Goal: Information Seeking & Learning: Learn about a topic

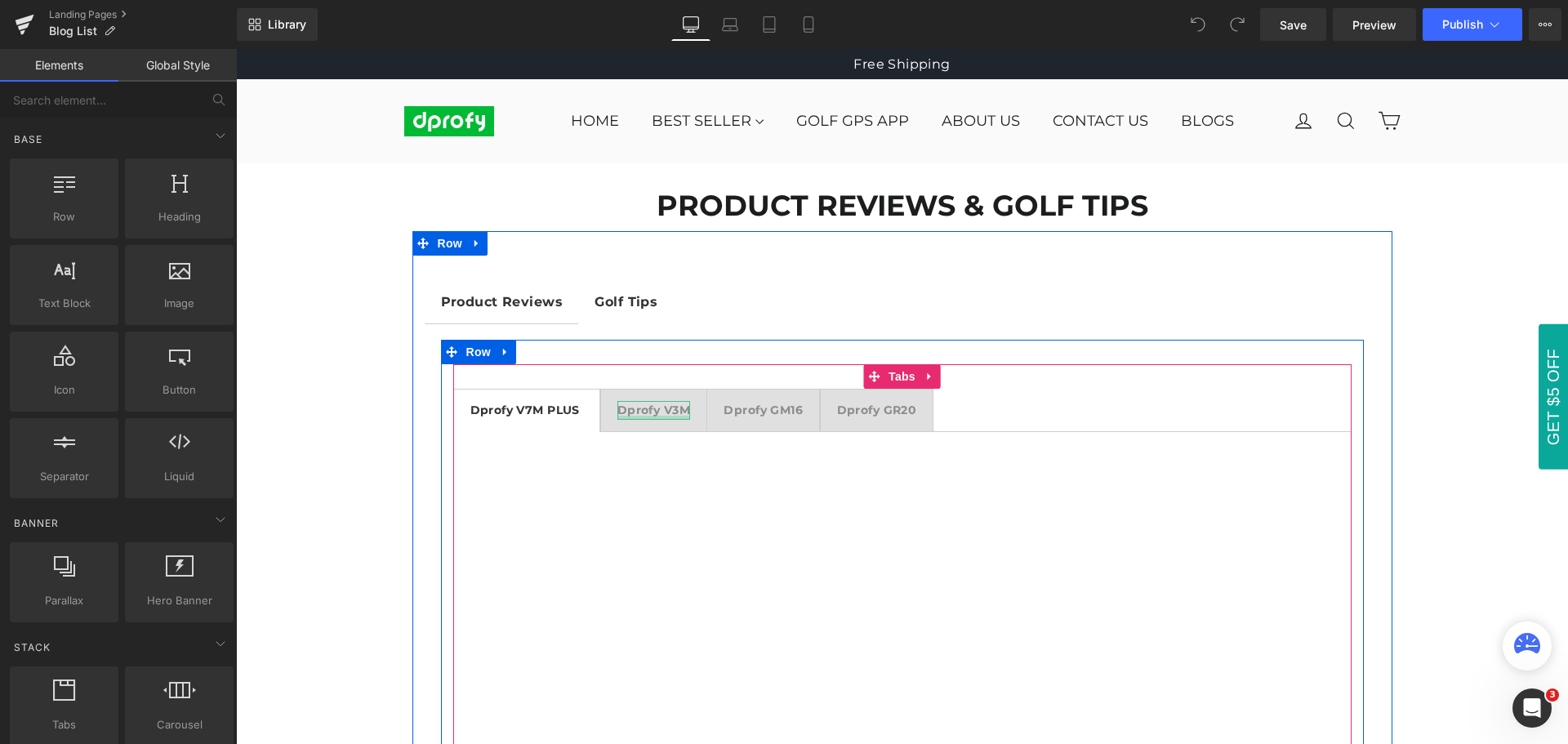
click at [665, 416] on div at bounding box center [654, 418] width 72 height 4
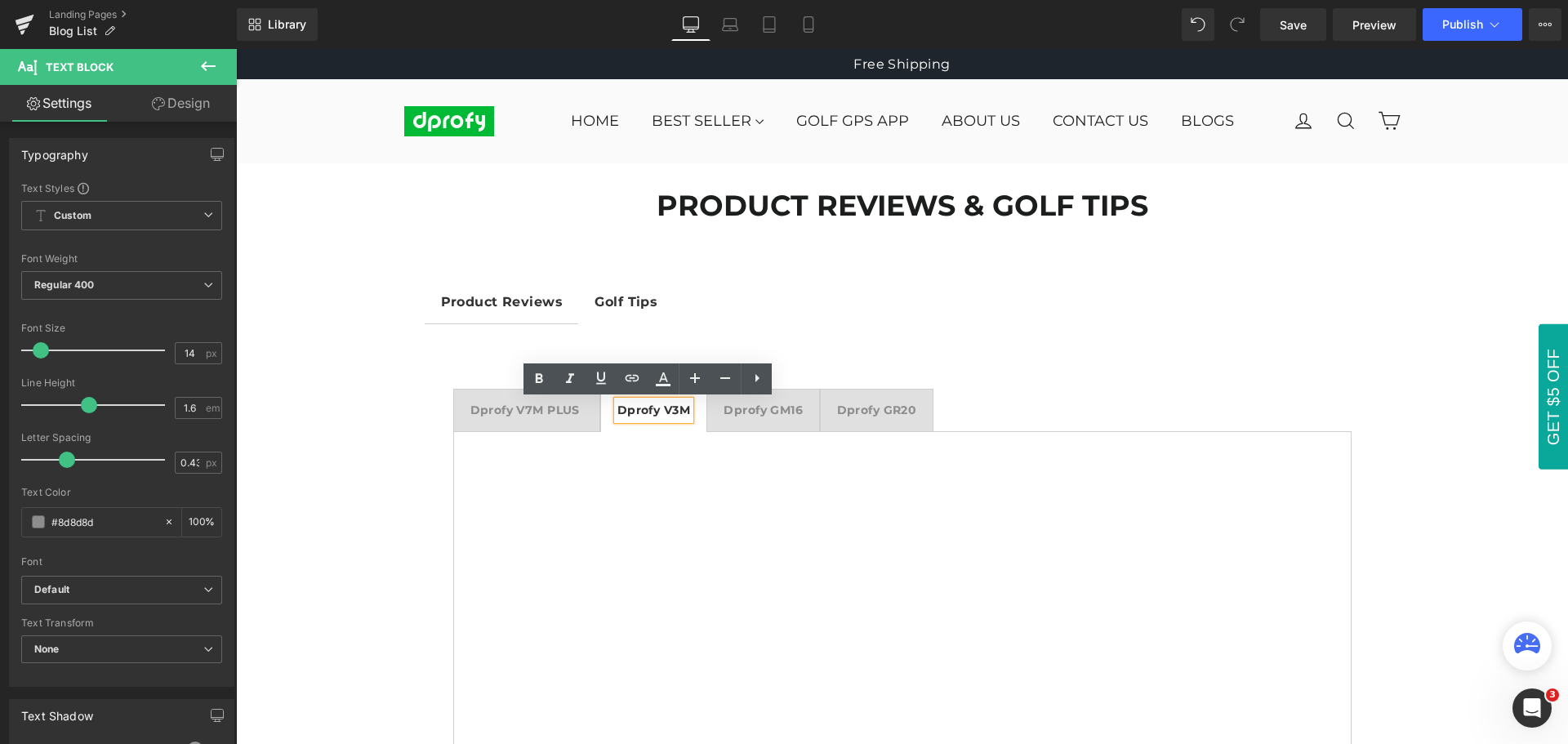
click at [236, 49] on div at bounding box center [236, 49] width 0 height 0
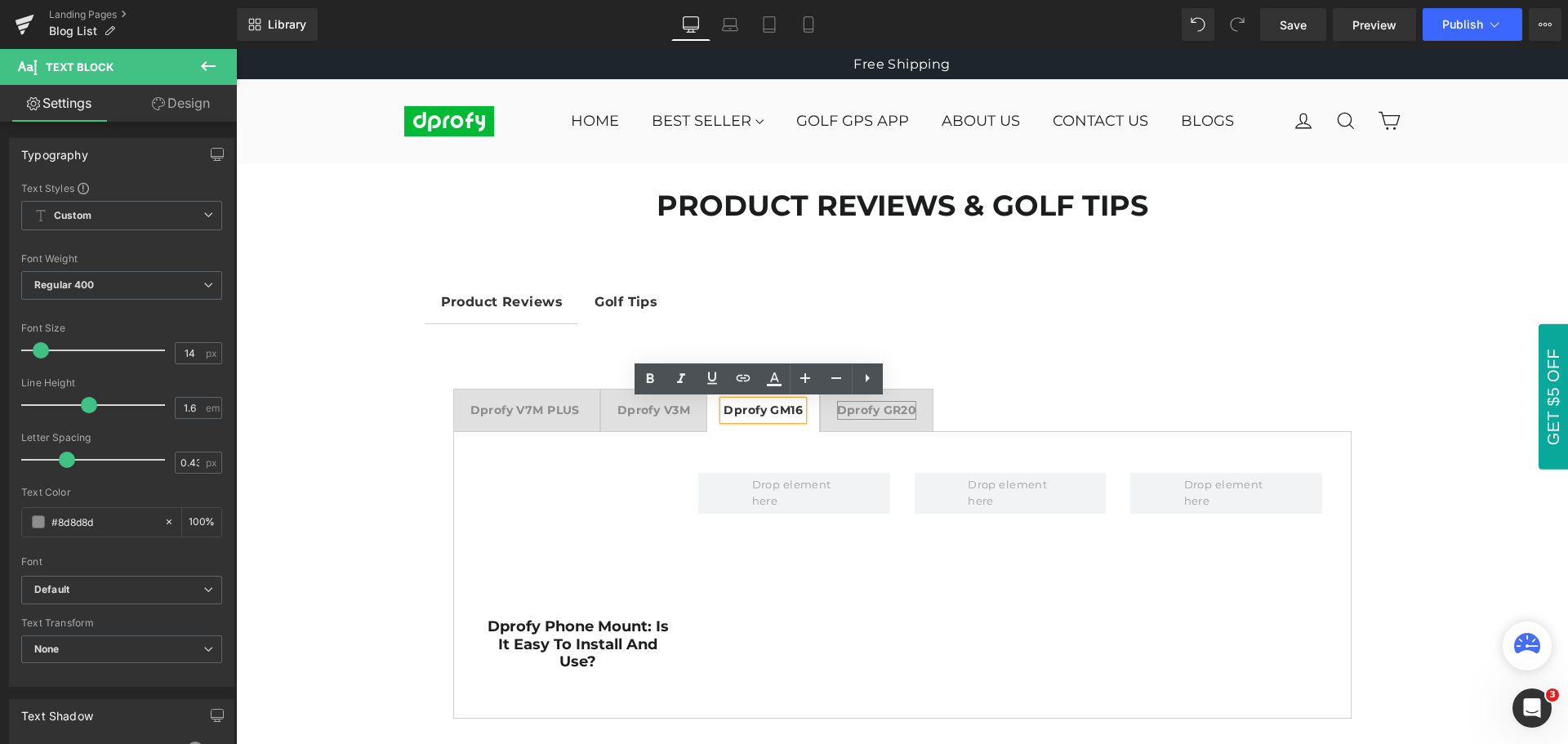
click at [883, 409] on strong "Dprofy GR20" at bounding box center [877, 411] width 80 height 15
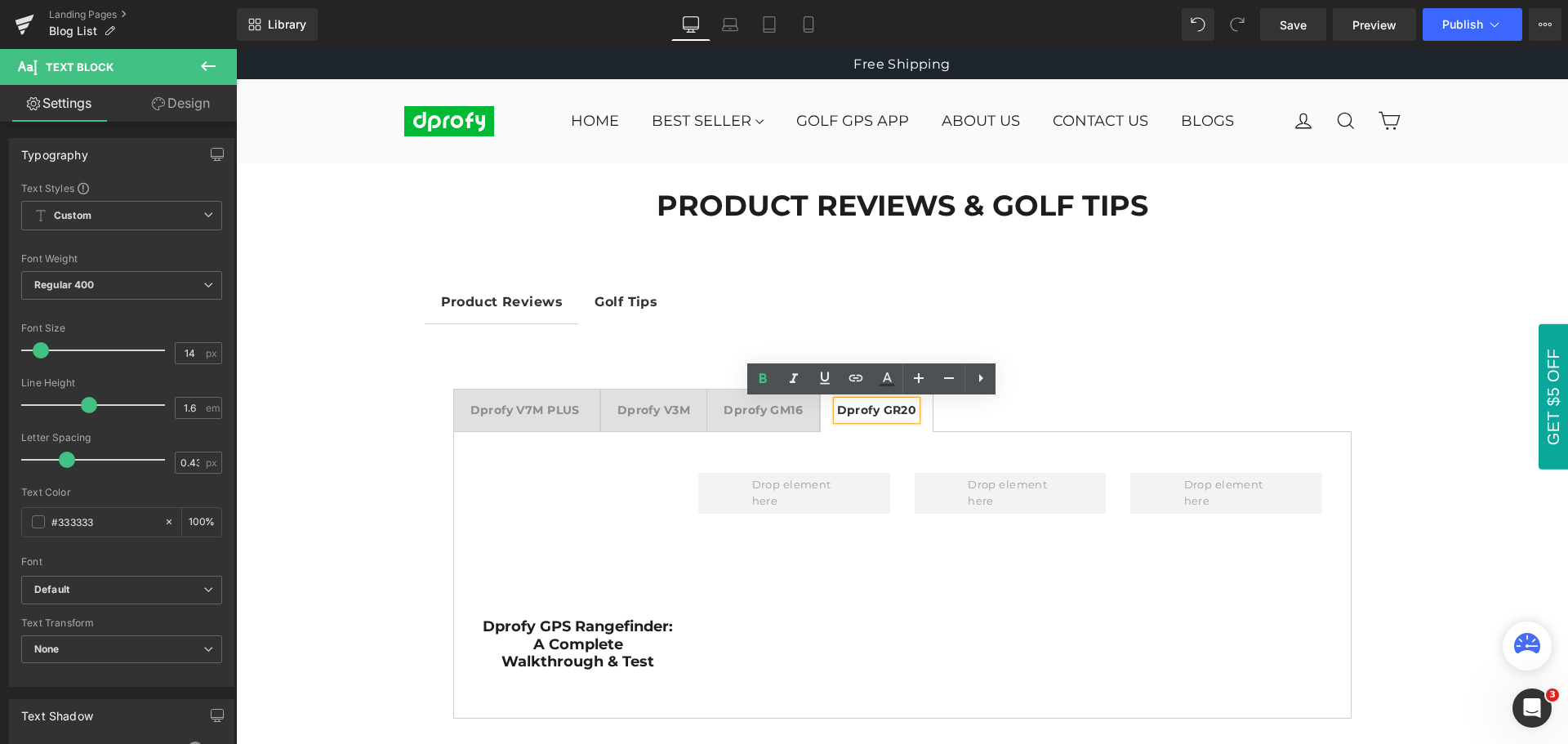
click at [625, 301] on strong "Golf Tips" at bounding box center [626, 302] width 63 height 16
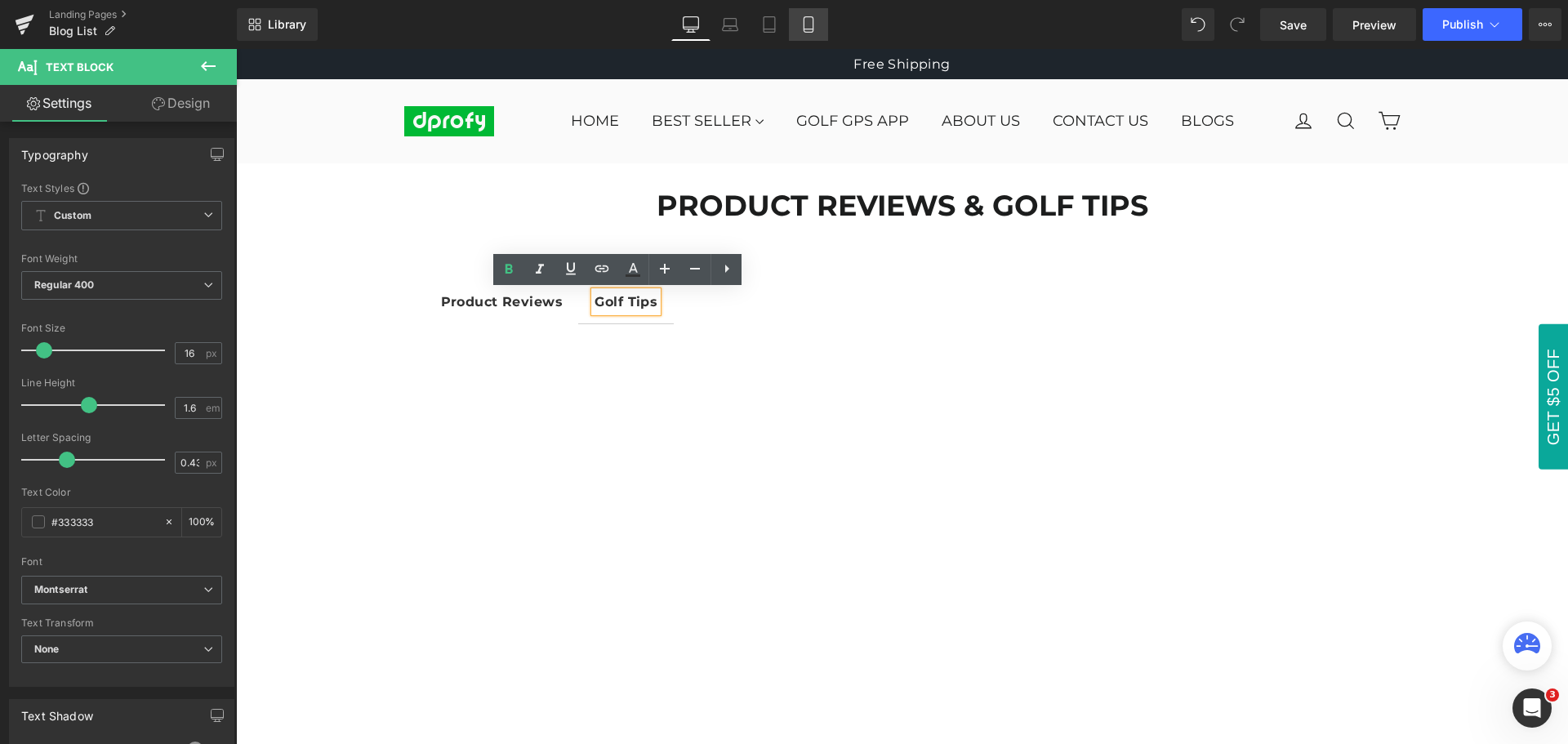
click at [809, 24] on icon at bounding box center [809, 25] width 17 height 17
type input "100"
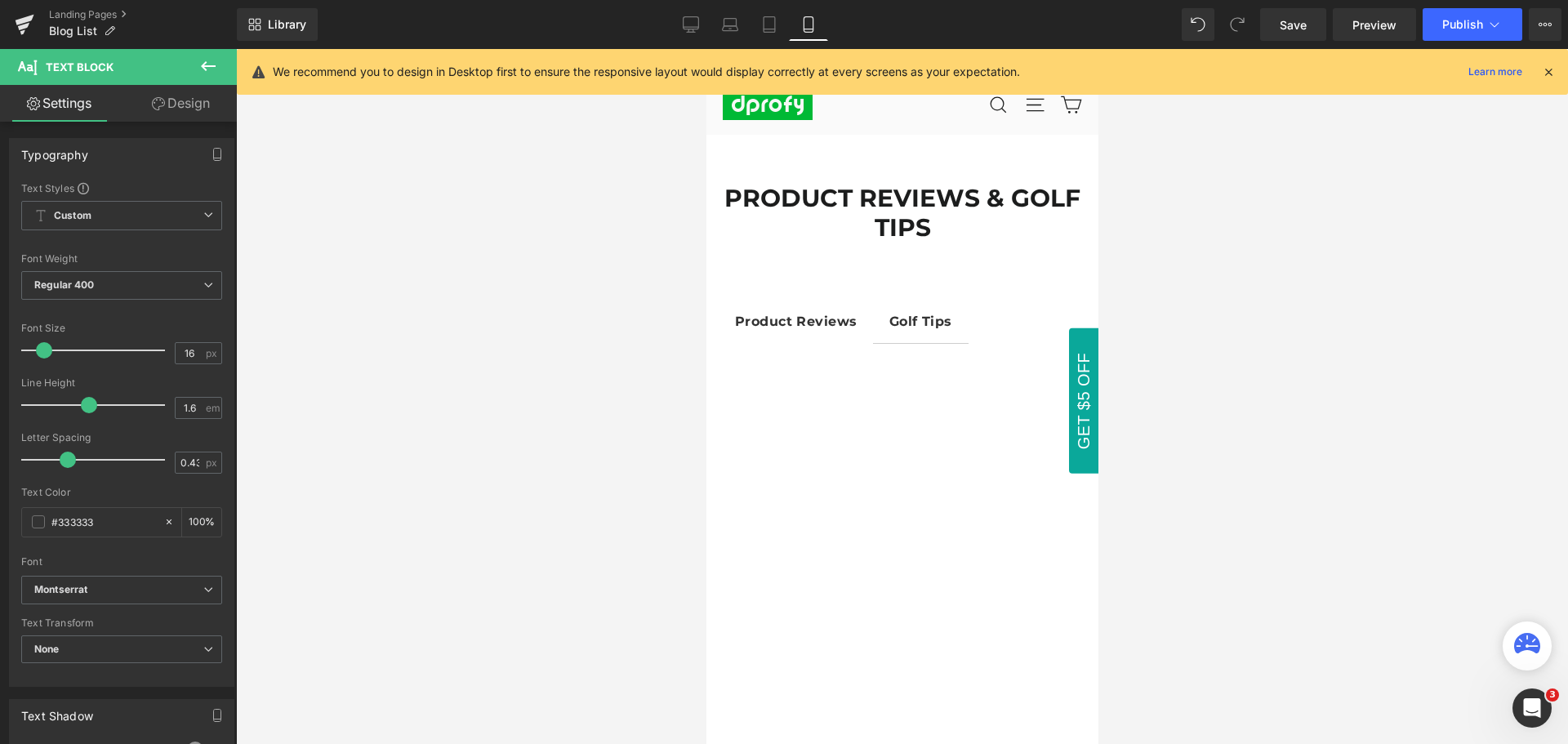
scroll to position [27, 0]
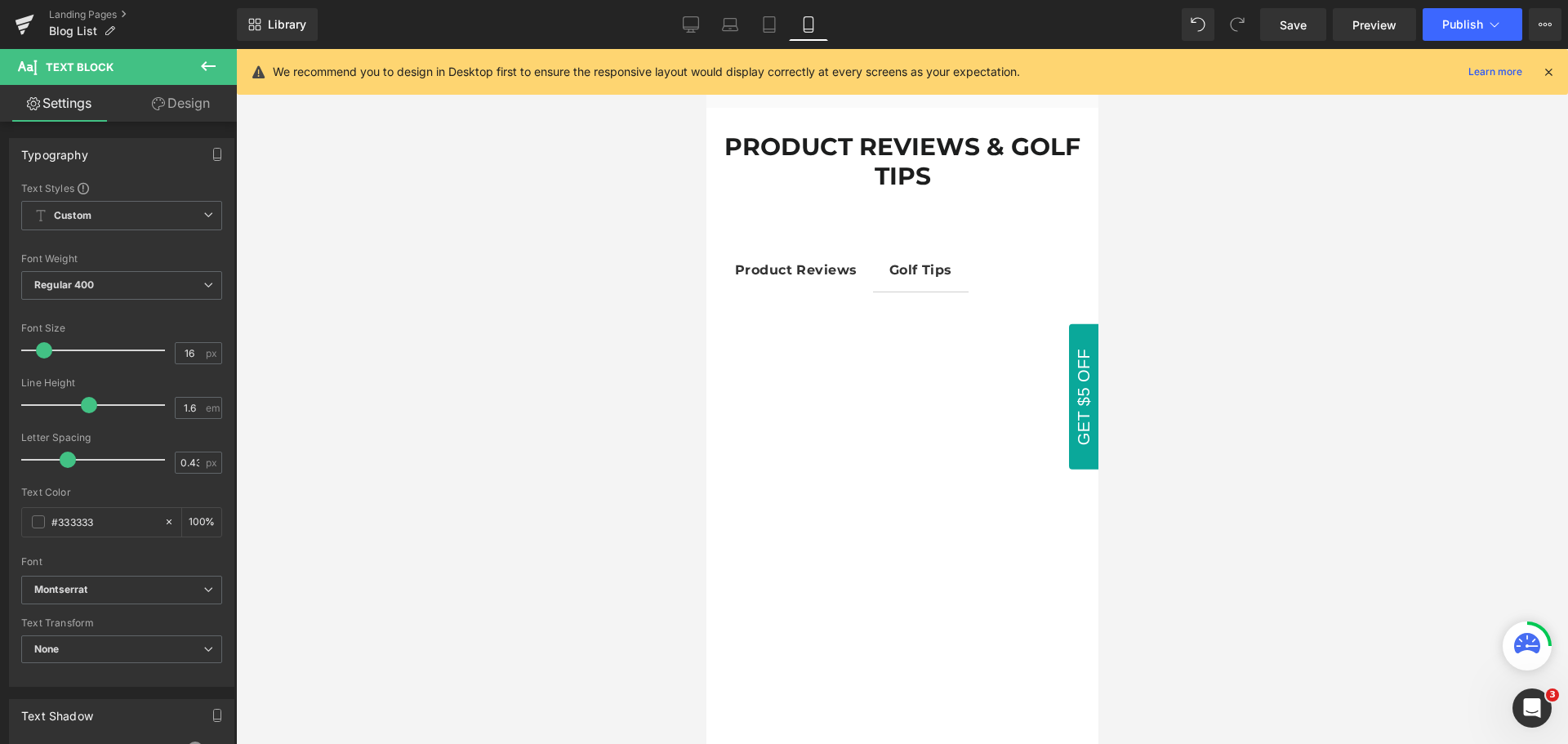
click at [1551, 72] on icon at bounding box center [1548, 72] width 15 height 15
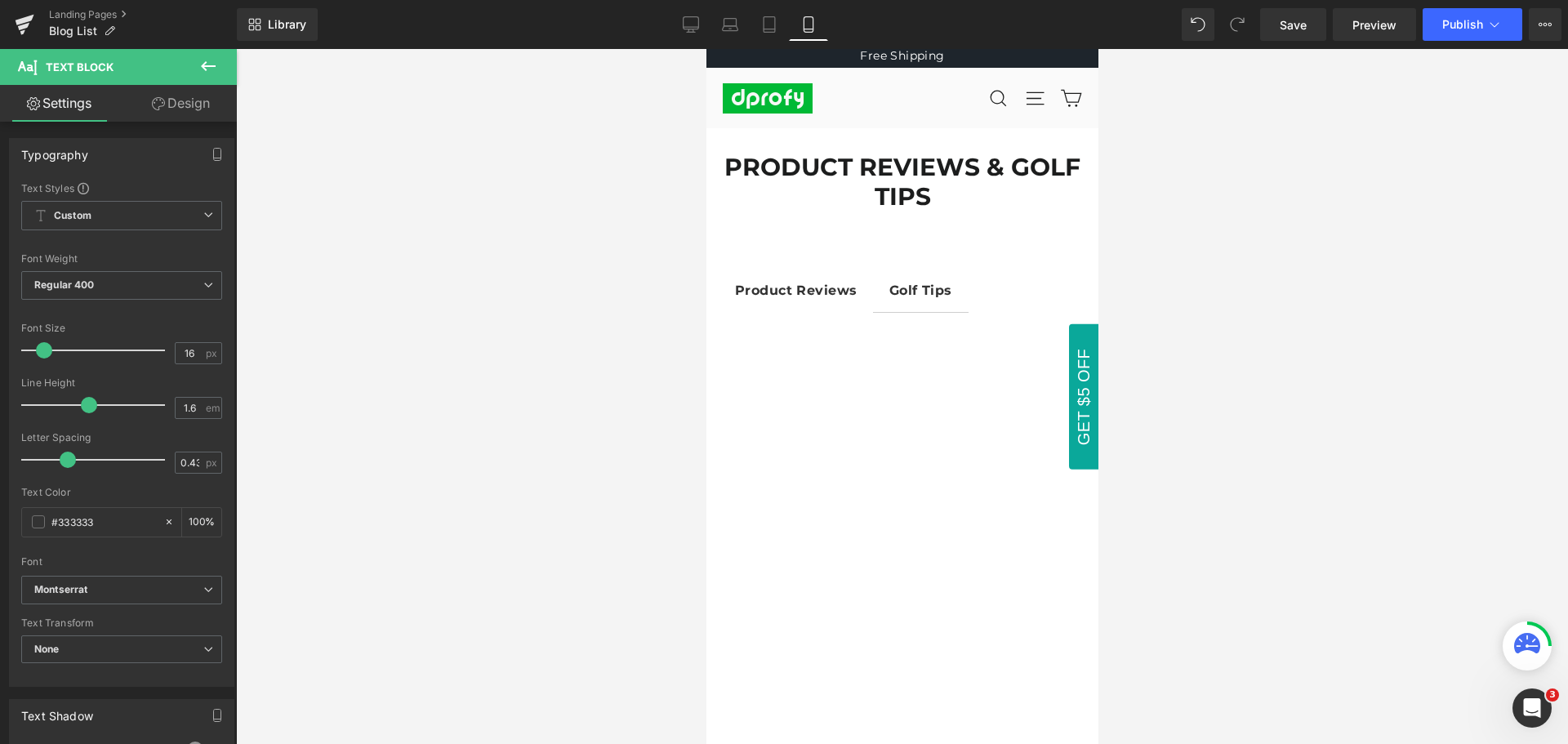
scroll to position [0, 0]
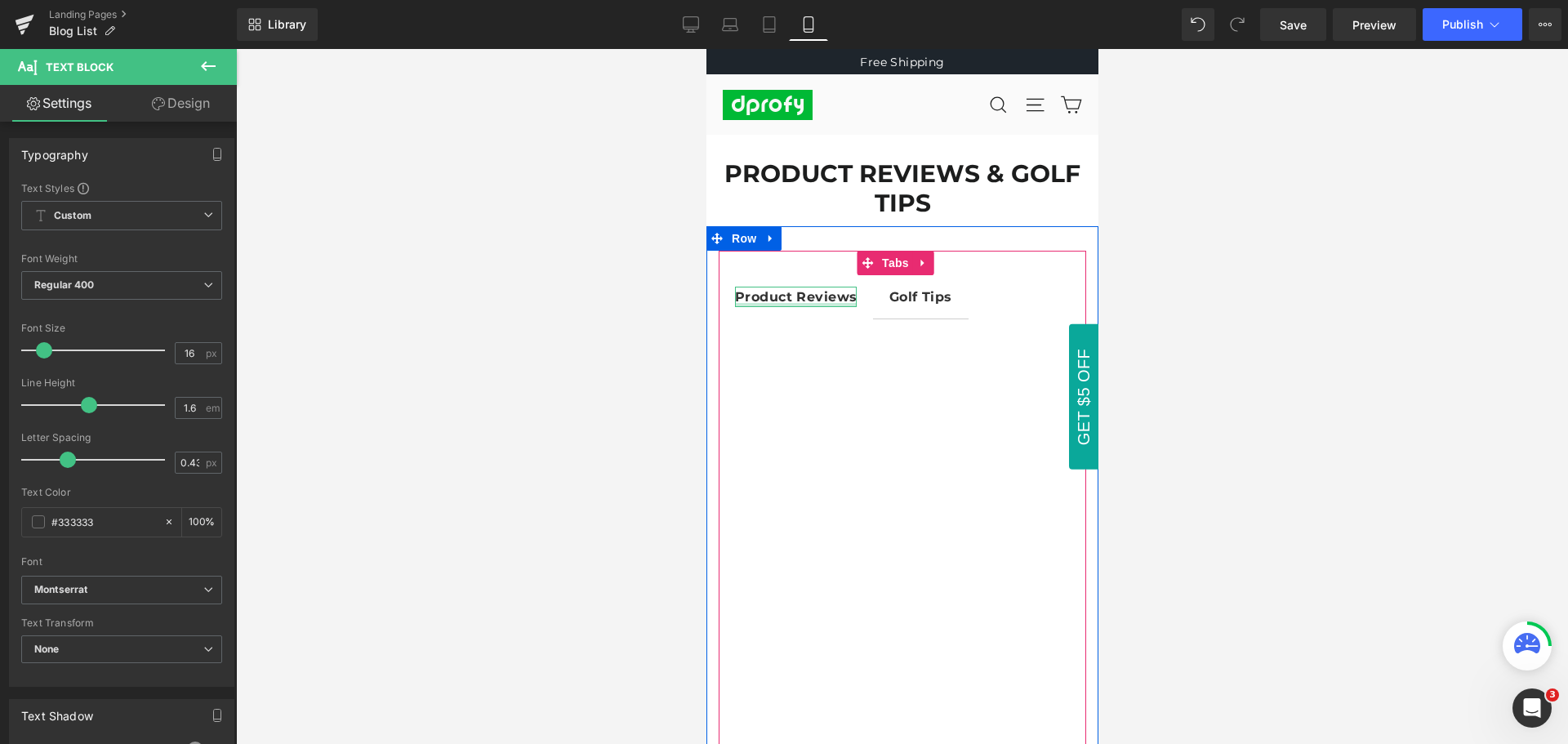
click at [807, 303] on div at bounding box center [795, 305] width 122 height 4
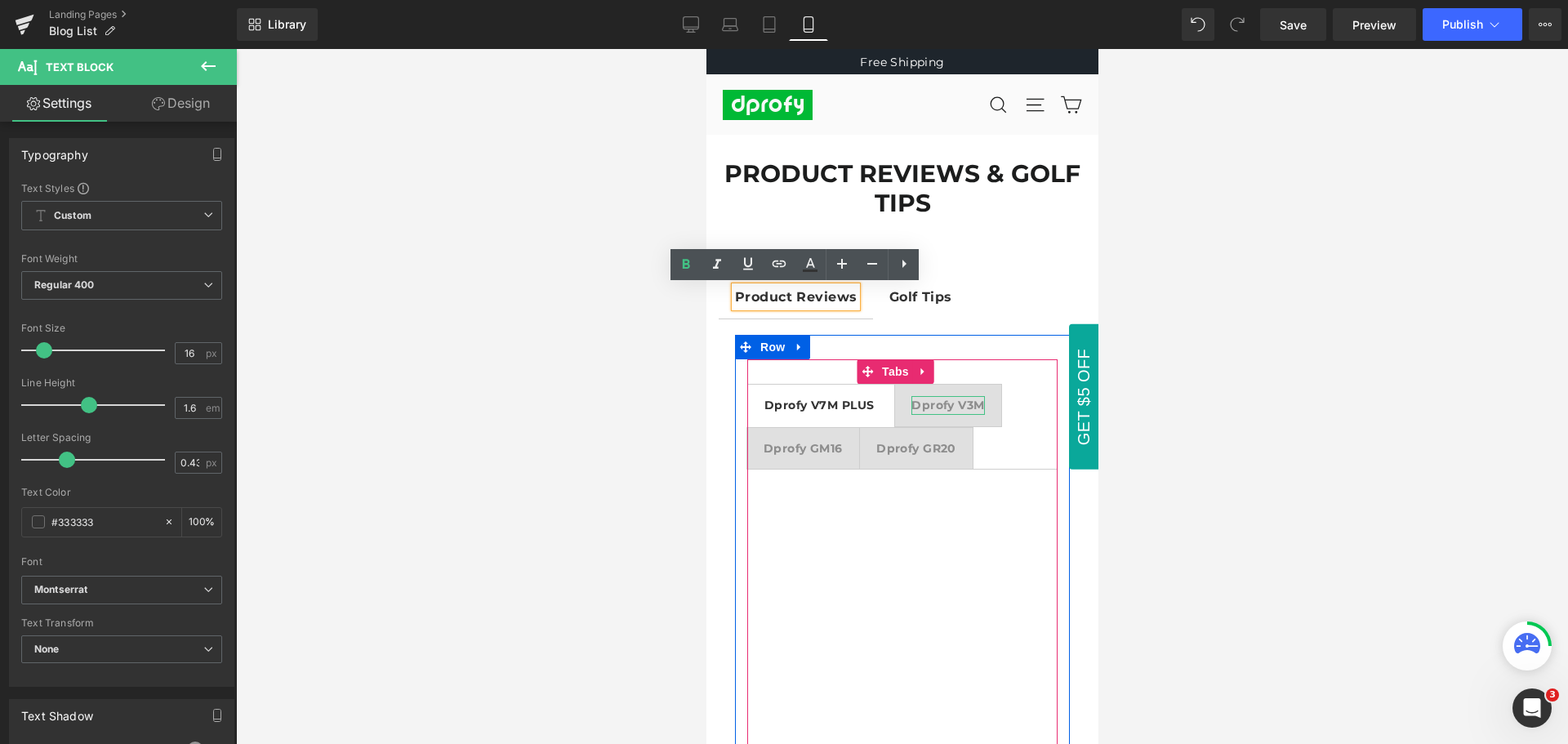
click at [952, 407] on strong "Dprofy V3M" at bounding box center [947, 405] width 72 height 15
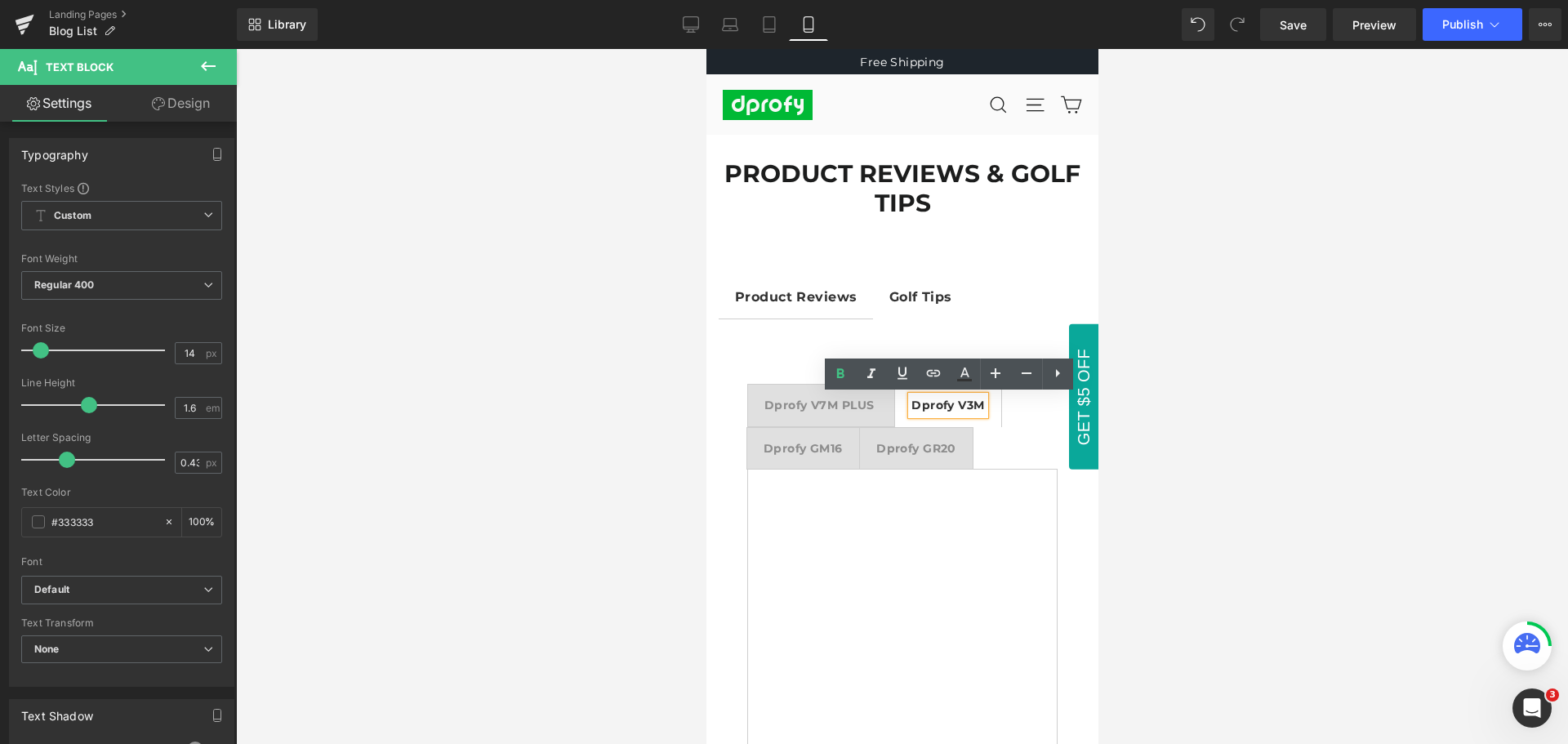
click at [706, 49] on div at bounding box center [706, 49] width 0 height 0
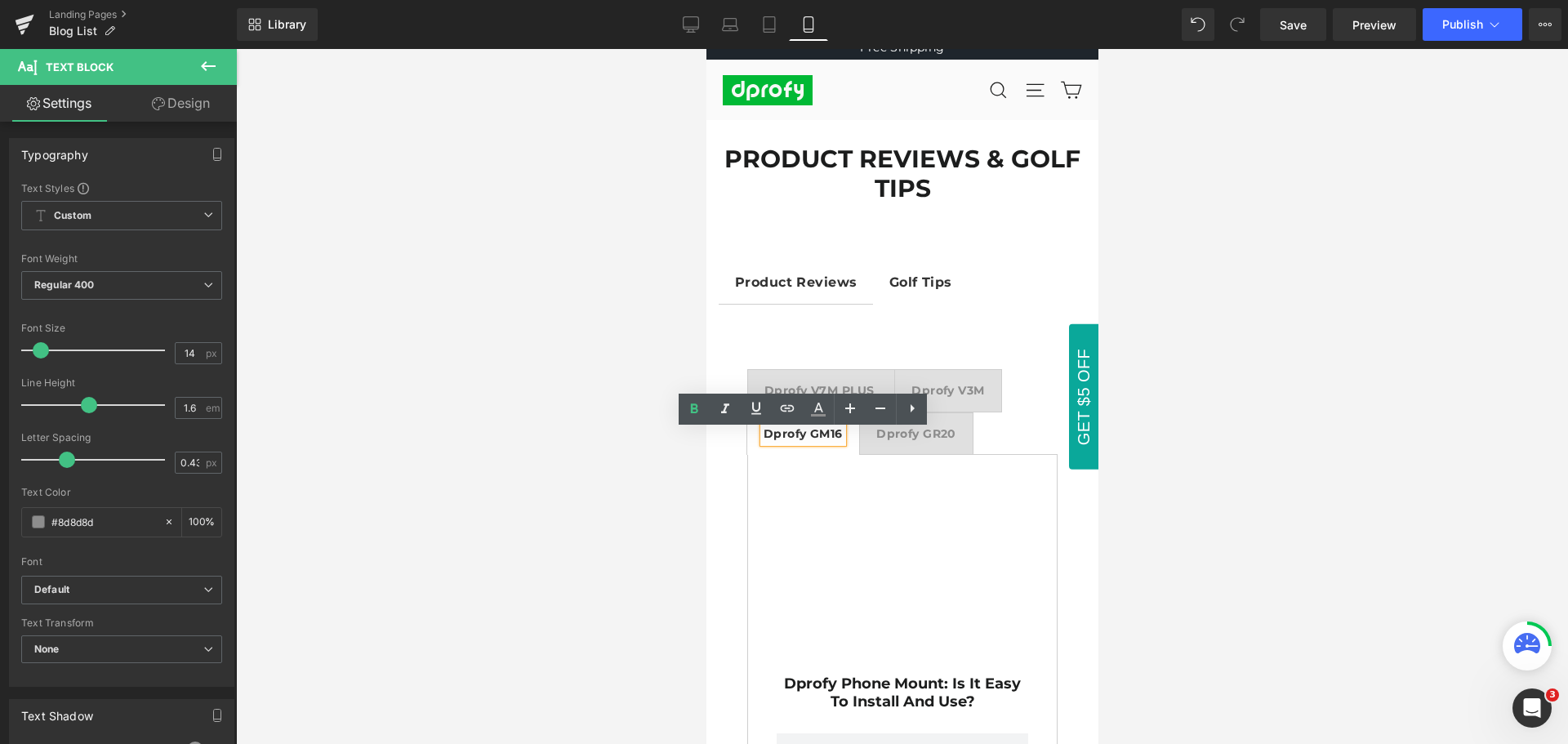
scroll to position [8, 0]
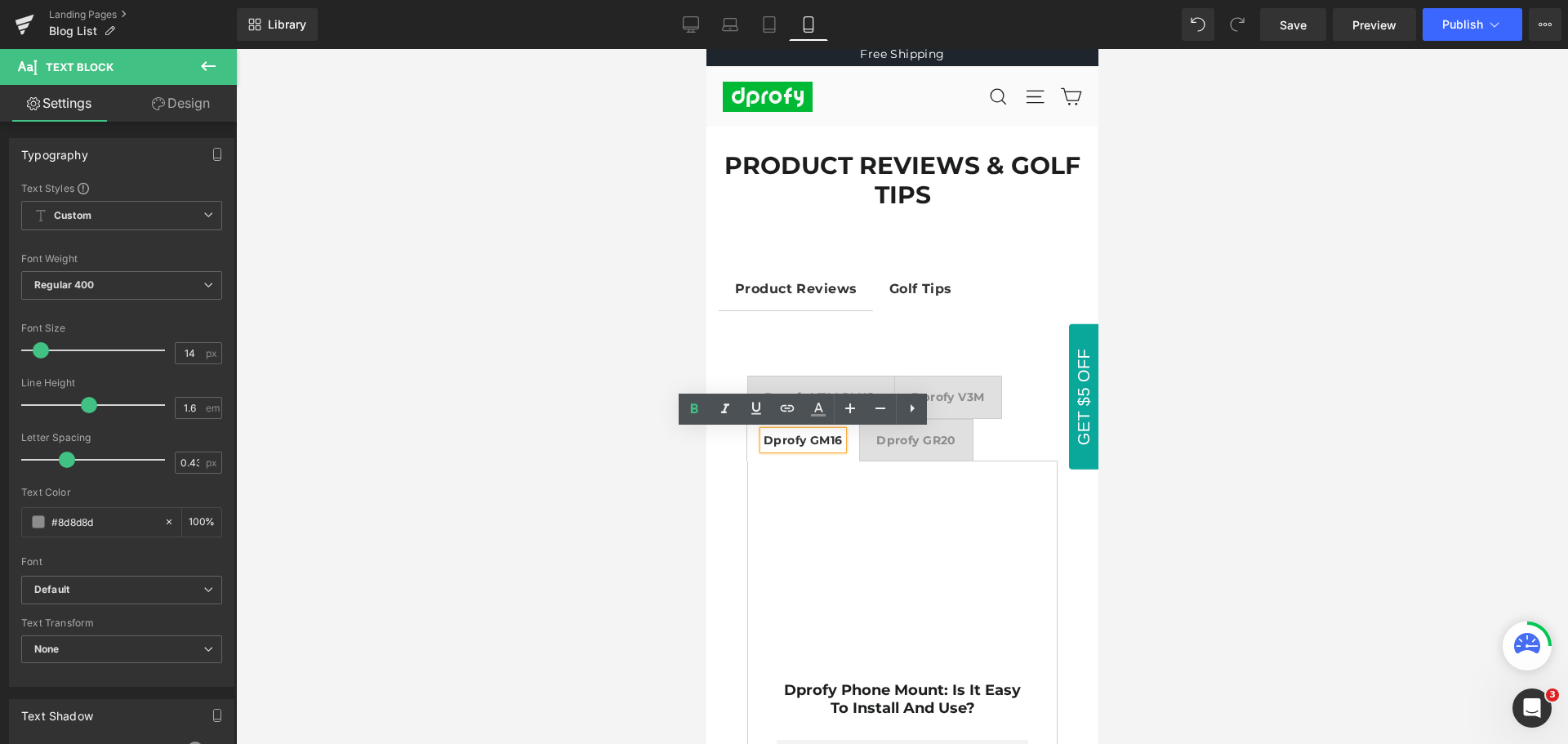
click at [921, 444] on strong "Dprofy GR20" at bounding box center [916, 440] width 80 height 15
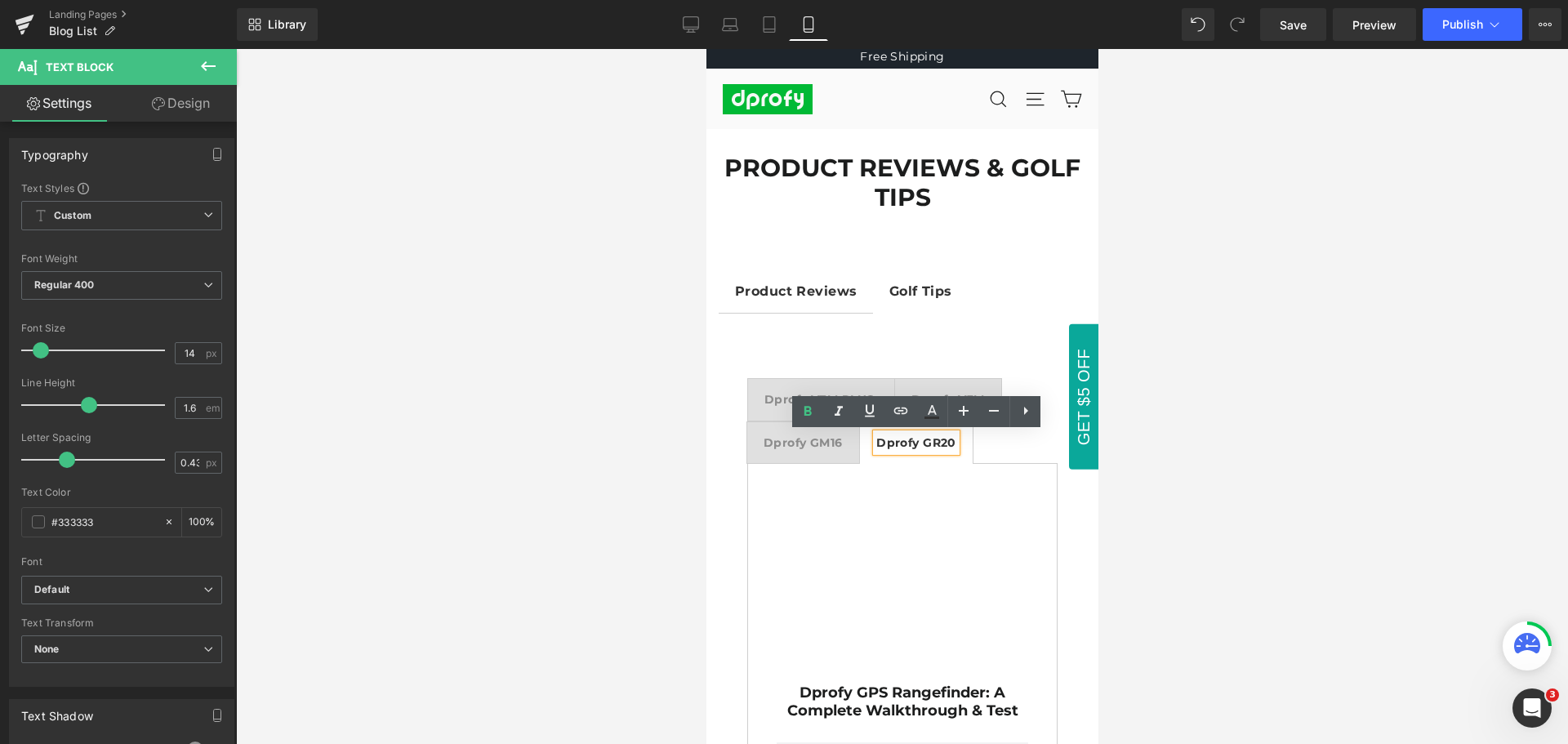
scroll to position [0, 0]
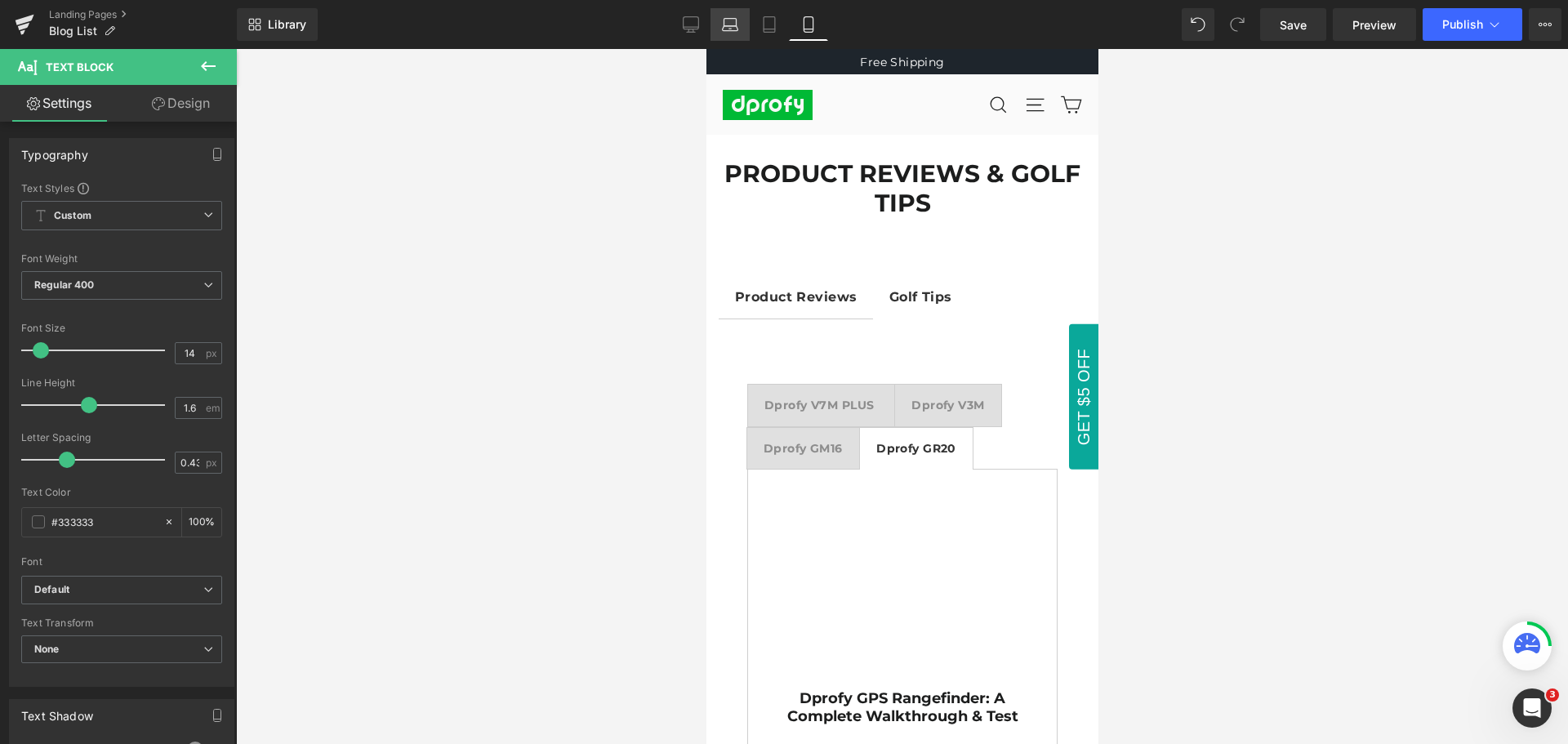
click at [735, 25] on icon at bounding box center [730, 25] width 17 height 17
type input "100"
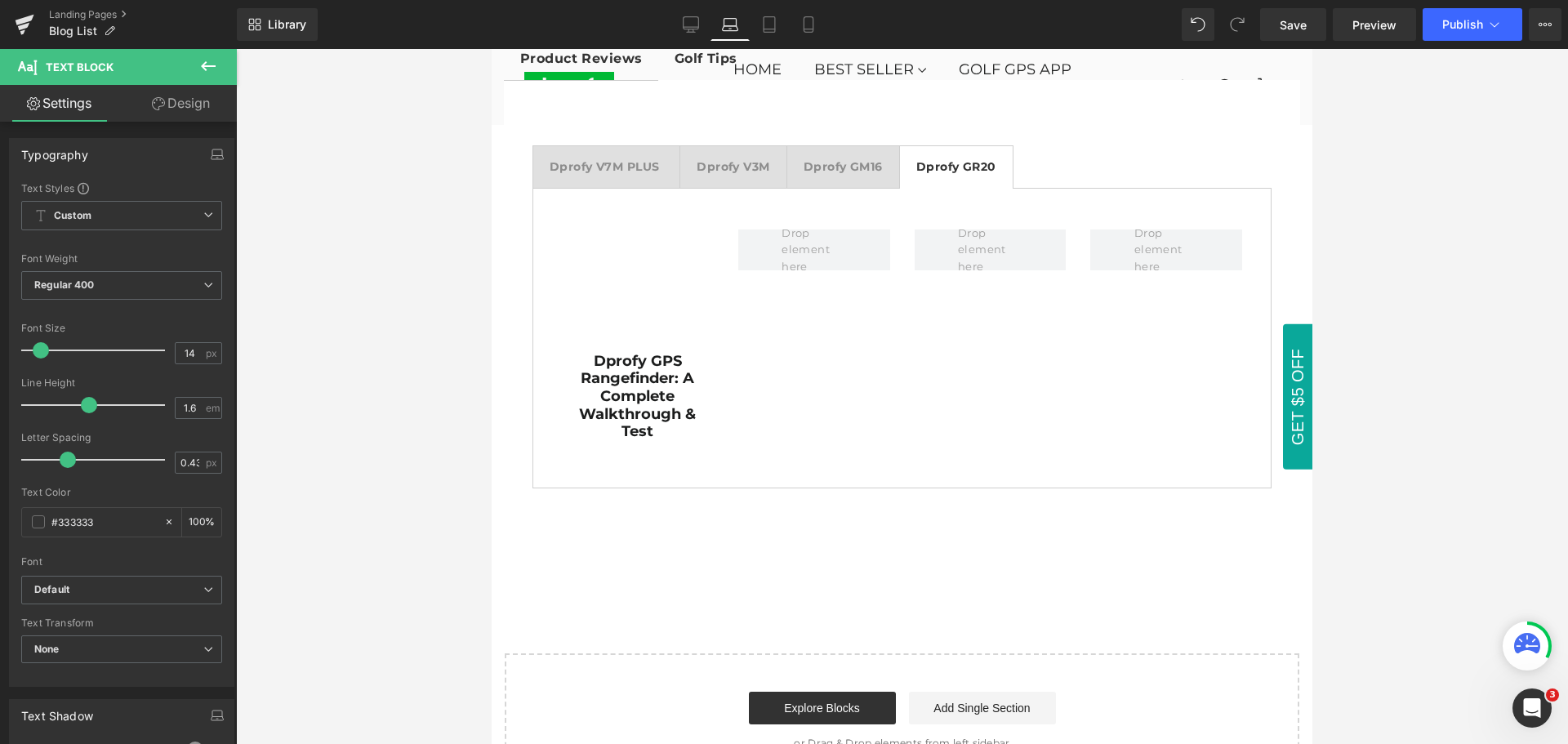
scroll to position [229, 0]
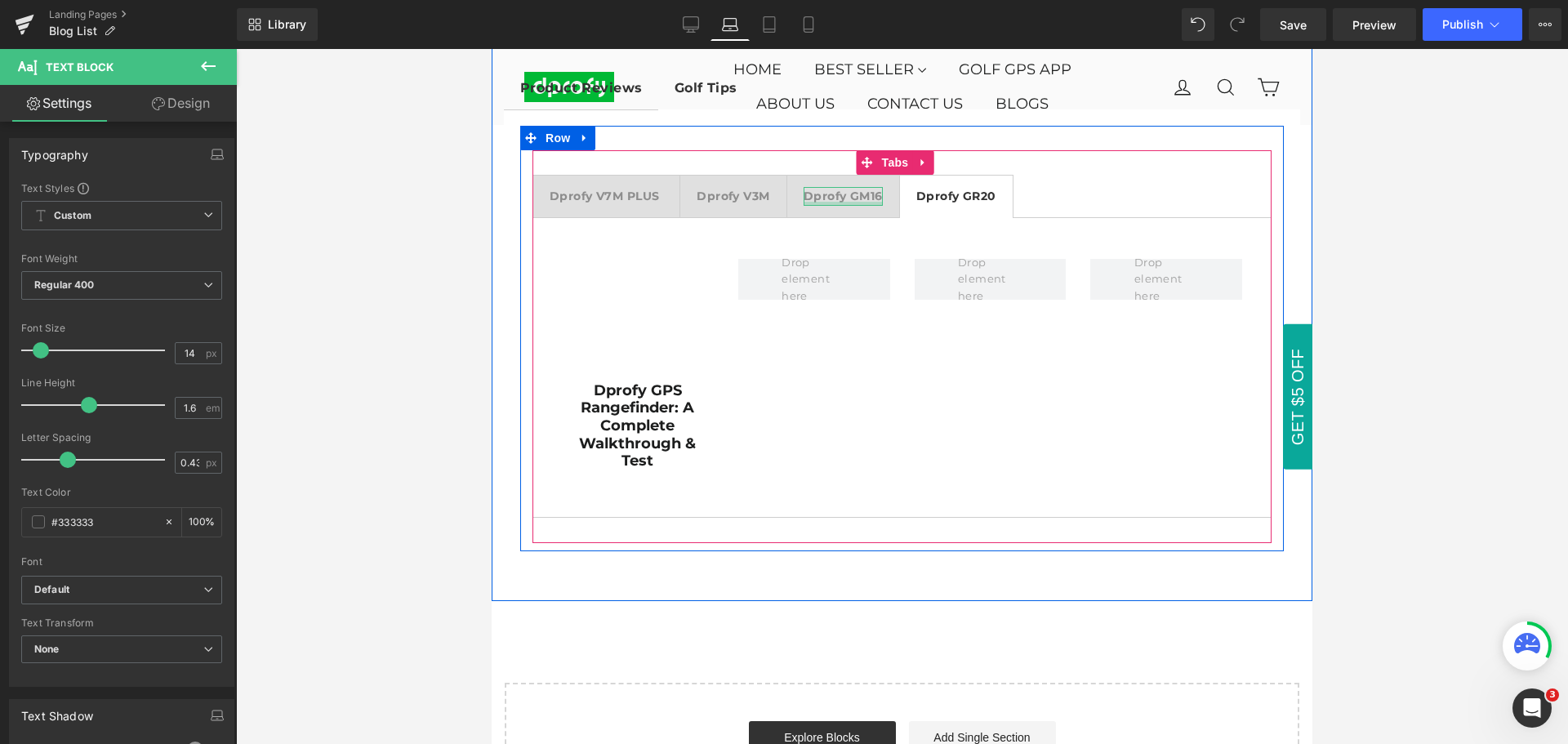
click at [856, 204] on div at bounding box center [843, 203] width 79 height 4
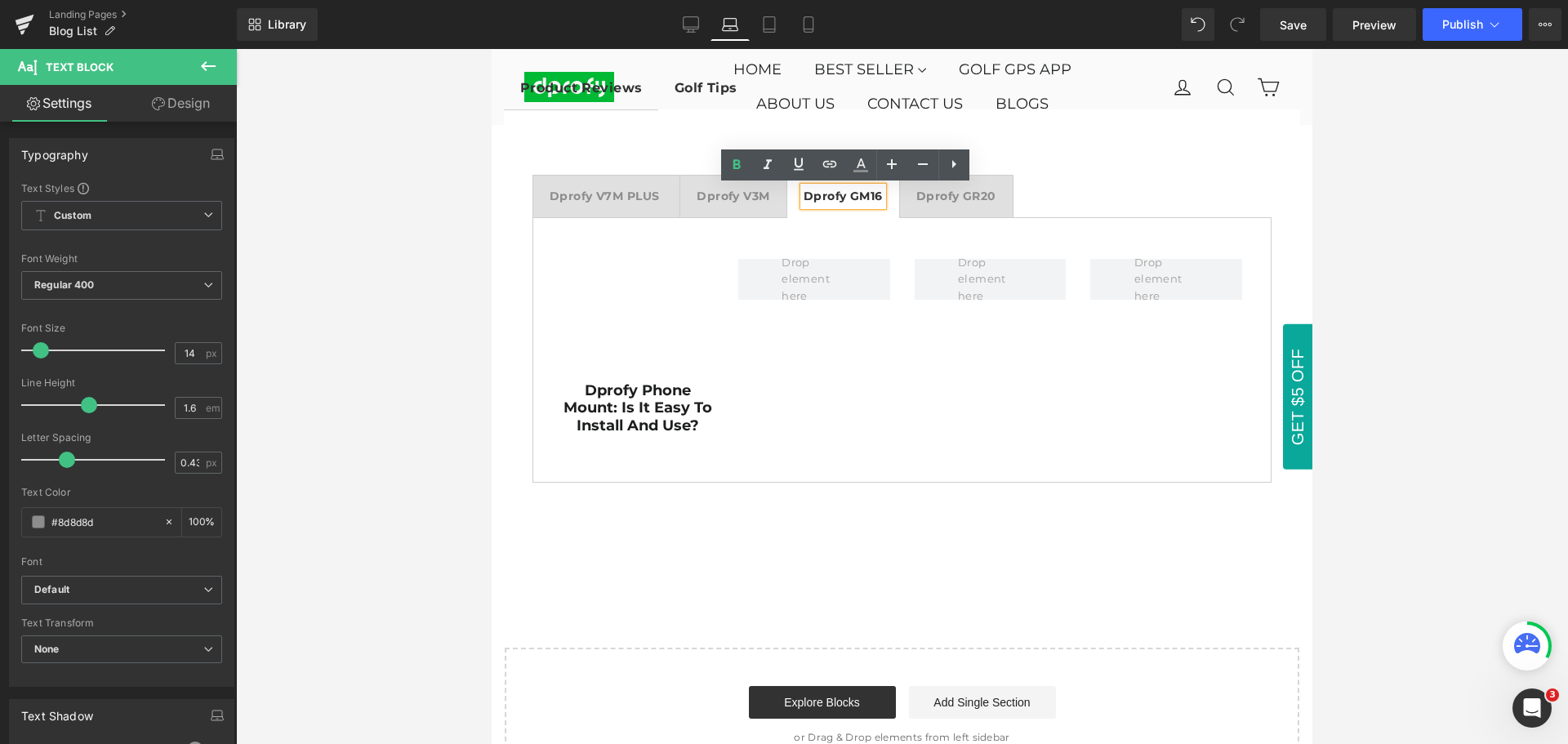
click at [738, 184] on span "Dprofy V3M Text Block" at bounding box center [732, 196] width 105 height 41
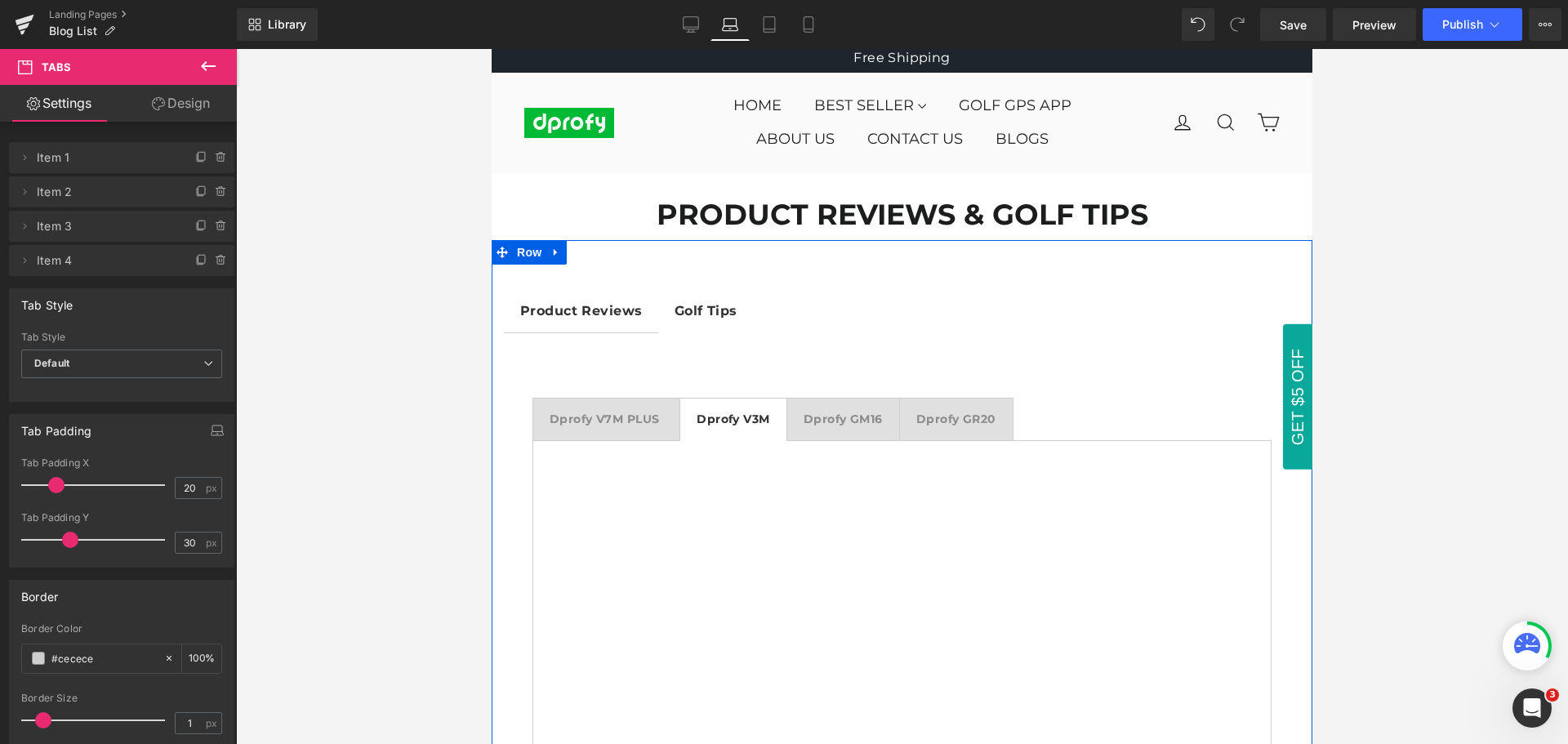
scroll to position [0, 0]
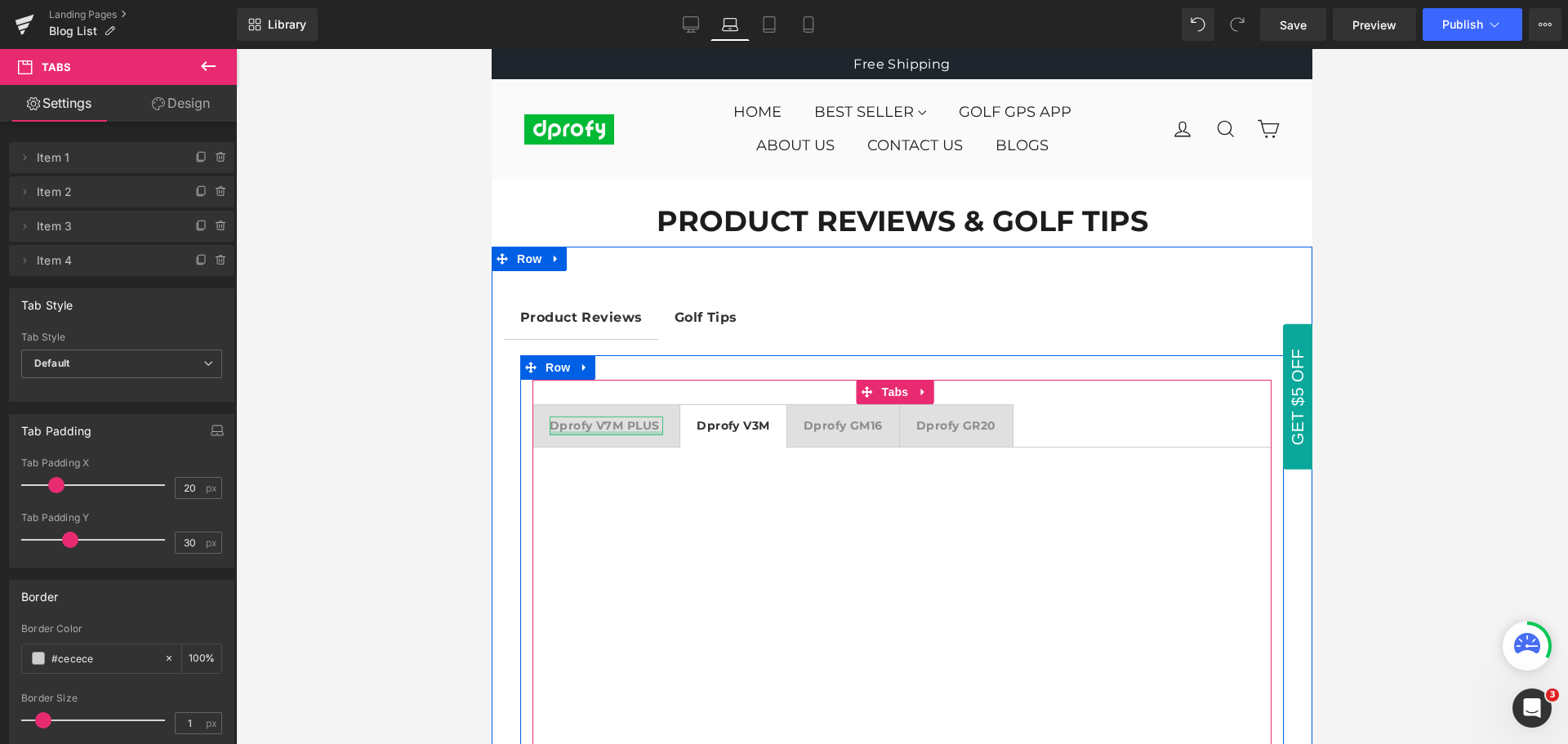
click at [613, 435] on div at bounding box center [607, 433] width 113 height 4
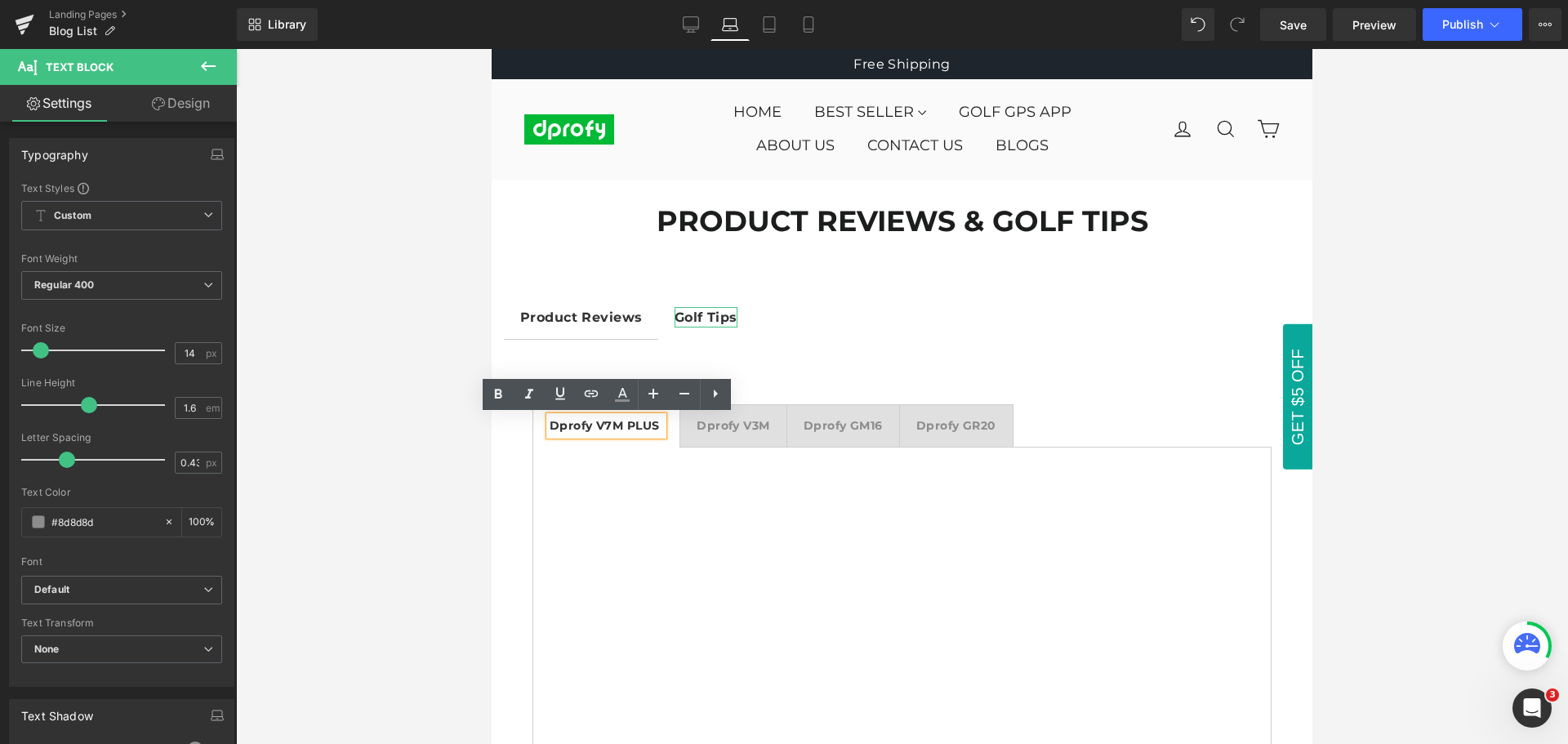
click at [718, 317] on strong "Golf Tips" at bounding box center [706, 317] width 63 height 16
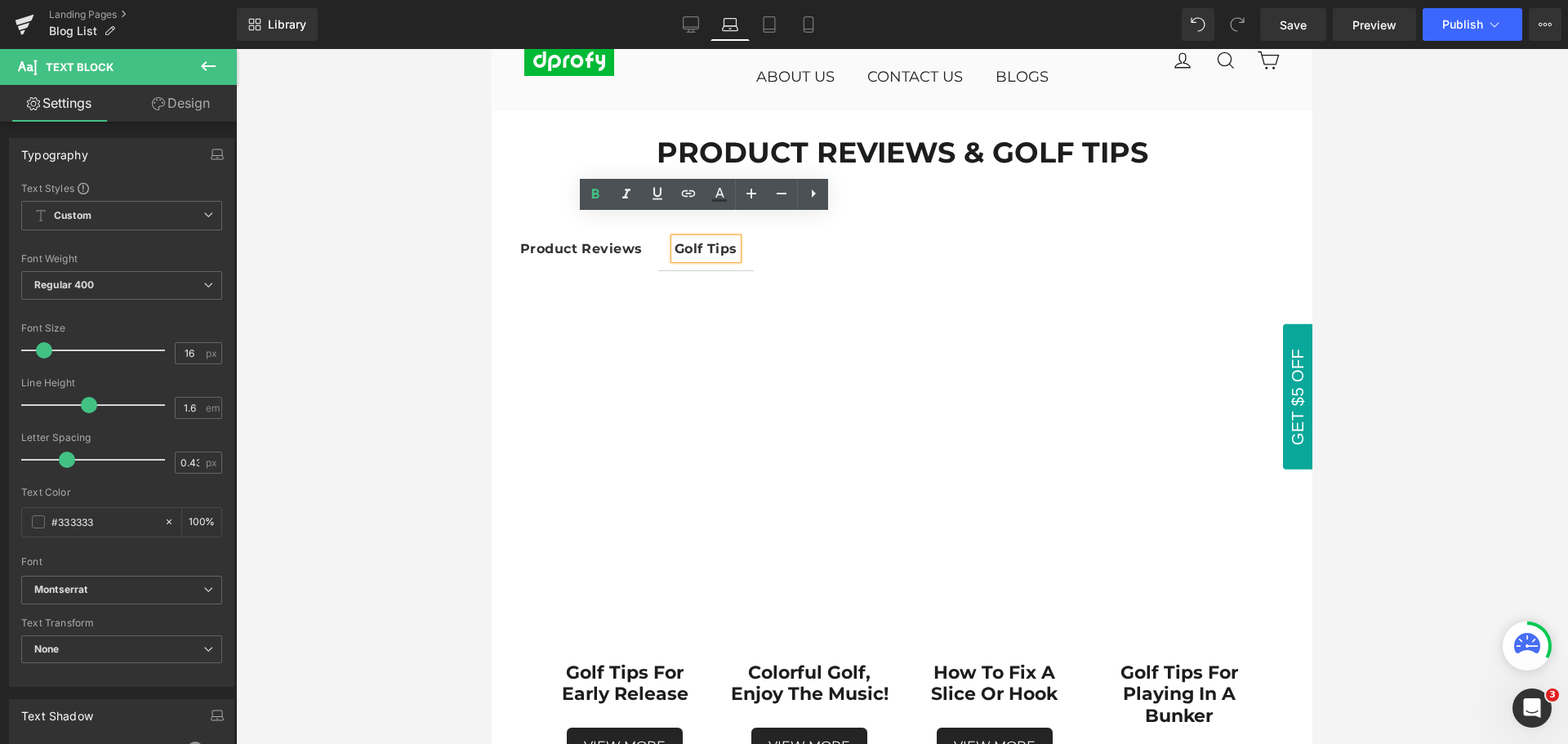
scroll to position [163, 0]
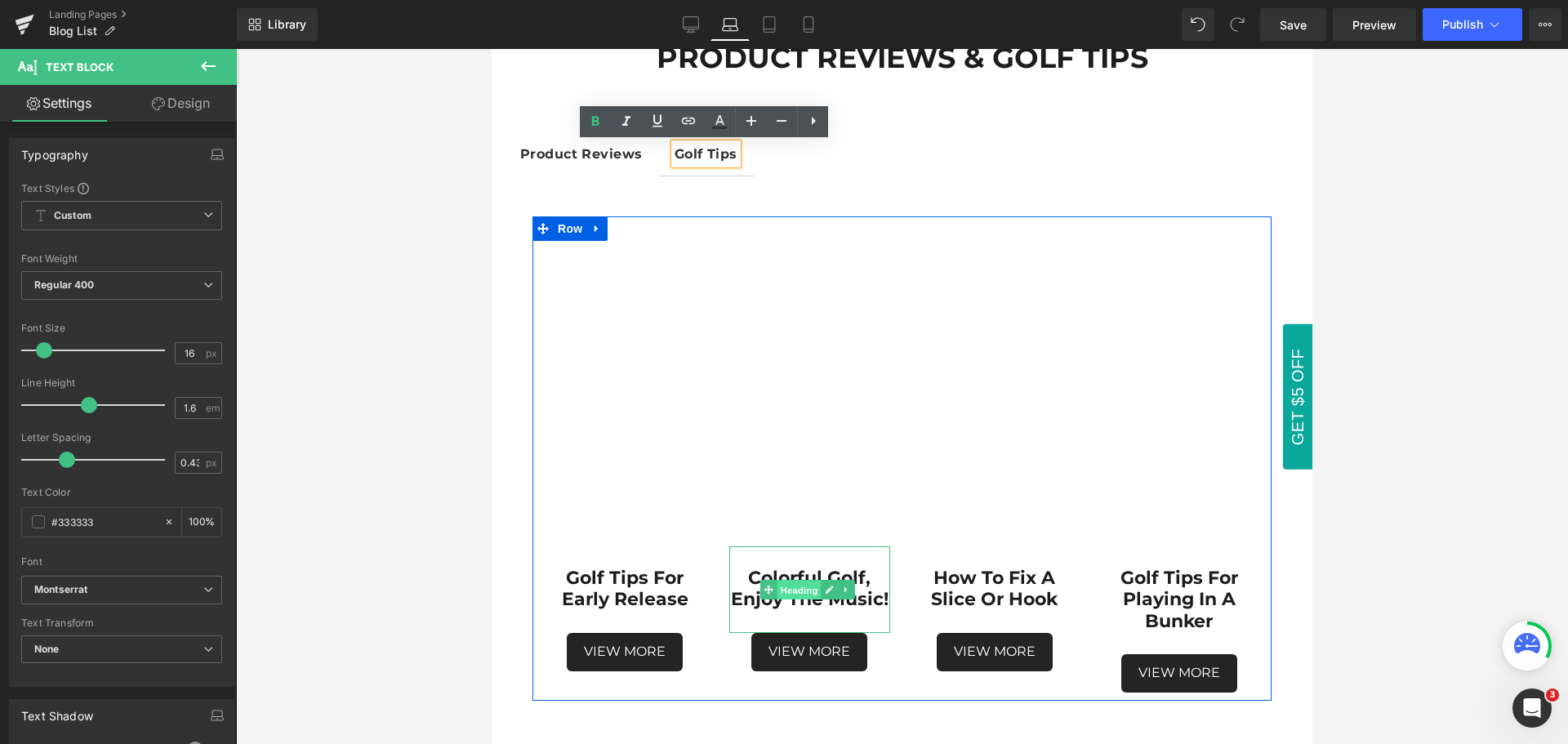
click at [800, 598] on span "Heading" at bounding box center [799, 590] width 44 height 20
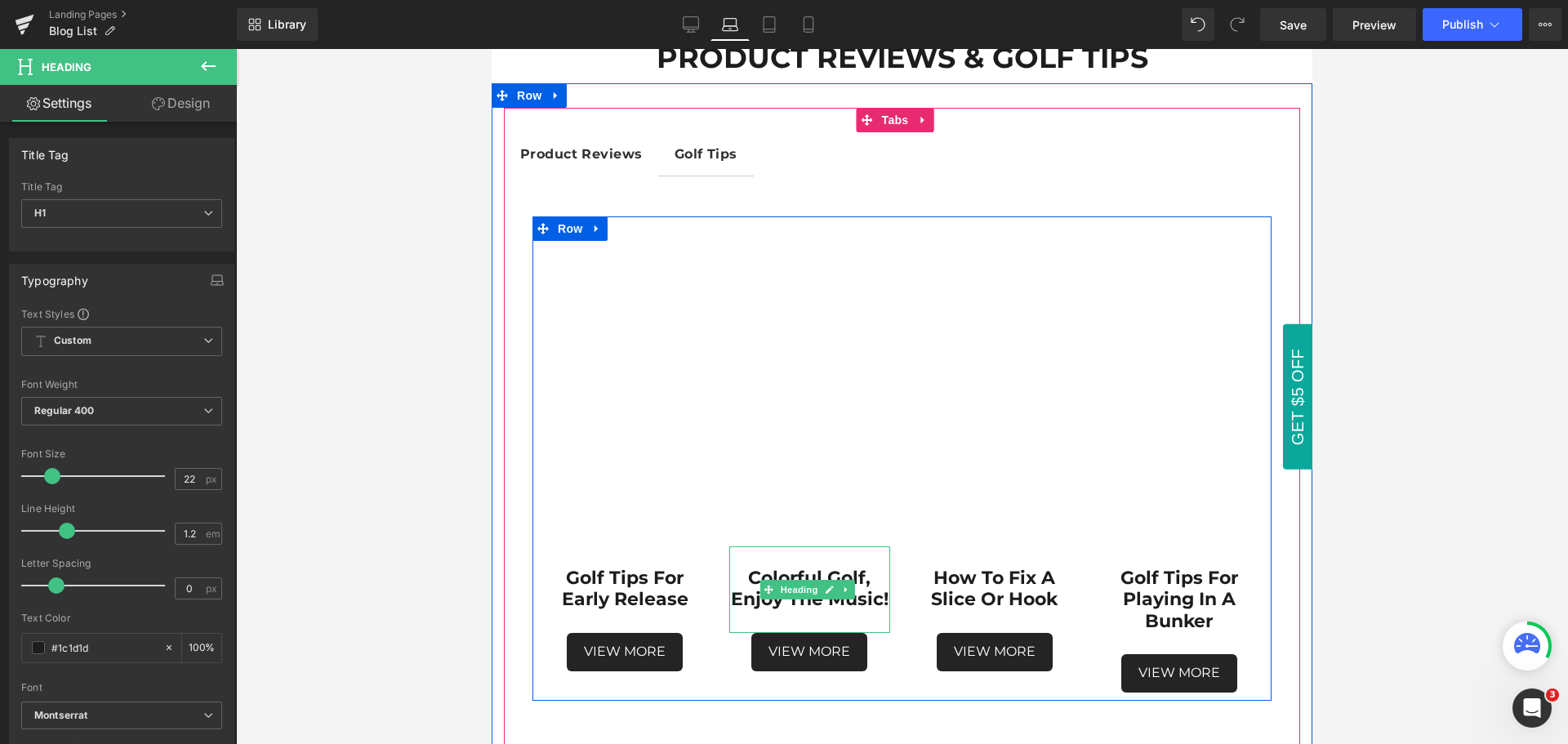
click at [844, 611] on h1 "Colorful Golf, Enjoy The Music!" at bounding box center [809, 589] width 160 height 44
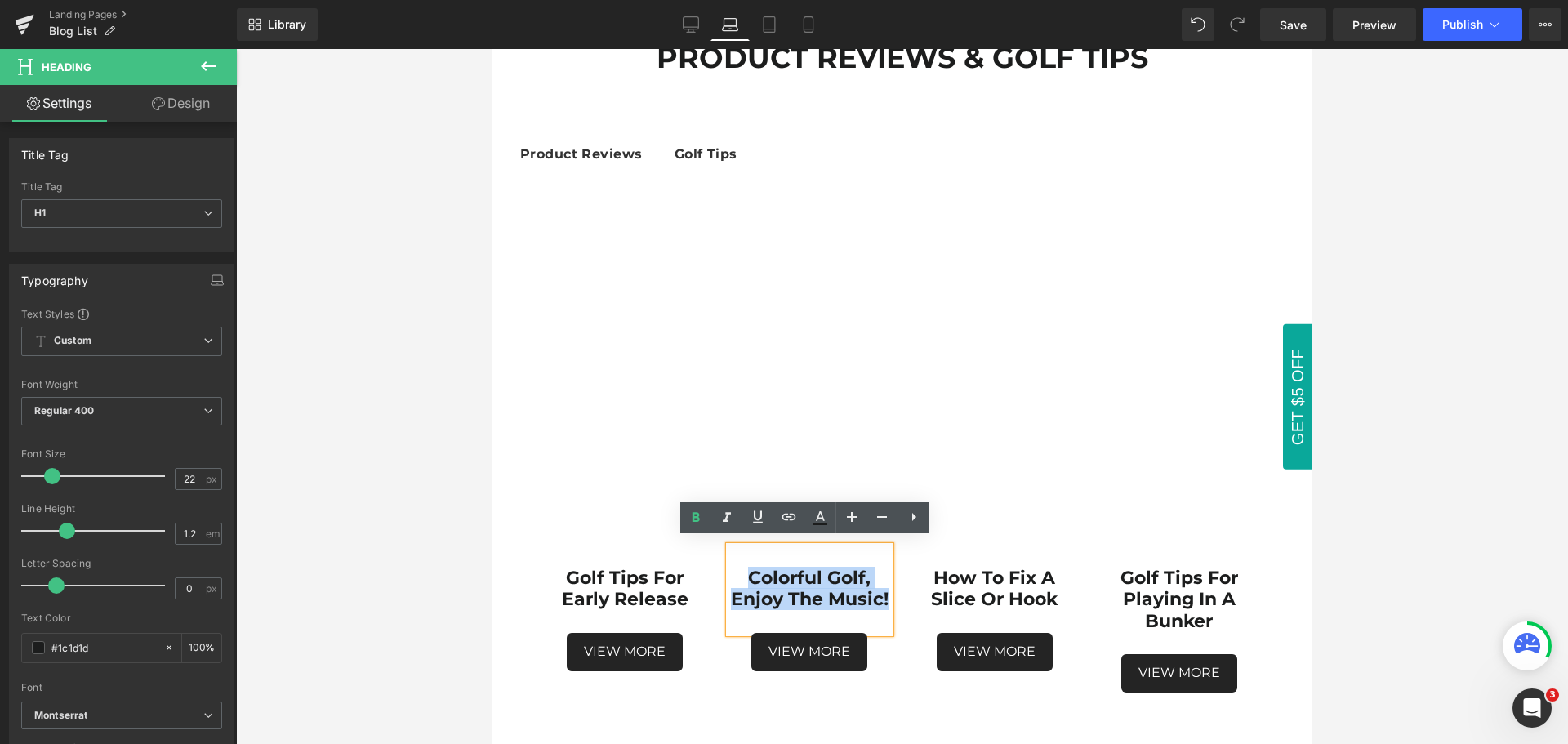
drag, startPoint x: 843, startPoint y: 613, endPoint x: 741, endPoint y: 568, distance: 111.5
click at [741, 568] on h1 "Colorful Golf, Enjoy The Music!" at bounding box center [809, 589] width 160 height 44
click at [691, 518] on icon at bounding box center [696, 517] width 20 height 20
click at [1042, 597] on strong "How to Fix a Slice or Hook" at bounding box center [994, 588] width 126 height 44
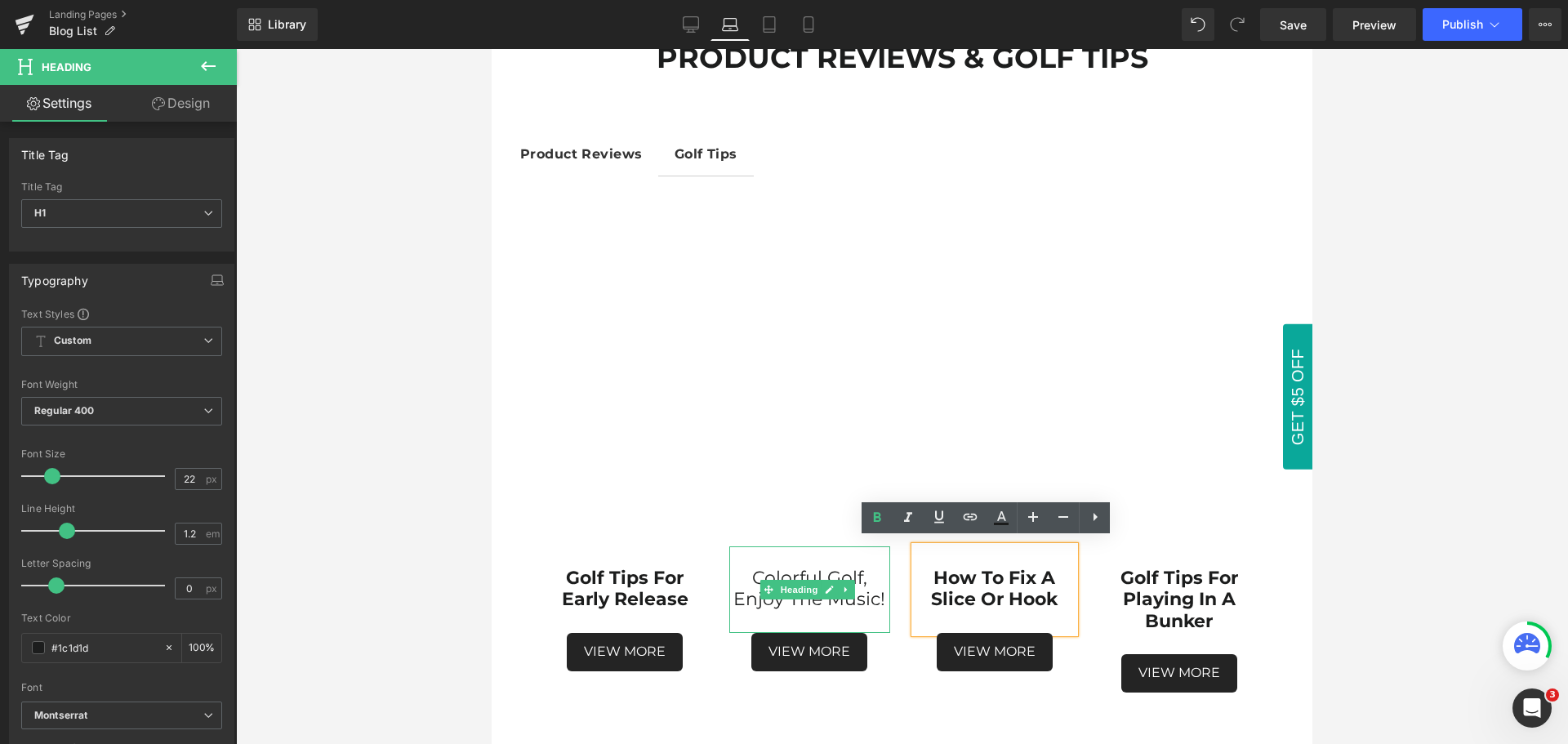
click at [863, 591] on span "Colorful Golf, Enjoy The Music!" at bounding box center [810, 588] width 152 height 44
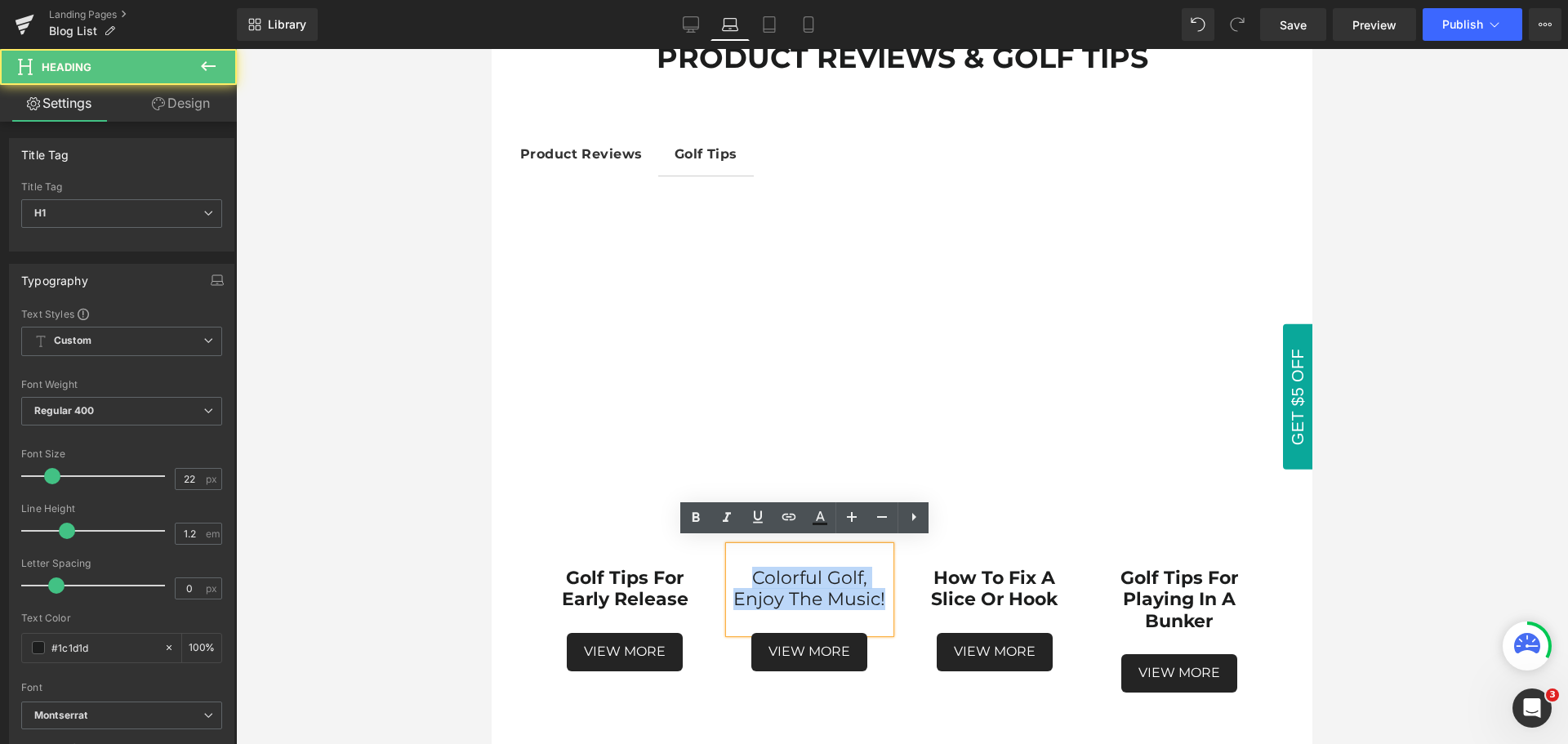
drag, startPoint x: 880, startPoint y: 595, endPoint x: 748, endPoint y: 572, distance: 134.0
click at [748, 572] on h1 "Colorful Golf, Enjoy The Music!" at bounding box center [809, 589] width 160 height 44
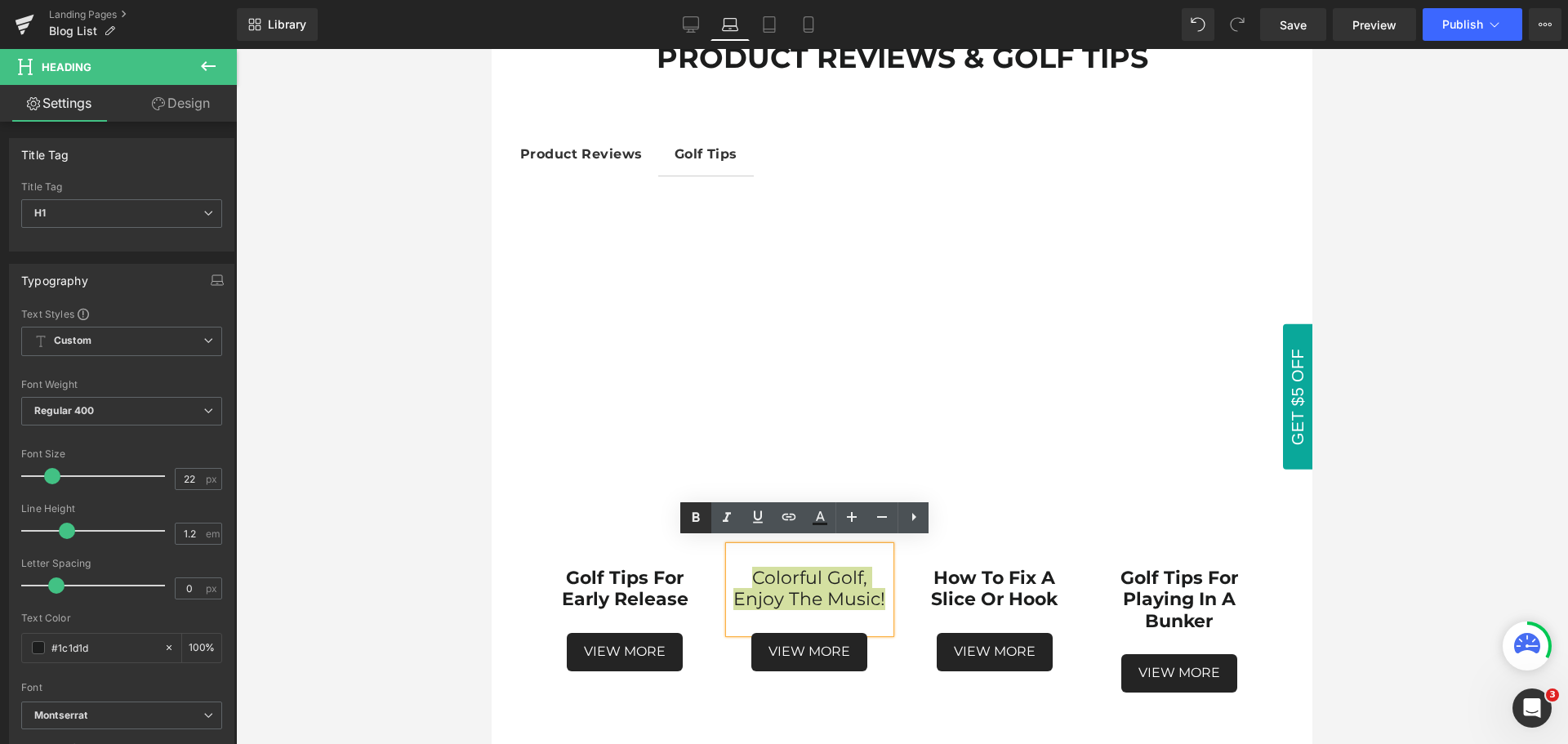
click at [692, 521] on icon at bounding box center [696, 517] width 20 height 20
drag, startPoint x: 850, startPoint y: 614, endPoint x: 749, endPoint y: 568, distance: 111.0
click at [749, 568] on h1 "Colorful Golf, Enjoy The Music!" at bounding box center [809, 589] width 160 height 44
click at [693, 519] on icon at bounding box center [697, 516] width 7 height 10
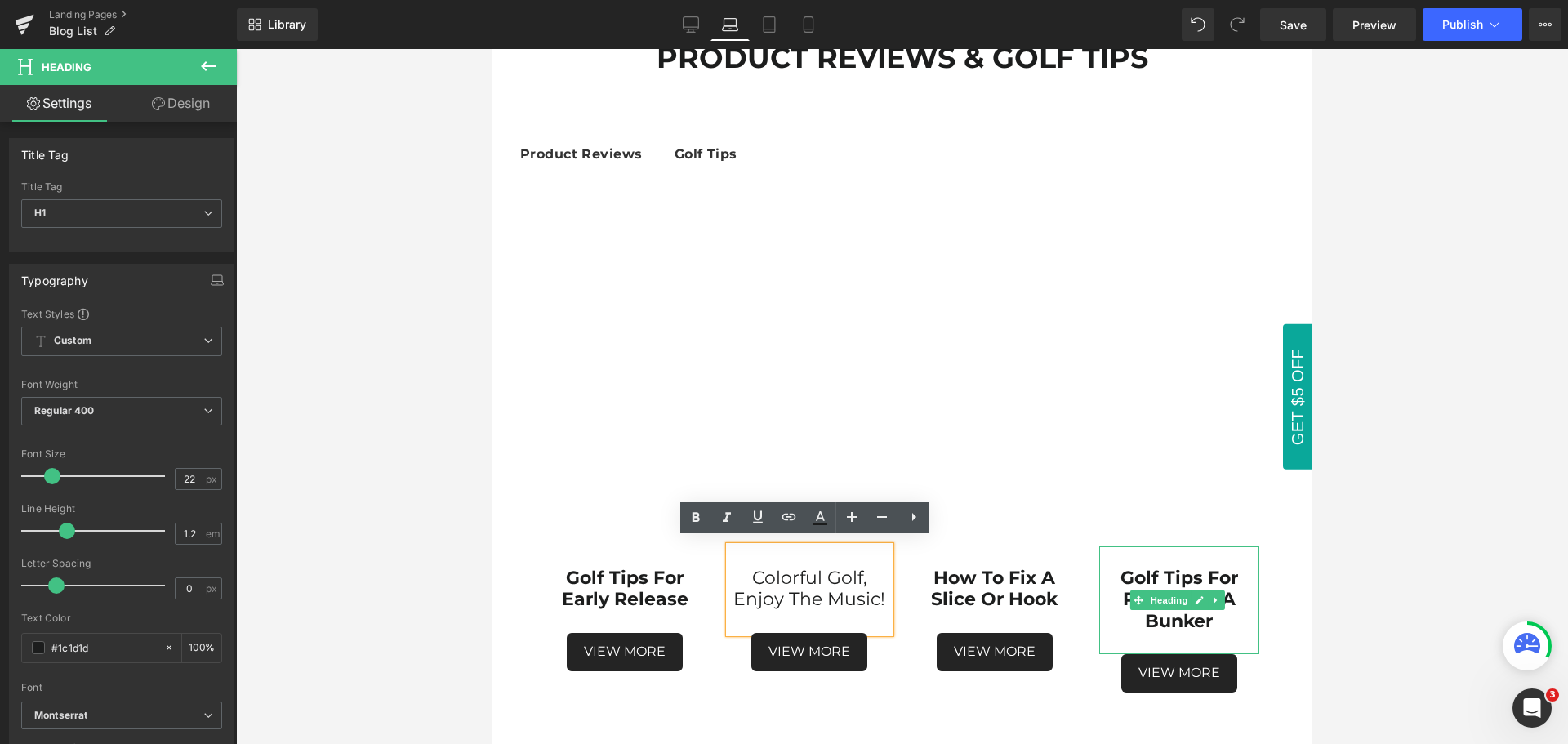
click at [1208, 618] on h1 "Golf Tips for playing in a bunker" at bounding box center [1180, 599] width 160 height 64
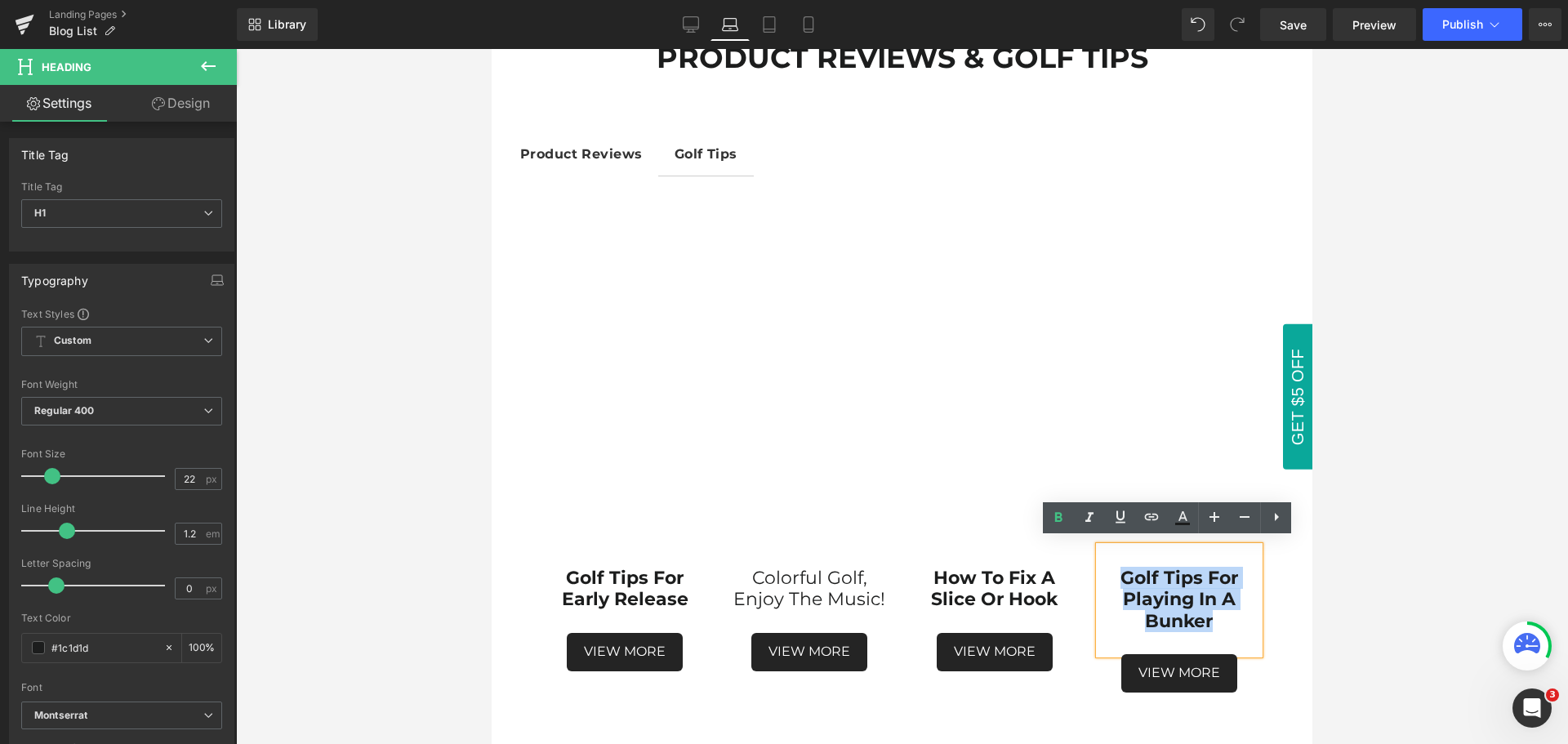
drag, startPoint x: 1206, startPoint y: 615, endPoint x: 1109, endPoint y: 574, distance: 105.3
click at [1109, 574] on h1 "Golf Tips for playing in a bunker" at bounding box center [1180, 599] width 160 height 64
click at [1054, 523] on icon at bounding box center [1058, 517] width 20 height 20
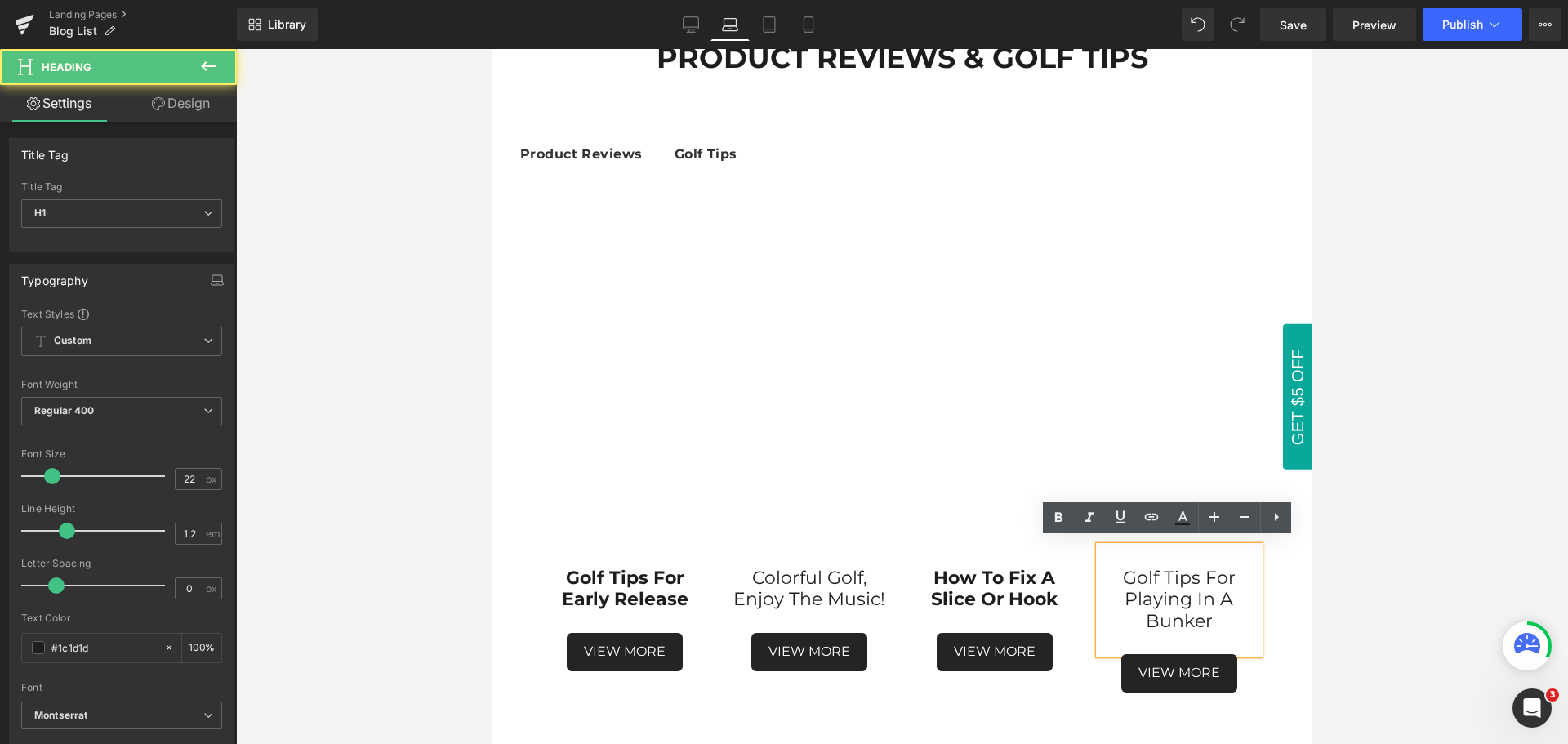
click at [1230, 633] on div at bounding box center [1180, 644] width 160 height 22
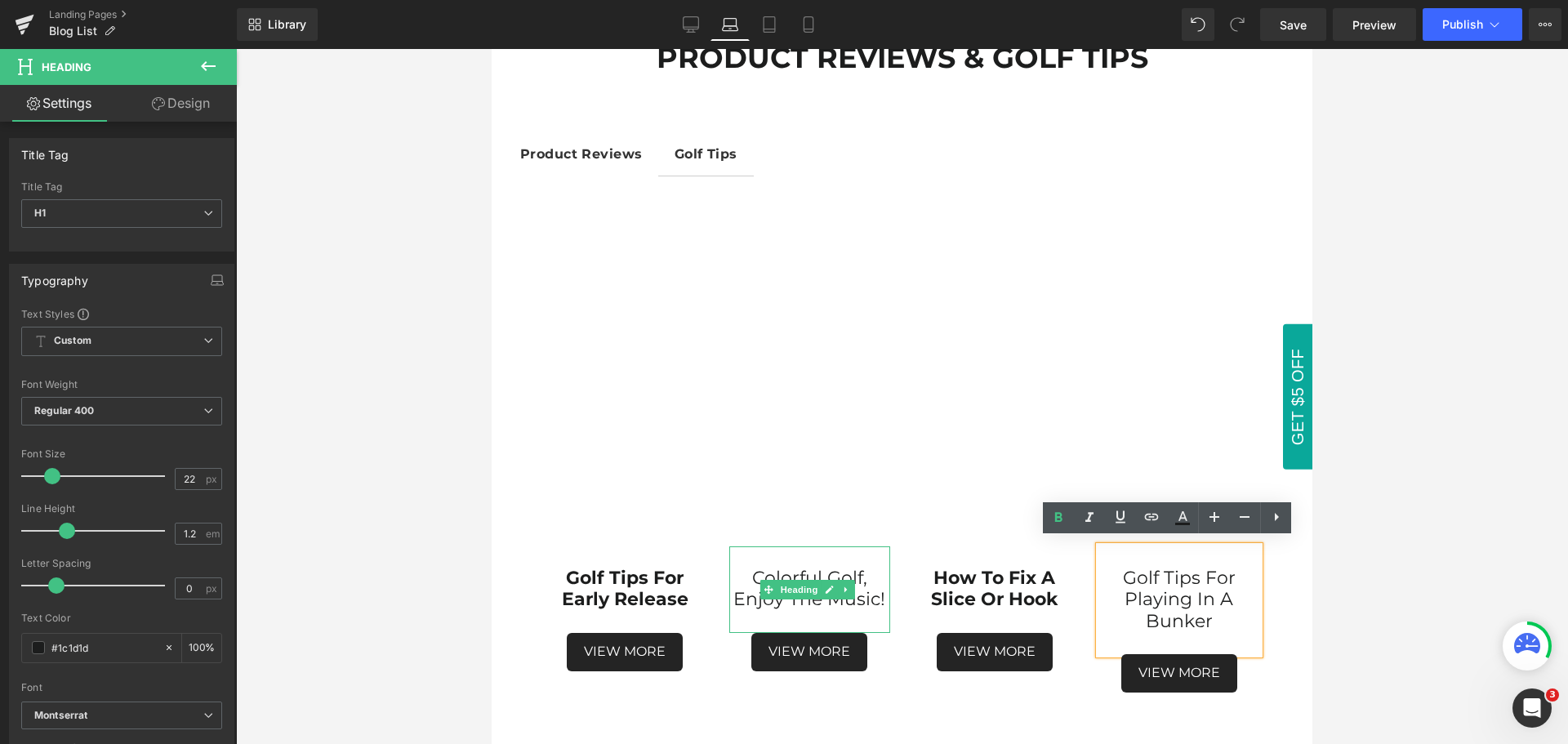
click at [856, 598] on span "Colorful Golf, Enjoy The Music!" at bounding box center [810, 588] width 152 height 44
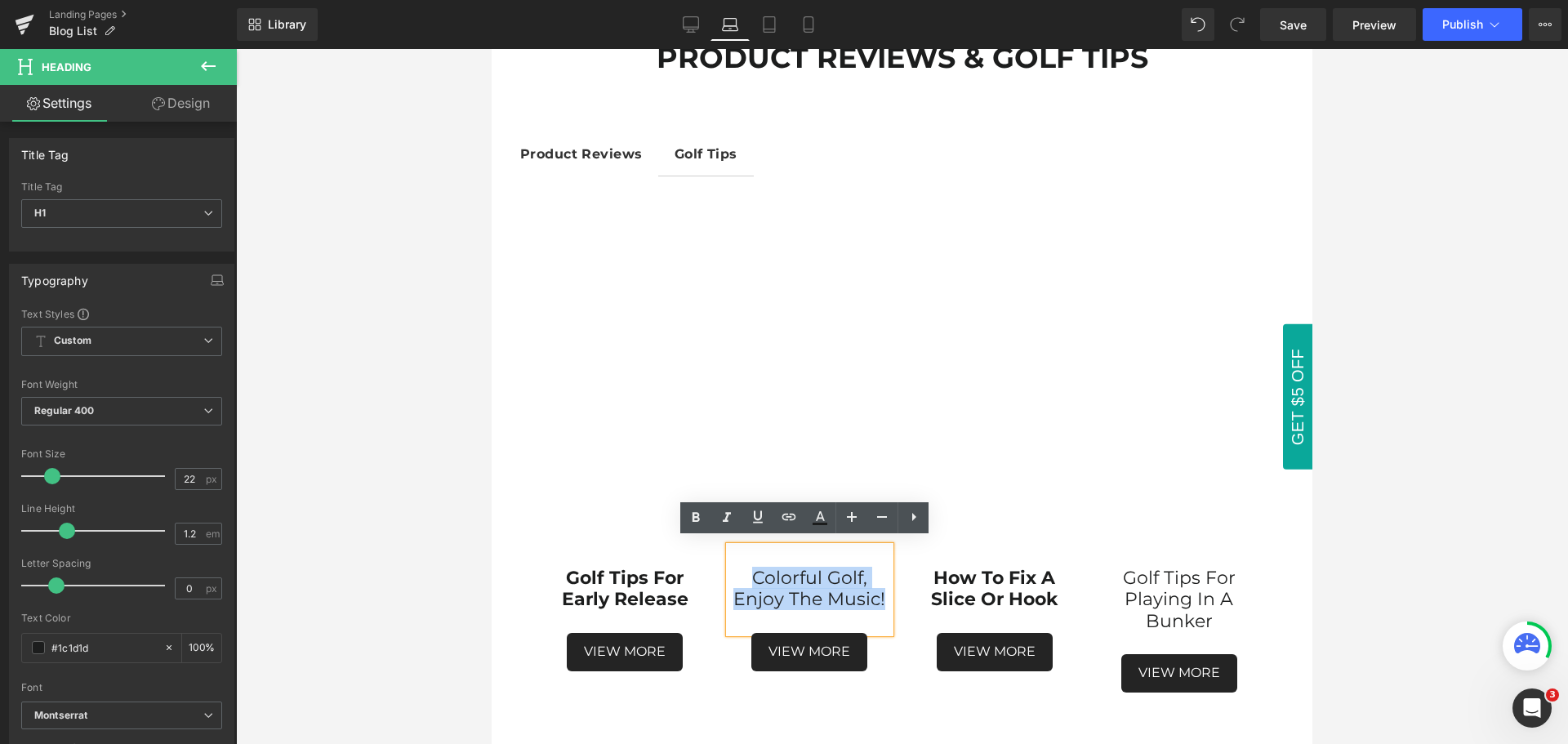
drag, startPoint x: 879, startPoint y: 594, endPoint x: 751, endPoint y: 574, distance: 129.6
click at [751, 574] on span "Colorful Golf, Enjoy The Music!" at bounding box center [810, 588] width 152 height 44
click at [771, 581] on span "Colorful Golf, Enjoy The Music!" at bounding box center [810, 588] width 152 height 44
drag, startPoint x: 751, startPoint y: 569, endPoint x: 882, endPoint y: 592, distance: 133.0
click at [882, 592] on h1 "Colorful Golf, Enjoy The Music!" at bounding box center [809, 589] width 160 height 44
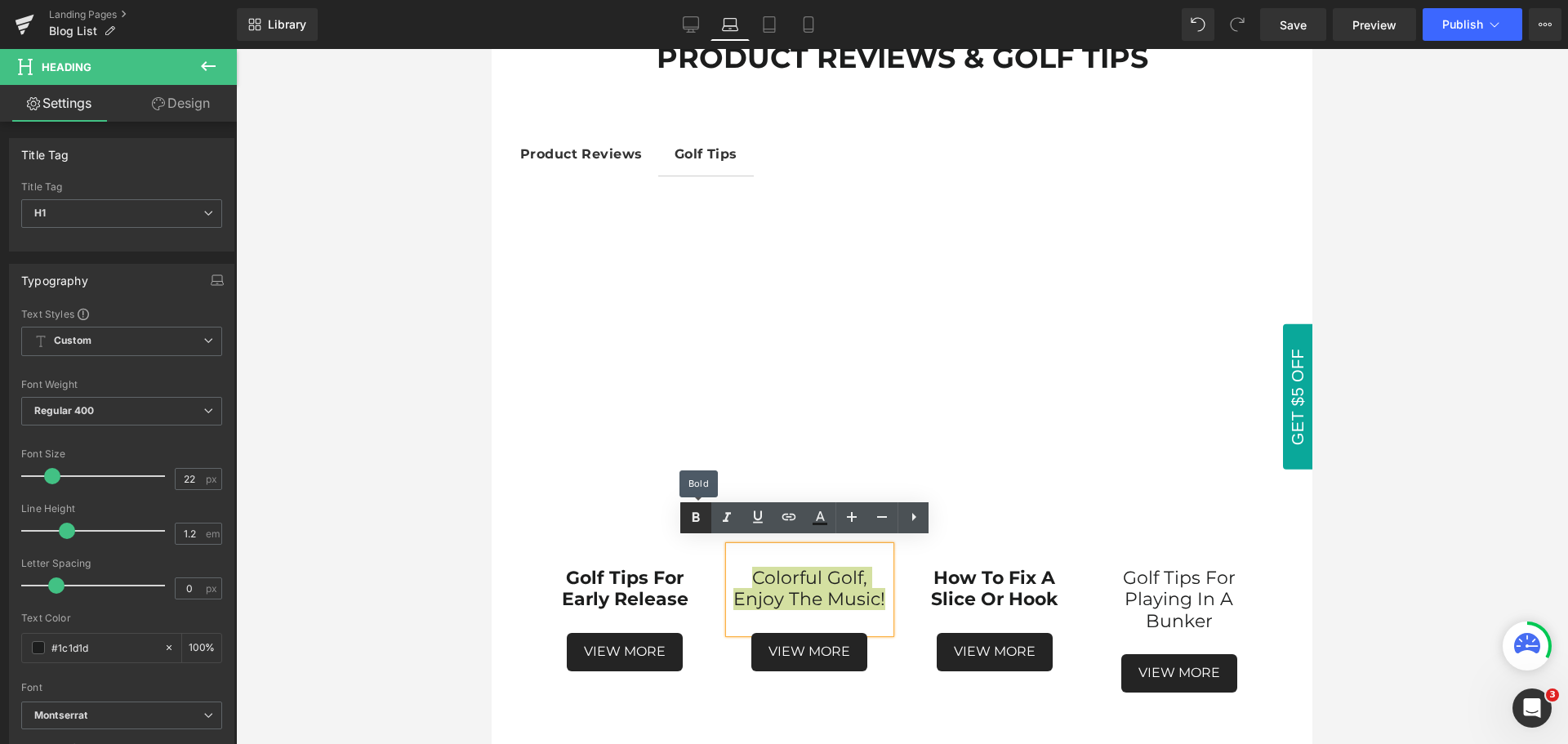
click at [696, 521] on icon at bounding box center [697, 516] width 7 height 10
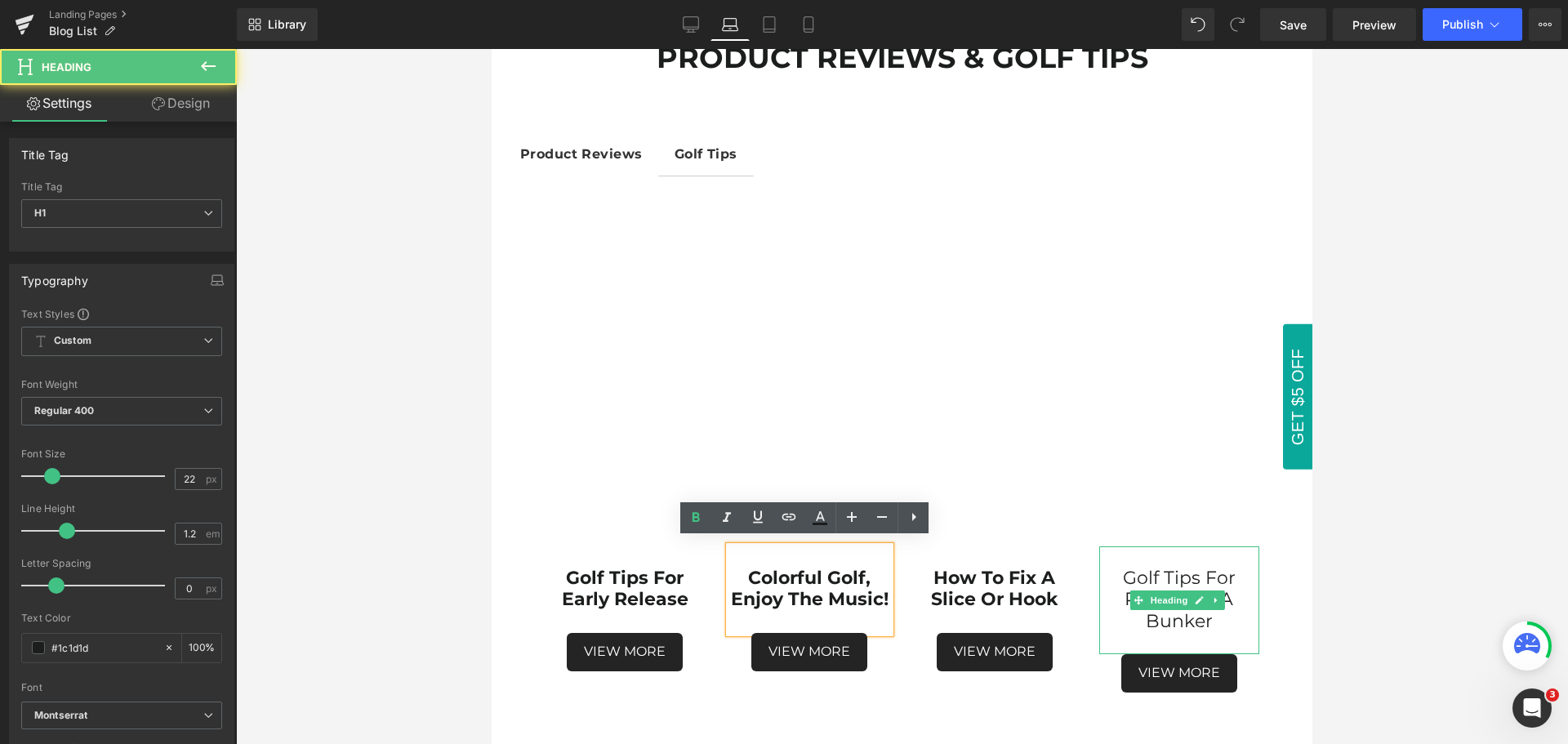
click at [1194, 616] on h1 "Golf Tips for playing in a bunker" at bounding box center [1180, 599] width 160 height 64
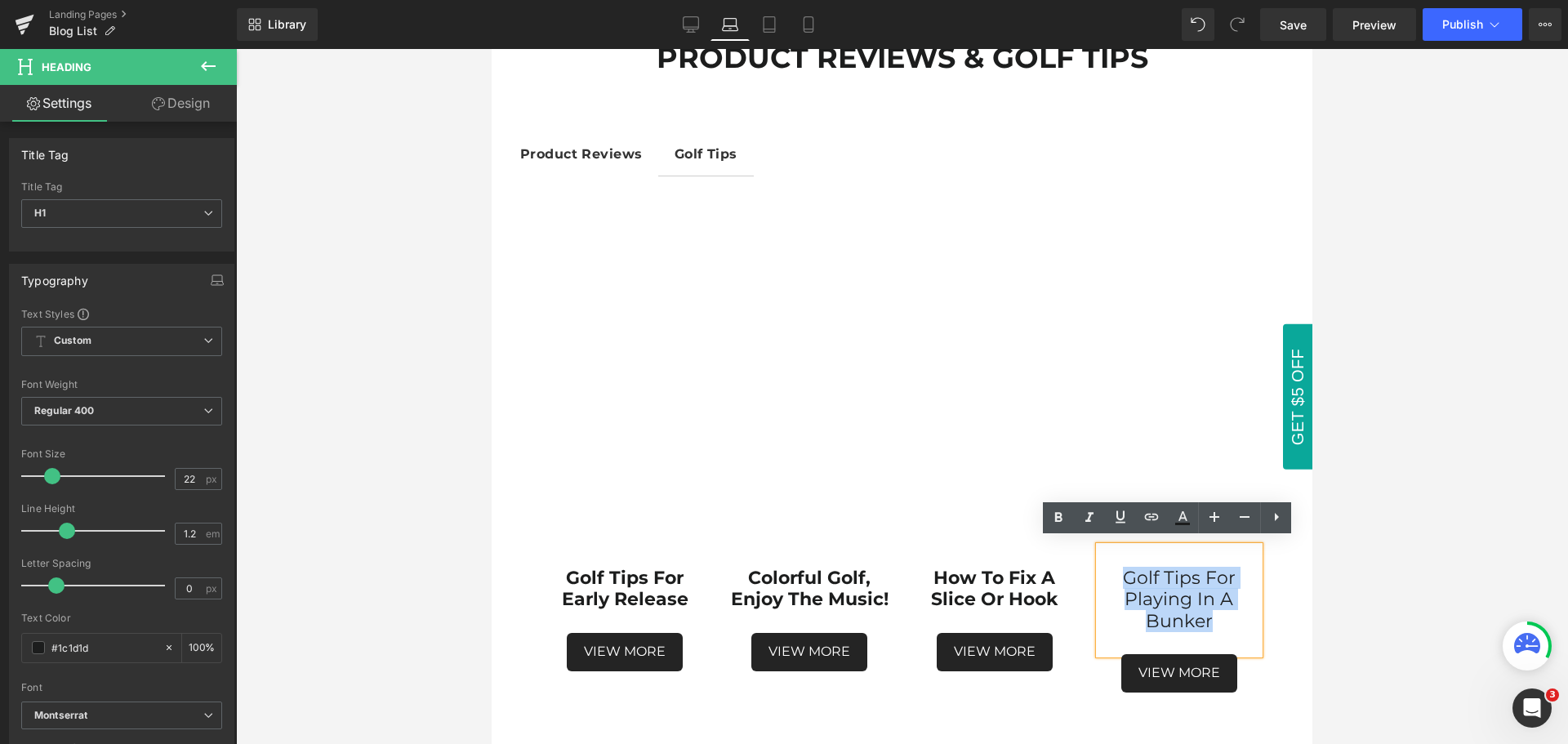
drag, startPoint x: 1204, startPoint y: 615, endPoint x: 1114, endPoint y: 570, distance: 100.6
click at [1114, 570] on h1 "Golf Tips for playing in a bunker" at bounding box center [1180, 599] width 160 height 64
click at [1059, 520] on icon at bounding box center [1059, 516] width 7 height 10
click at [1392, 581] on div at bounding box center [902, 397] width 1332 height 695
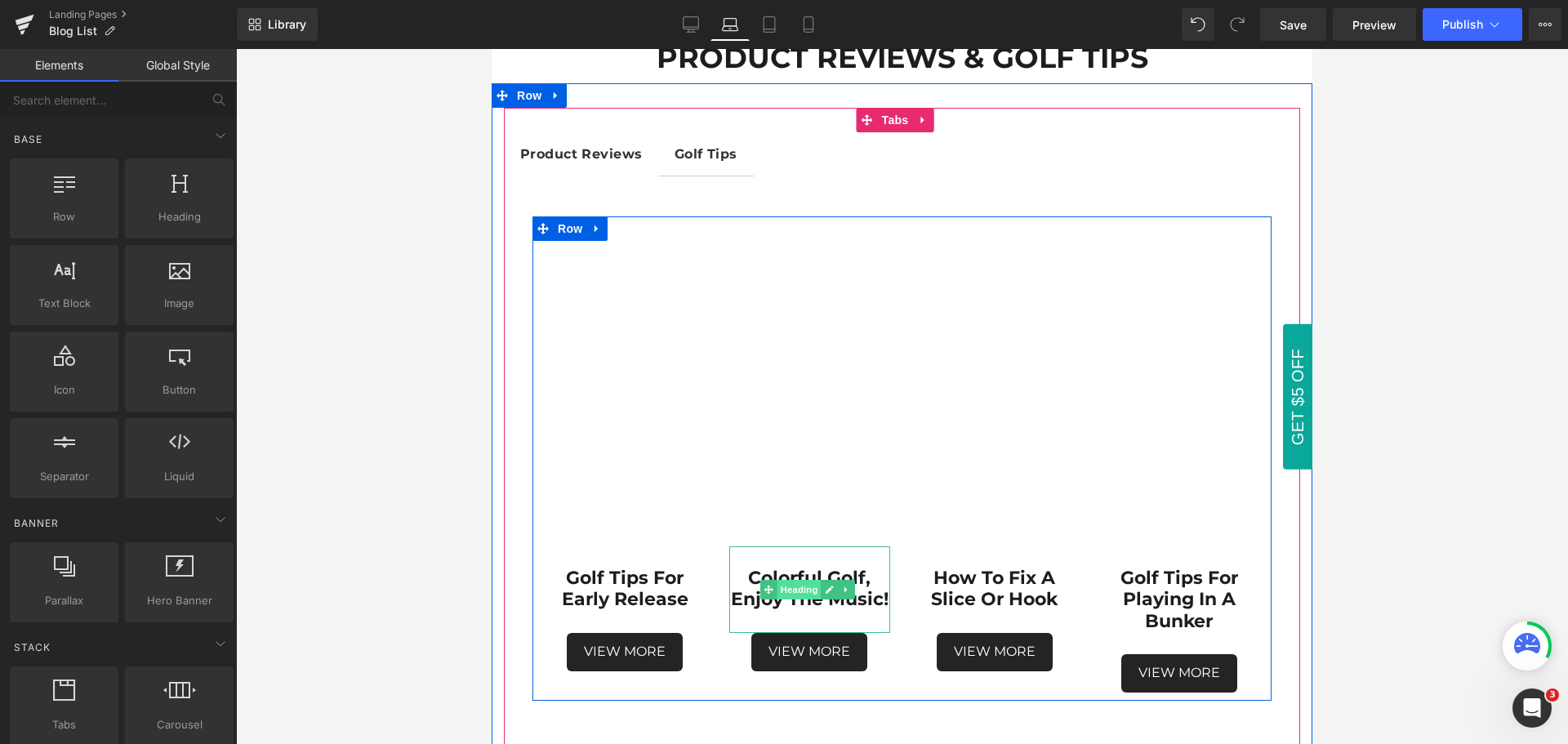
click at [799, 599] on span "Heading" at bounding box center [799, 589] width 44 height 20
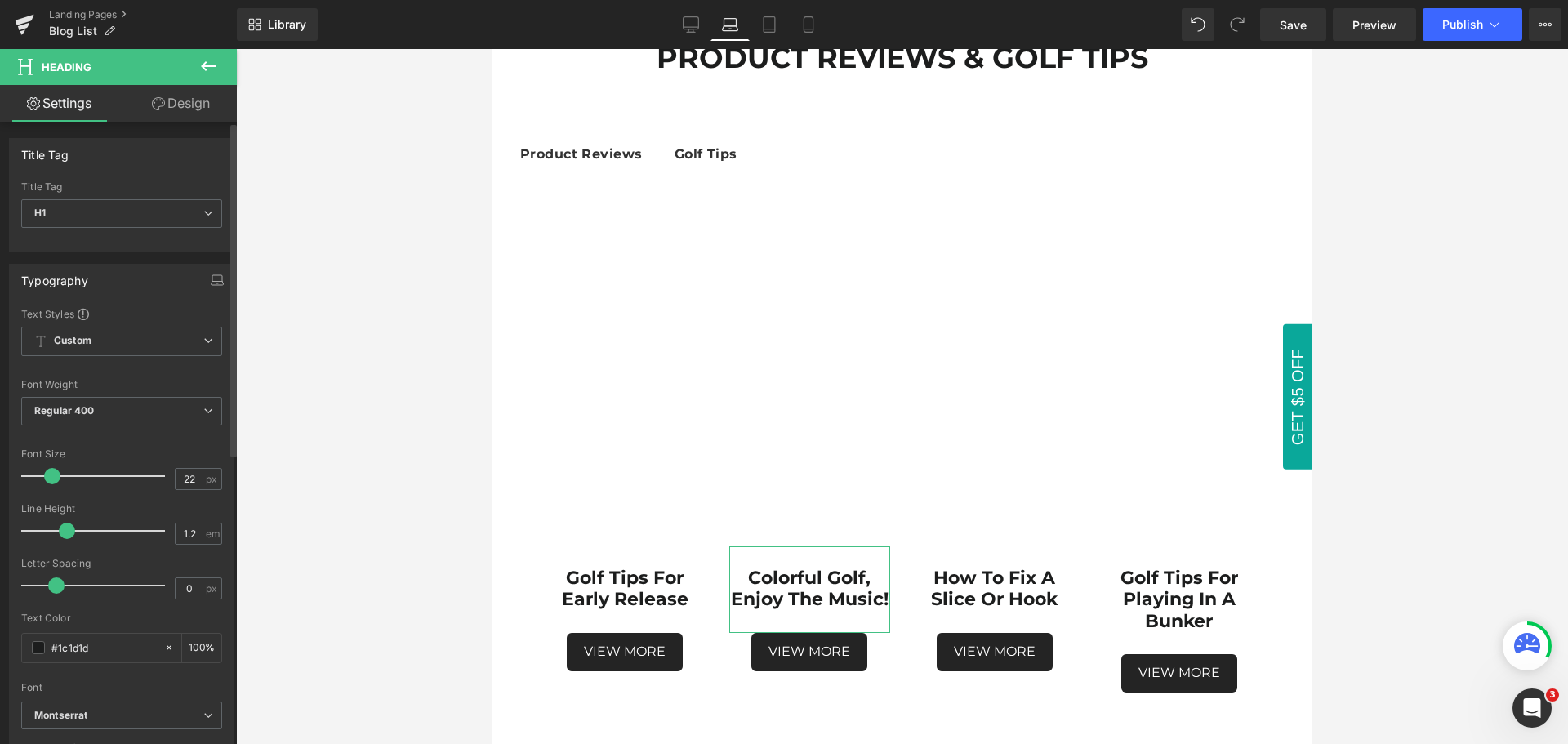
type input "21"
click at [48, 477] on span at bounding box center [51, 476] width 17 height 17
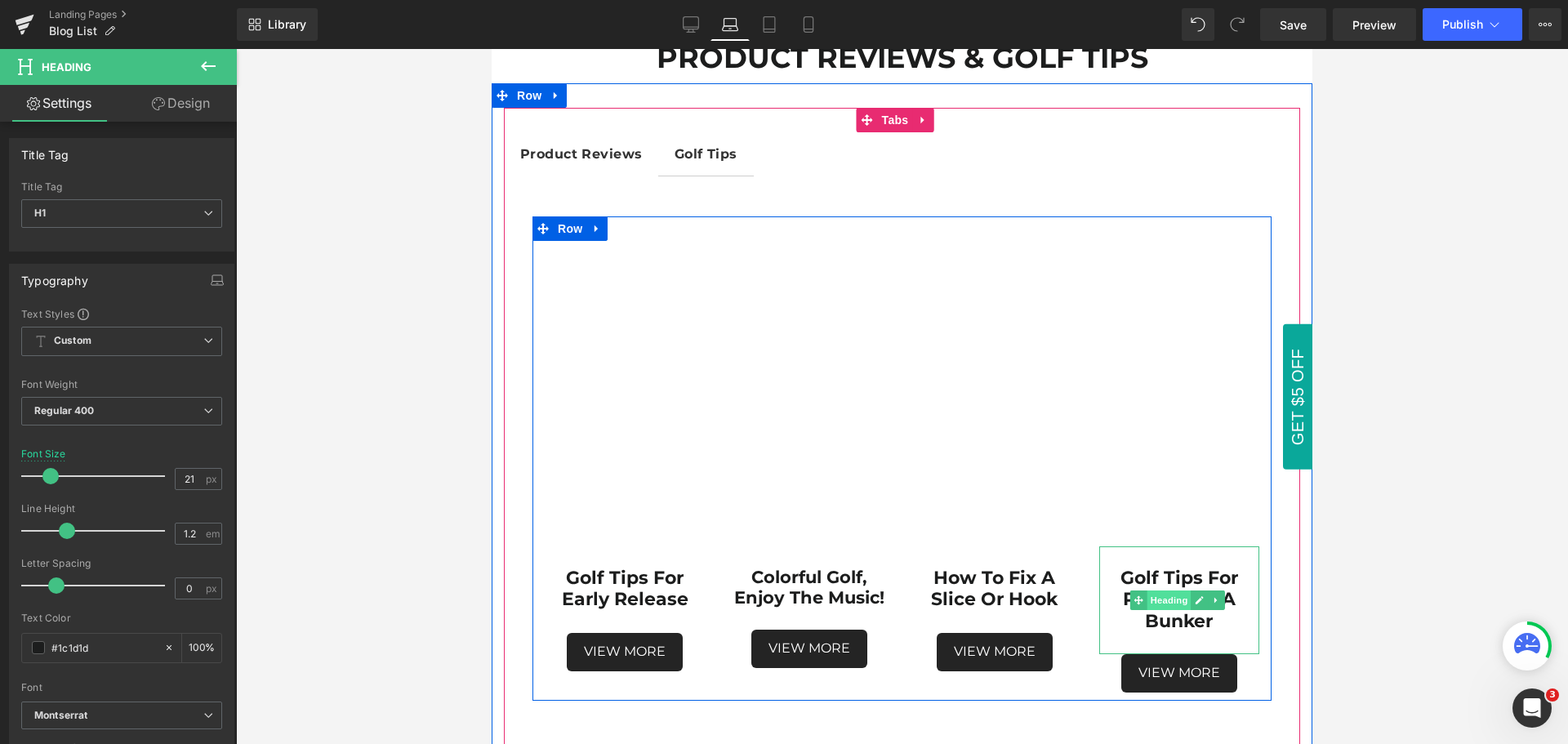
click at [1157, 597] on span "Heading" at bounding box center [1169, 600] width 44 height 20
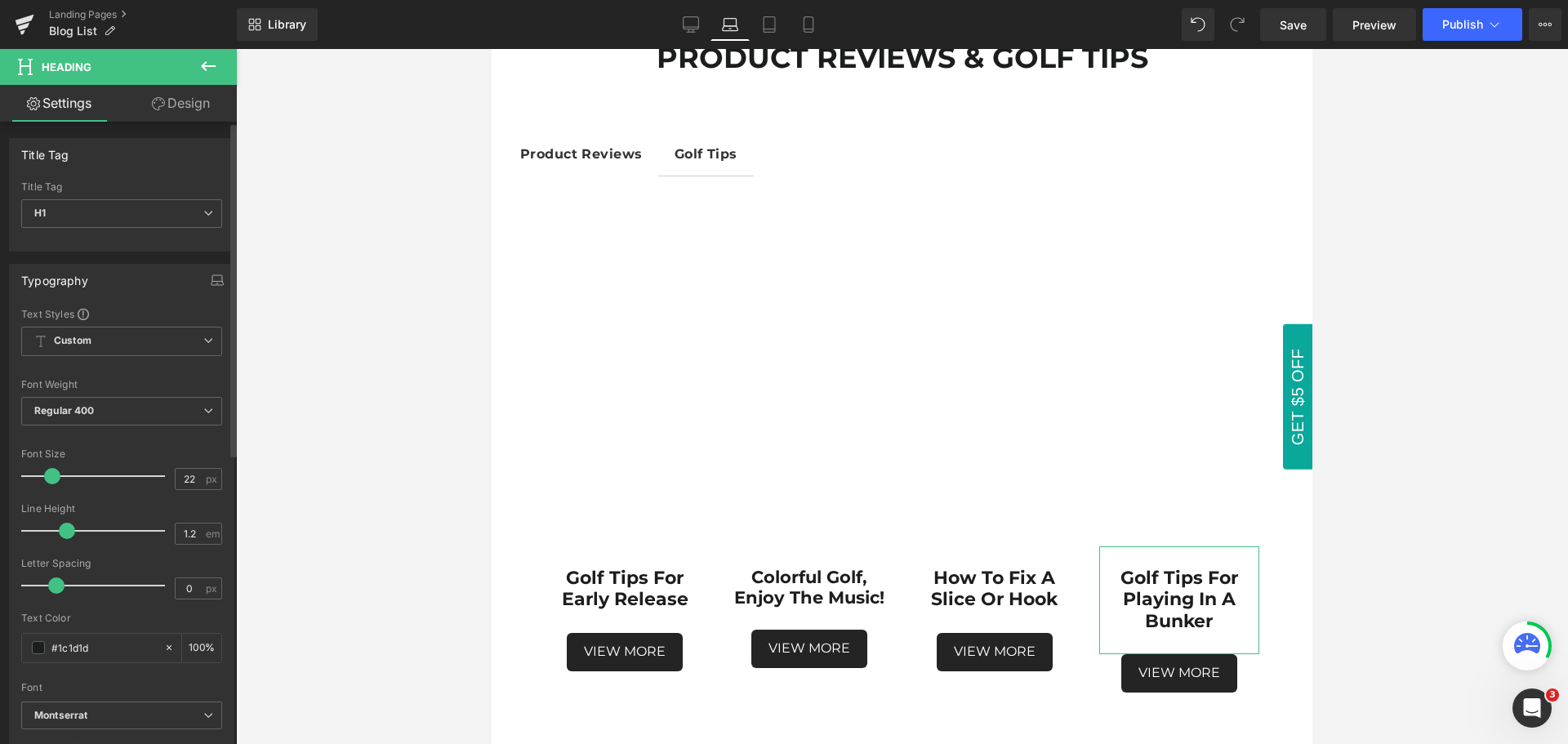
type input "21"
click at [47, 476] on span at bounding box center [51, 476] width 17 height 17
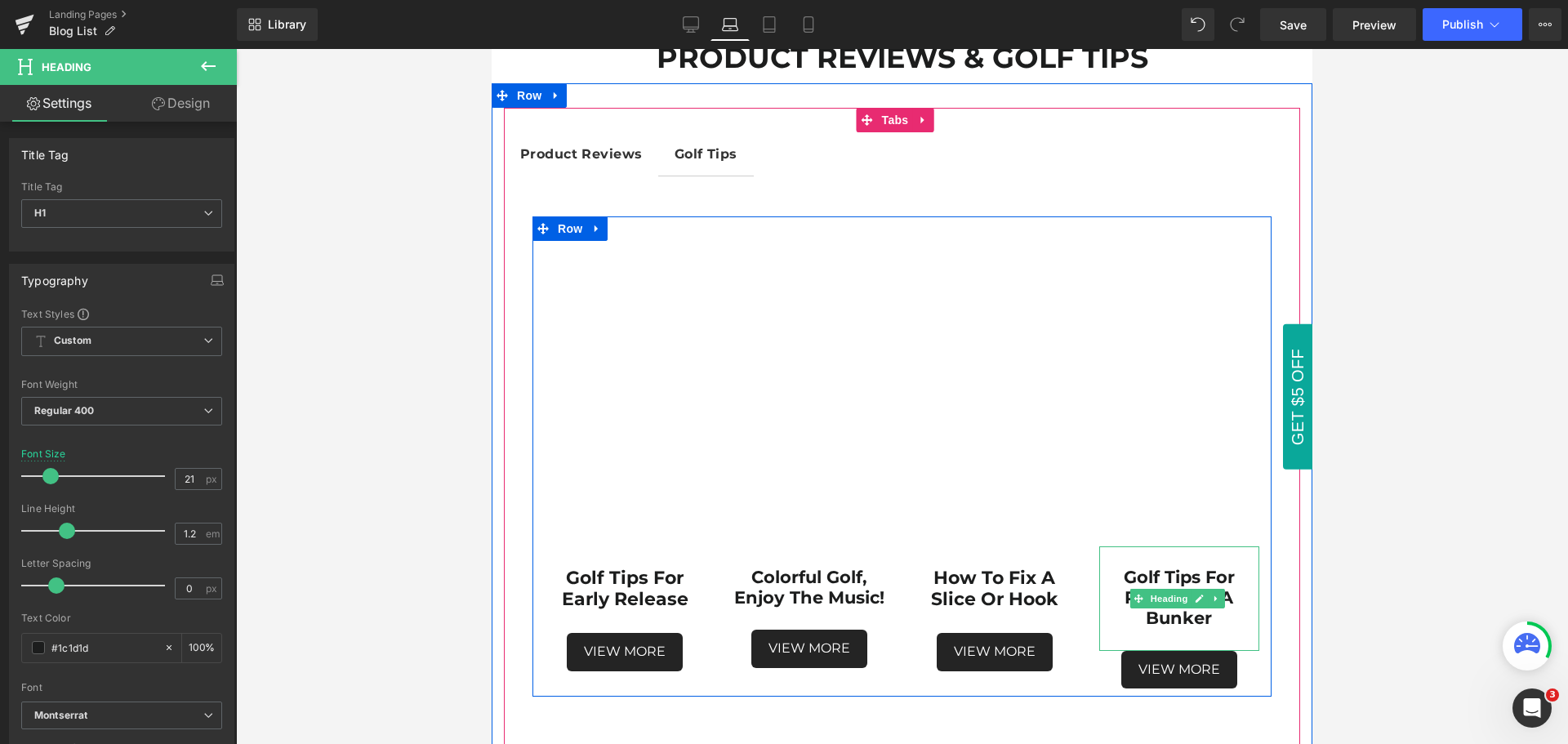
click at [1214, 614] on h1 "Golf Tips for playing in a bunker" at bounding box center [1180, 597] width 160 height 62
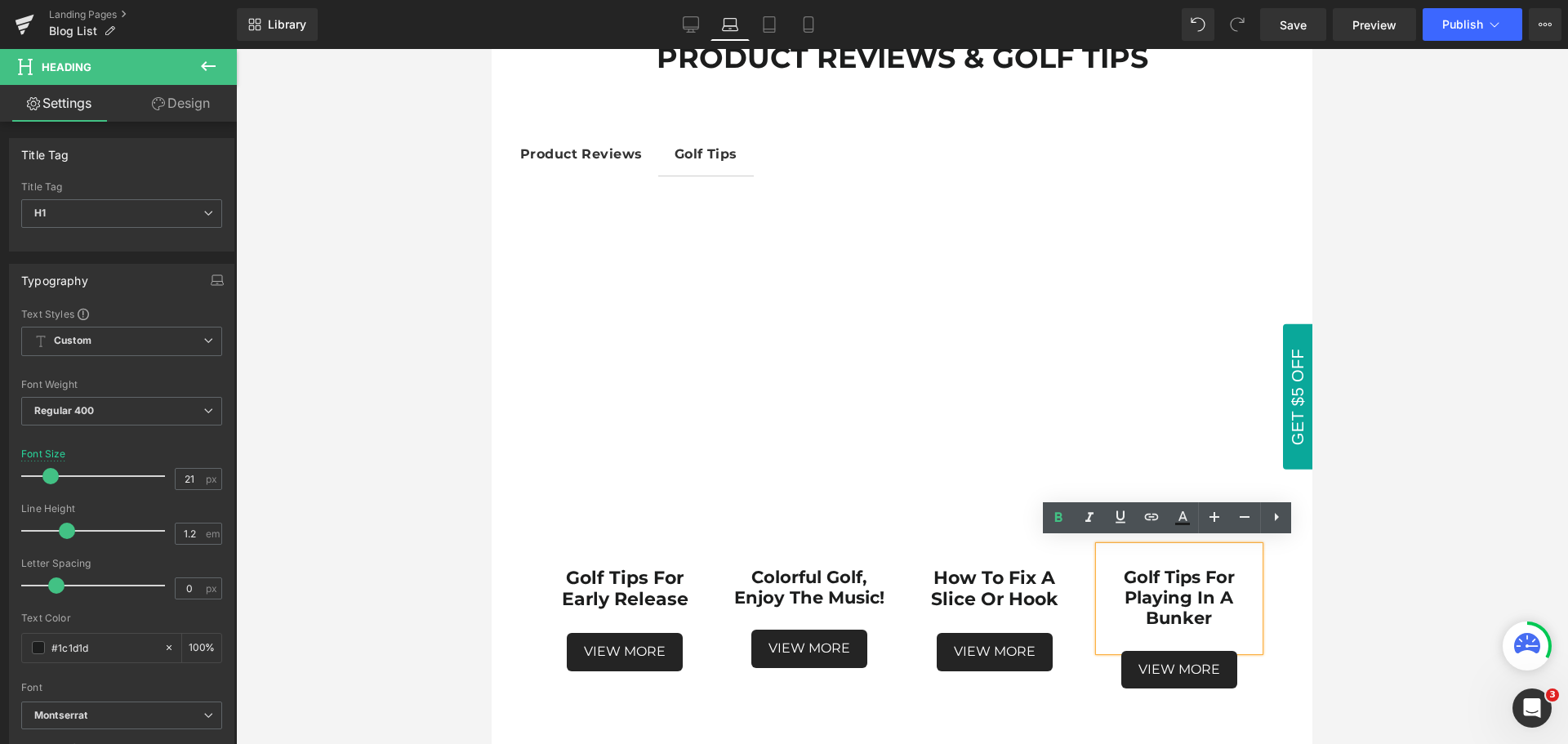
click at [1185, 572] on strong "Golf Tips for playing in a bunker" at bounding box center [1180, 597] width 111 height 61
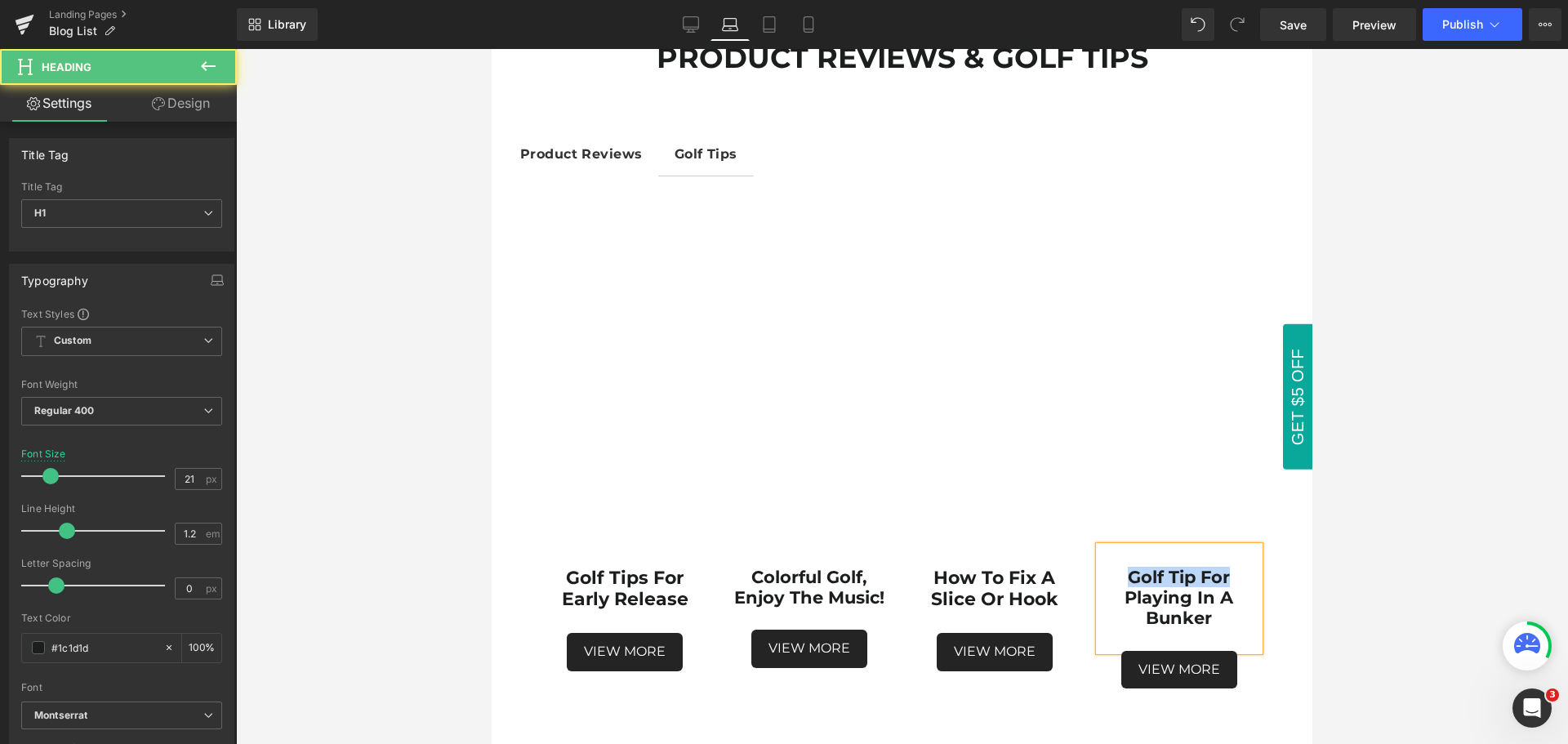
drag, startPoint x: 1231, startPoint y: 567, endPoint x: 1099, endPoint y: 567, distance: 132.0
click at [1100, 567] on h1 "Golf Tip for playing in a bunker" at bounding box center [1180, 597] width 160 height 62
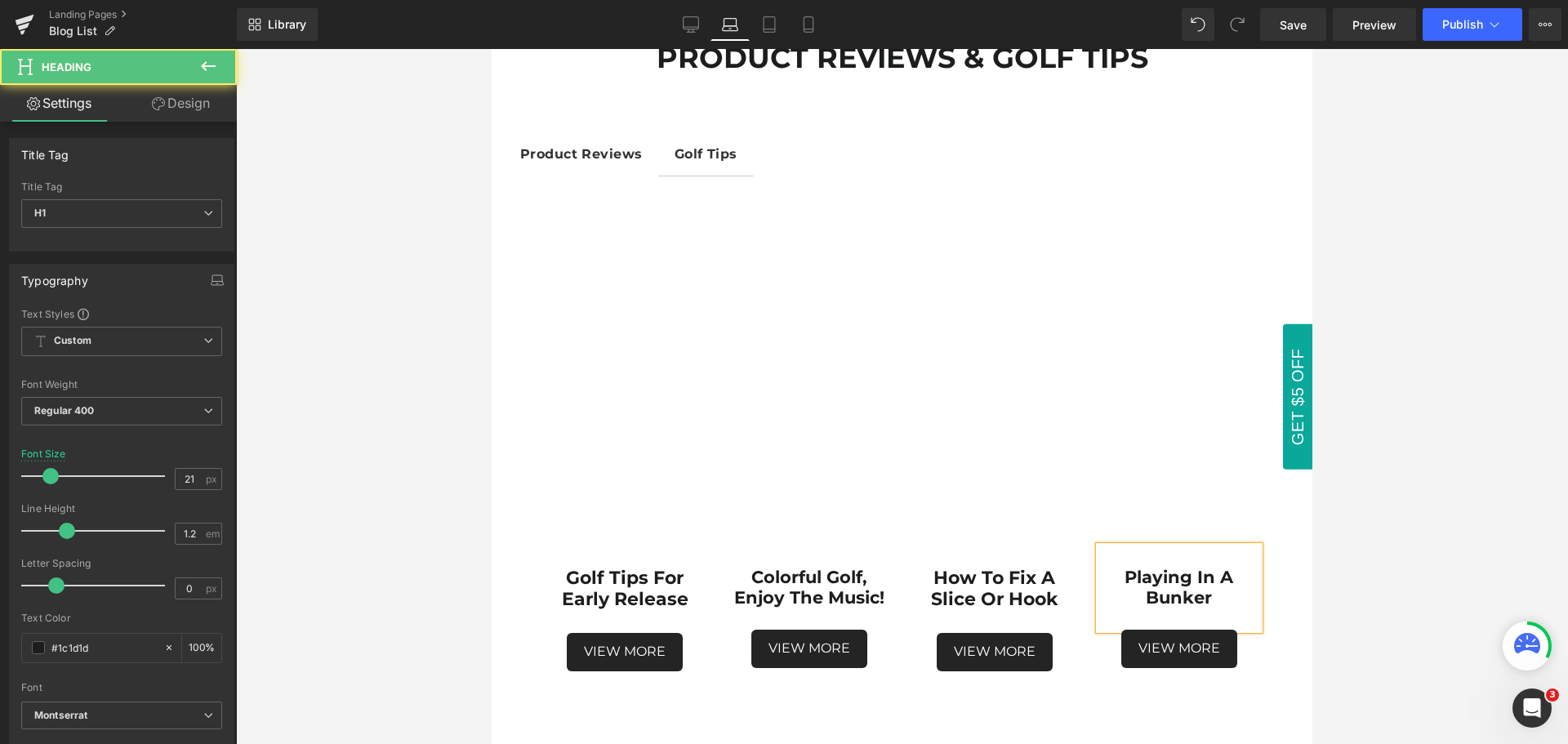
click at [1125, 570] on strong "playing in a bunker" at bounding box center [1179, 587] width 109 height 41
click at [1371, 594] on div at bounding box center [902, 397] width 1332 height 695
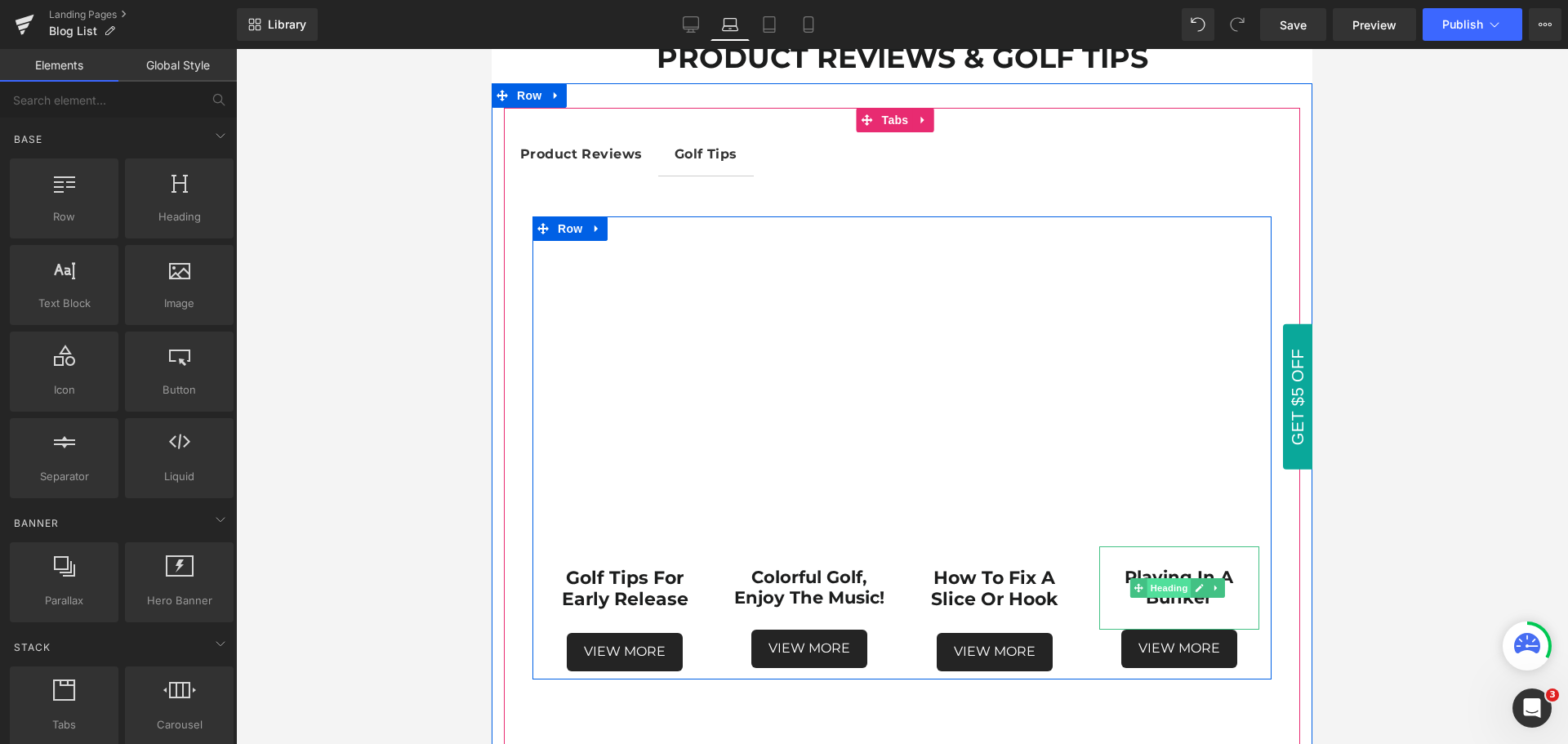
click at [1156, 583] on span "Heading" at bounding box center [1169, 588] width 44 height 20
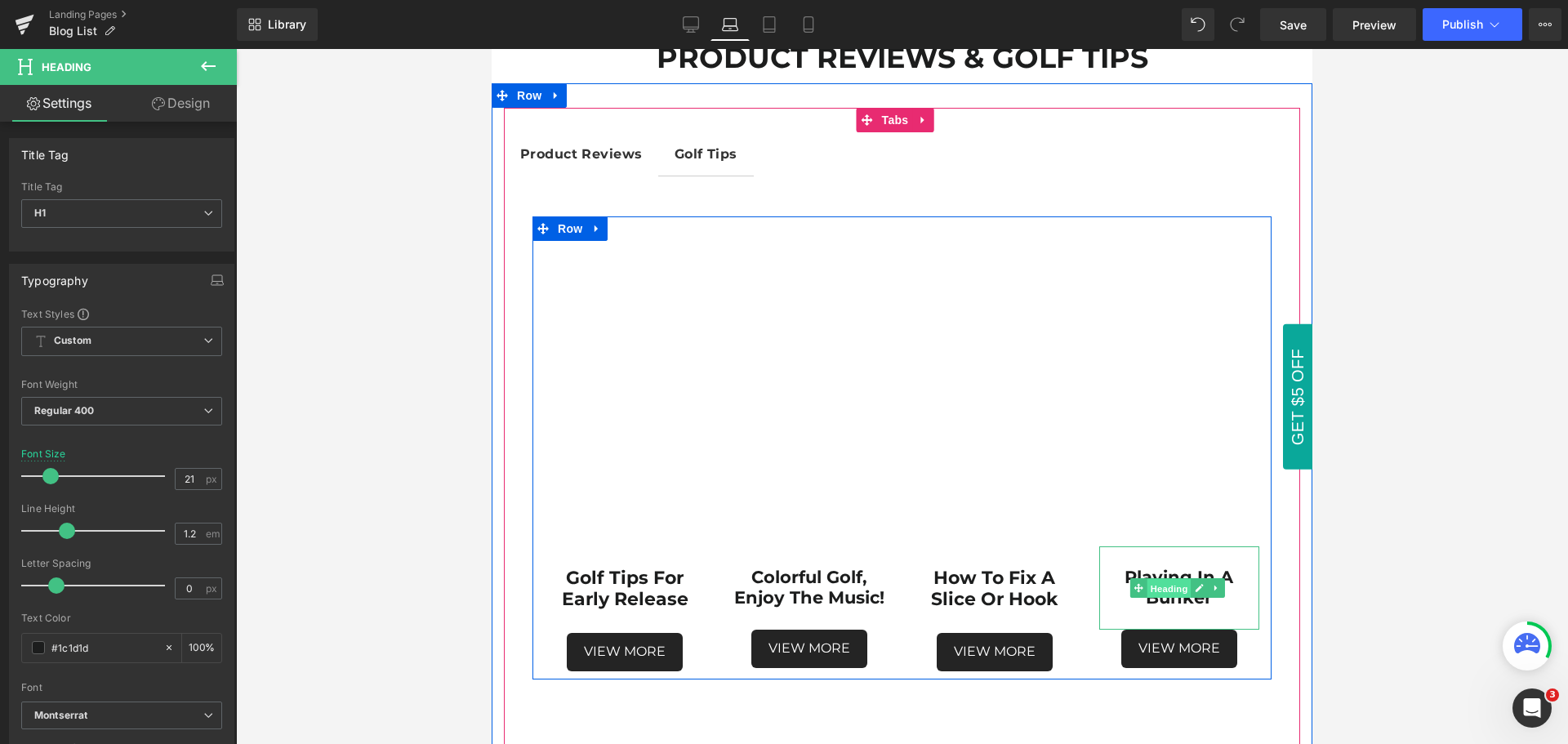
click at [1161, 579] on span "Heading" at bounding box center [1169, 588] width 44 height 20
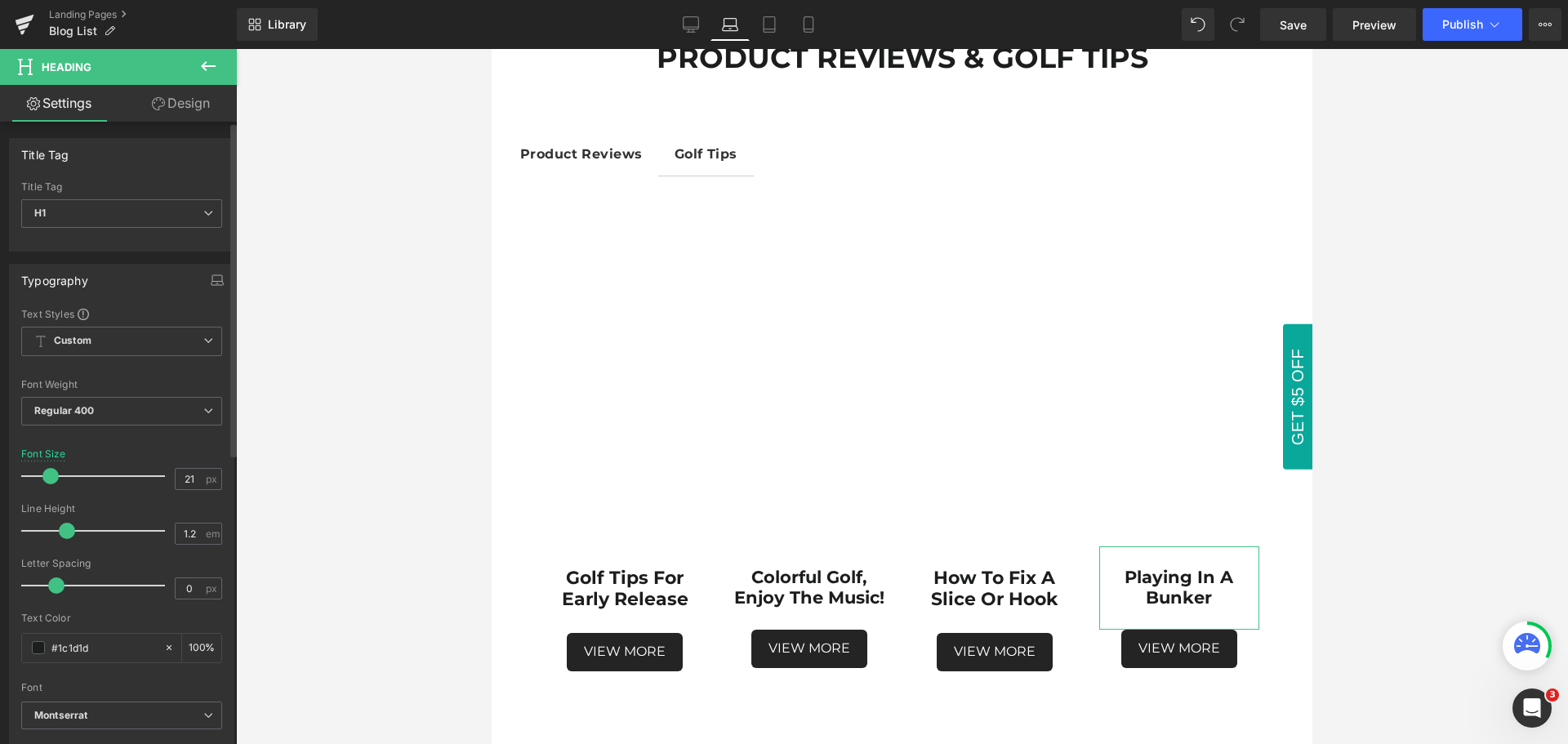
type input "22"
click at [51, 476] on span at bounding box center [52, 476] width 17 height 17
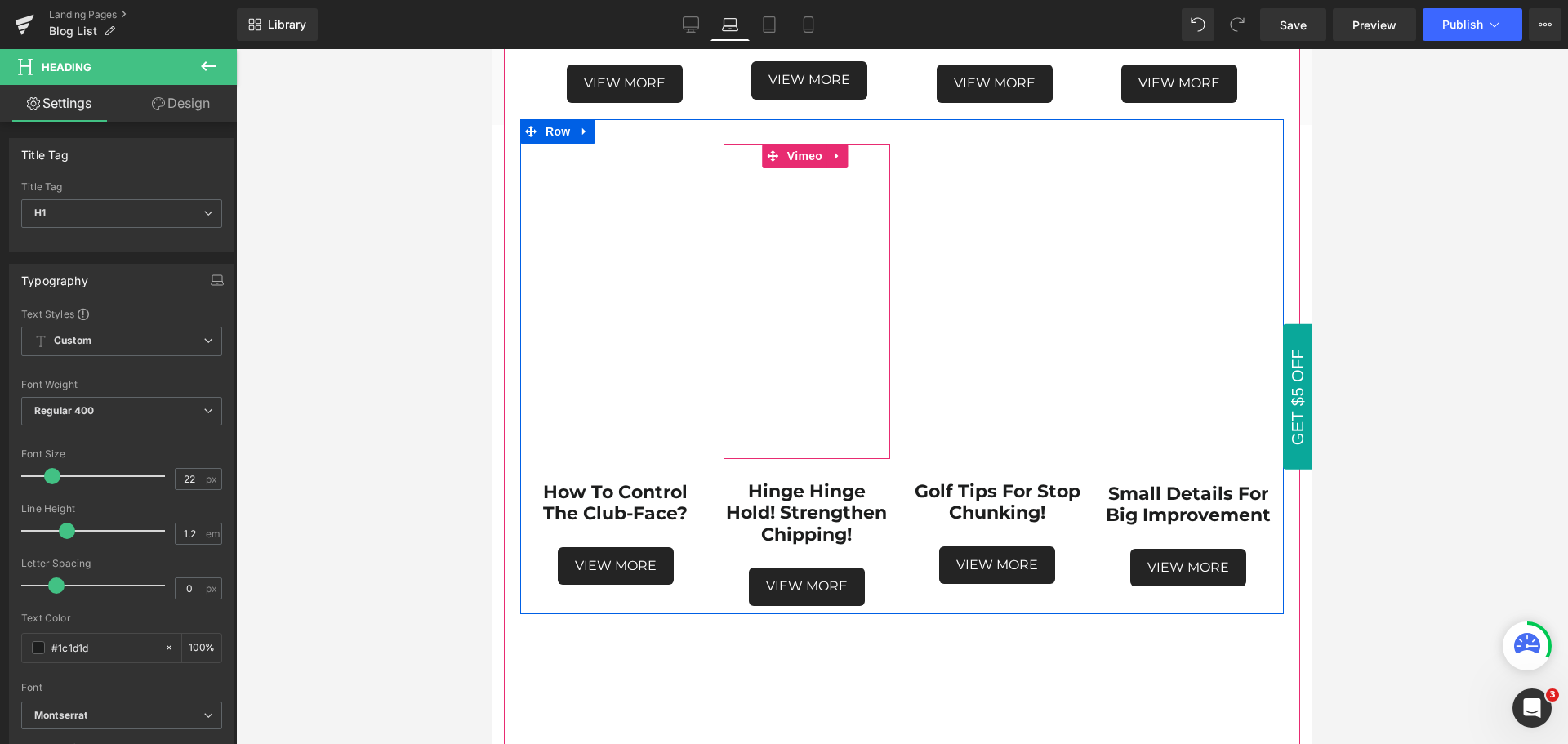
scroll to position [735, 0]
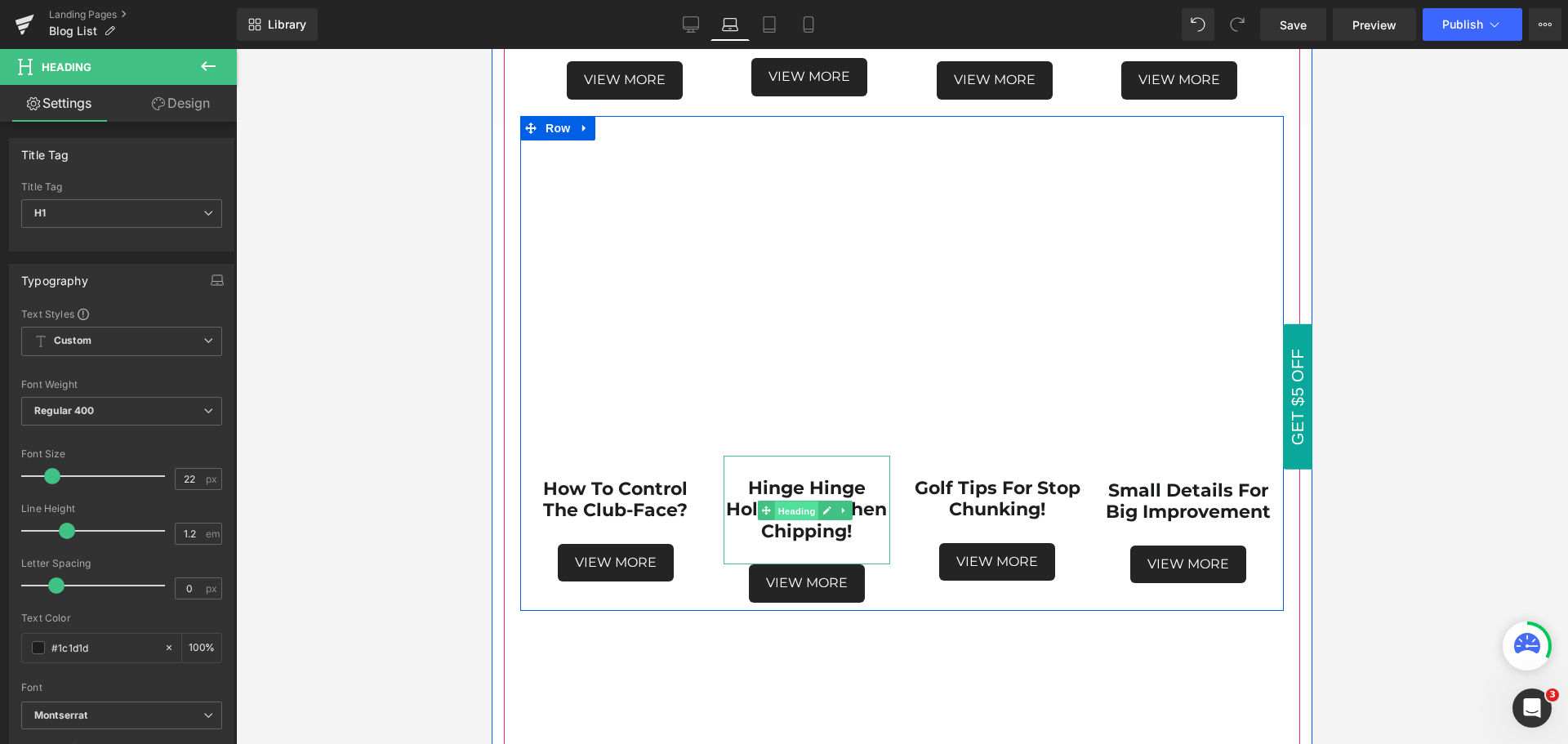
click at [794, 502] on span "Heading" at bounding box center [796, 511] width 44 height 20
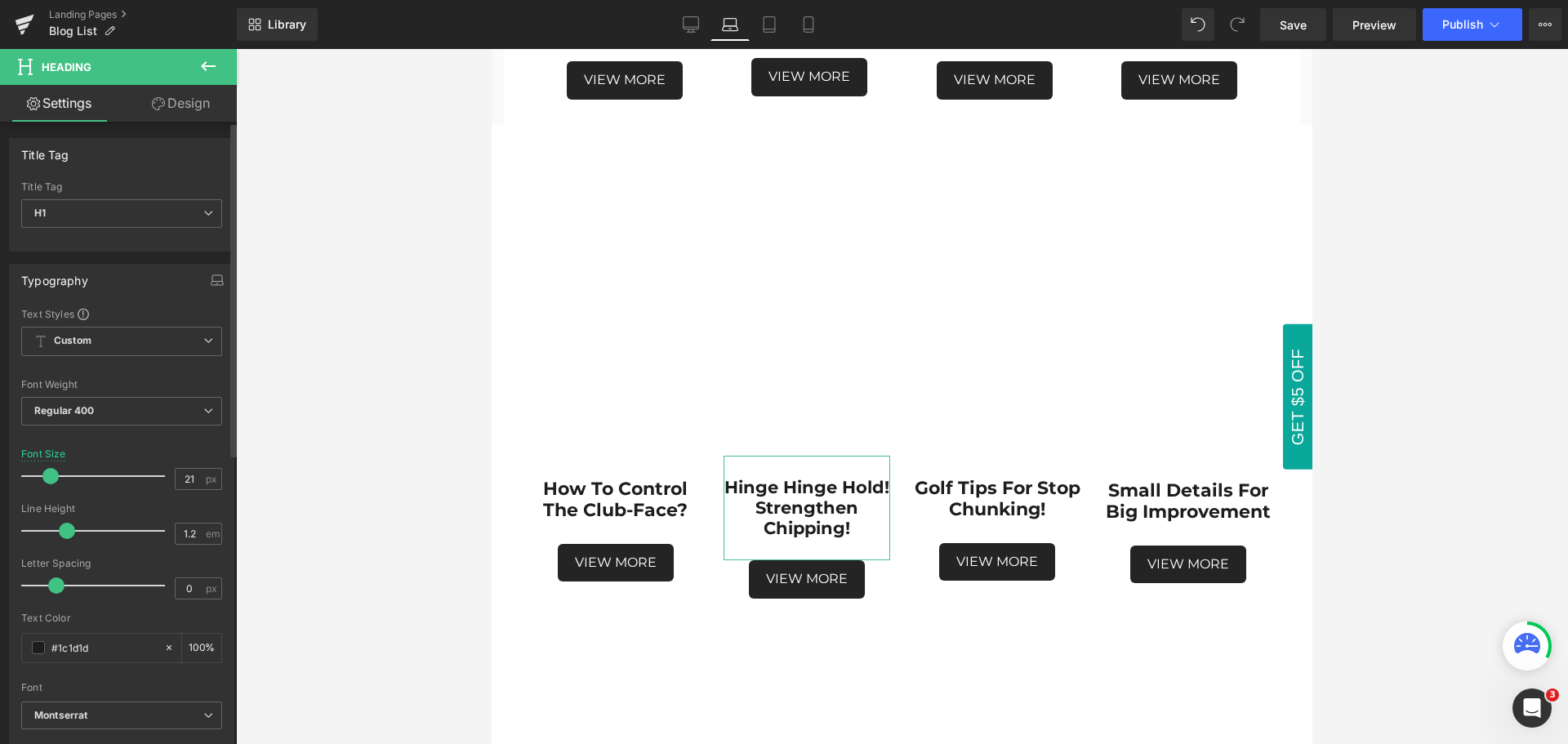
click at [51, 477] on span at bounding box center [51, 476] width 17 height 17
type input "18"
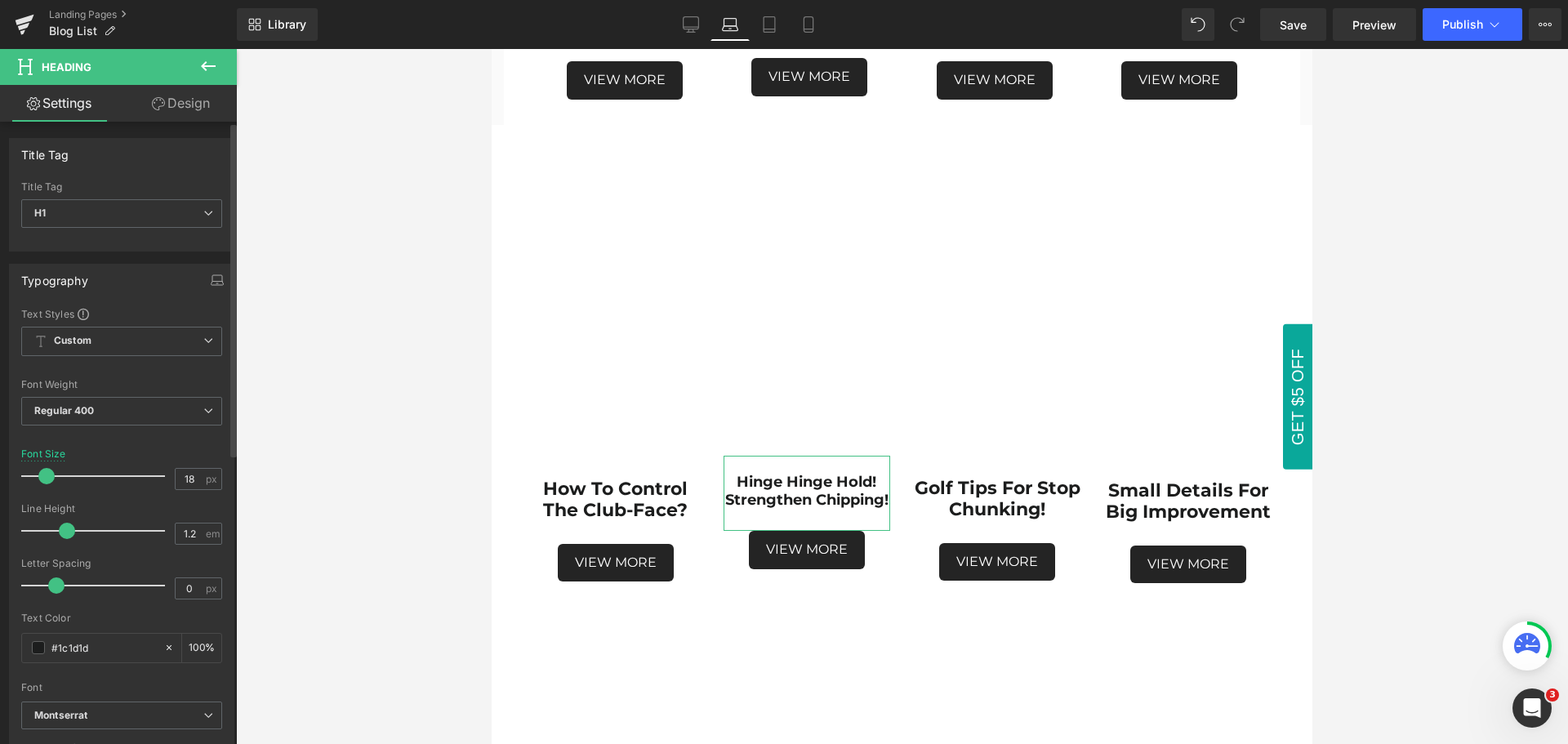
click at [46, 477] on span at bounding box center [46, 476] width 17 height 17
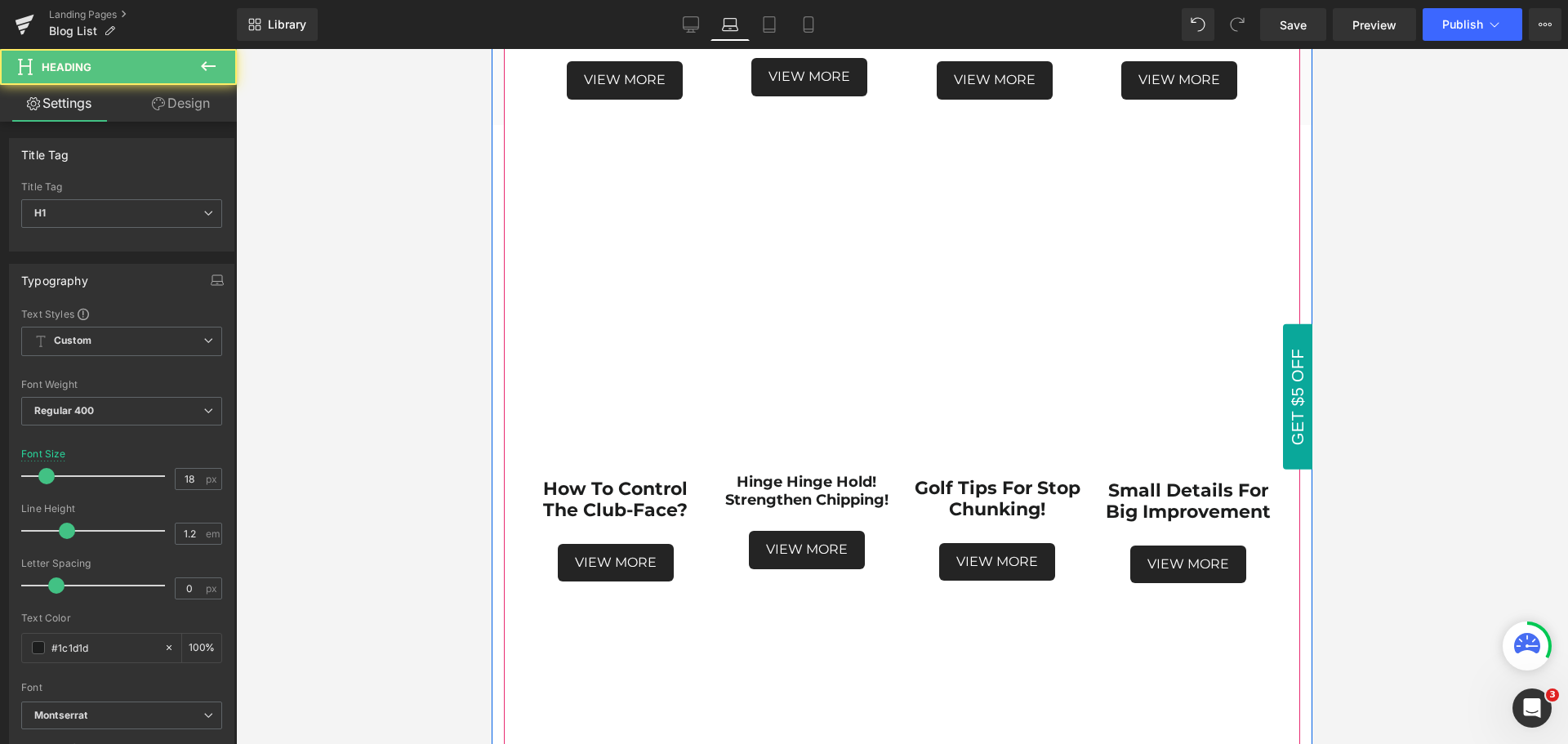
scroll to position [1134, 0]
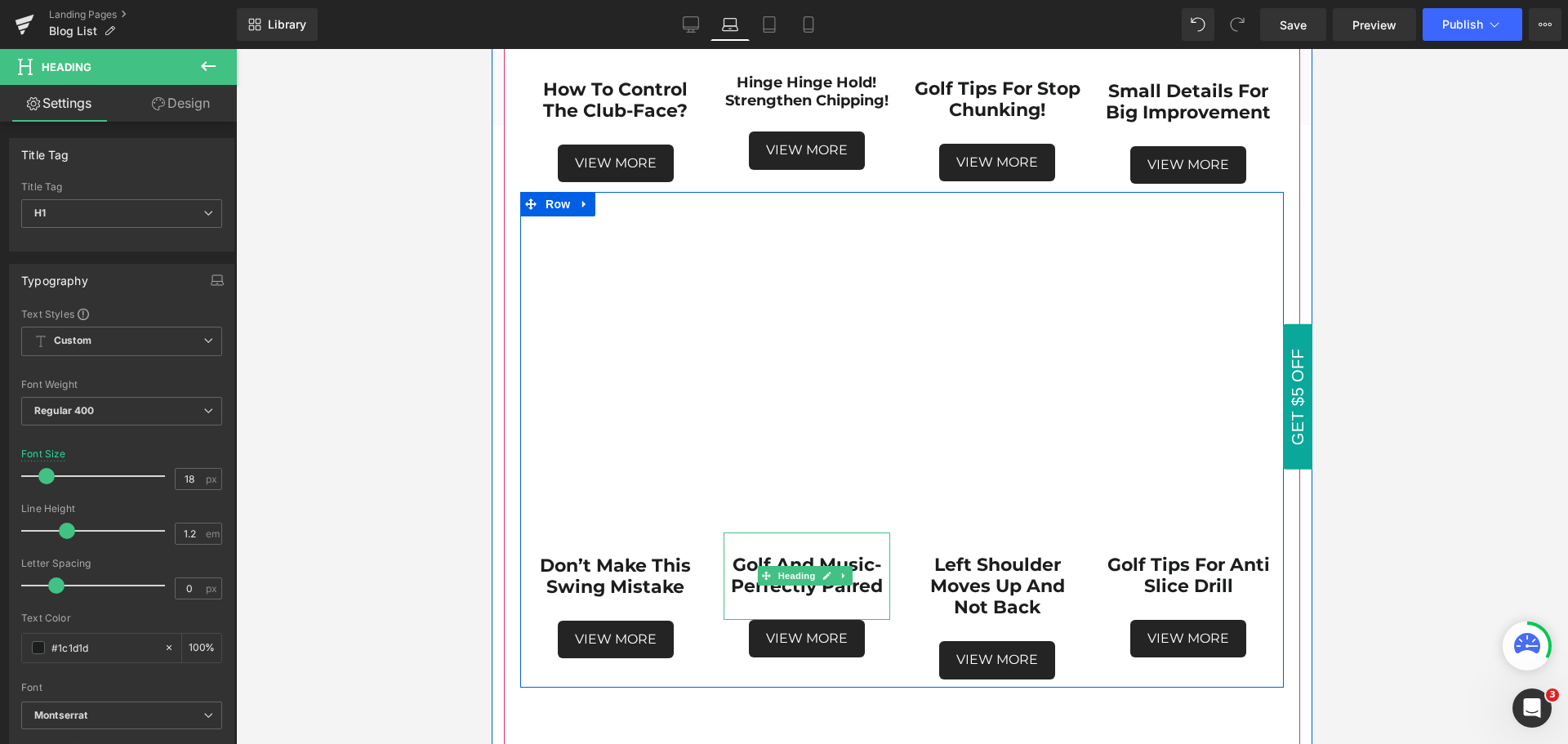
click at [866, 577] on strong "Golf and music-Perfectly Paired" at bounding box center [807, 575] width 152 height 44
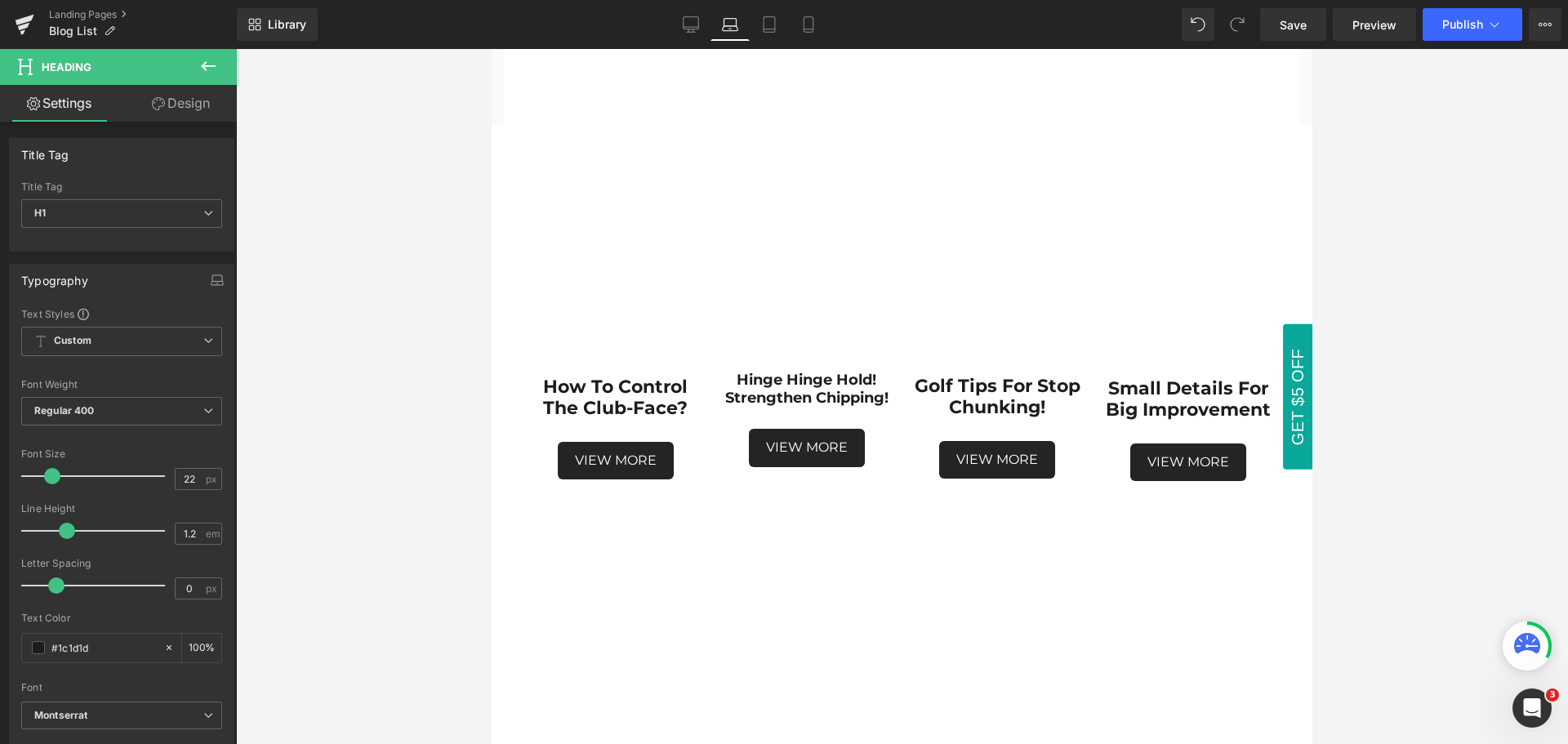
scroll to position [808, 0]
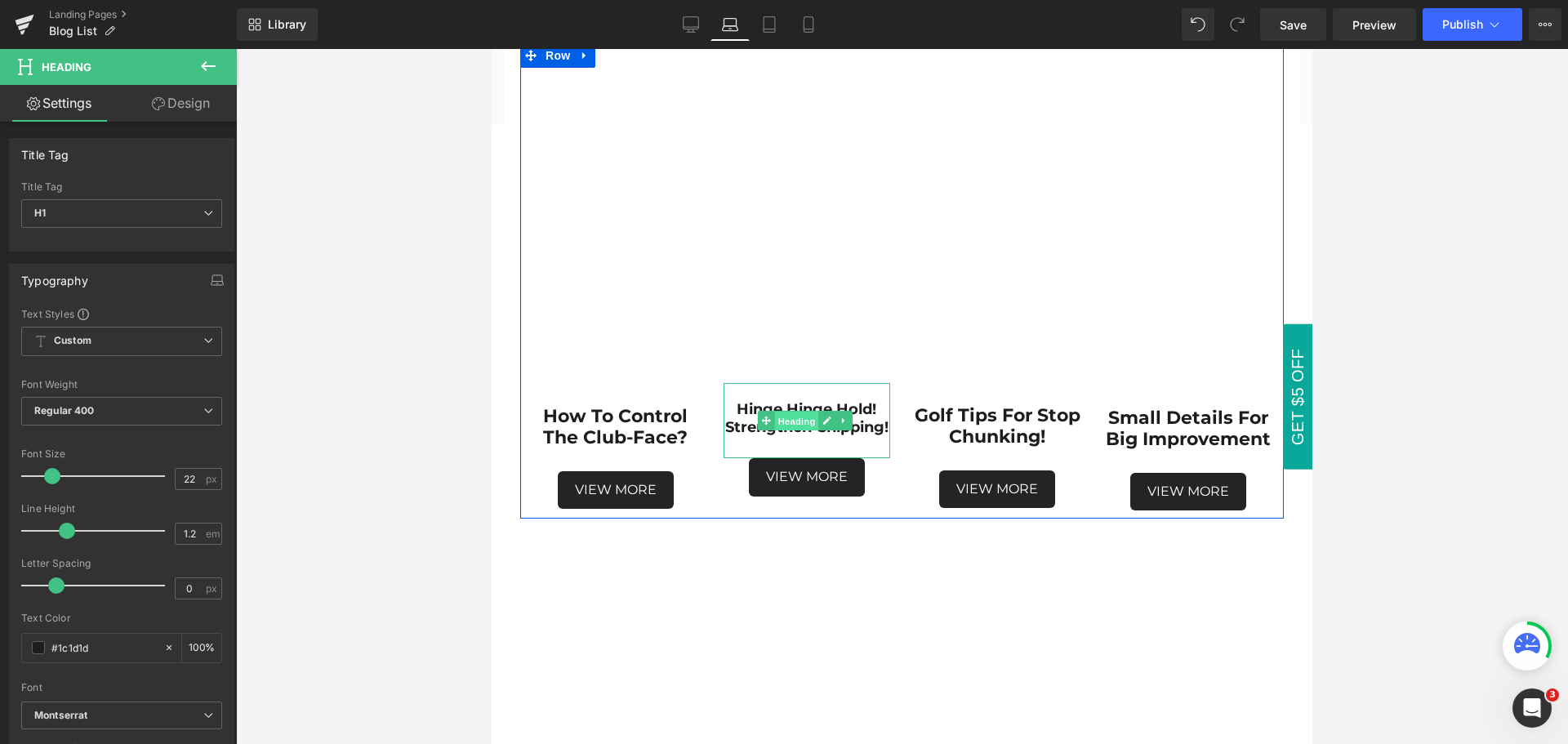
click at [793, 420] on span "Heading" at bounding box center [796, 421] width 44 height 20
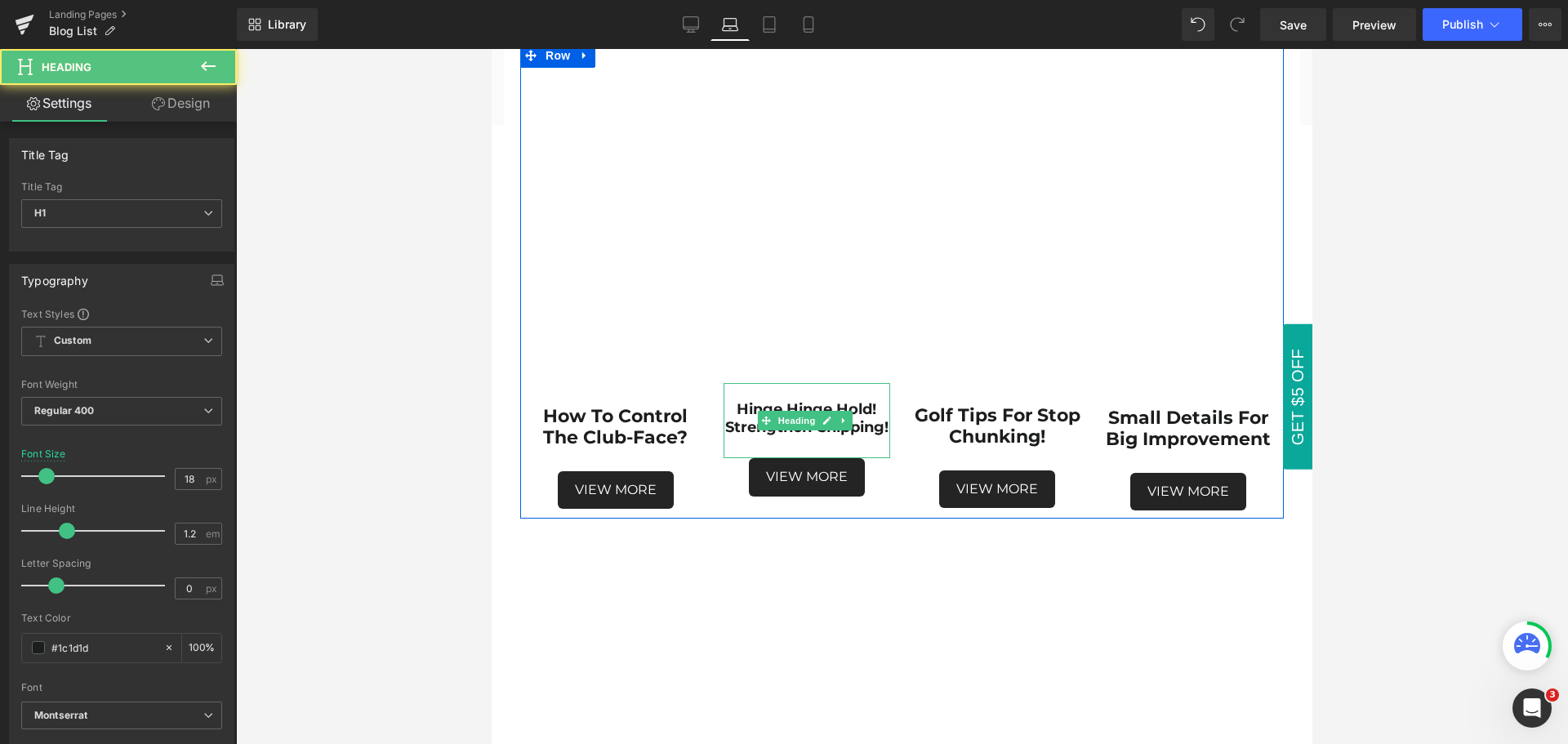
click at [845, 434] on h1 "Hinge Hinge Hold! Strengthen Chipping!" at bounding box center [806, 419] width 166 height 35
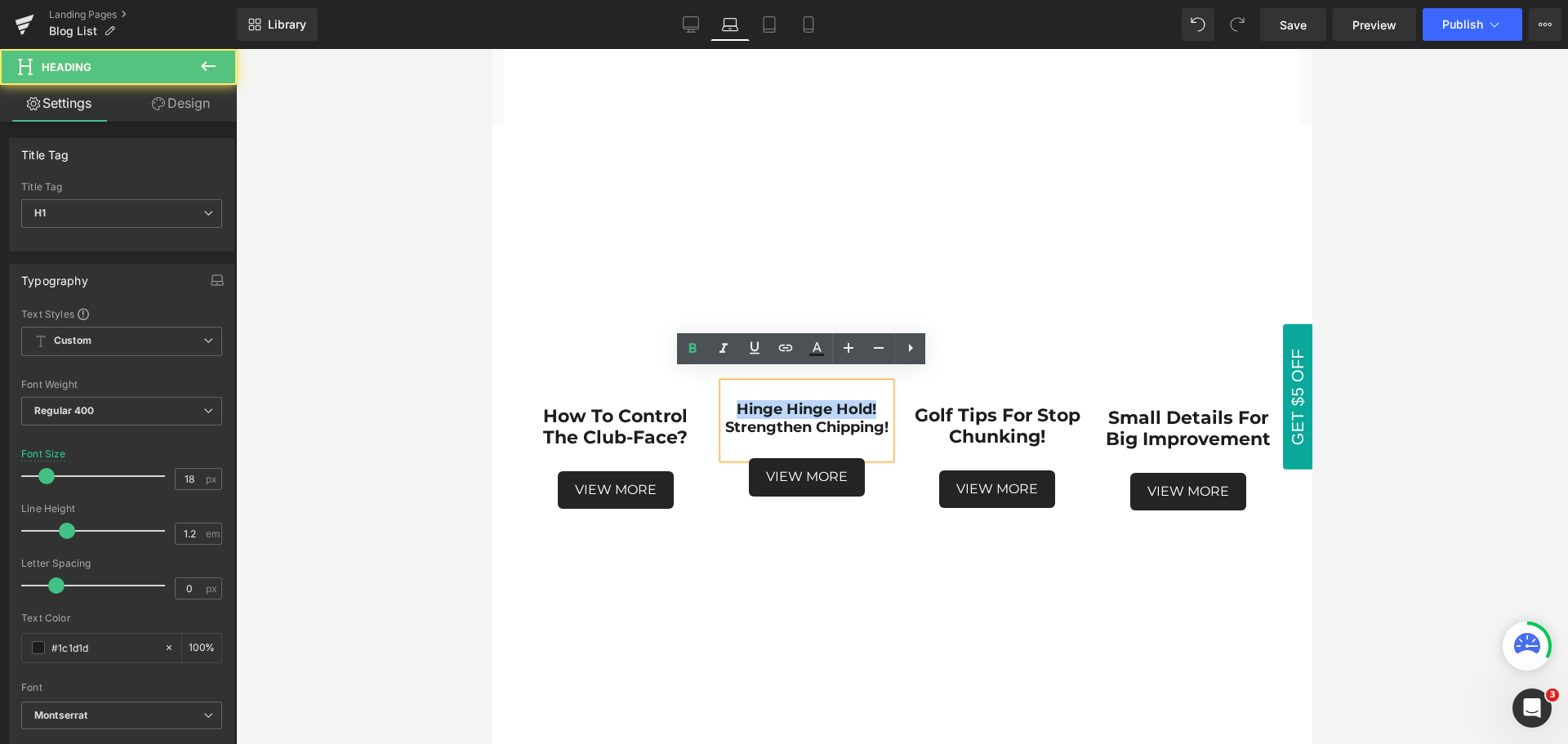
drag, startPoint x: 872, startPoint y: 396, endPoint x: 724, endPoint y: 394, distance: 148.0
click at [724, 401] on h1 "Hinge Hinge Hold! Strengthen Chipping!" at bounding box center [806, 419] width 166 height 35
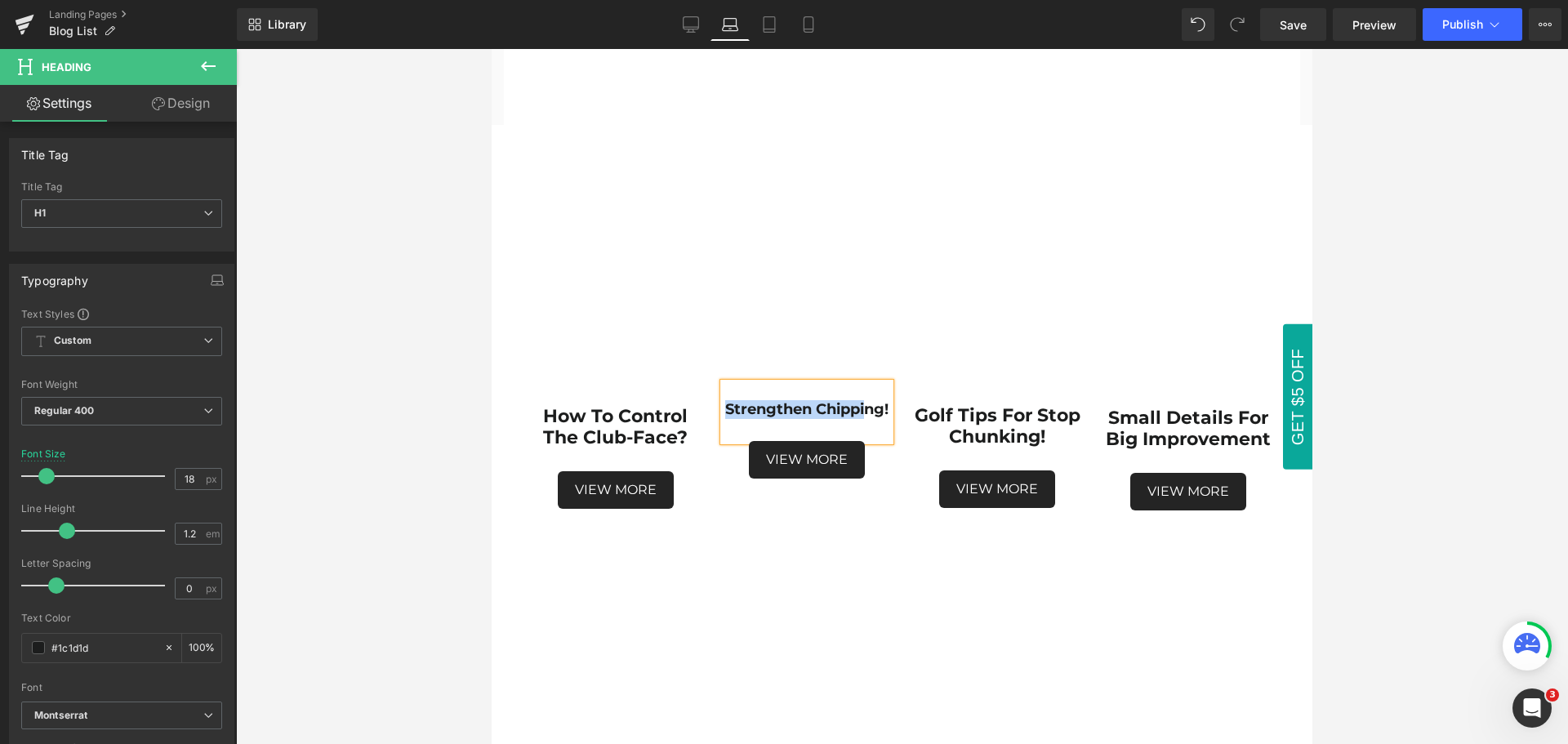
drag, startPoint x: 761, startPoint y: 396, endPoint x: 839, endPoint y: 414, distance: 80.0
click at [839, 414] on h1 "Strengthen Chipping!" at bounding box center [806, 410] width 166 height 18
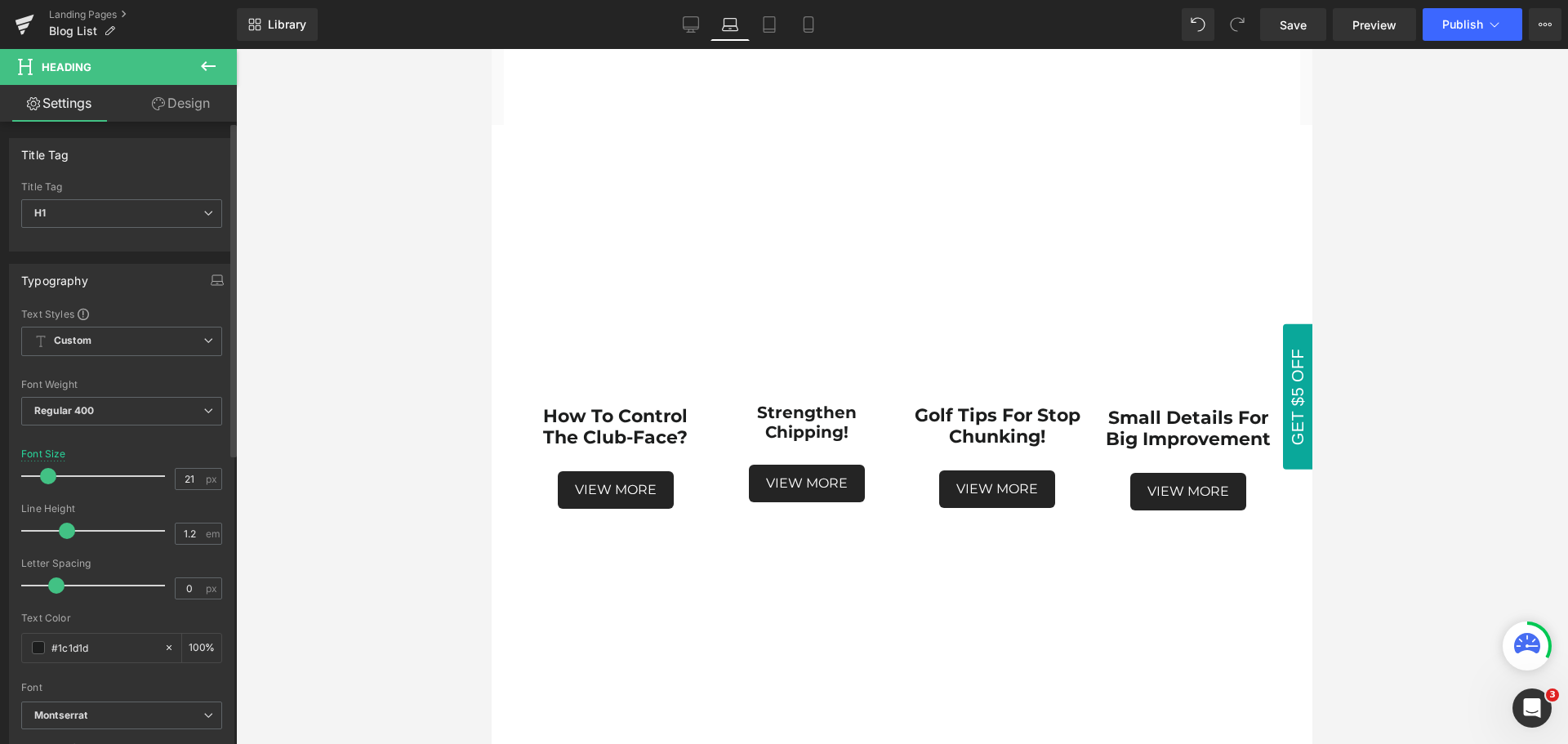
type input "22"
click at [51, 475] on span at bounding box center [52, 476] width 17 height 17
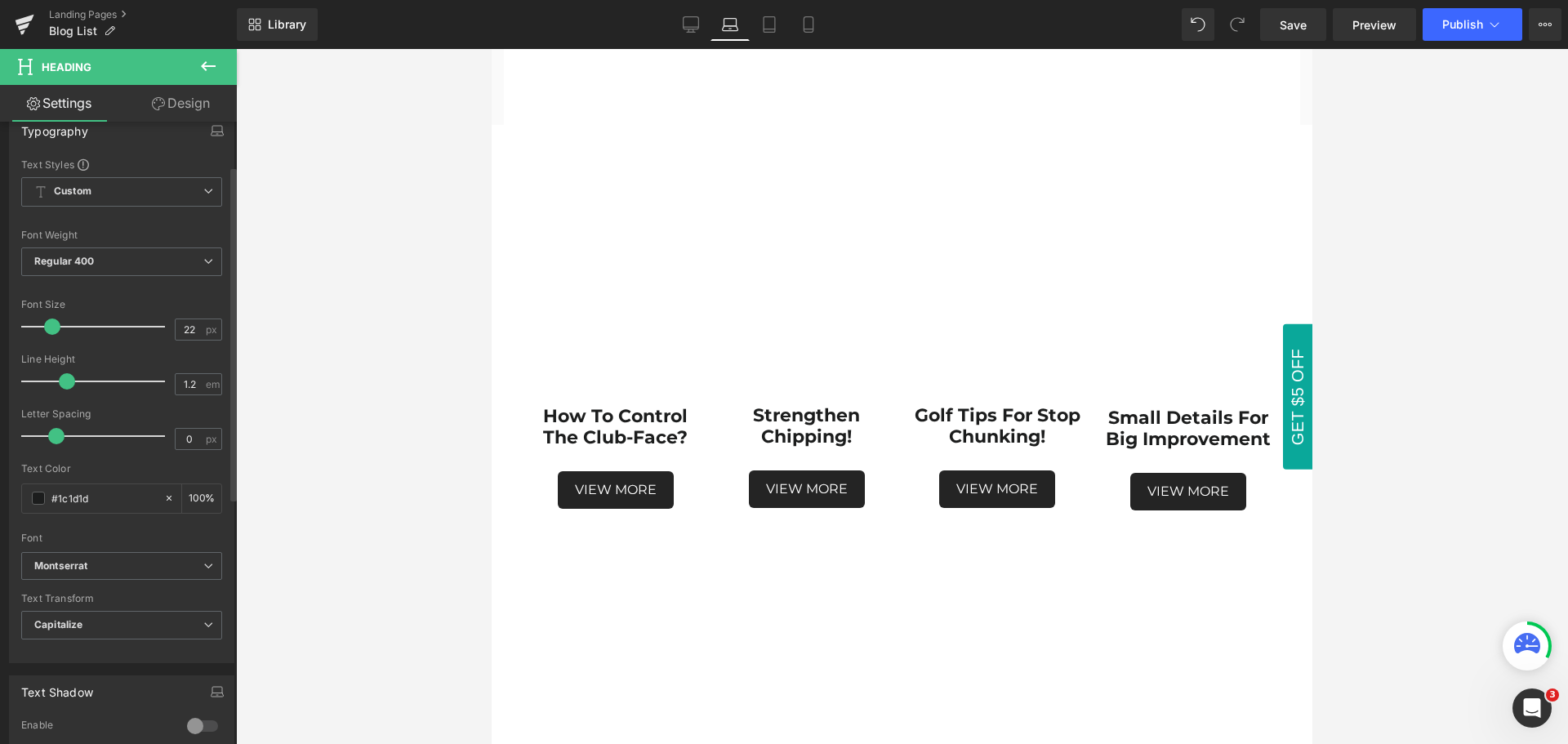
scroll to position [163, 0]
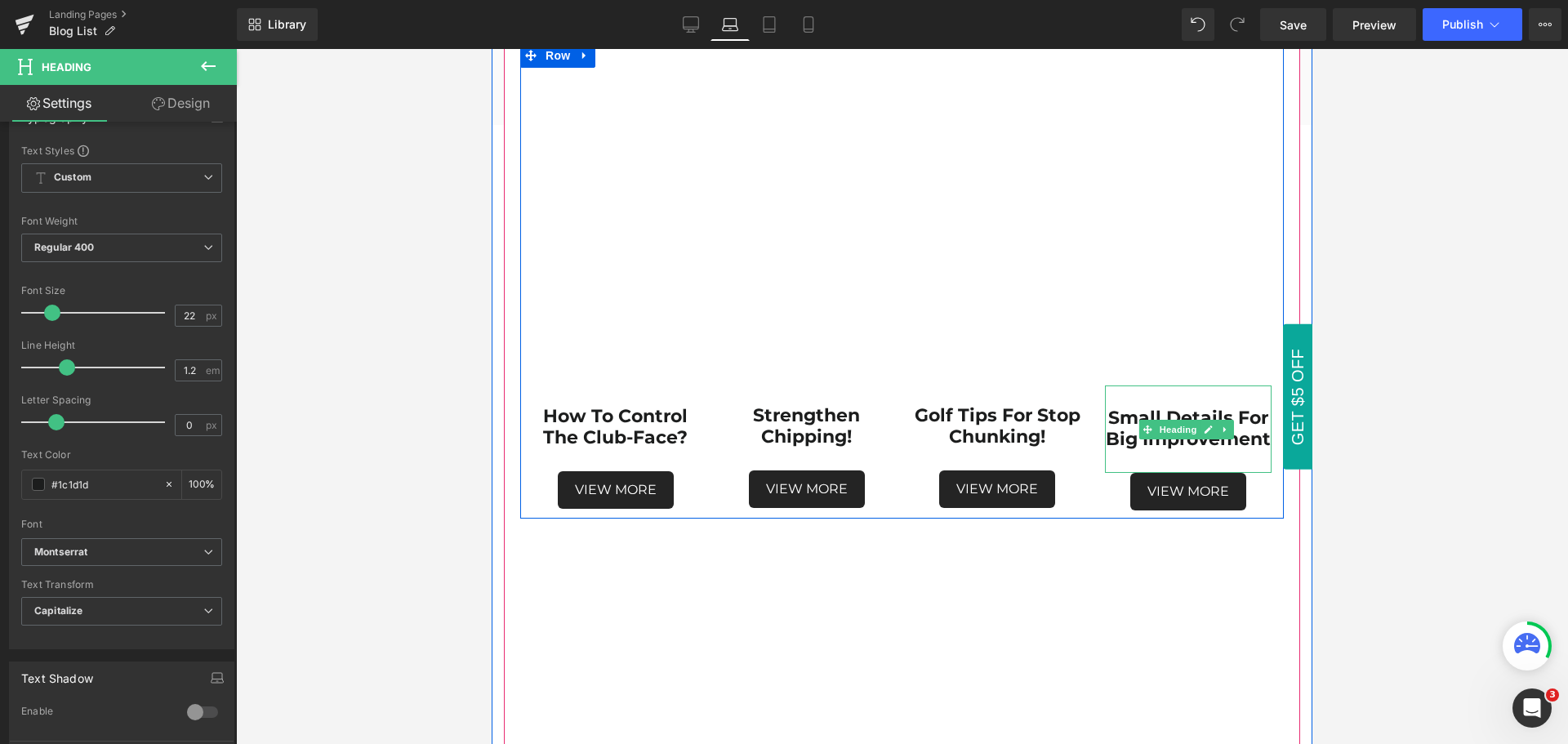
click at [1246, 446] on h1 "Small Details For Big Improvement" at bounding box center [1188, 429] width 166 height 44
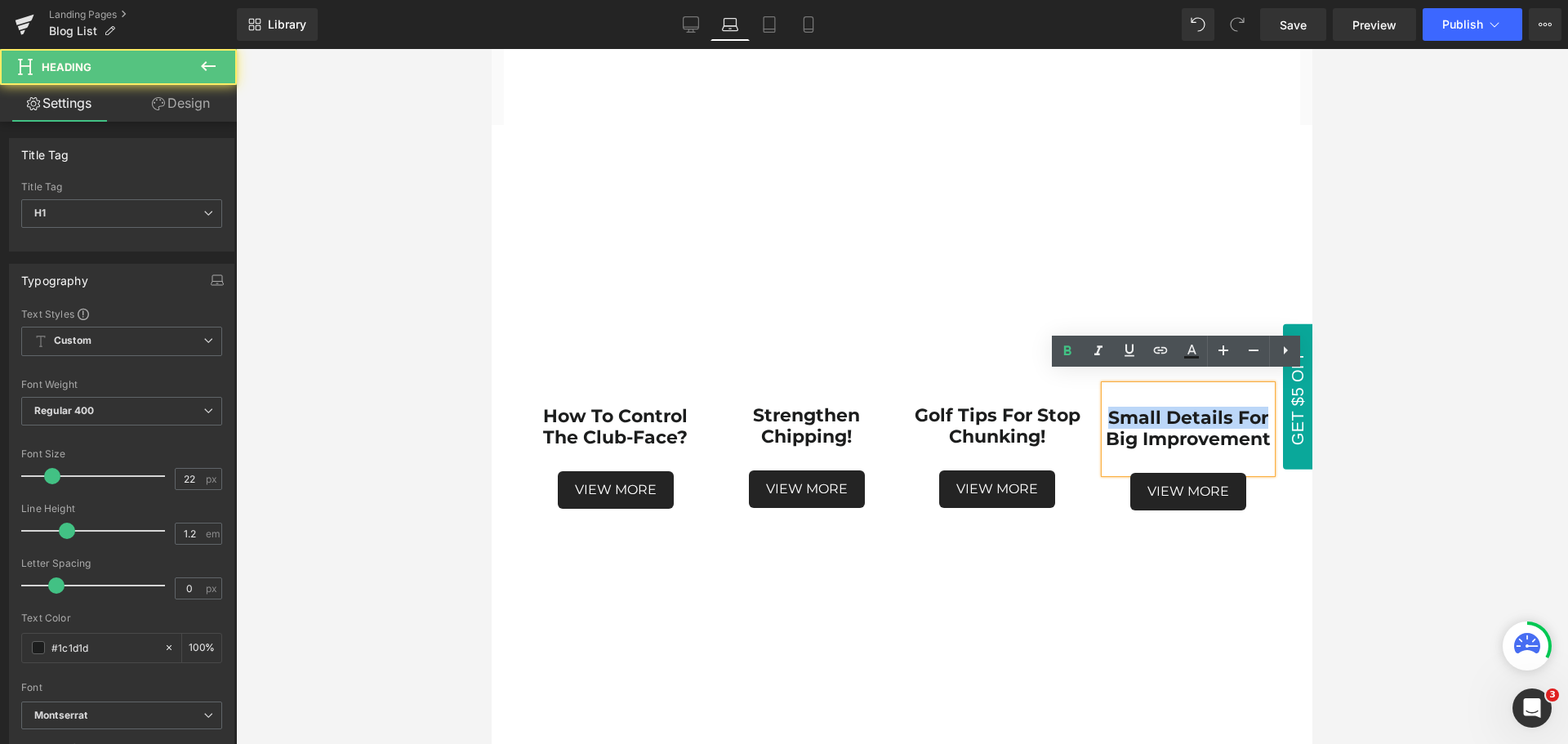
drag, startPoint x: 1254, startPoint y: 405, endPoint x: 1095, endPoint y: 406, distance: 159.0
click at [1106, 407] on strong "Small Details For Big Improvement" at bounding box center [1189, 428] width 165 height 44
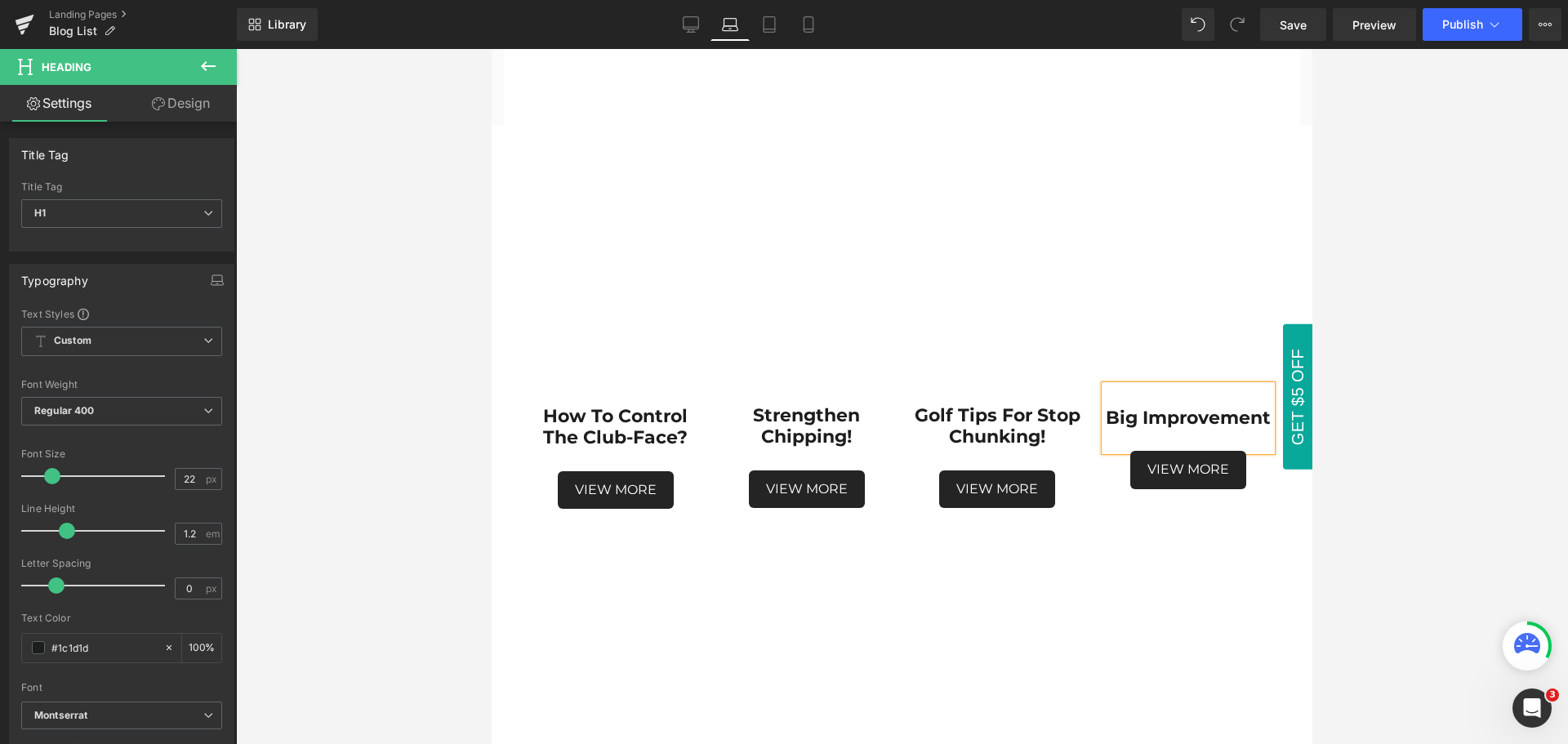
click at [1166, 407] on strong "Big Improvement" at bounding box center [1189, 418] width 165 height 22
click at [1392, 479] on div at bounding box center [902, 397] width 1332 height 695
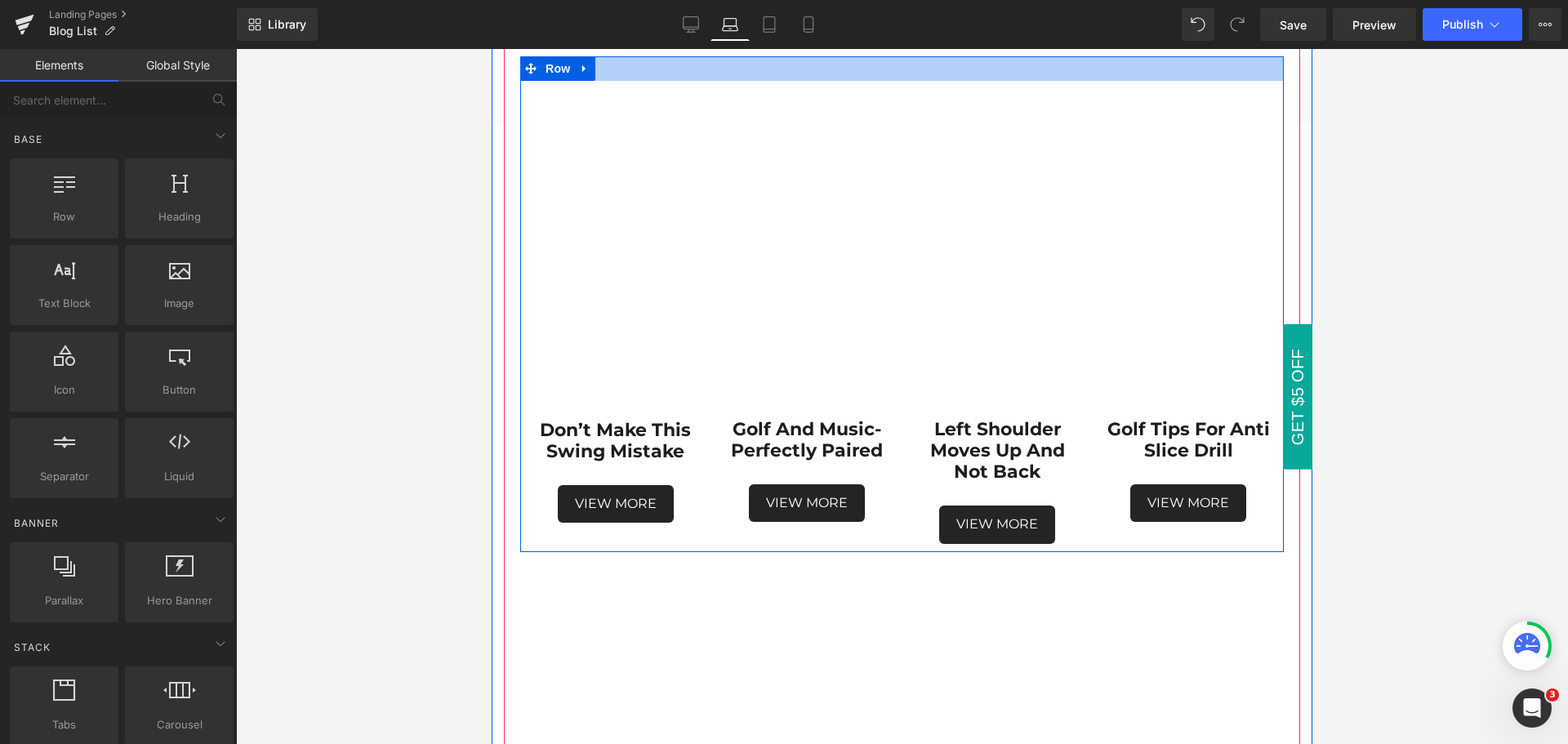
scroll to position [1298, 0]
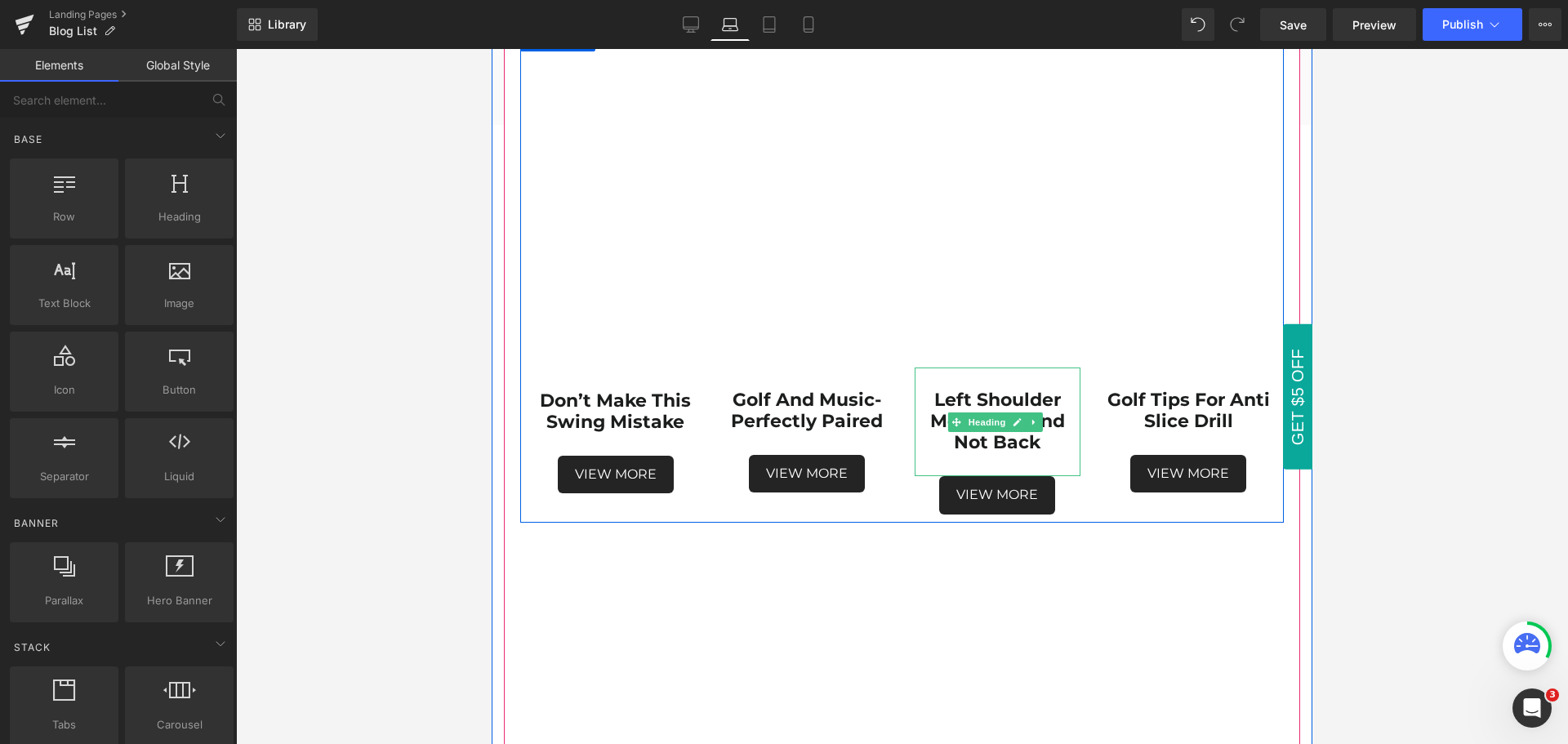
click at [1039, 435] on h1 "left shoulder moves up and not back" at bounding box center [998, 421] width 166 height 64
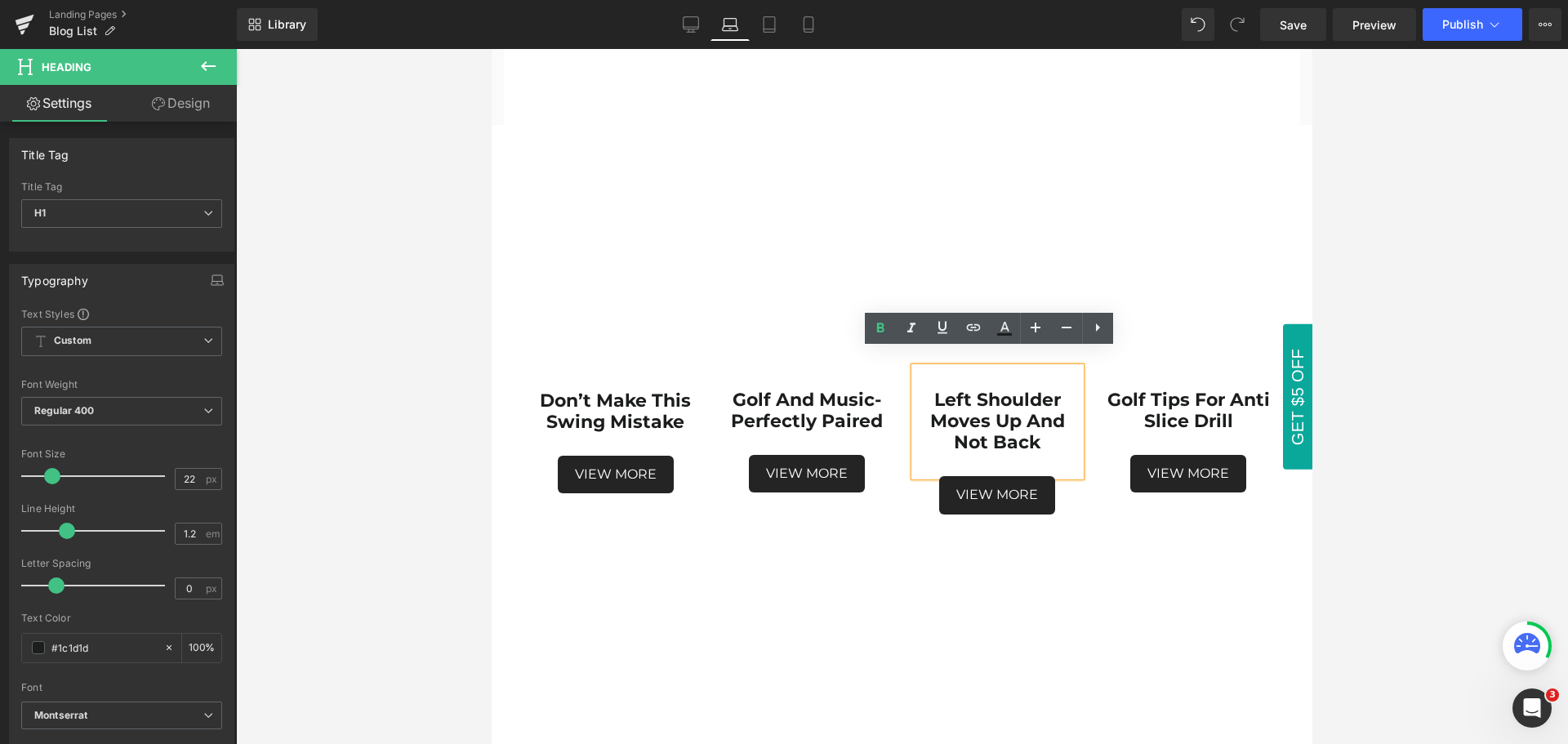
drag, startPoint x: 1039, startPoint y: 429, endPoint x: 925, endPoint y: 409, distance: 115.7
click at [925, 409] on h1 "left shoulder moves up and not back" at bounding box center [998, 421] width 166 height 64
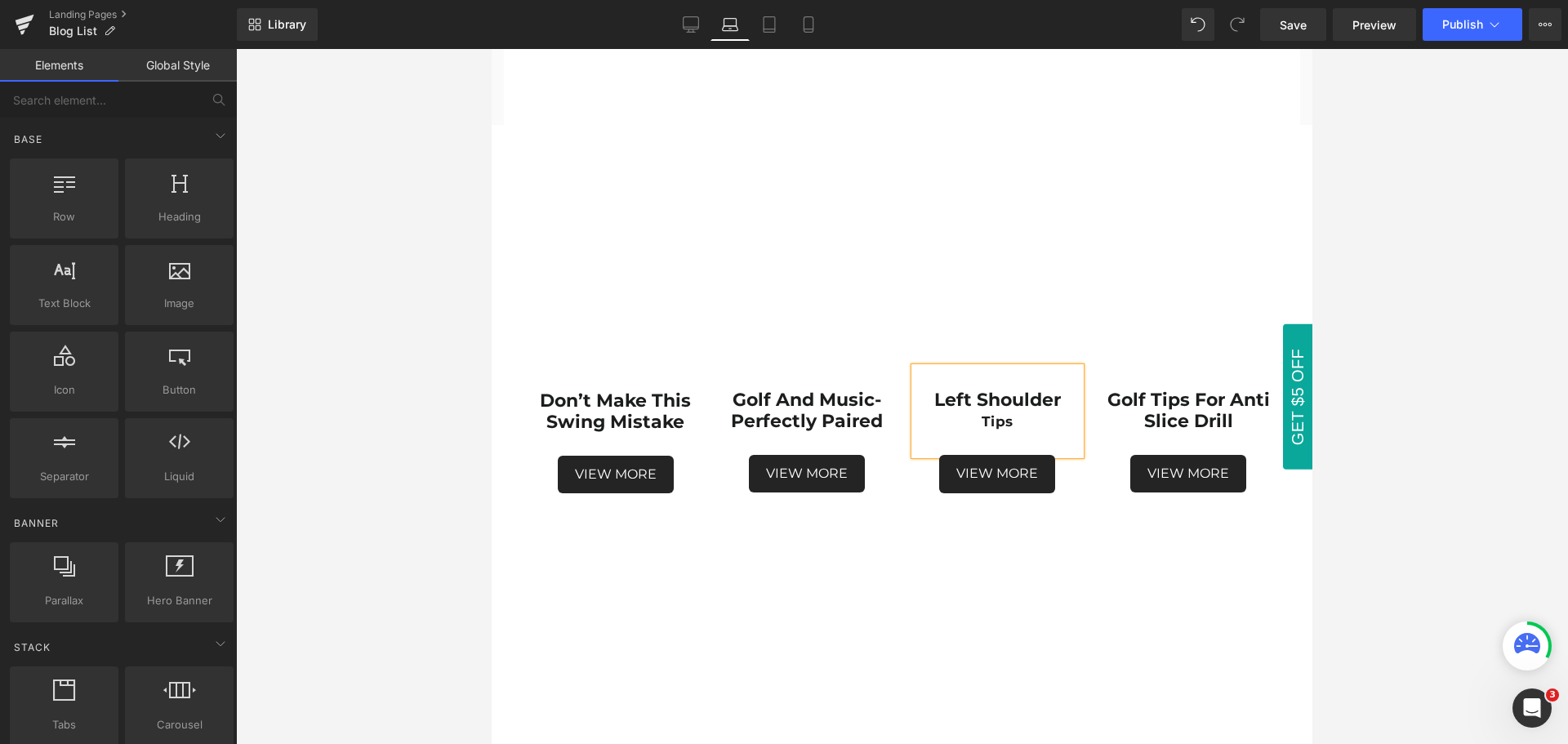
click at [1390, 507] on div at bounding box center [902, 397] width 1332 height 695
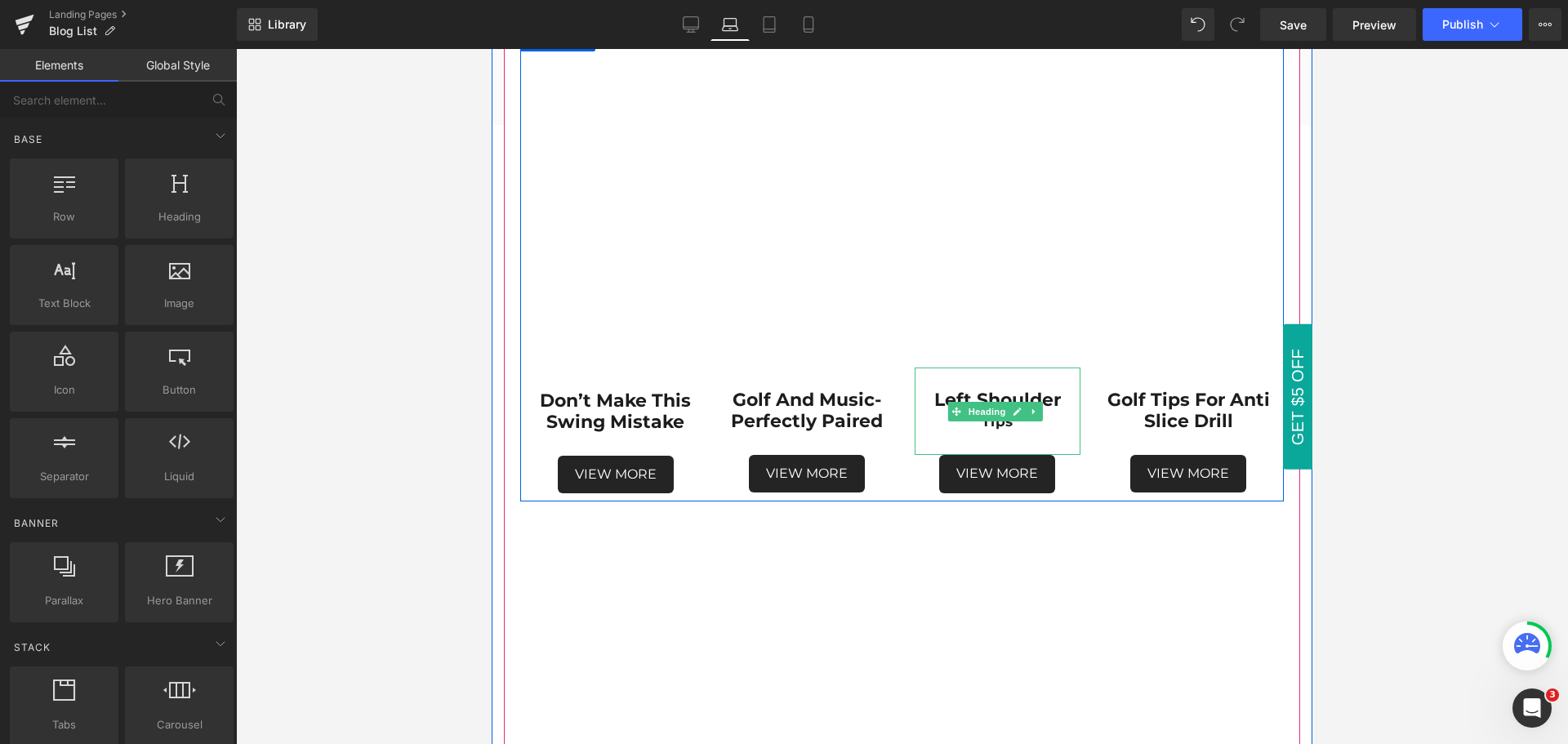
click at [1018, 411] on div "Tips" at bounding box center [998, 422] width 166 height 22
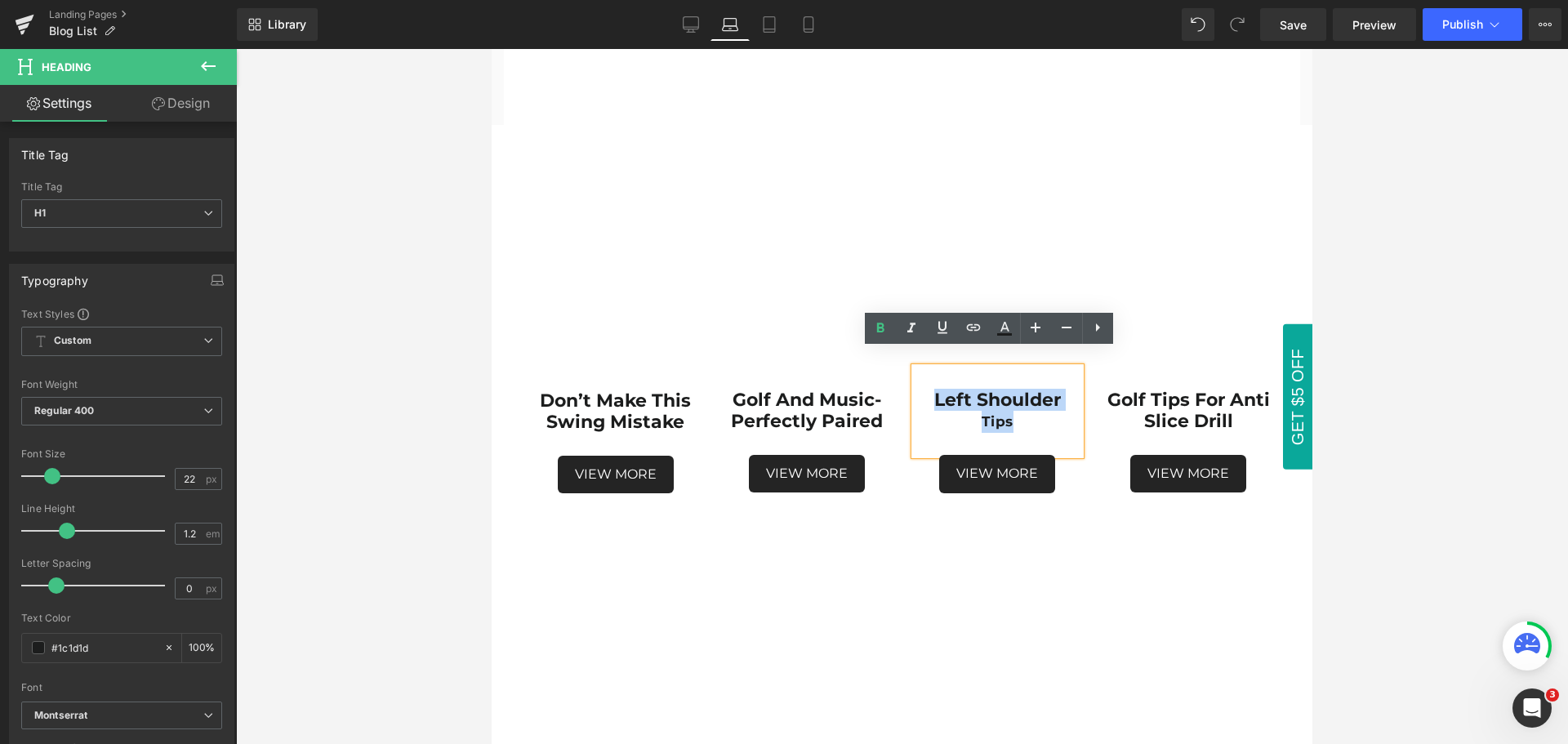
drag, startPoint x: 924, startPoint y: 382, endPoint x: 1012, endPoint y: 395, distance: 89.0
click at [1012, 395] on div "left shoulder Tips" at bounding box center [998, 411] width 166 height 87
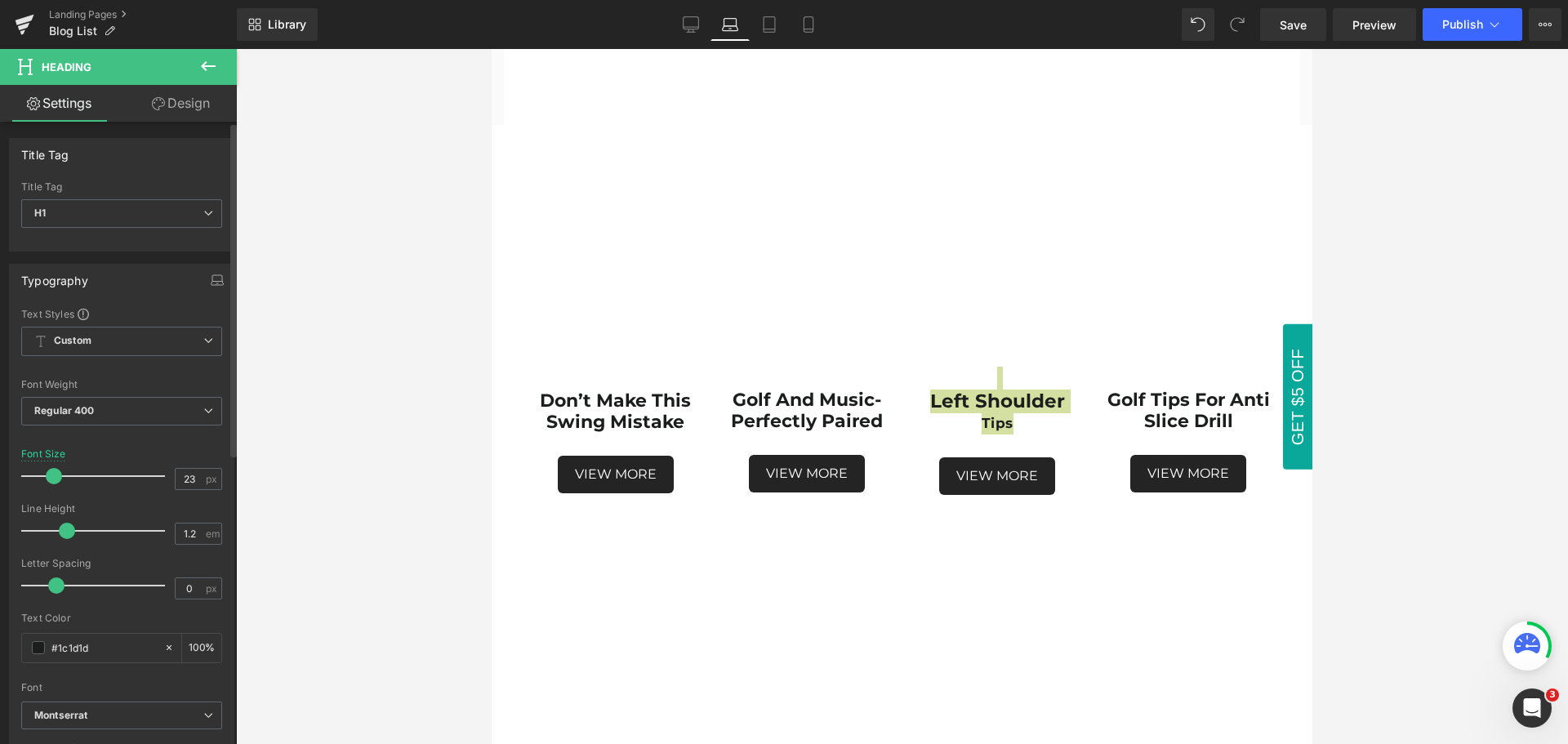
type input "22"
click at [50, 476] on span at bounding box center [52, 476] width 17 height 17
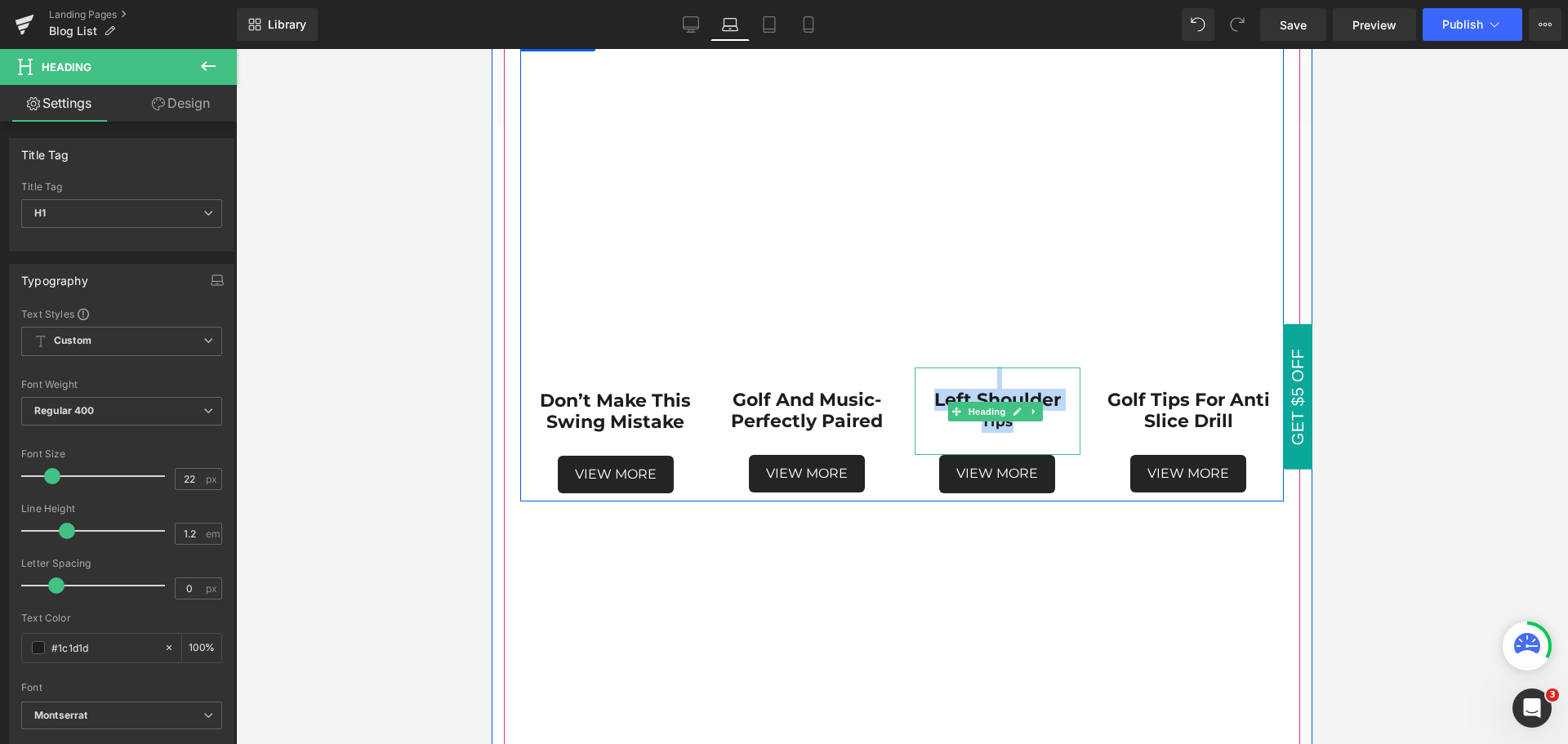
click at [1014, 413] on div "Tips" at bounding box center [998, 422] width 166 height 22
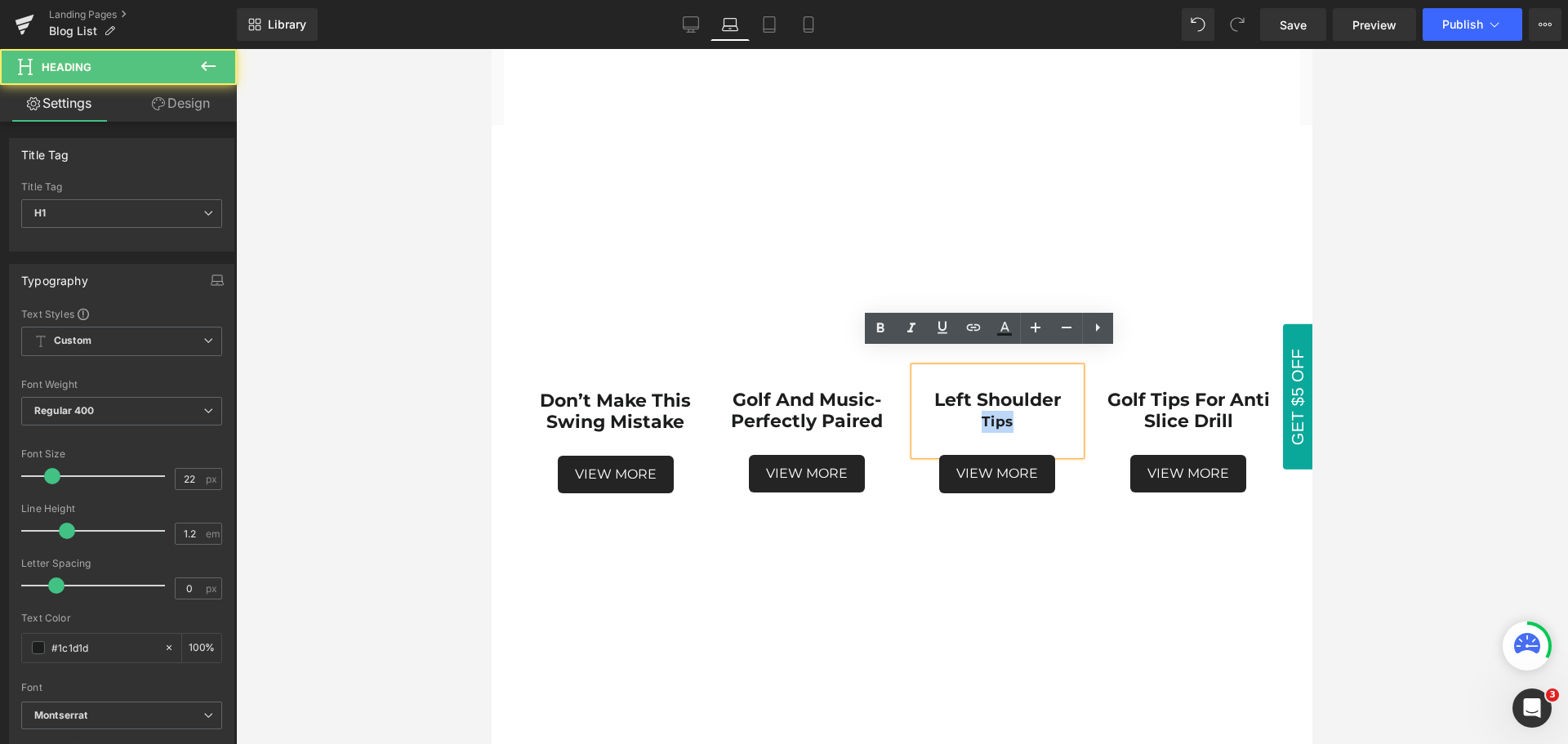
drag, startPoint x: 1013, startPoint y: 409, endPoint x: 973, endPoint y: 409, distance: 40.0
click at [973, 411] on div "Tips" at bounding box center [998, 422] width 166 height 22
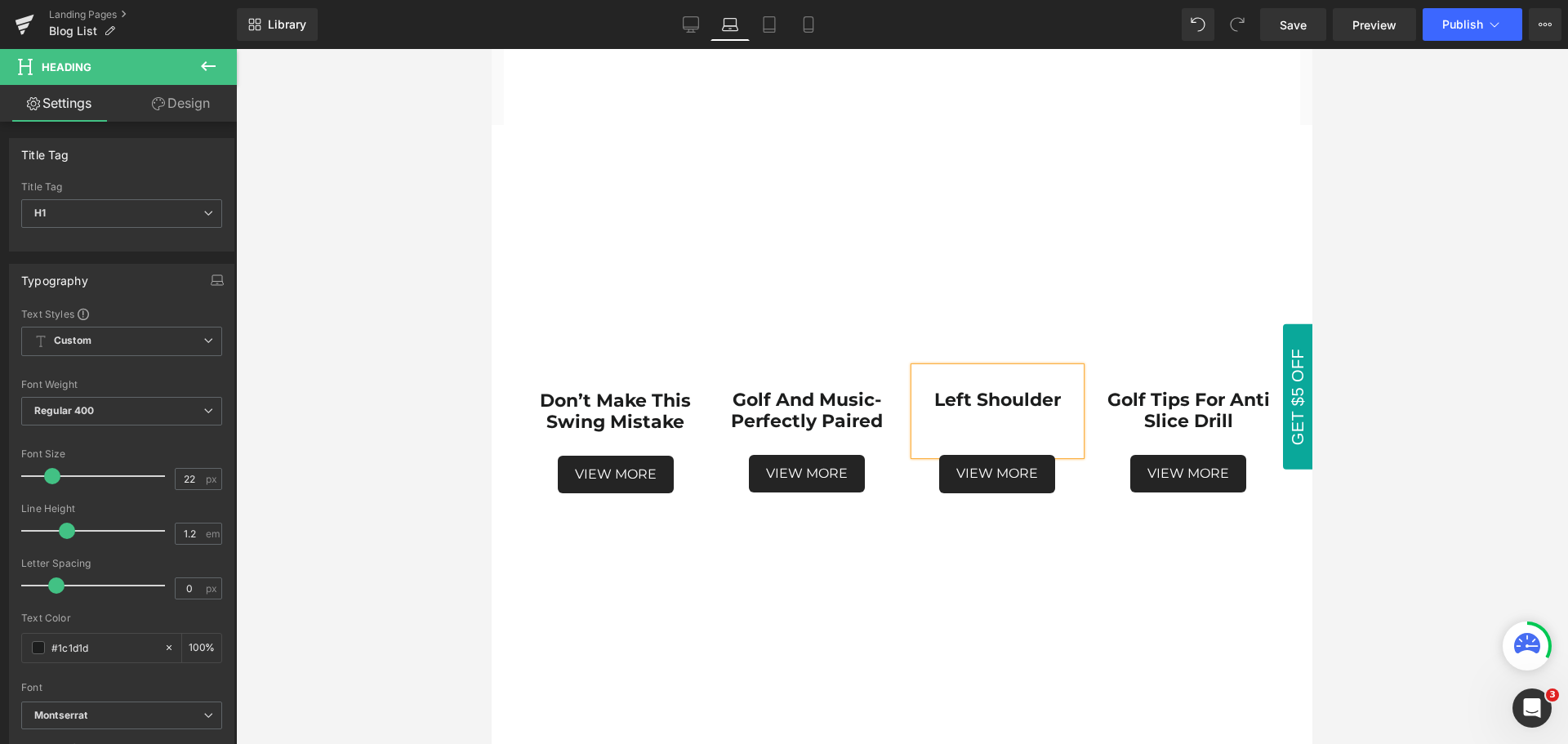
click at [1067, 389] on h1 "left shoulder" at bounding box center [998, 399] width 166 height 21
click at [1380, 519] on div at bounding box center [902, 397] width 1332 height 695
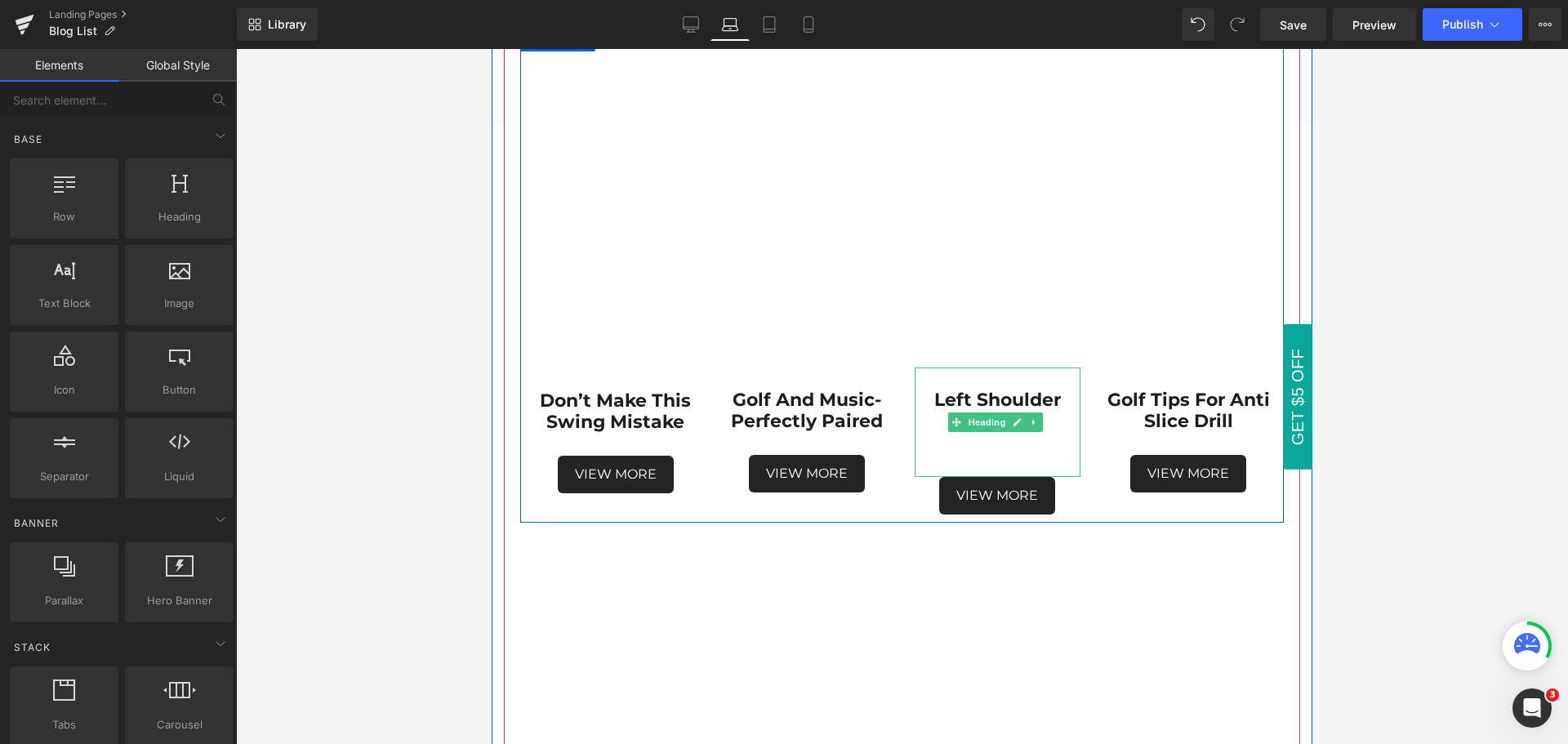
click at [985, 455] on div at bounding box center [998, 466] width 166 height 22
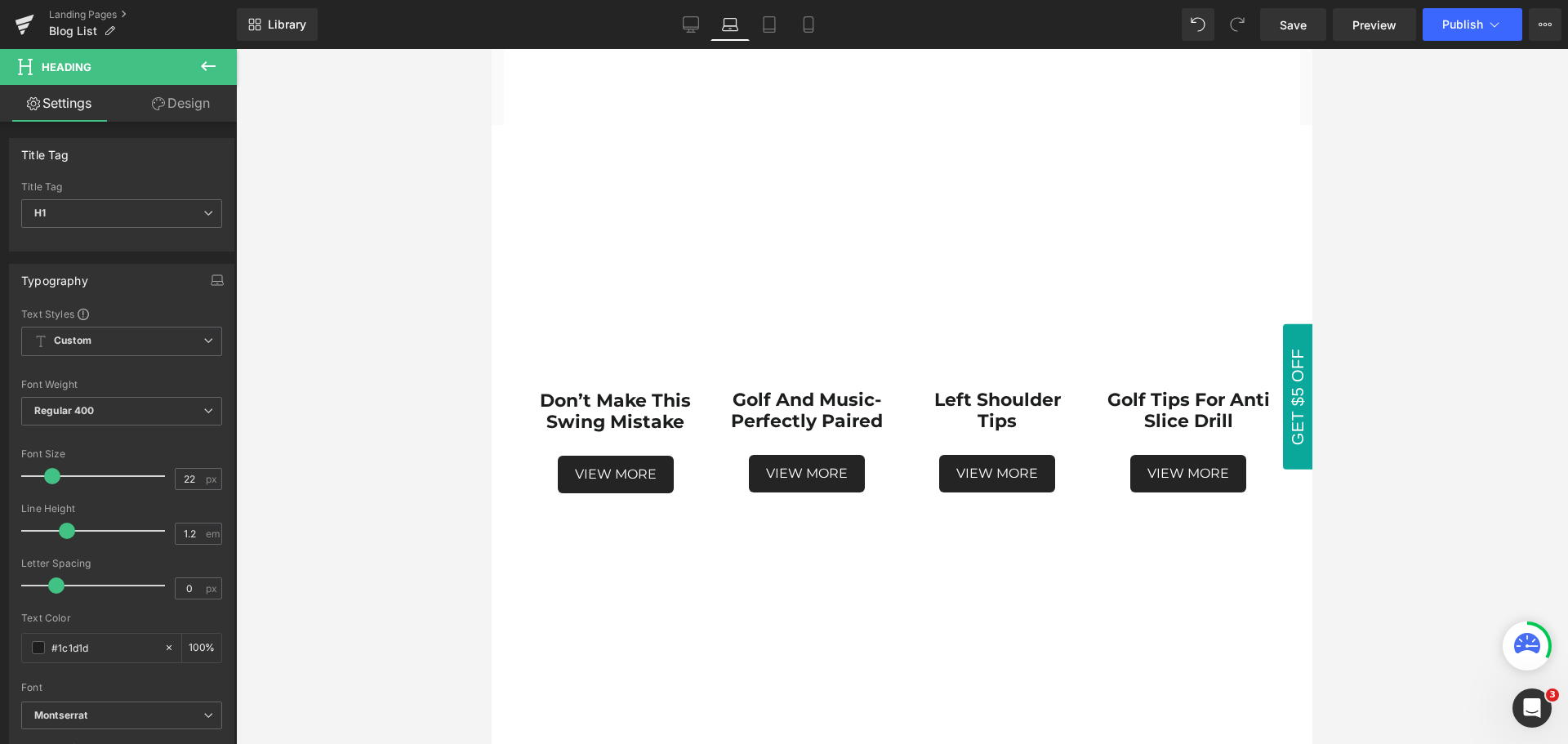
click at [1389, 532] on div at bounding box center [902, 397] width 1332 height 695
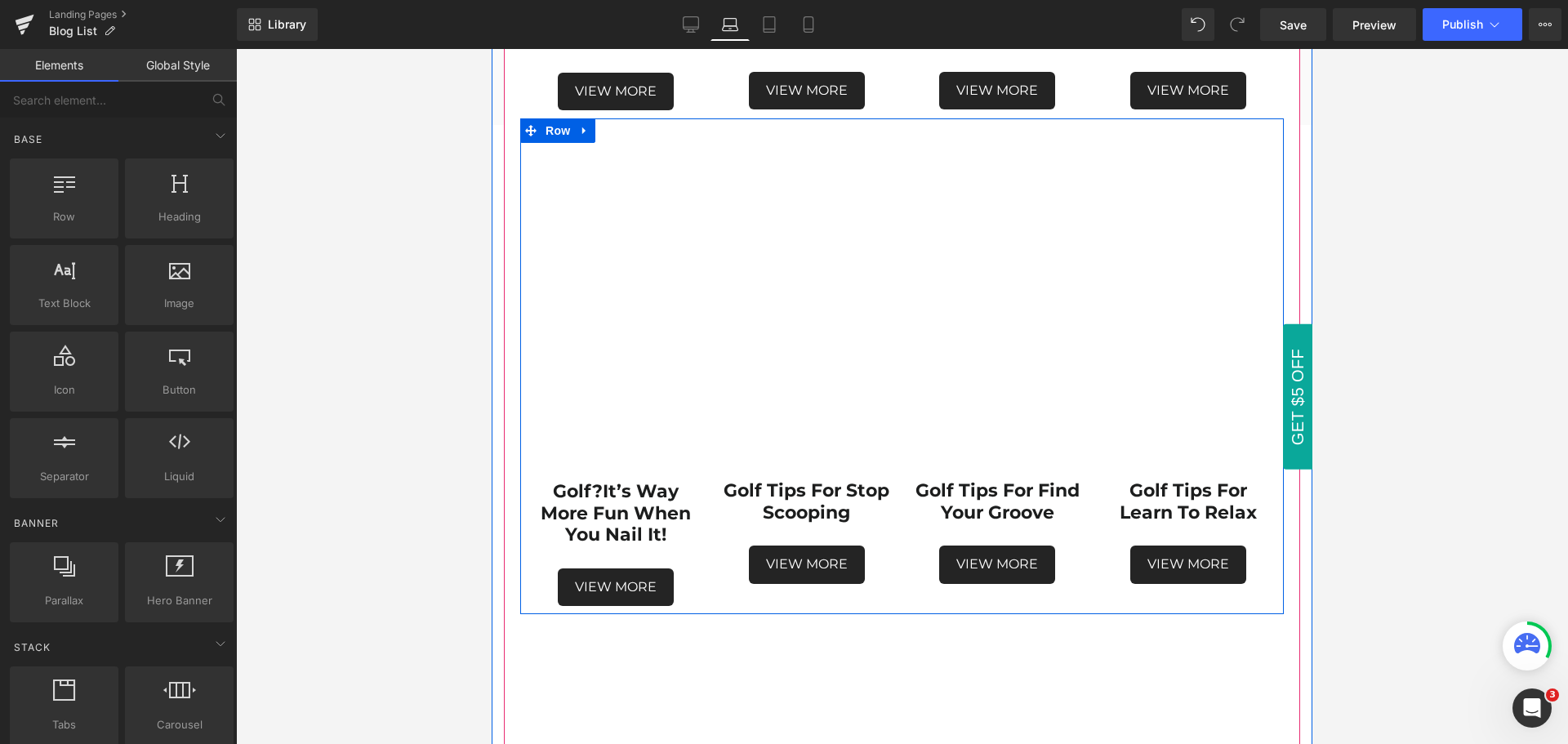
scroll to position [1706, 0]
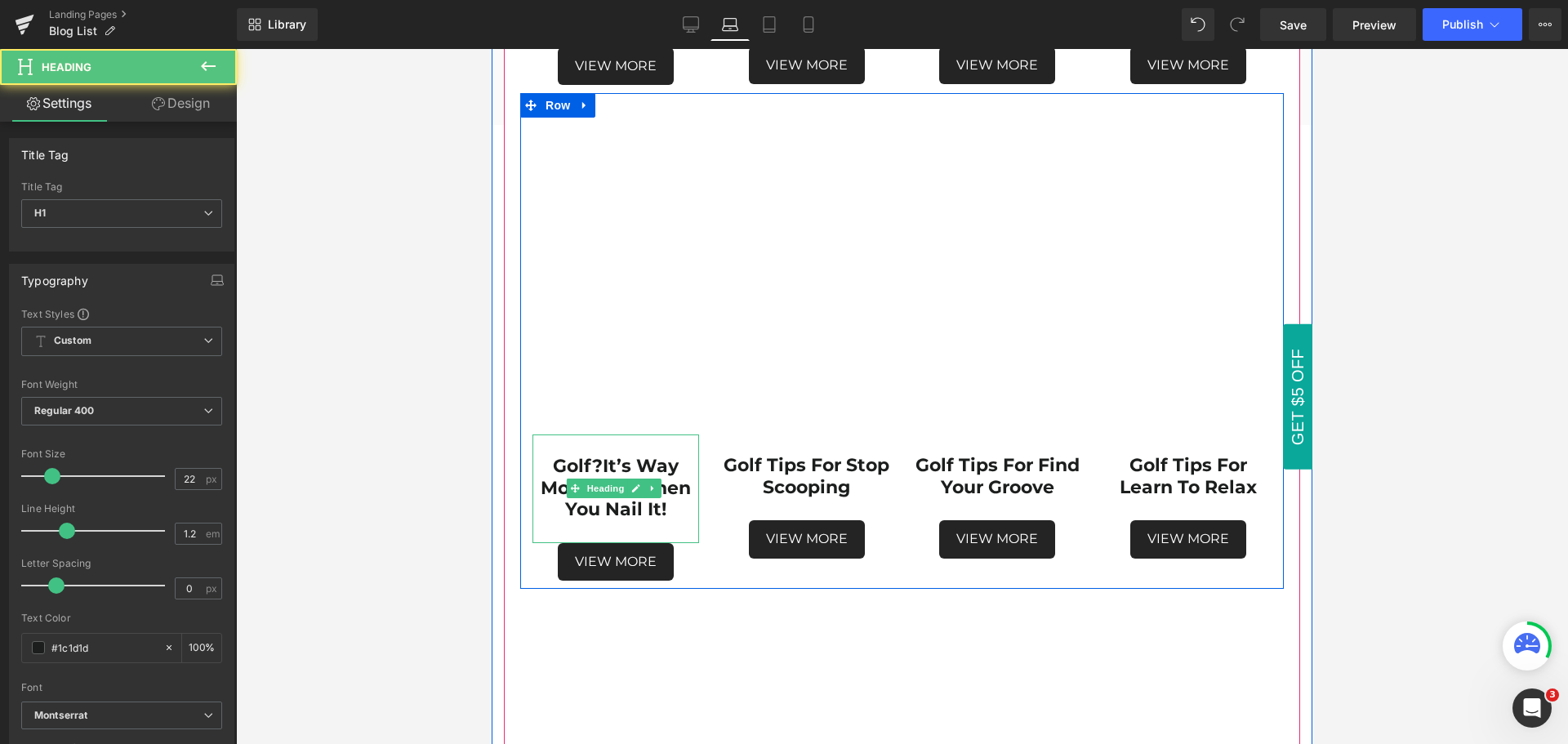
click at [600, 455] on strong "Golf?It’s way more fun when you nail it!" at bounding box center [616, 488] width 150 height 65
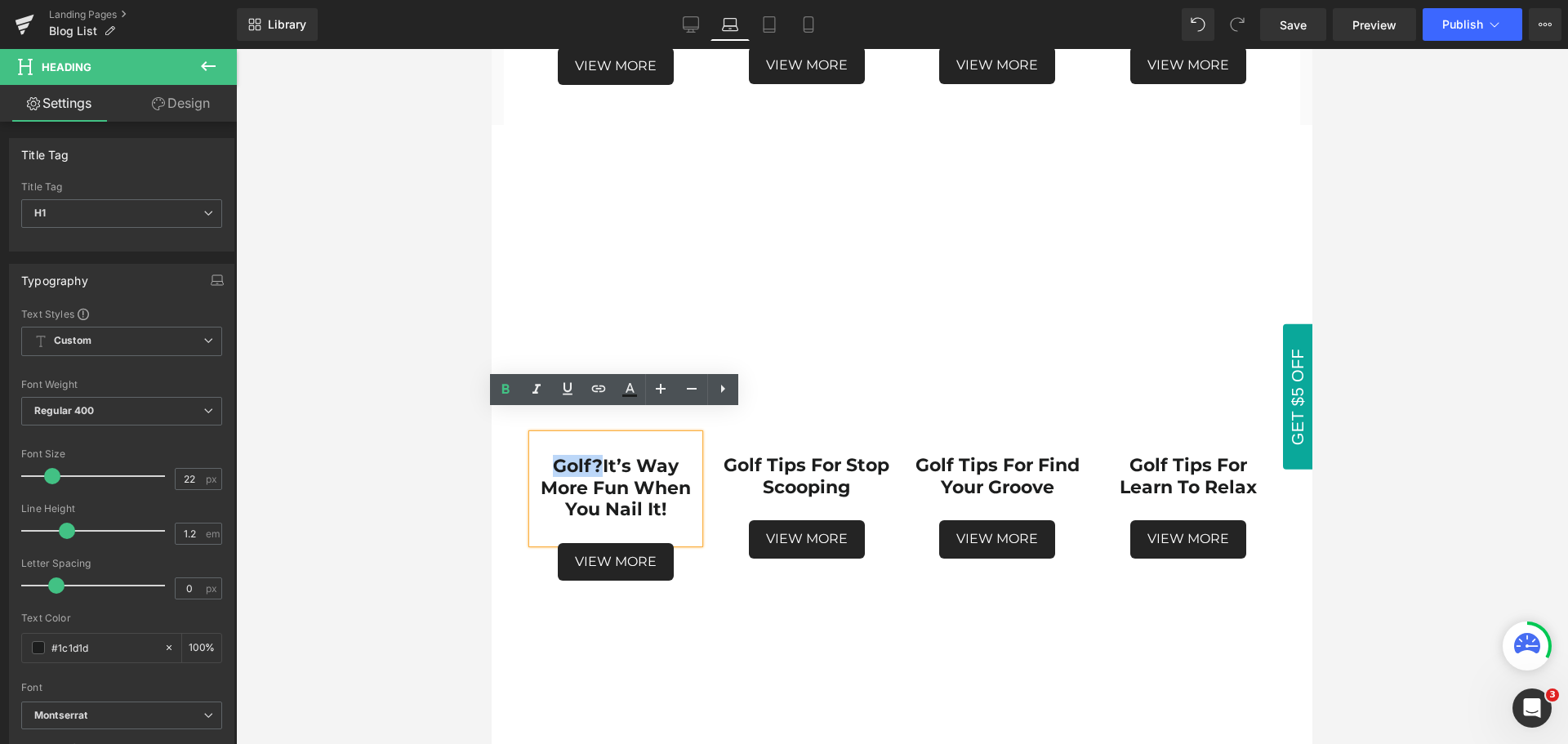
drag, startPoint x: 600, startPoint y: 443, endPoint x: 545, endPoint y: 436, distance: 55.4
click at [545, 456] on h1 "Golf?It’s way more fun when you nail it!" at bounding box center [615, 488] width 166 height 64
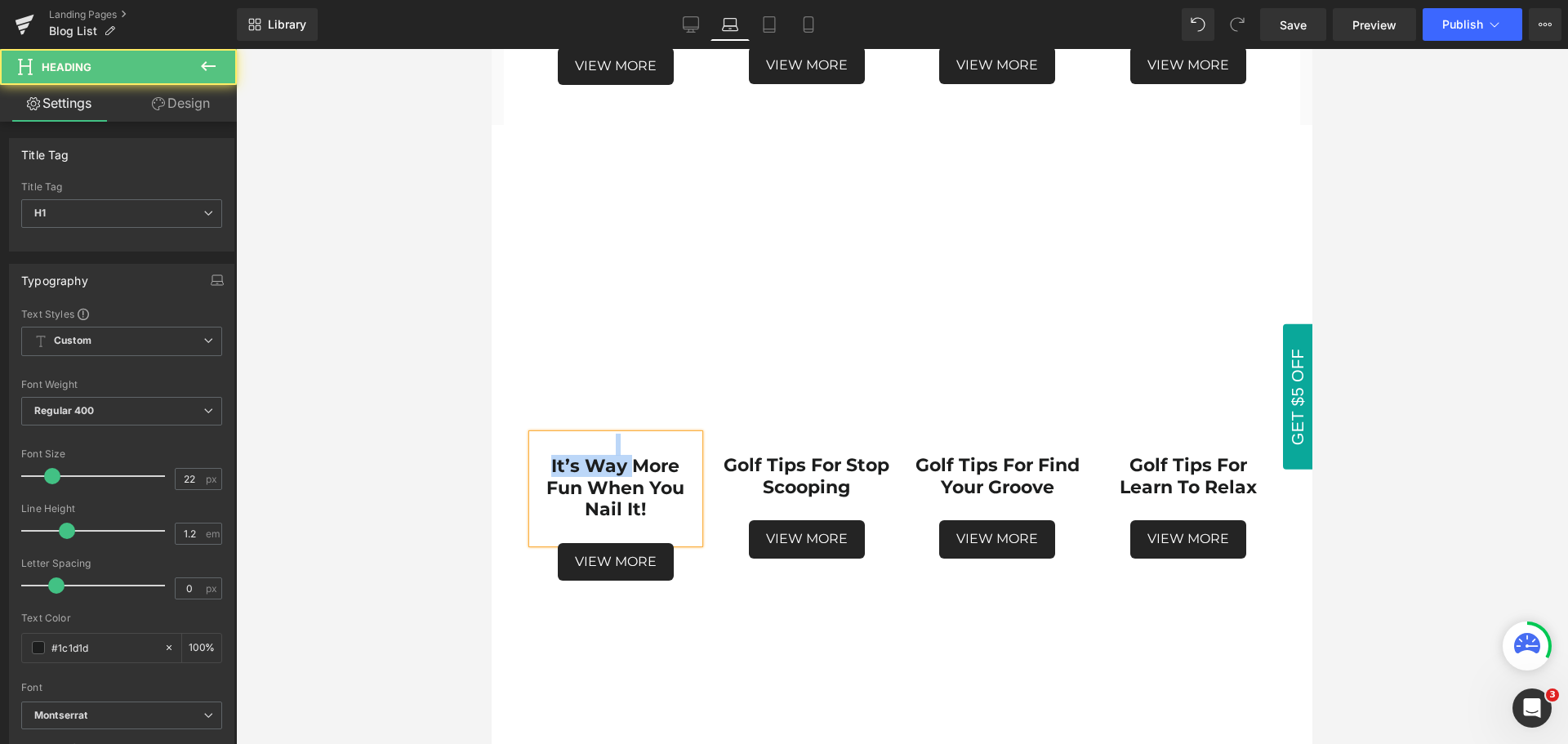
drag, startPoint x: 632, startPoint y: 439, endPoint x: 548, endPoint y: 430, distance: 84.5
click at [548, 435] on div "It’s way more fun when you nail it!" at bounding box center [615, 489] width 166 height 109
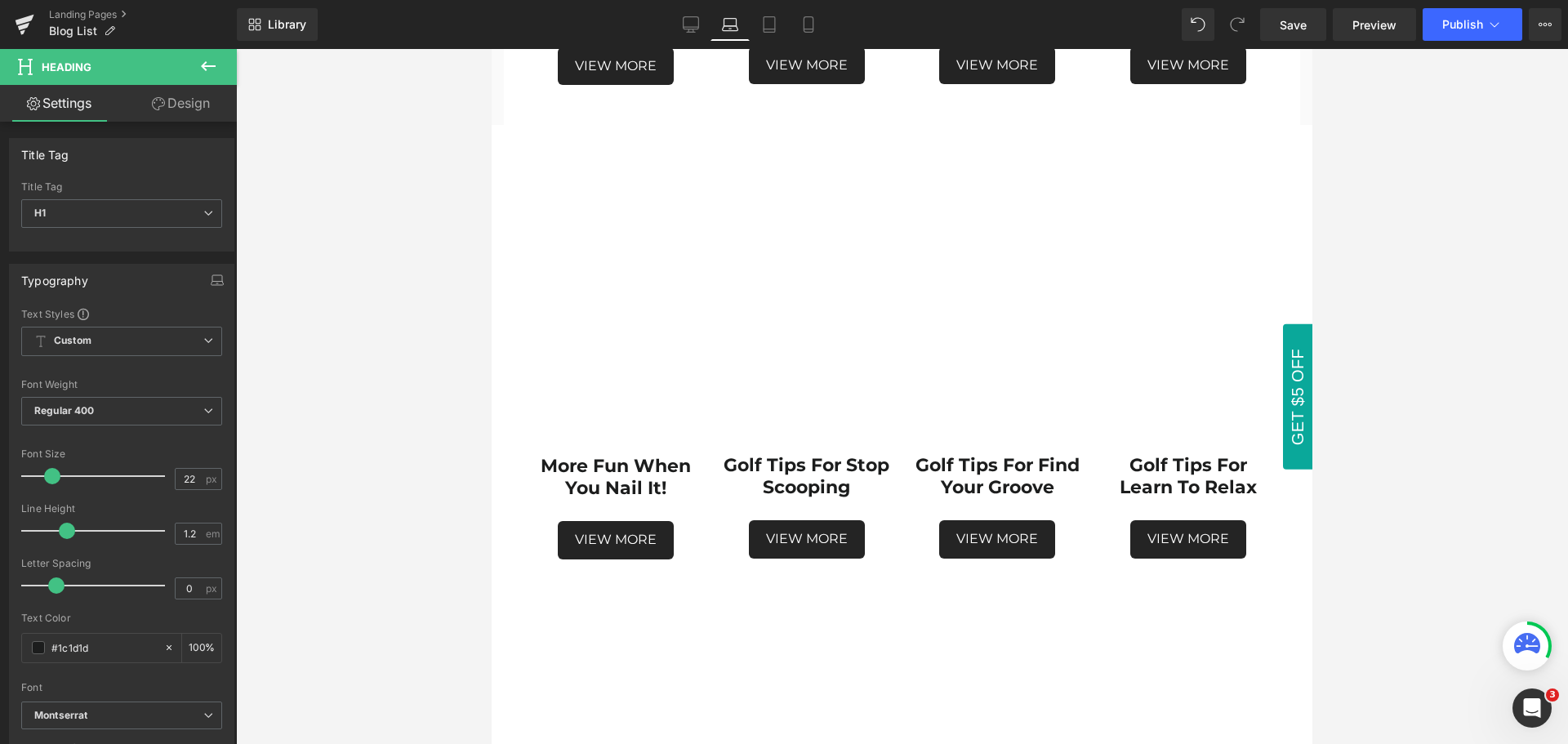
click at [1408, 567] on div at bounding box center [902, 397] width 1332 height 695
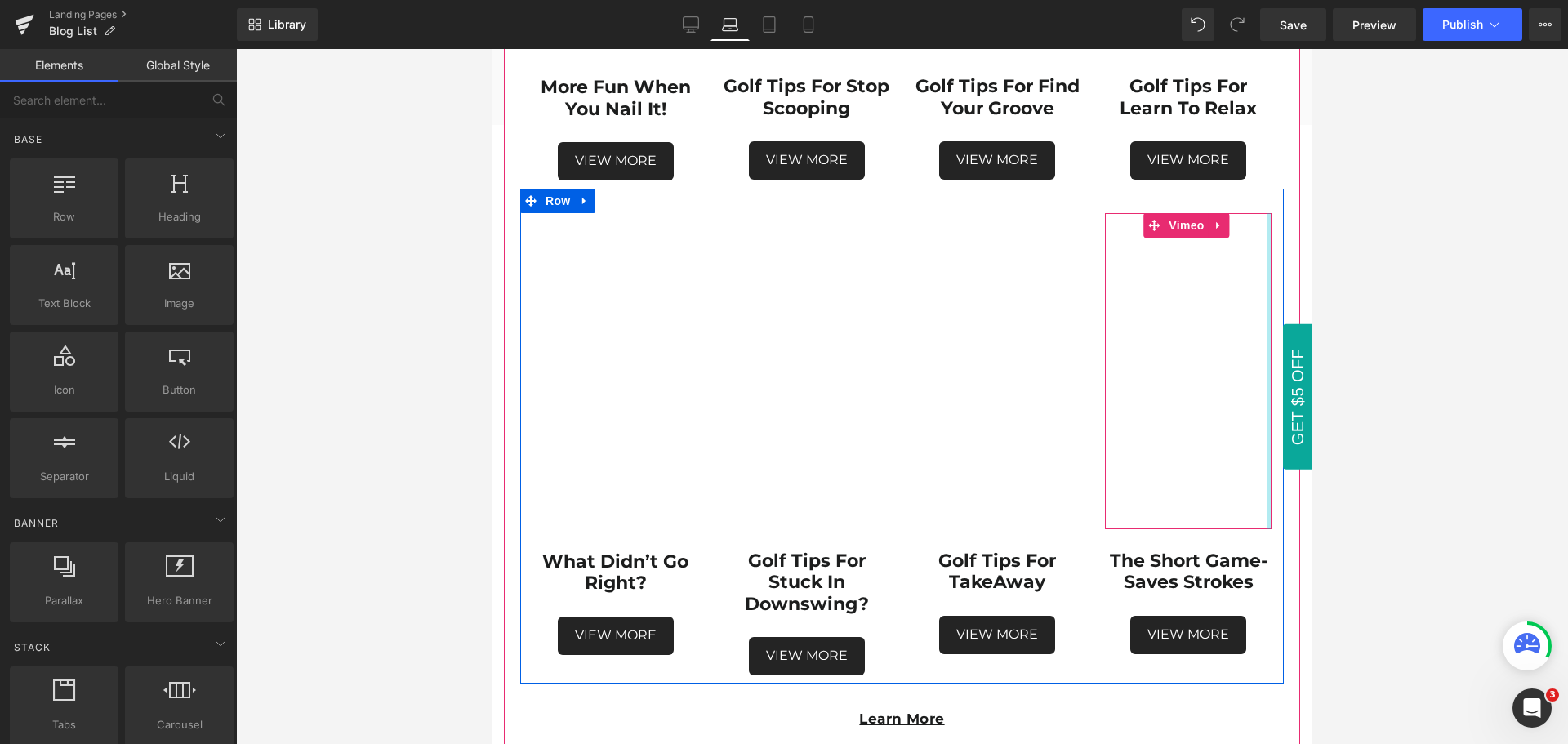
scroll to position [2115, 0]
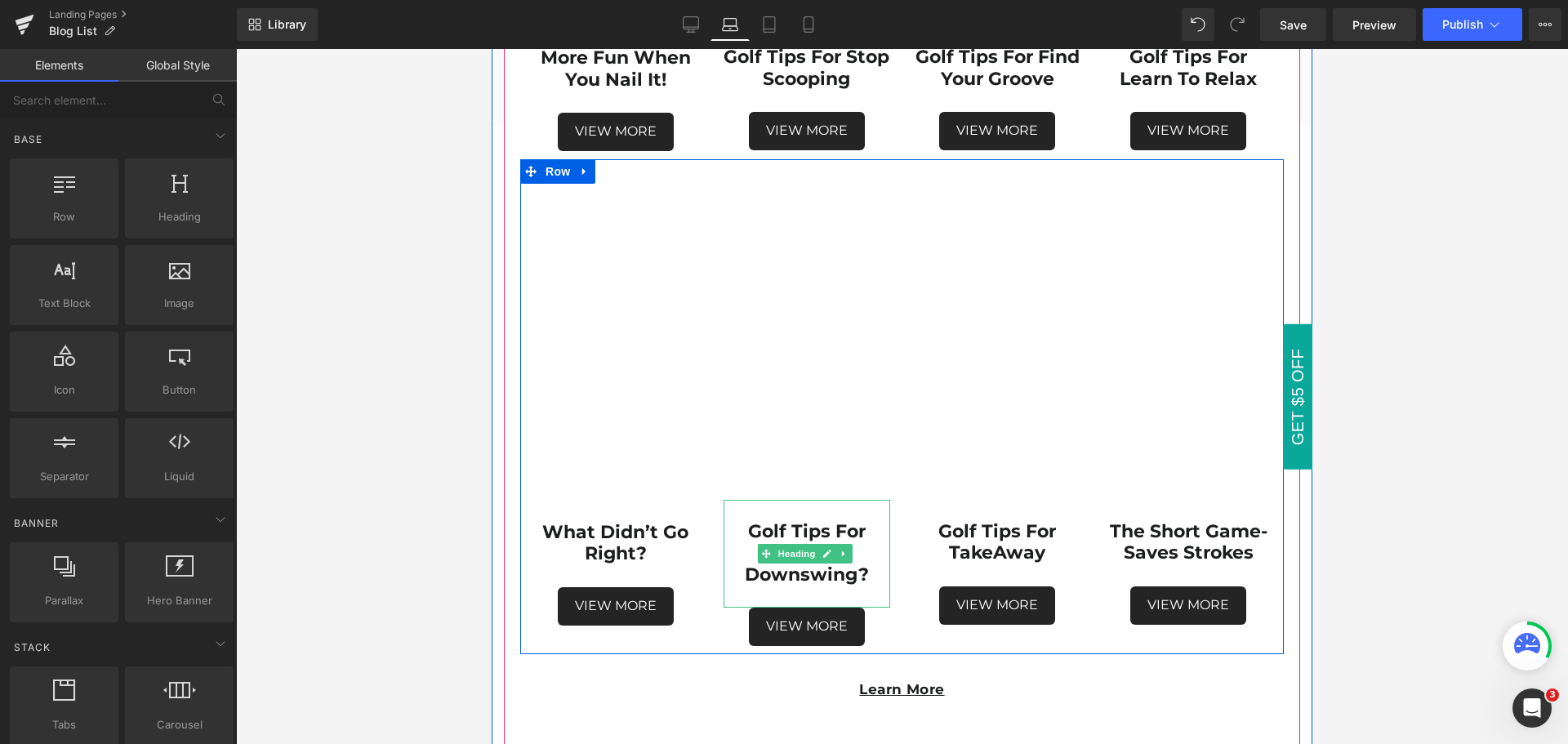
click at [855, 520] on strong "Golf Tips For Stuck in downswing?" at bounding box center [807, 553] width 124 height 65
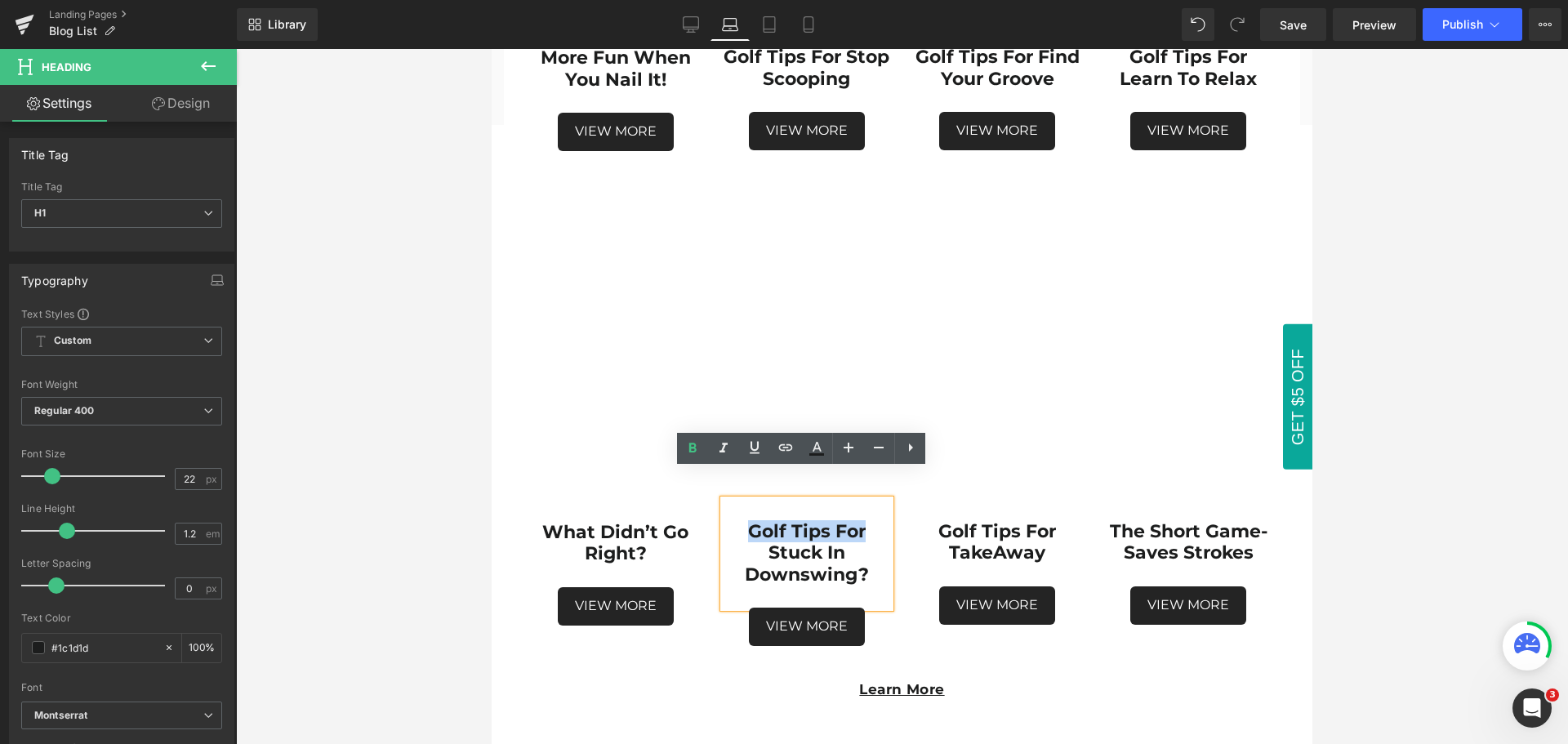
drag, startPoint x: 863, startPoint y: 503, endPoint x: 744, endPoint y: 500, distance: 119.0
click at [744, 521] on h1 "Golf Tips For Stuck in downswing?" at bounding box center [806, 553] width 166 height 64
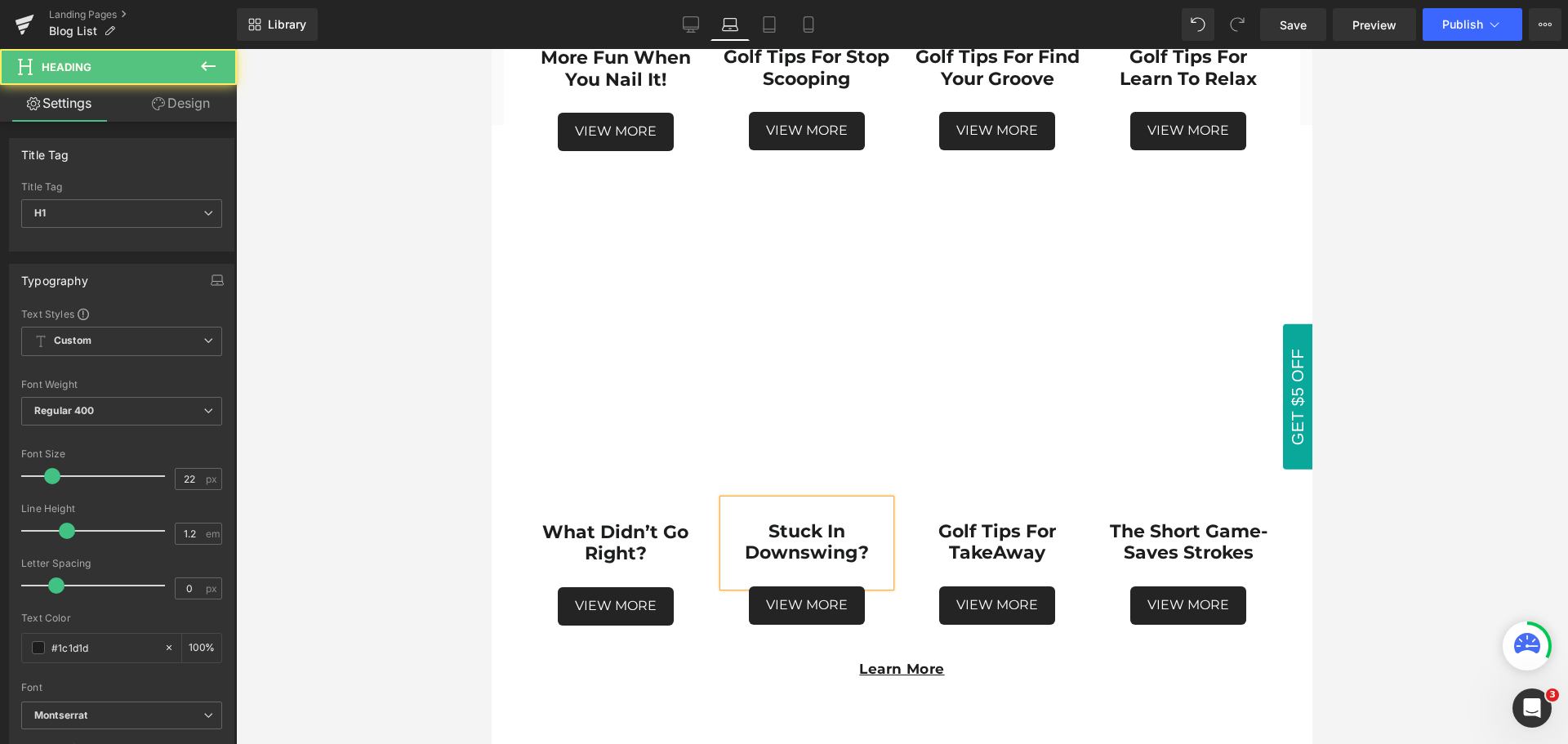
click at [766, 520] on strong "Stuck in downswing?" at bounding box center [807, 542] width 124 height 44
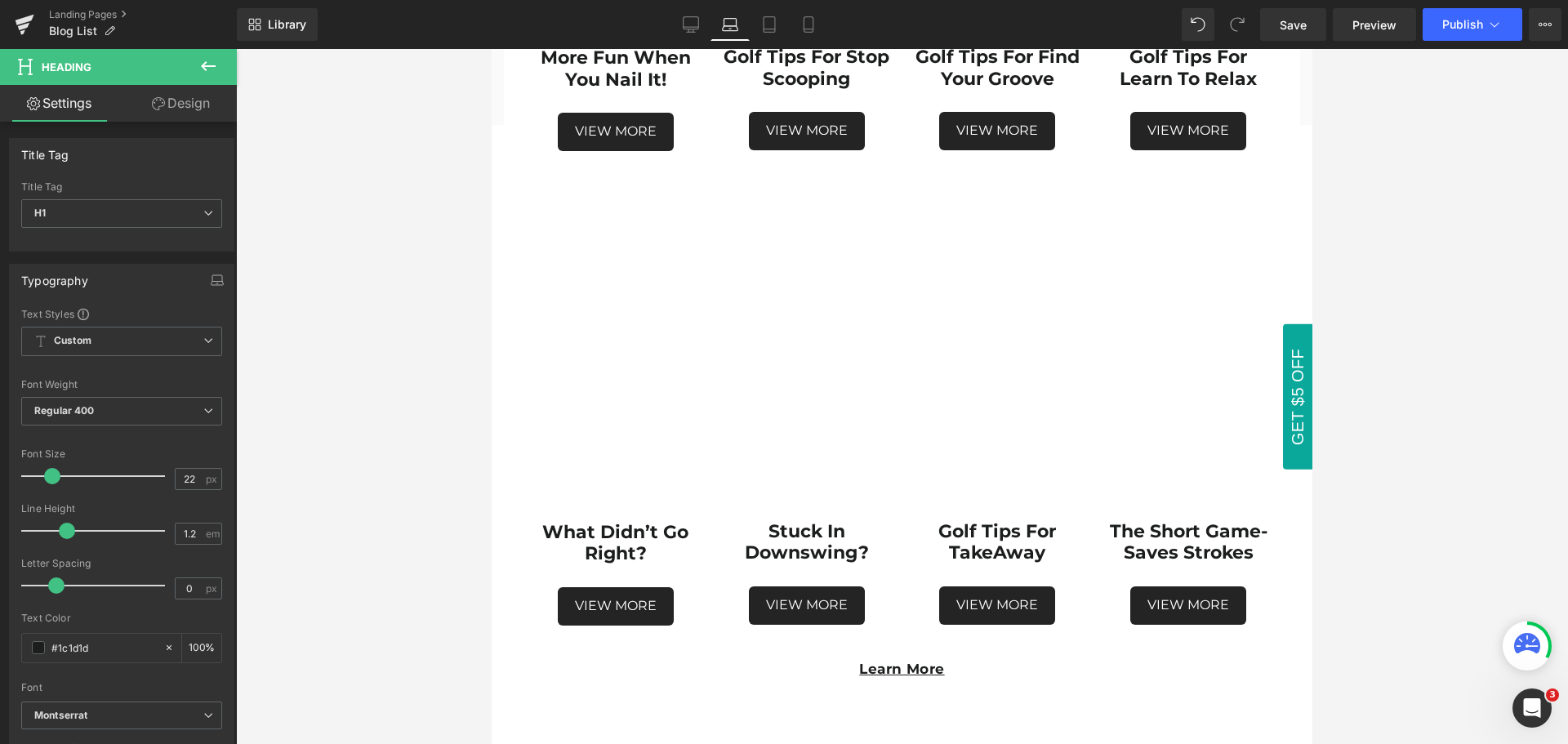
click at [1374, 569] on div at bounding box center [902, 397] width 1332 height 695
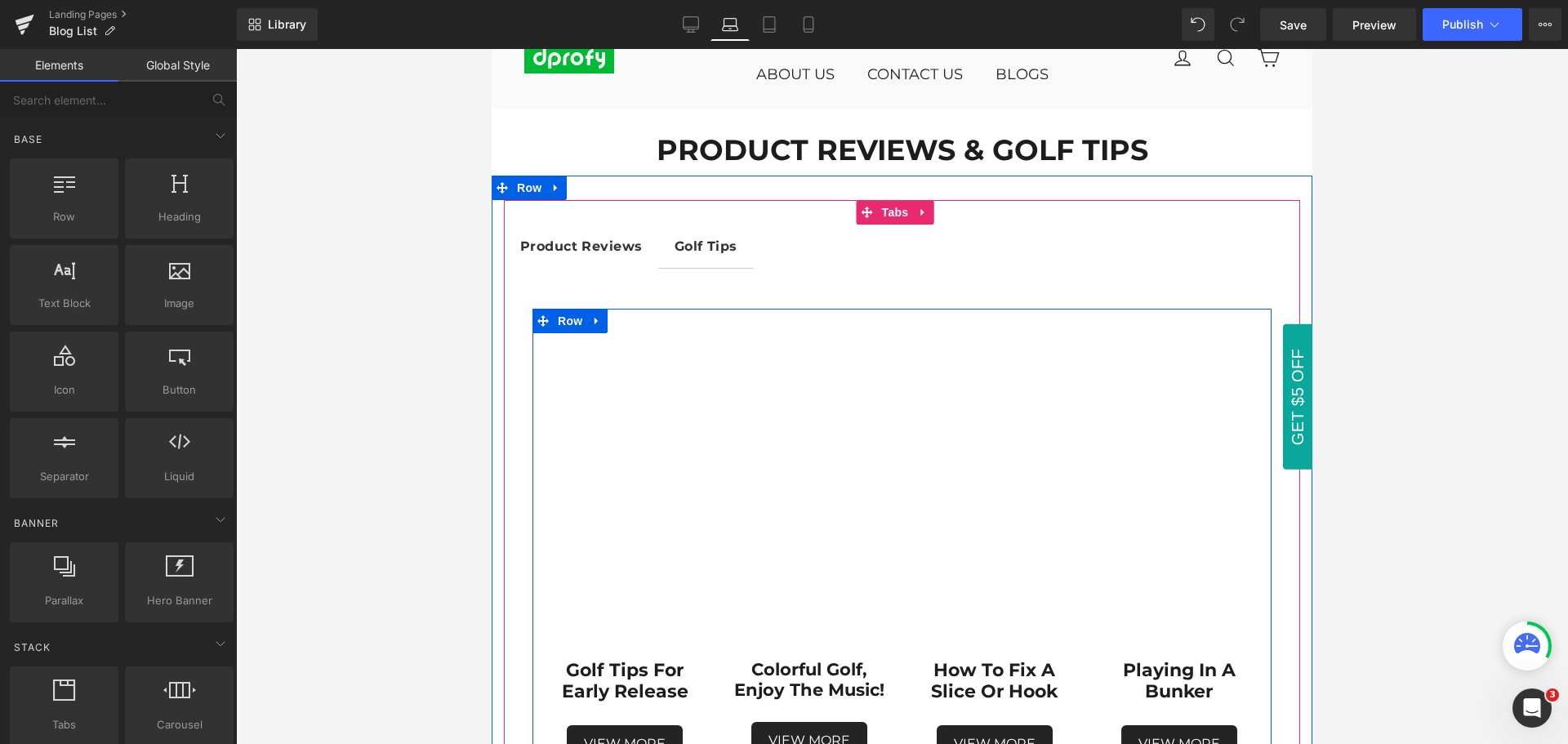
scroll to position [0, 0]
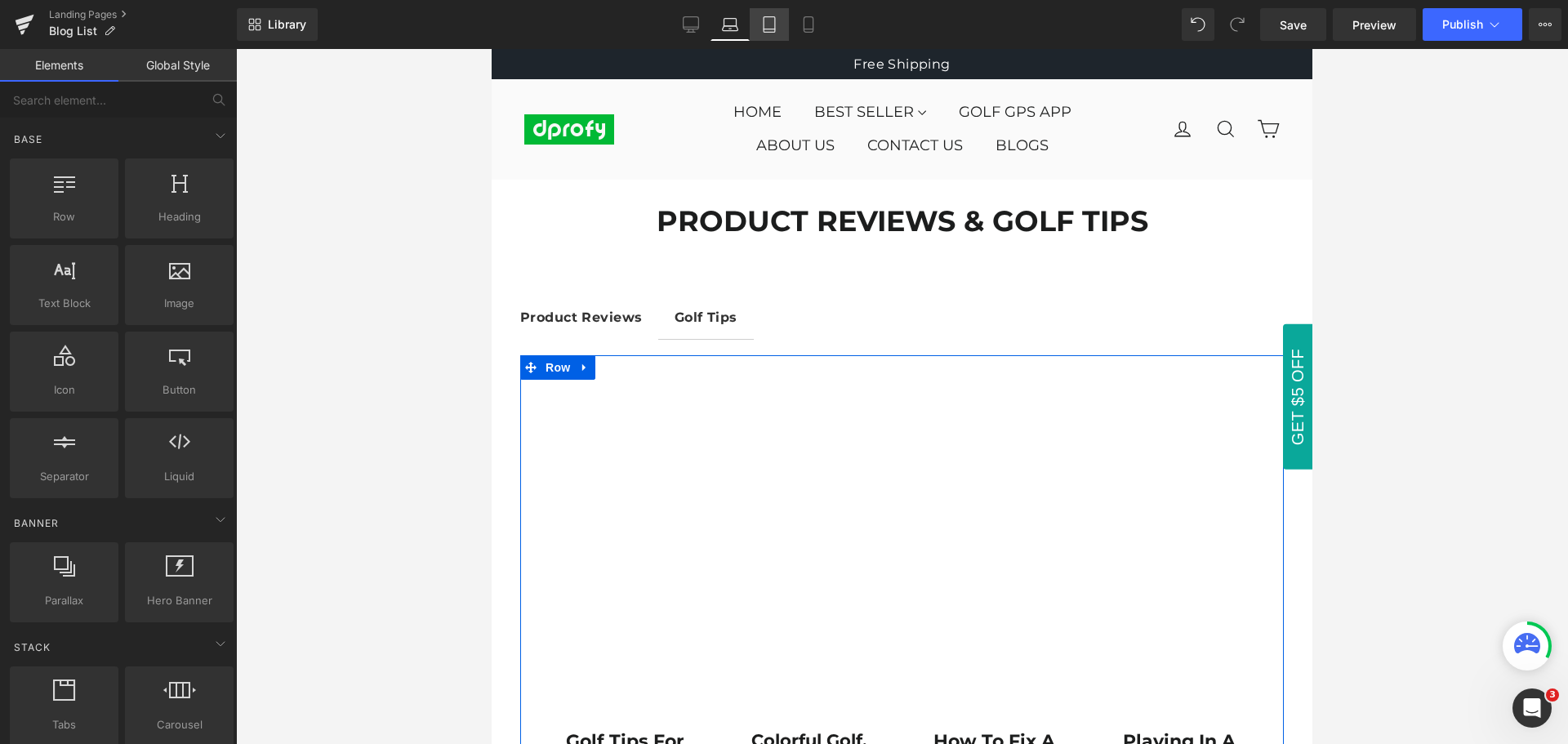
click at [766, 30] on icon at bounding box center [769, 30] width 11 height 0
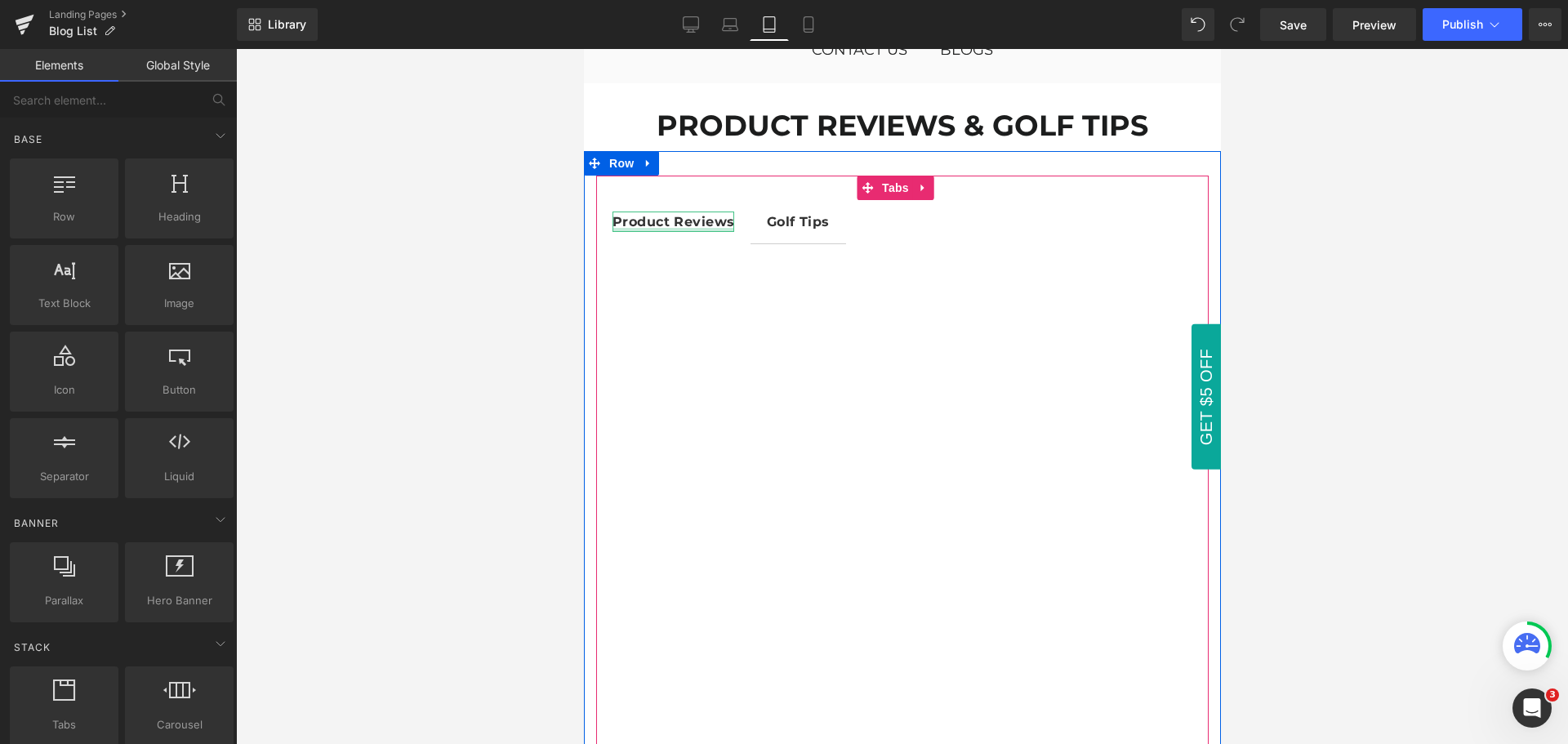
click at [689, 228] on div at bounding box center [673, 229] width 122 height 4
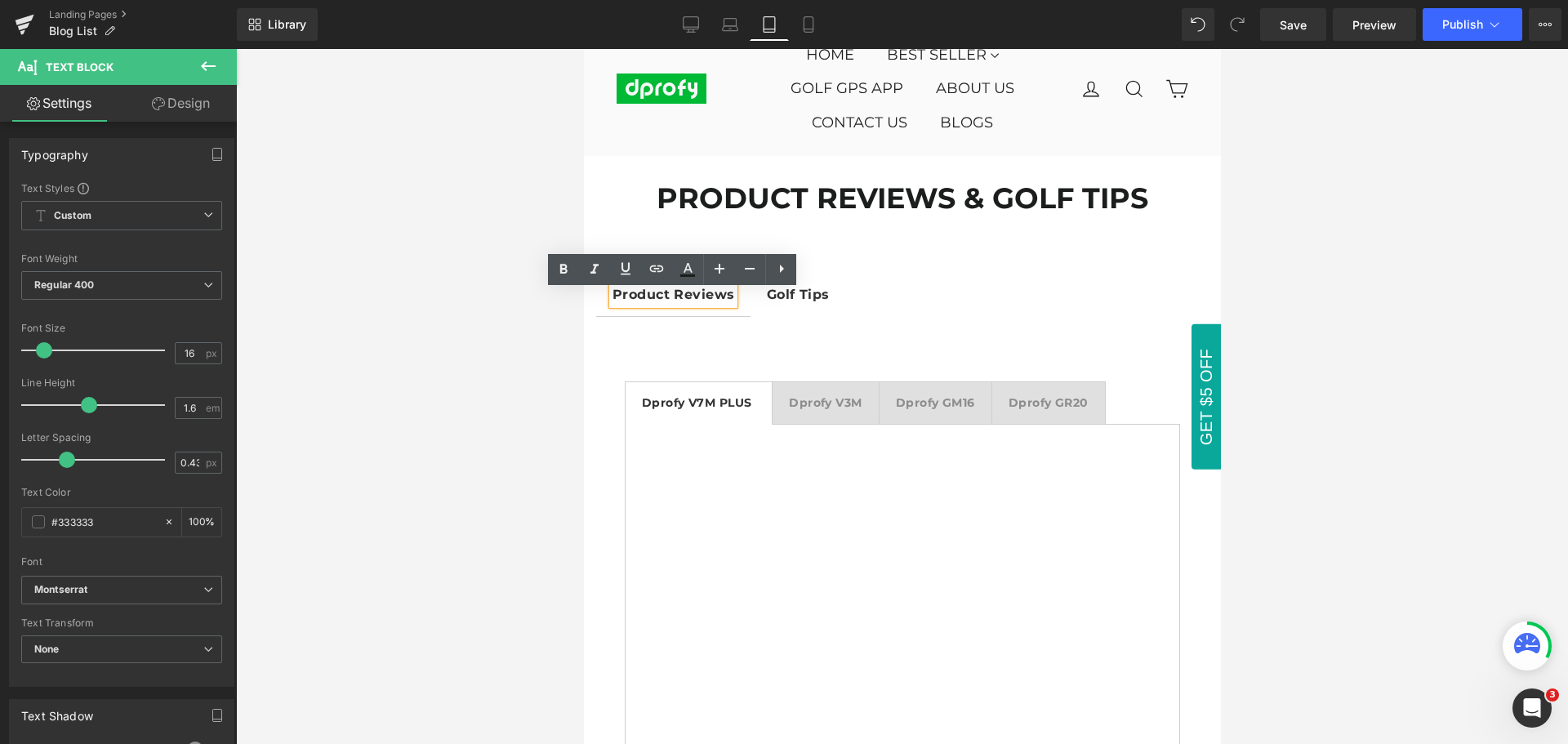
scroll to position [0, 0]
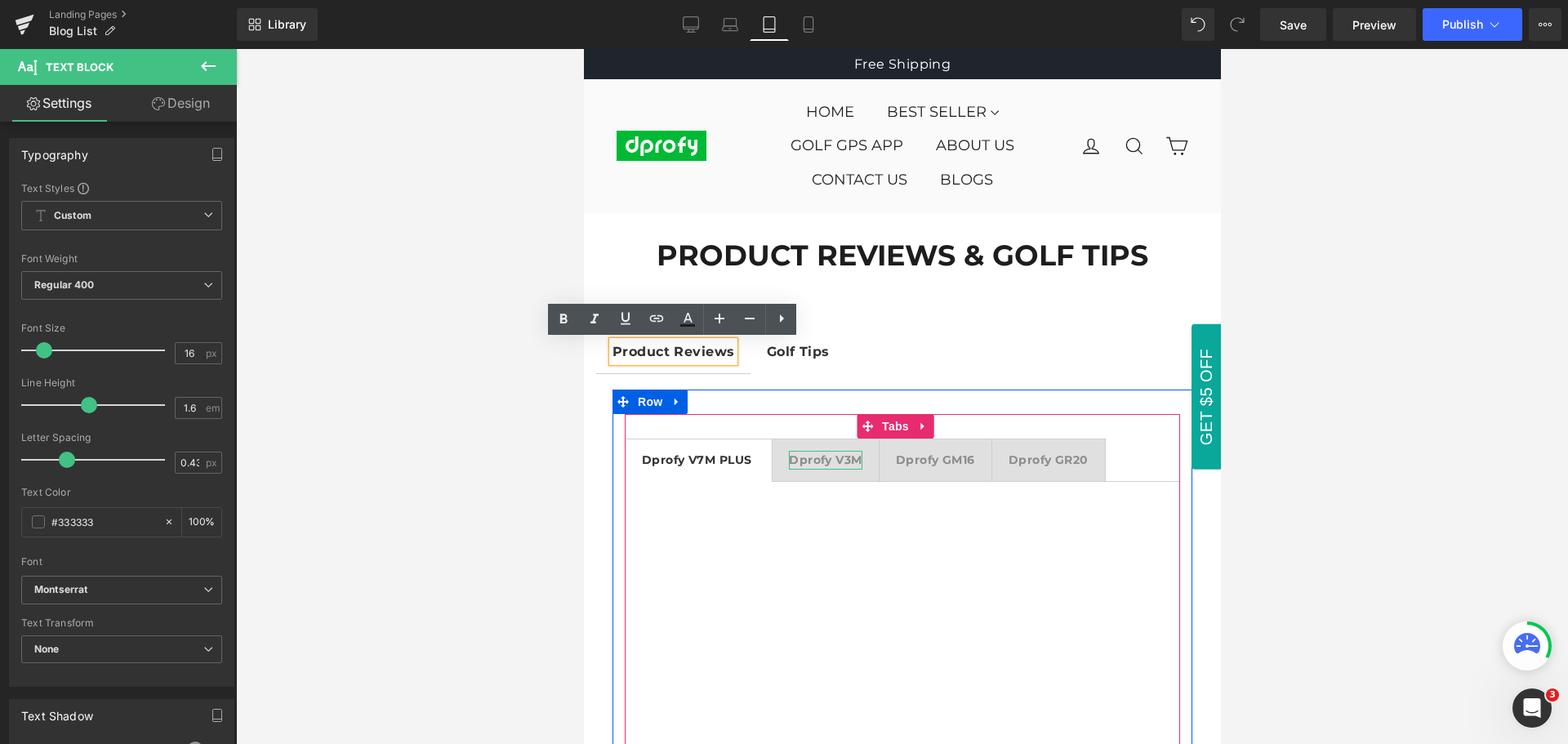
click at [832, 463] on strong "Dprofy V3M" at bounding box center [825, 460] width 72 height 15
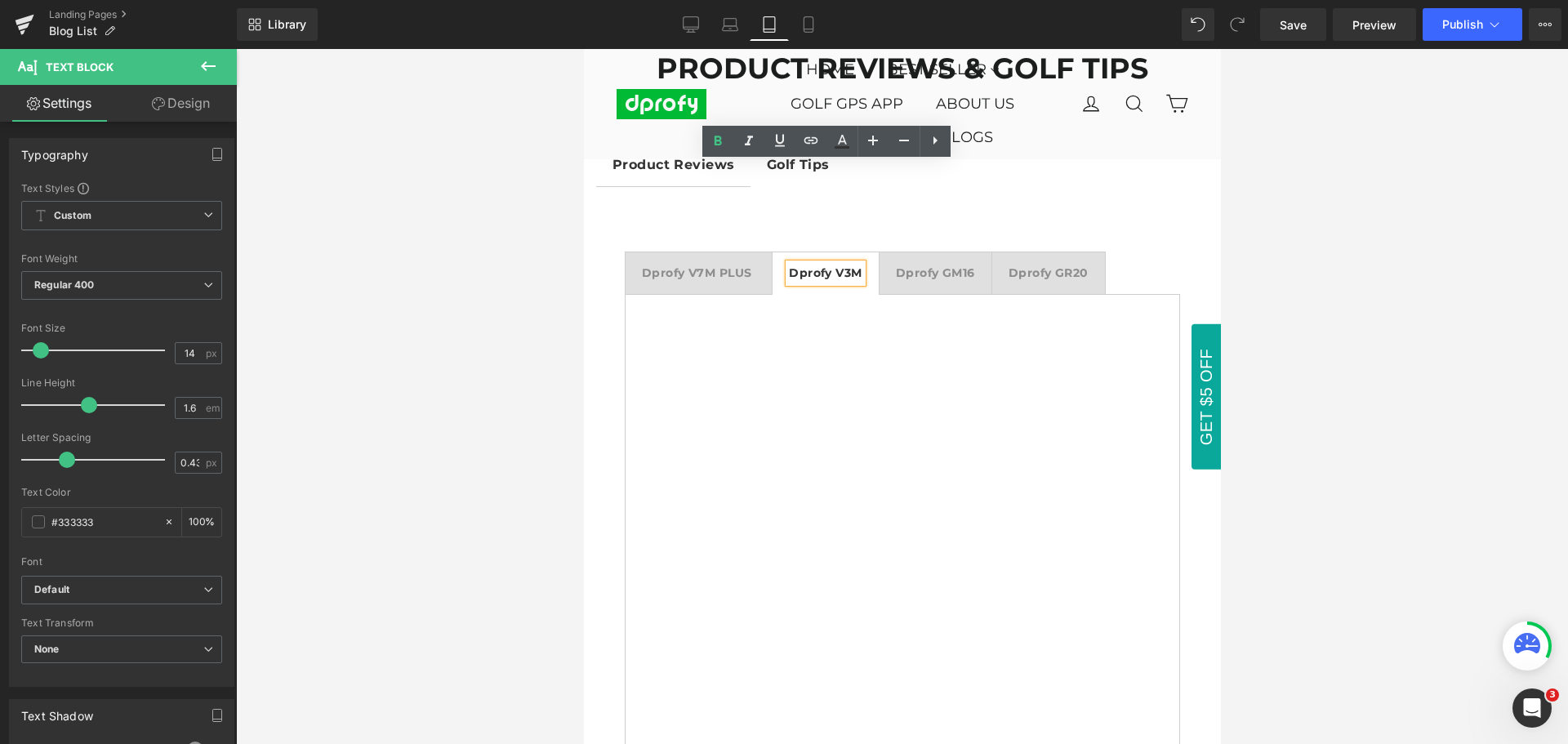
scroll to position [43, 0]
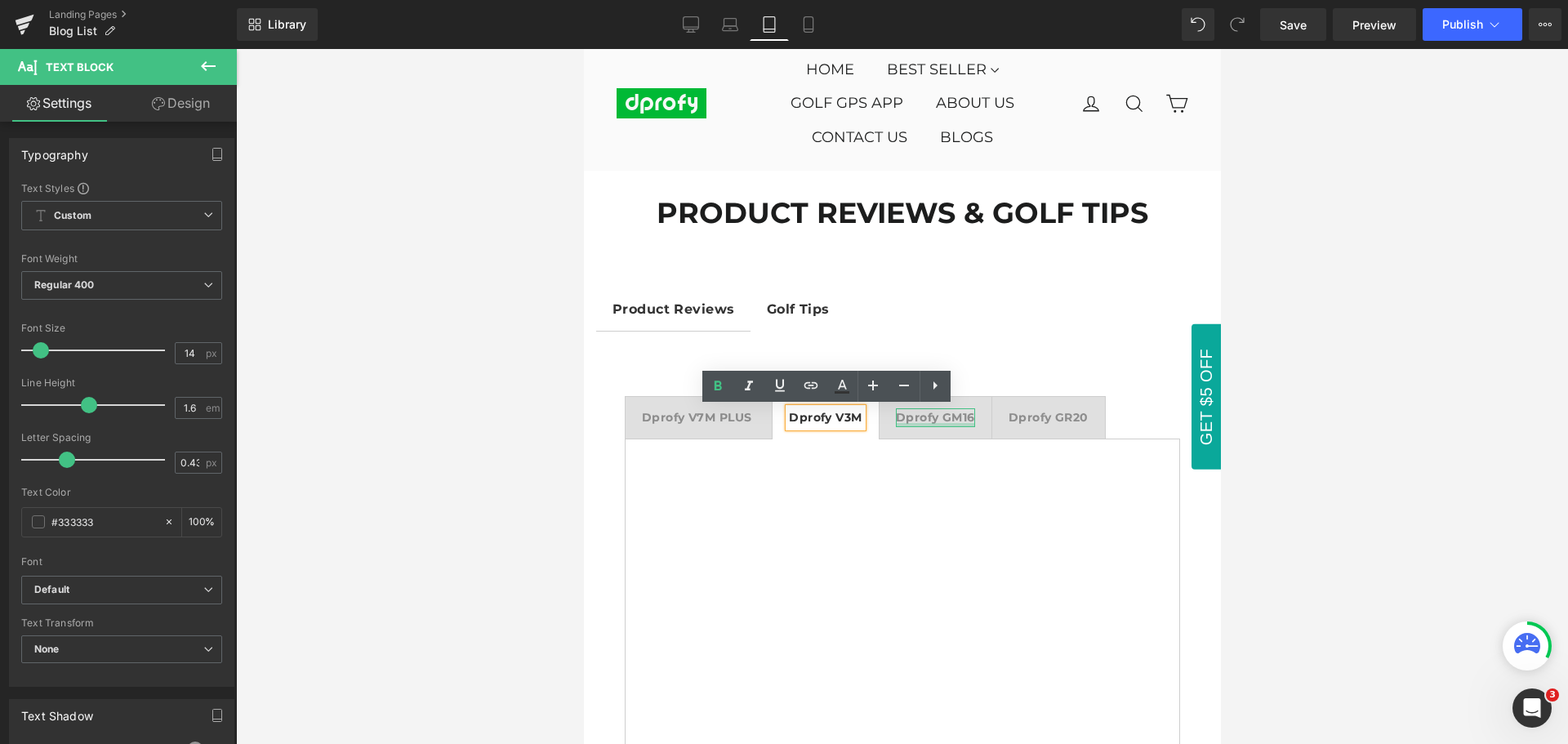
click at [947, 423] on div at bounding box center [934, 424] width 79 height 4
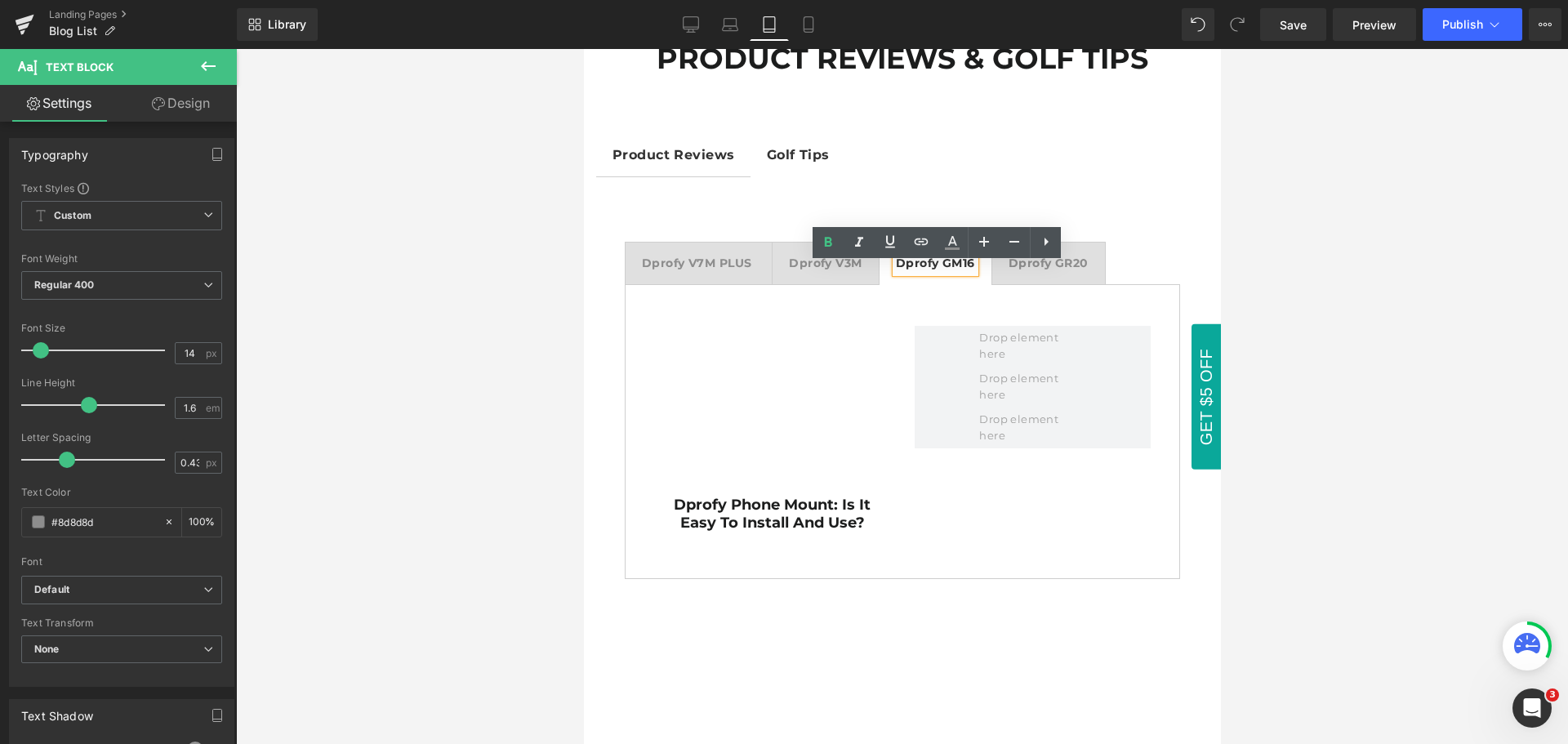
scroll to position [115, 0]
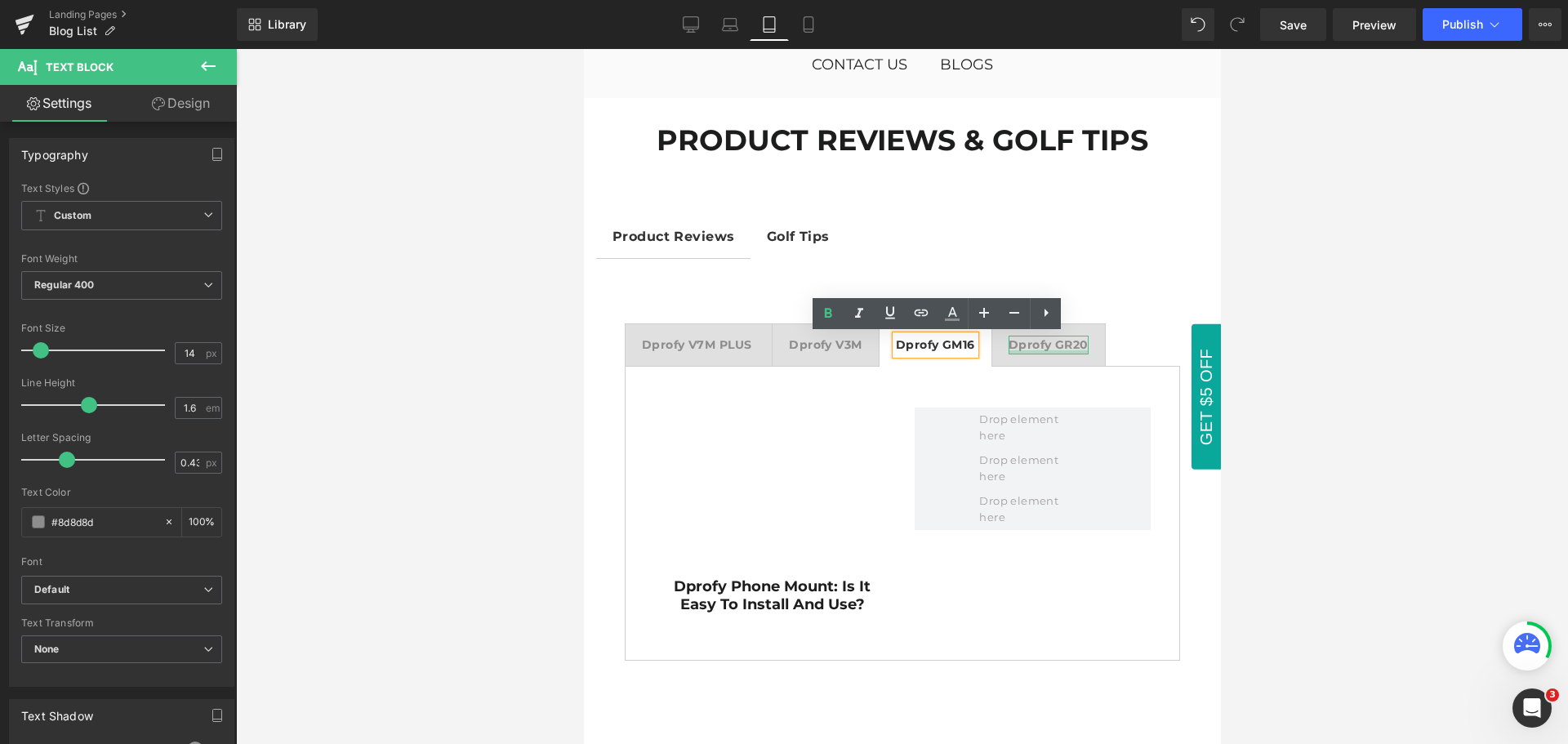
click at [1062, 350] on div at bounding box center [1048, 352] width 80 height 4
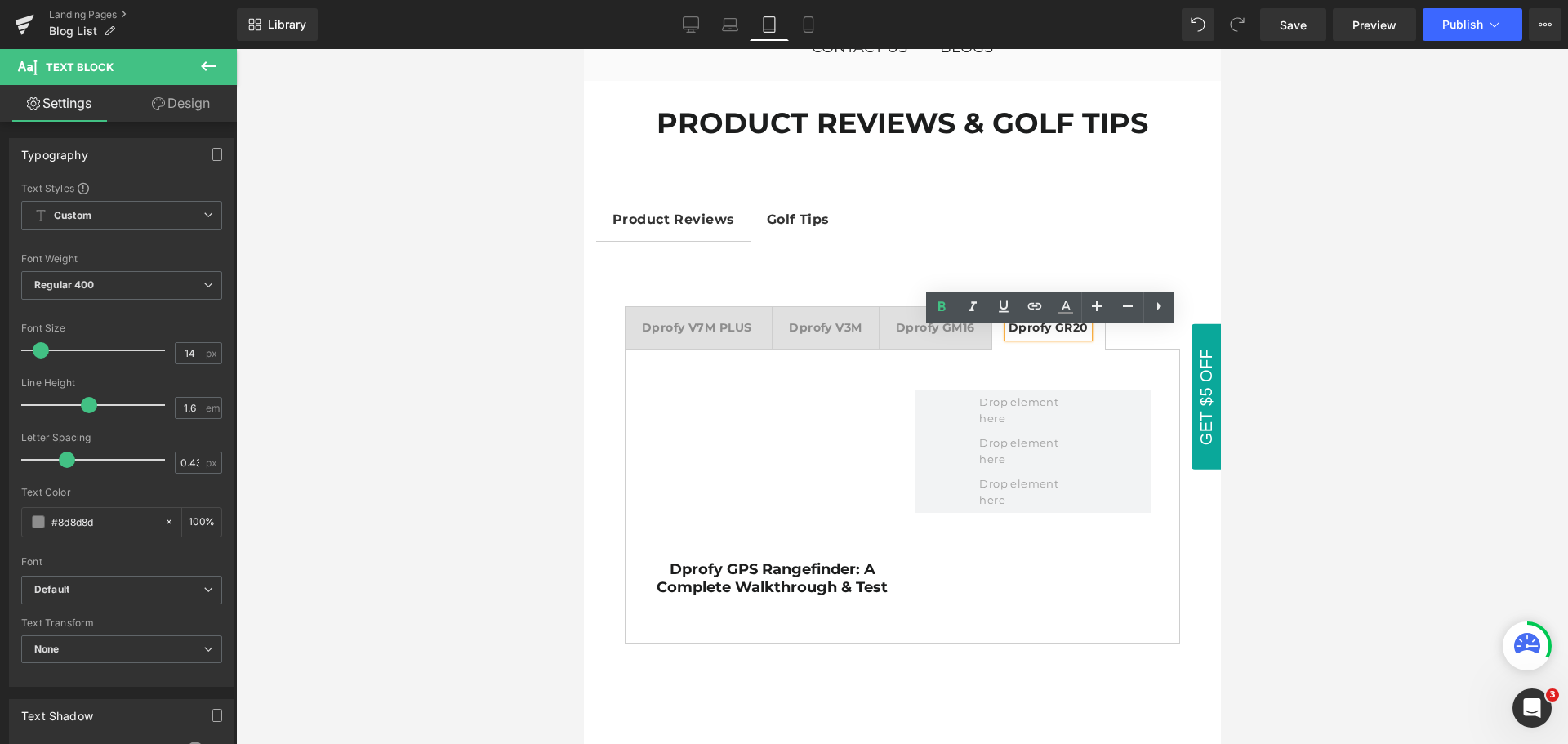
scroll to position [51, 0]
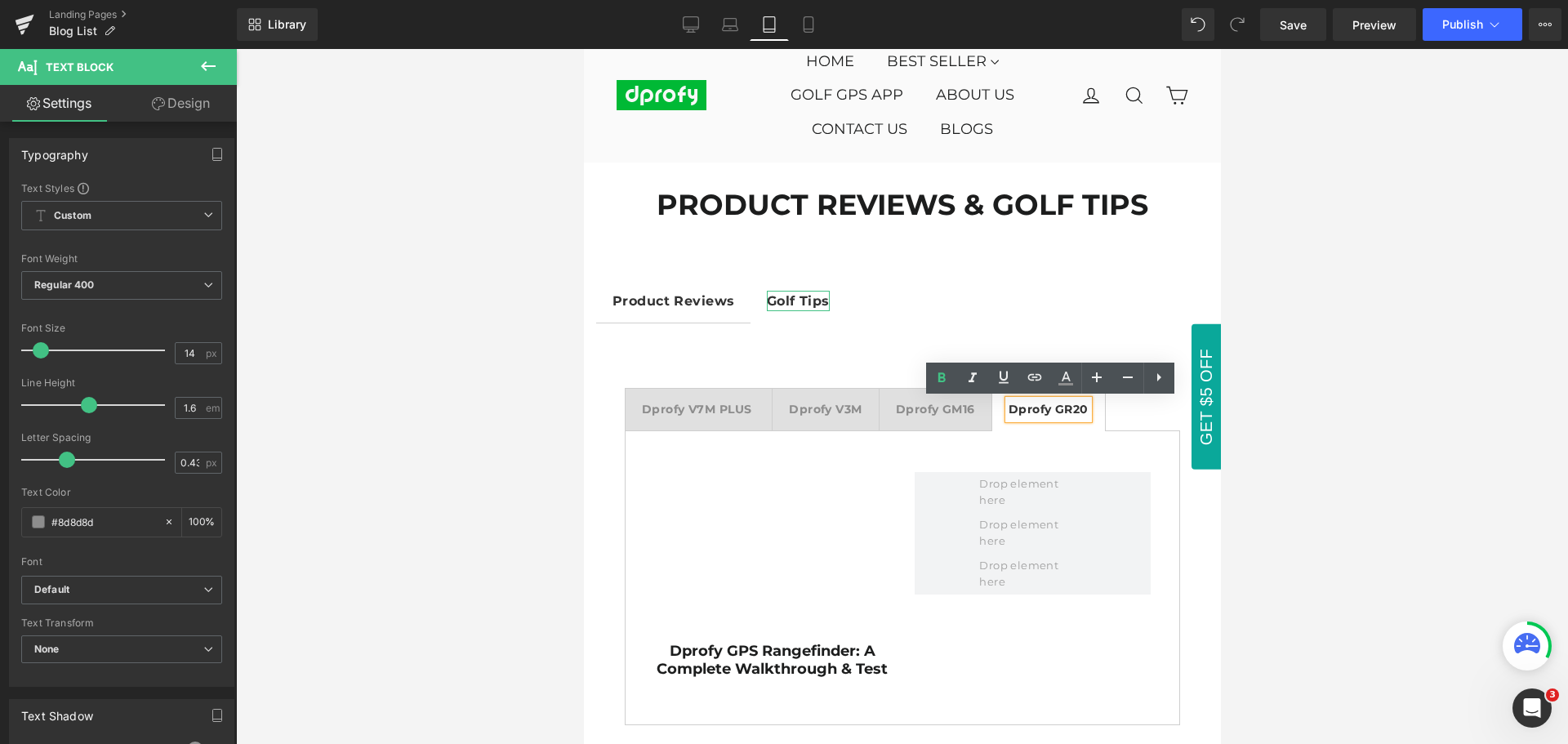
click at [804, 305] on strong "Golf Tips" at bounding box center [798, 301] width 63 height 16
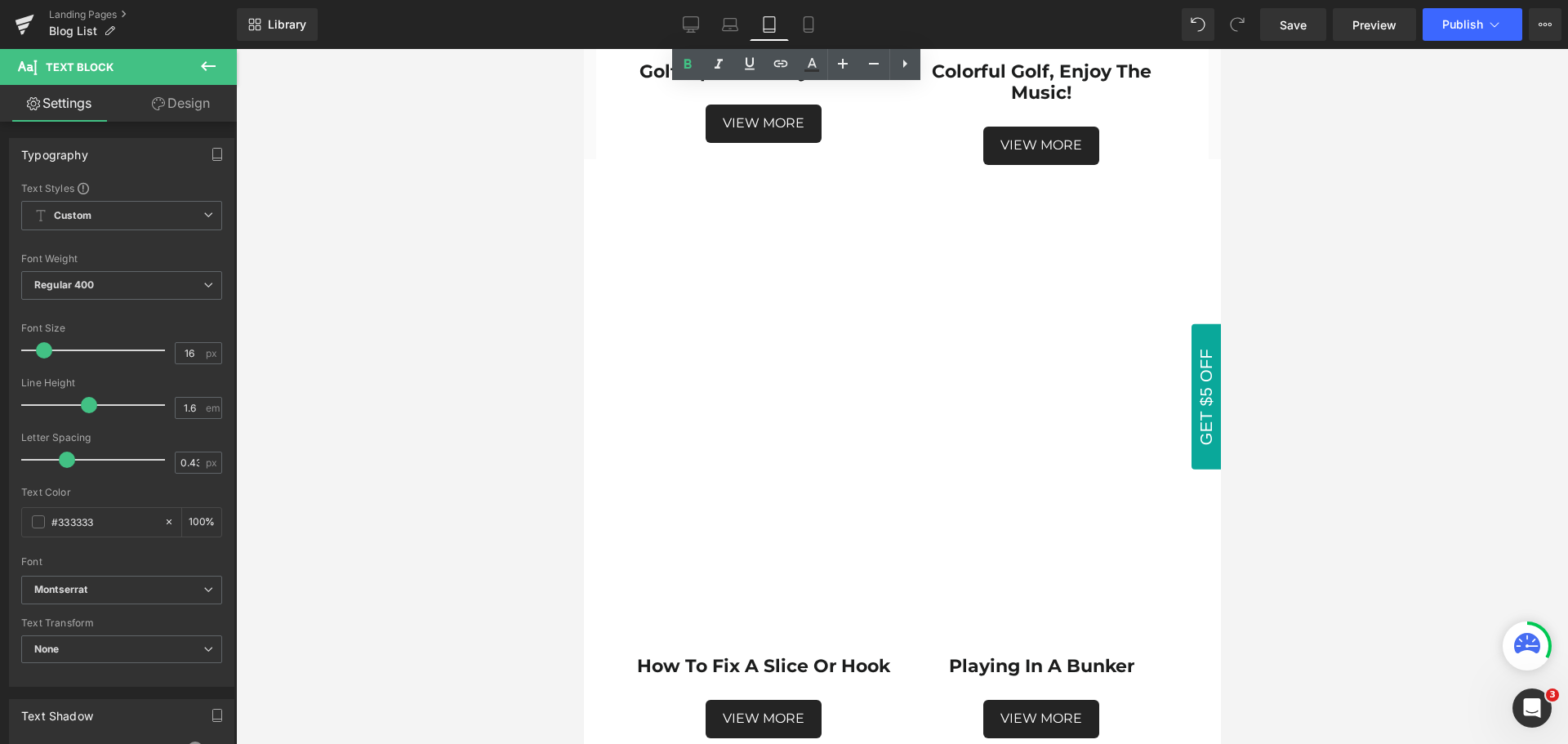
scroll to position [898, 0]
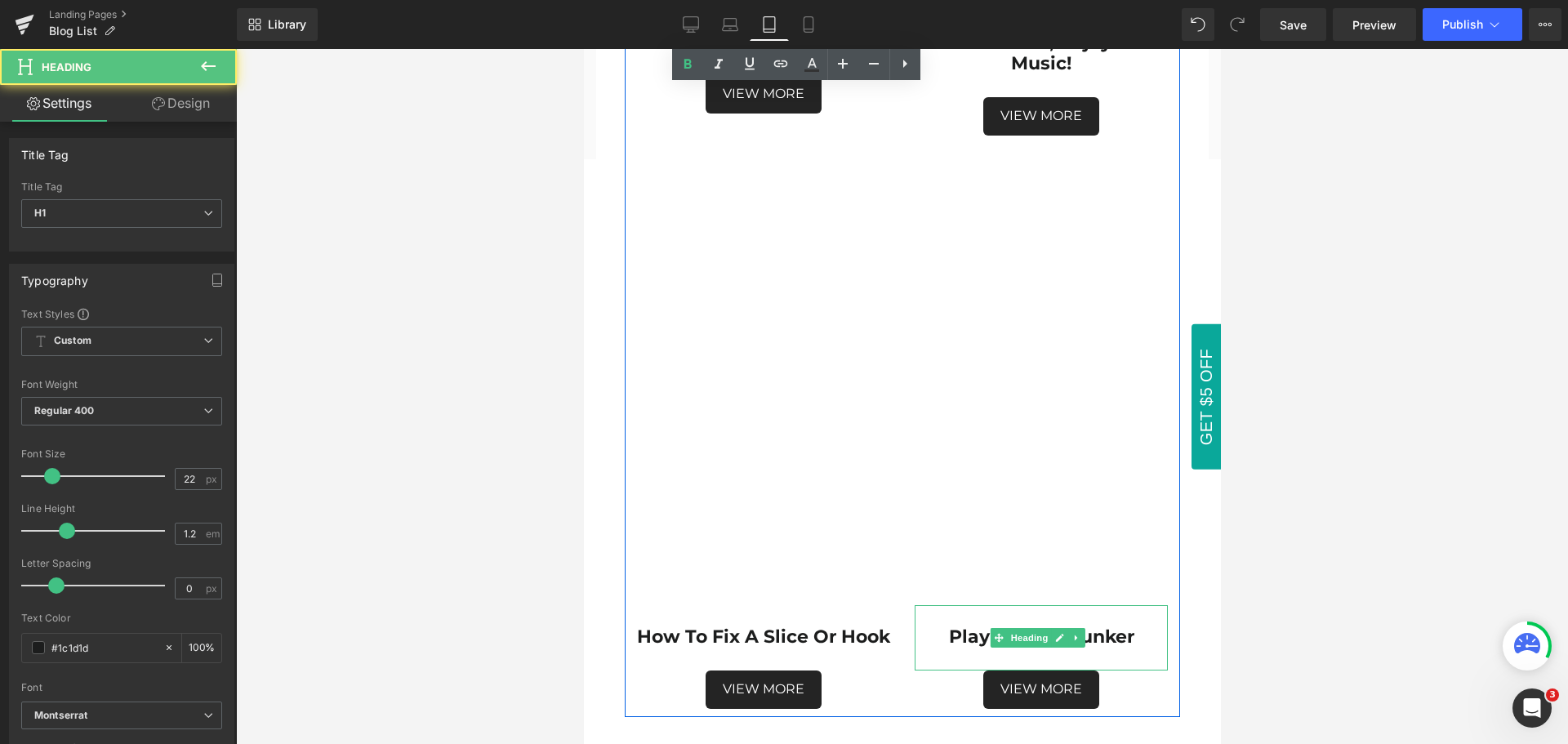
click at [1131, 626] on h1 "playing in a bunker" at bounding box center [1040, 636] width 254 height 21
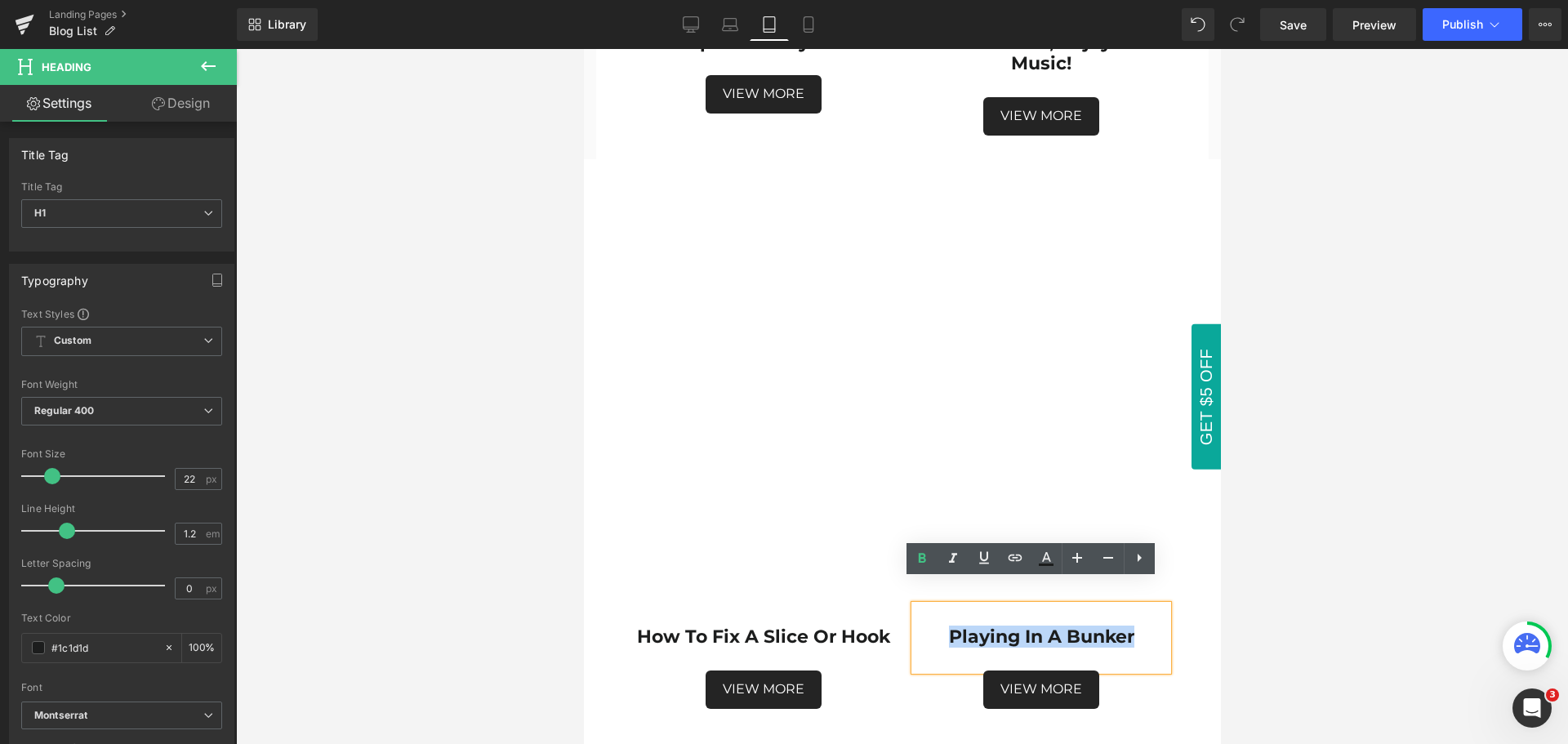
drag, startPoint x: 1132, startPoint y: 615, endPoint x: 940, endPoint y: 607, distance: 192.2
click at [940, 626] on h1 "playing in a bunker" at bounding box center [1040, 636] width 254 height 21
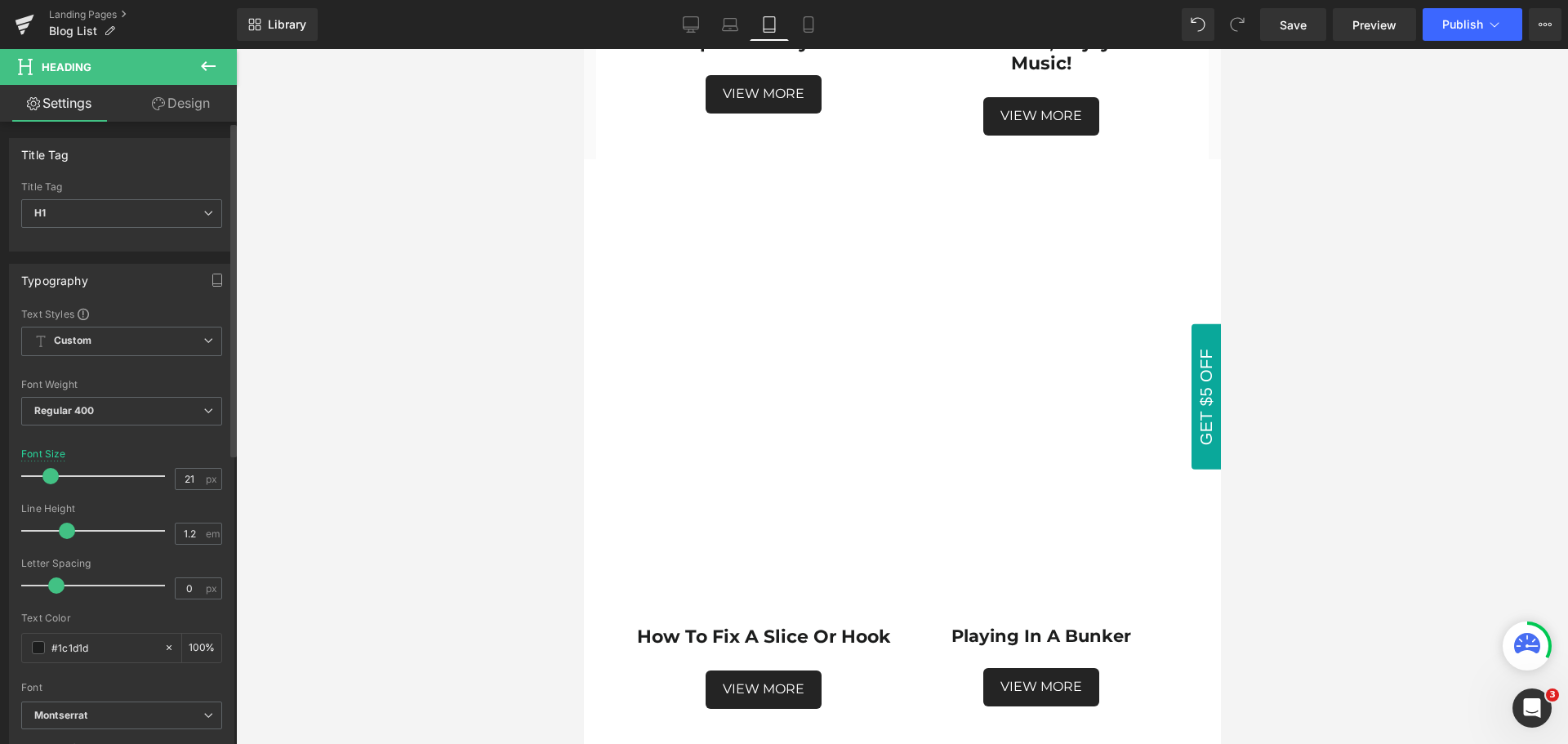
type input "22"
click at [51, 477] on span at bounding box center [52, 476] width 17 height 17
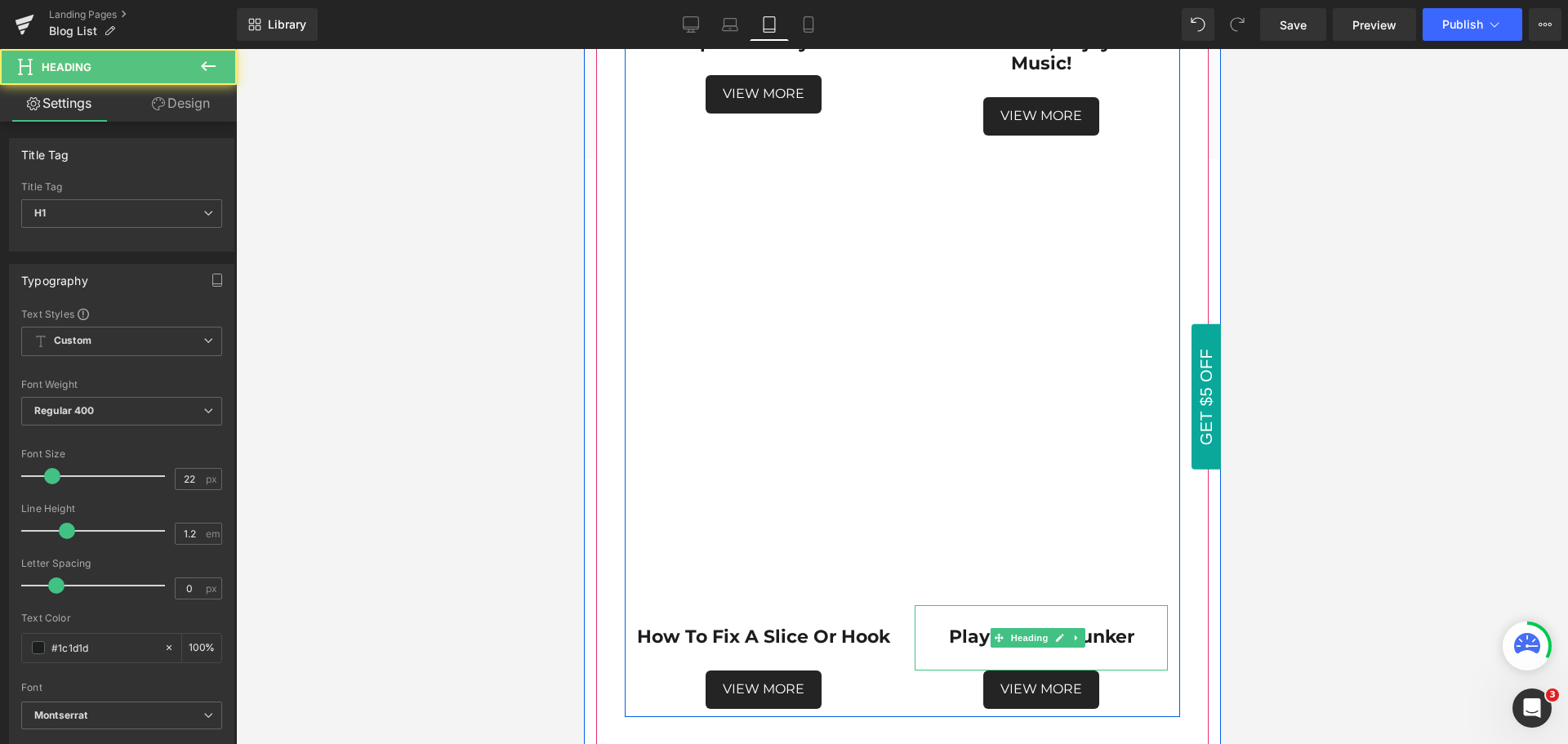
click at [1114, 626] on strong "playing in a bunker" at bounding box center [1041, 637] width 186 height 22
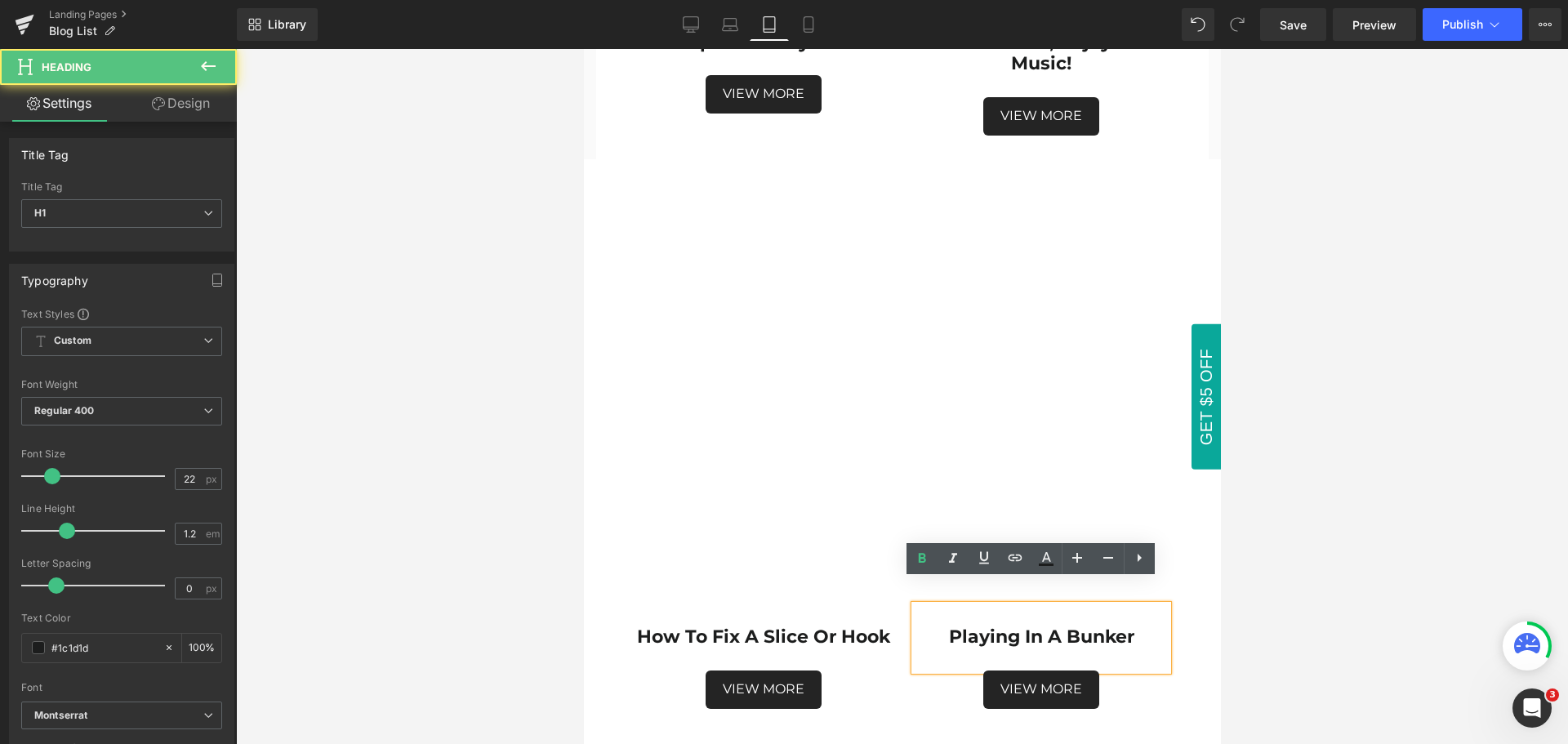
click at [1033, 626] on strong "playing in a bunker" at bounding box center [1041, 637] width 186 height 22
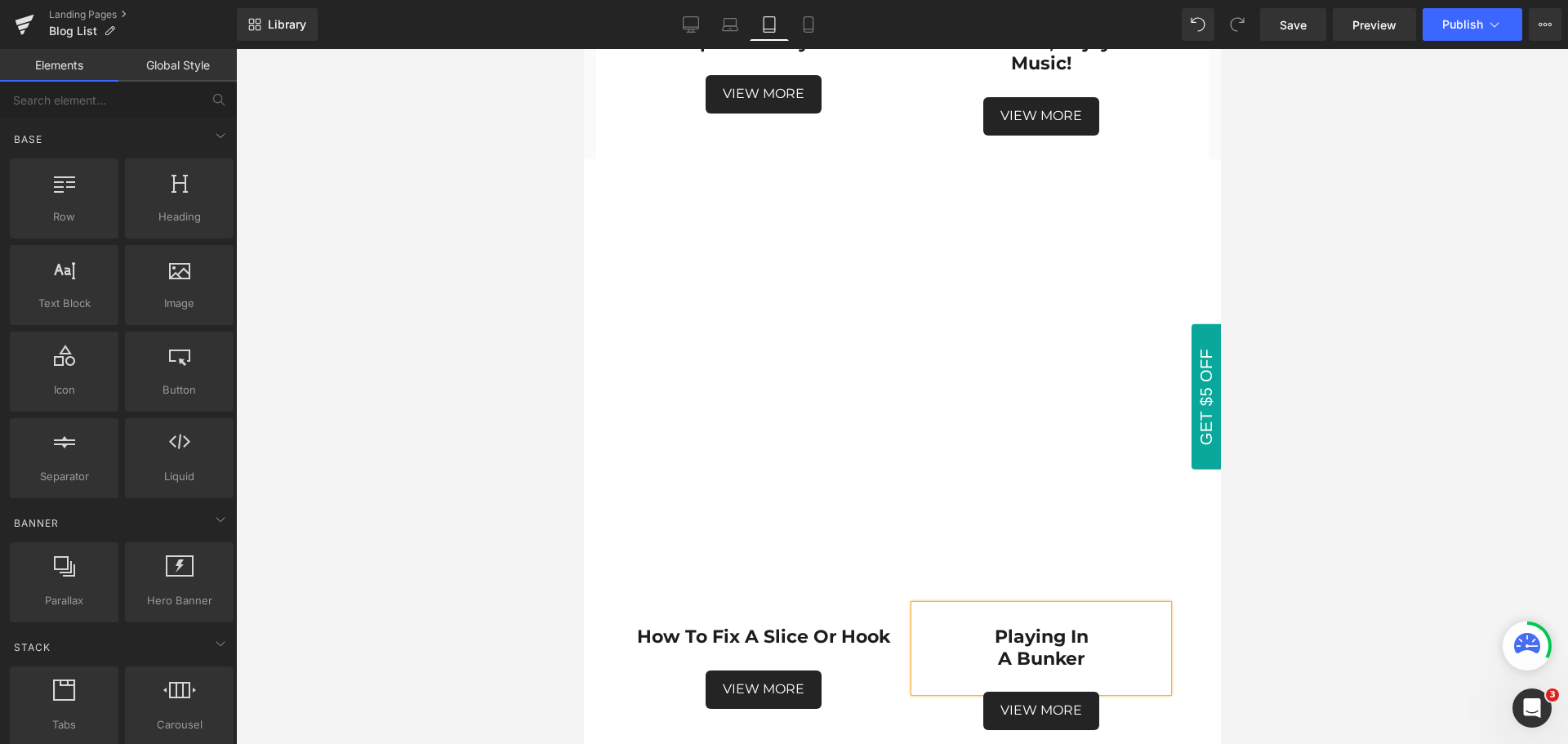
click at [1347, 622] on div at bounding box center [902, 397] width 1332 height 695
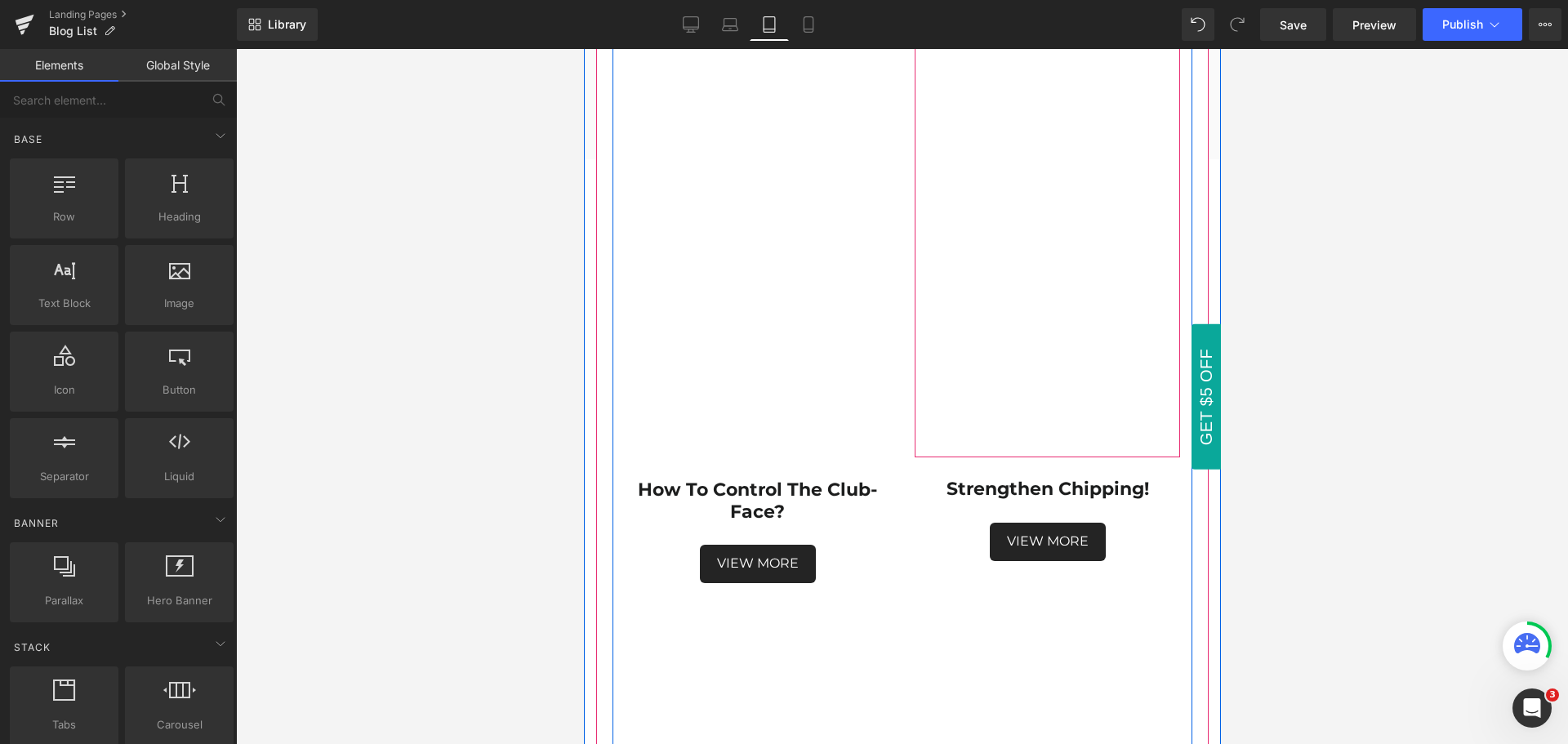
scroll to position [1716, 0]
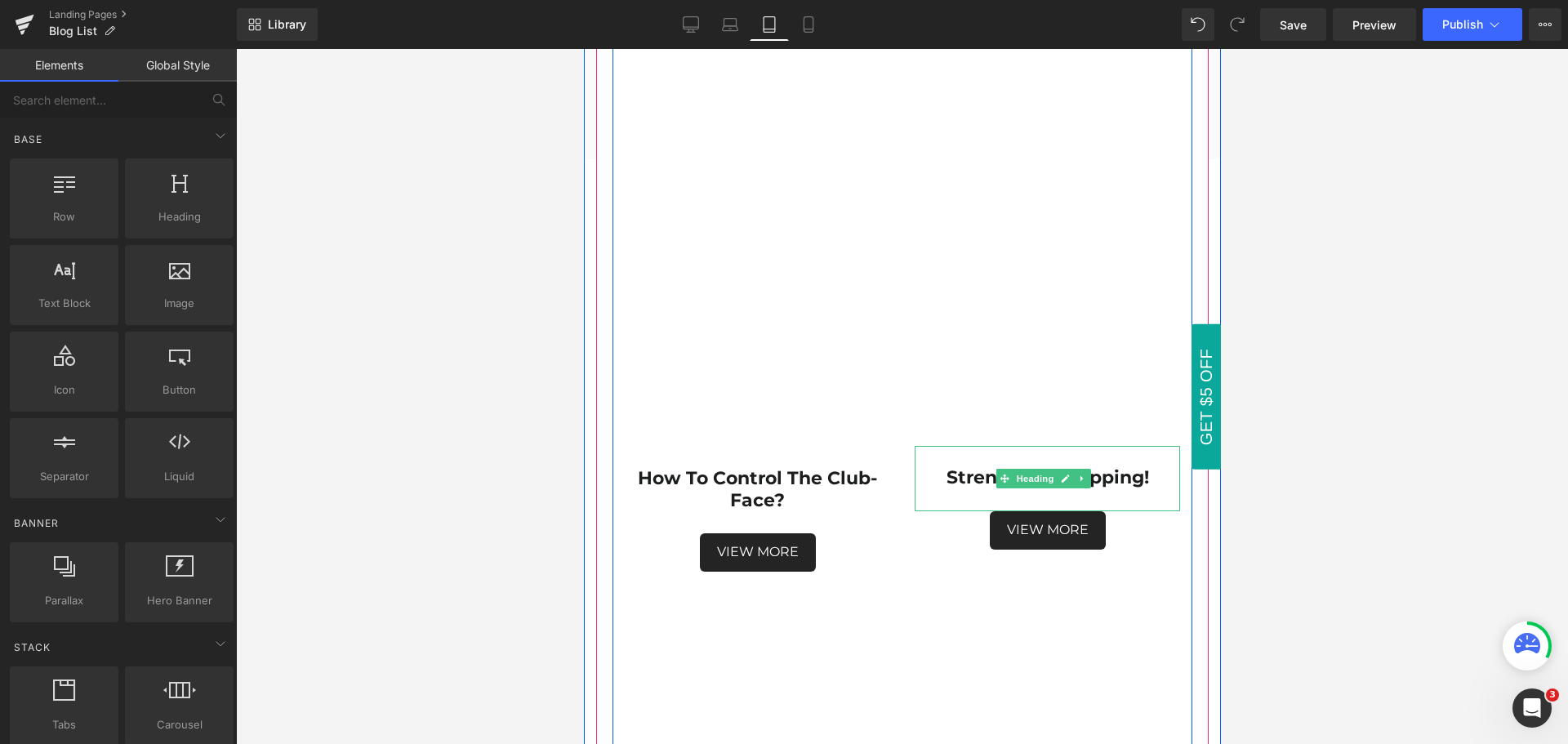
click at [1117, 466] on strong "Strengthen Chipping!" at bounding box center [1047, 477] width 203 height 22
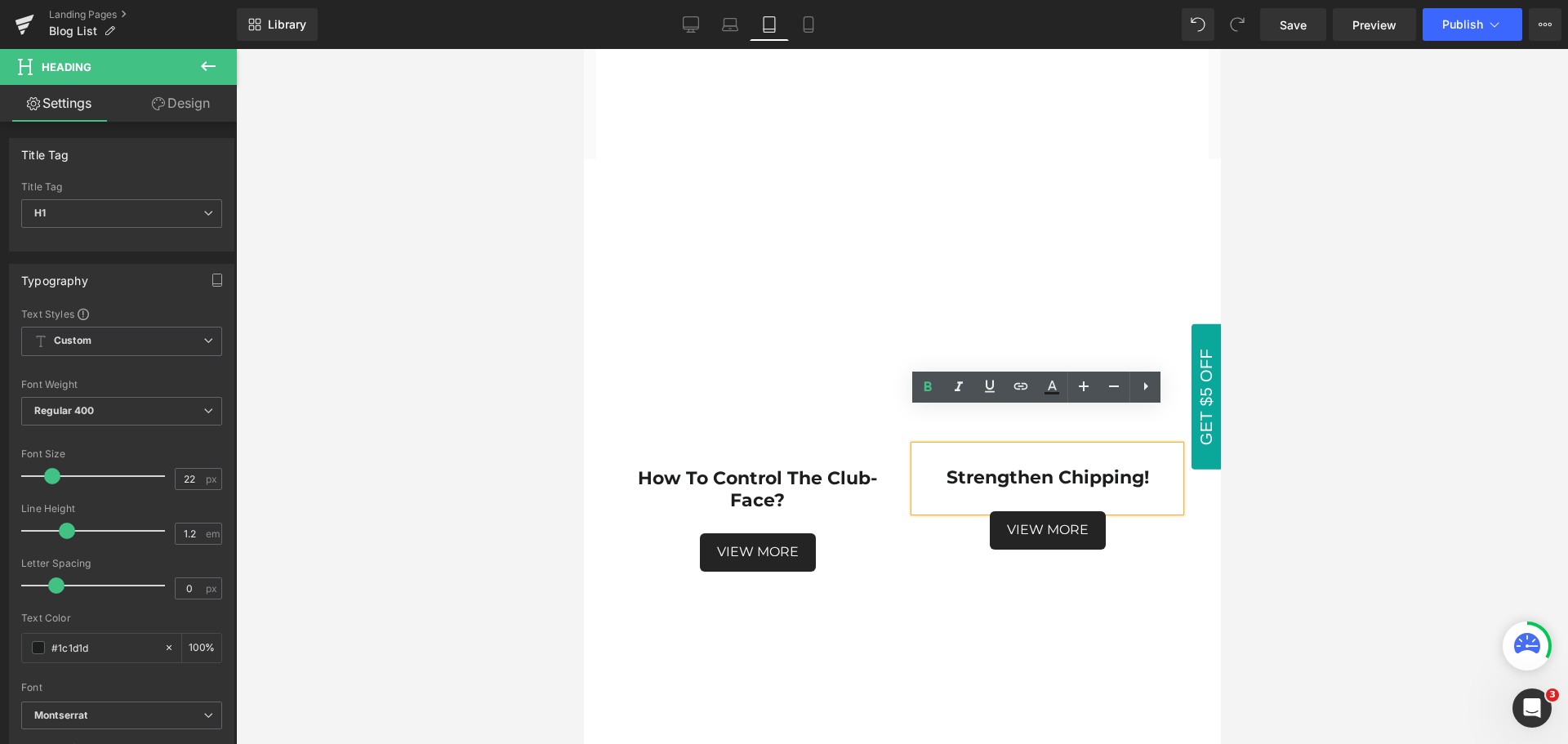
click at [1052, 466] on strong "Strengthen Chipping!" at bounding box center [1047, 477] width 203 height 22
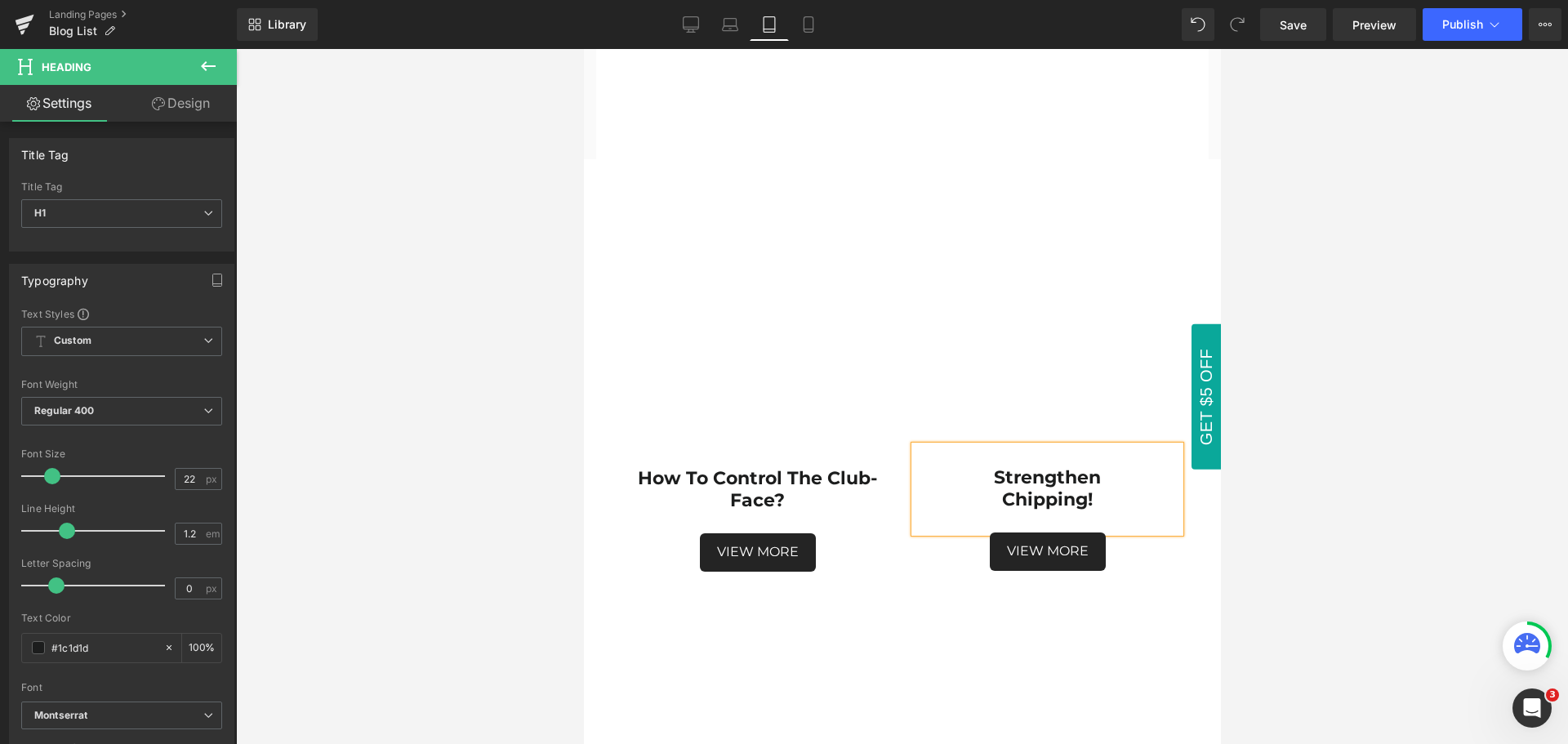
click at [1313, 516] on div at bounding box center [902, 397] width 1332 height 695
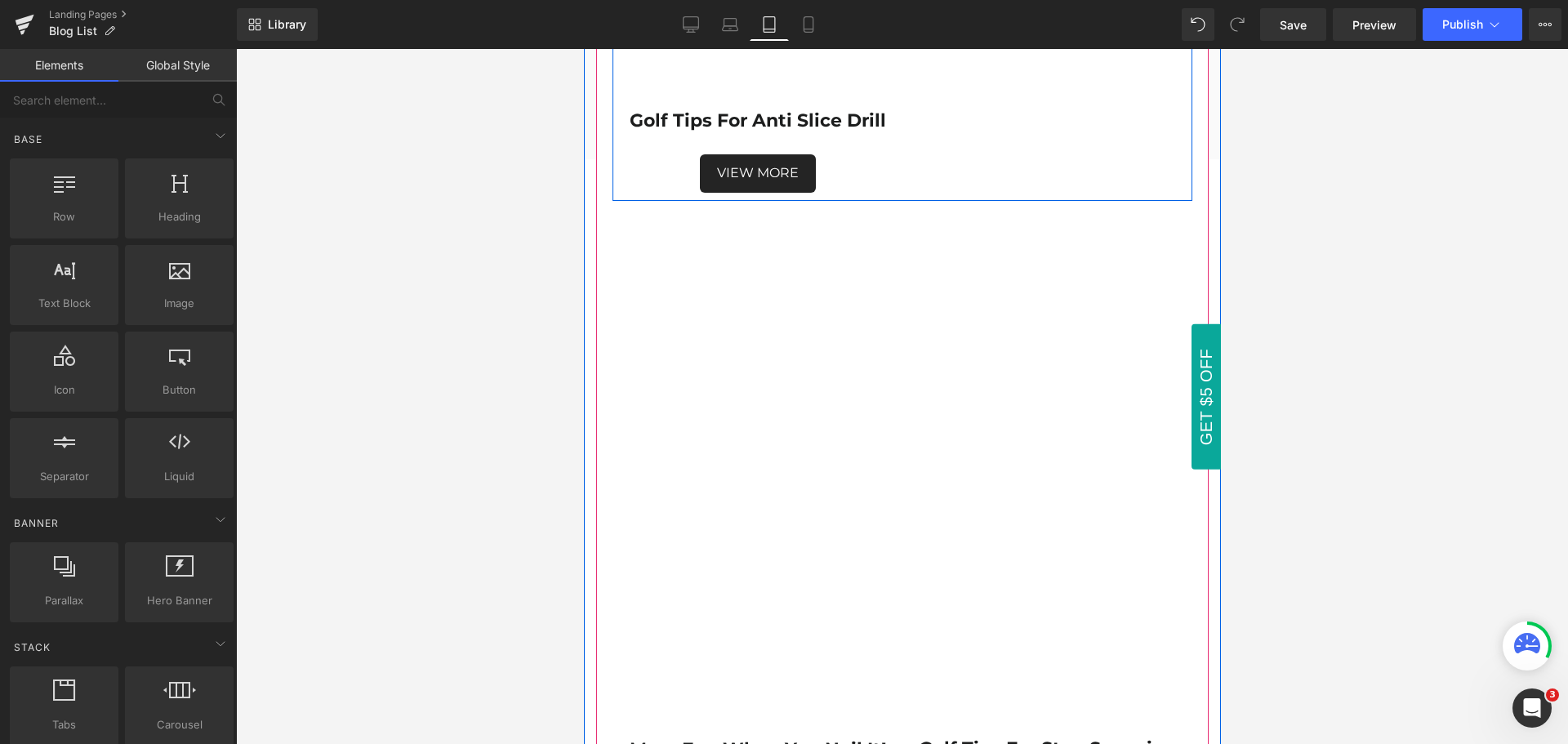
scroll to position [5228, 0]
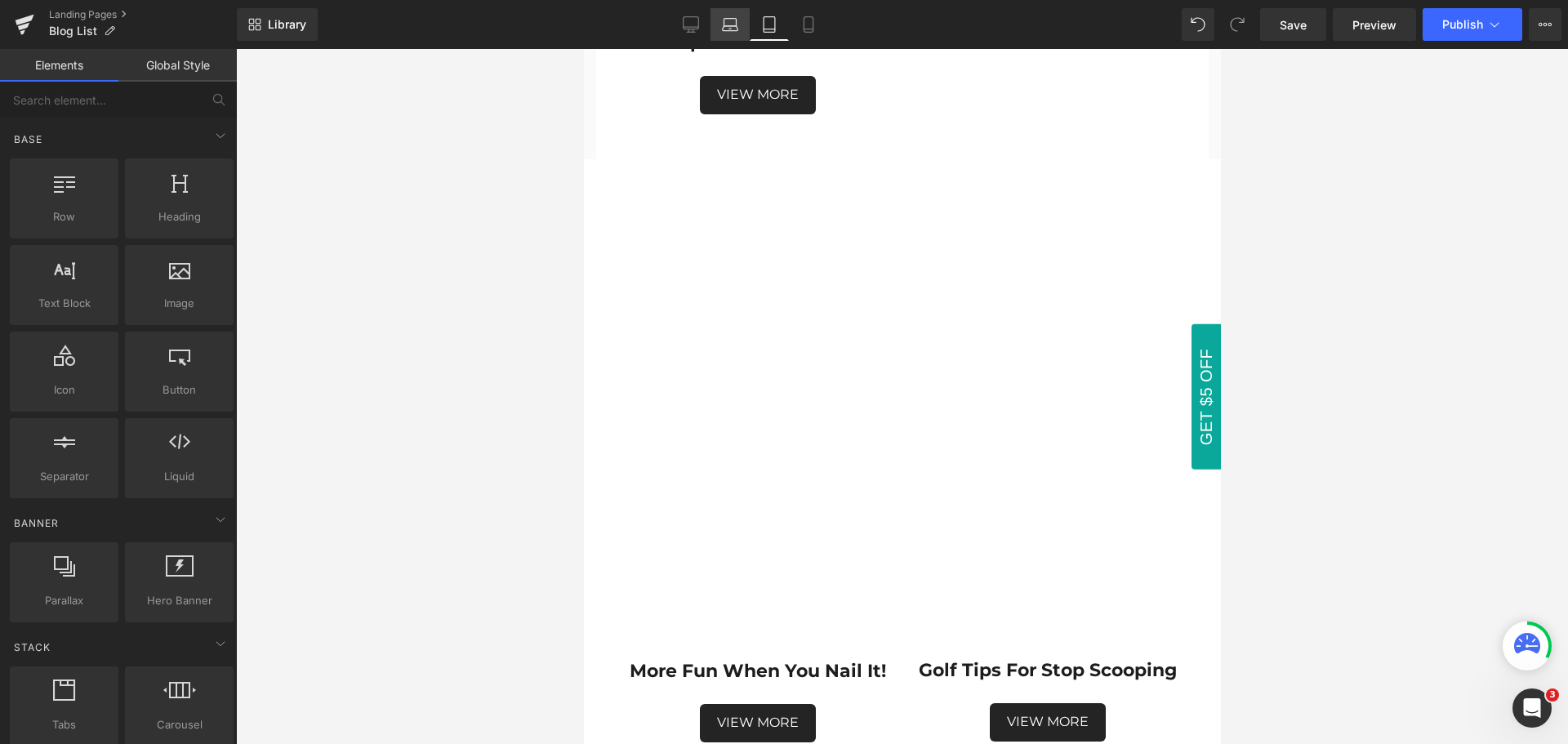
click at [732, 26] on icon at bounding box center [730, 28] width 16 height 5
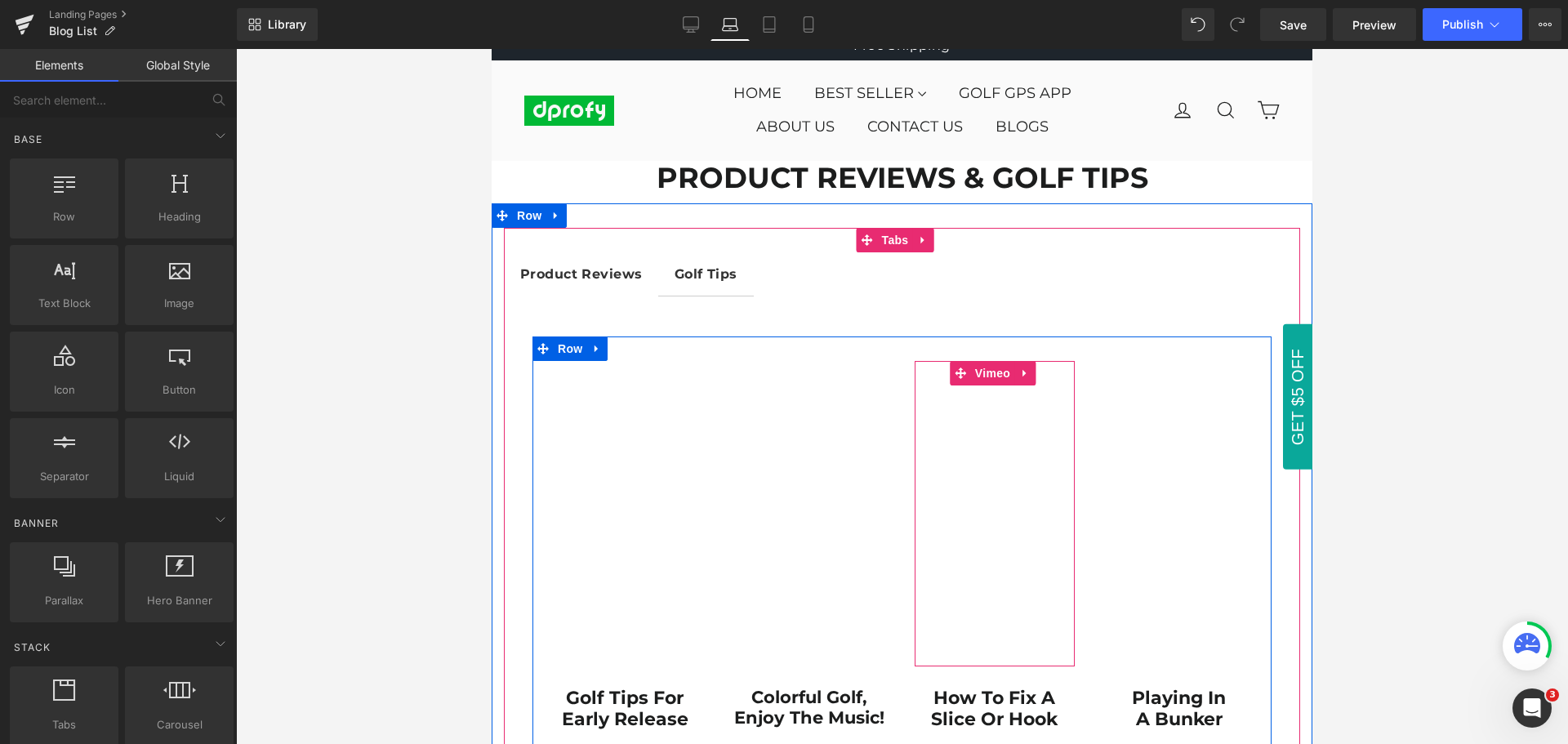
scroll to position [0, 0]
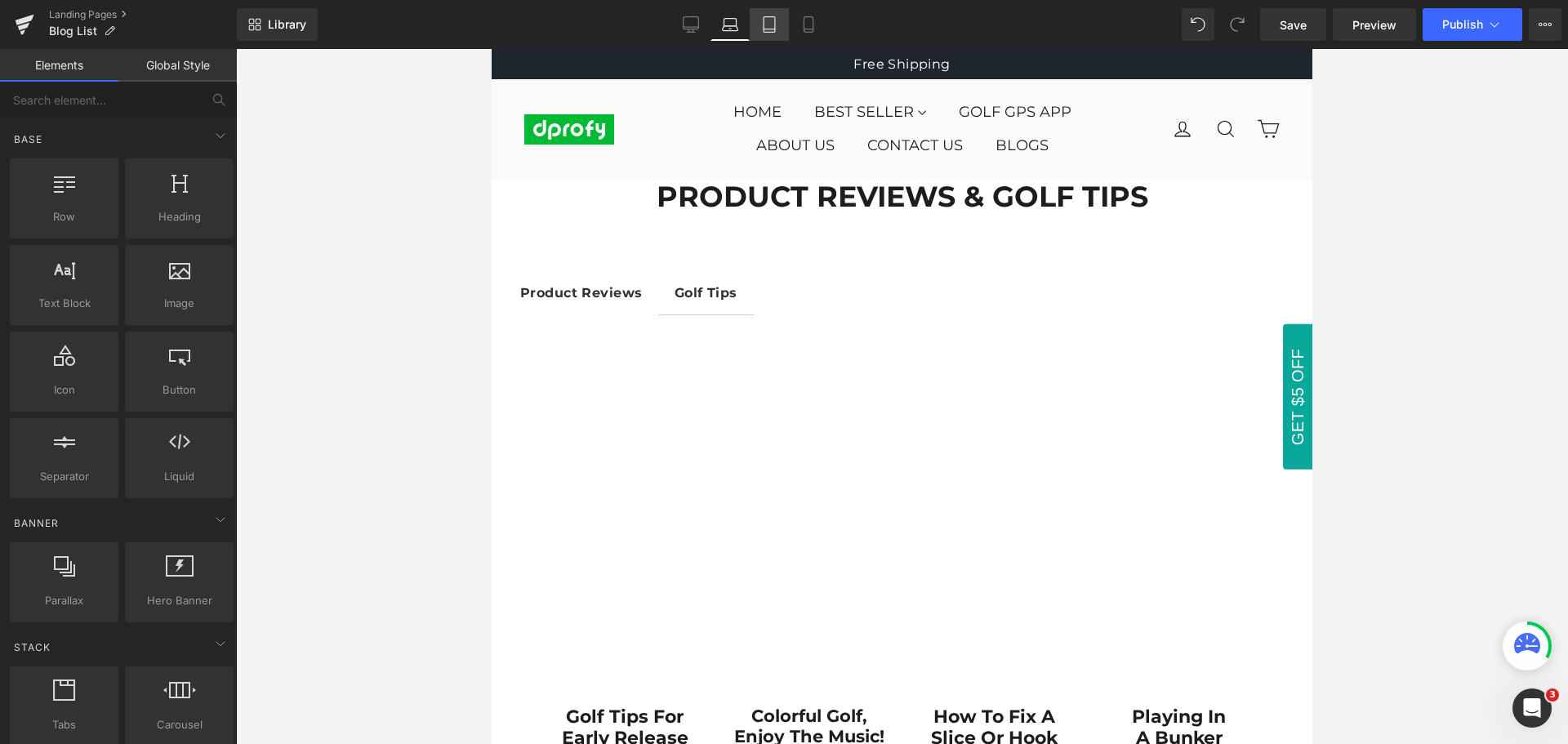
click at [774, 31] on icon at bounding box center [770, 25] width 17 height 17
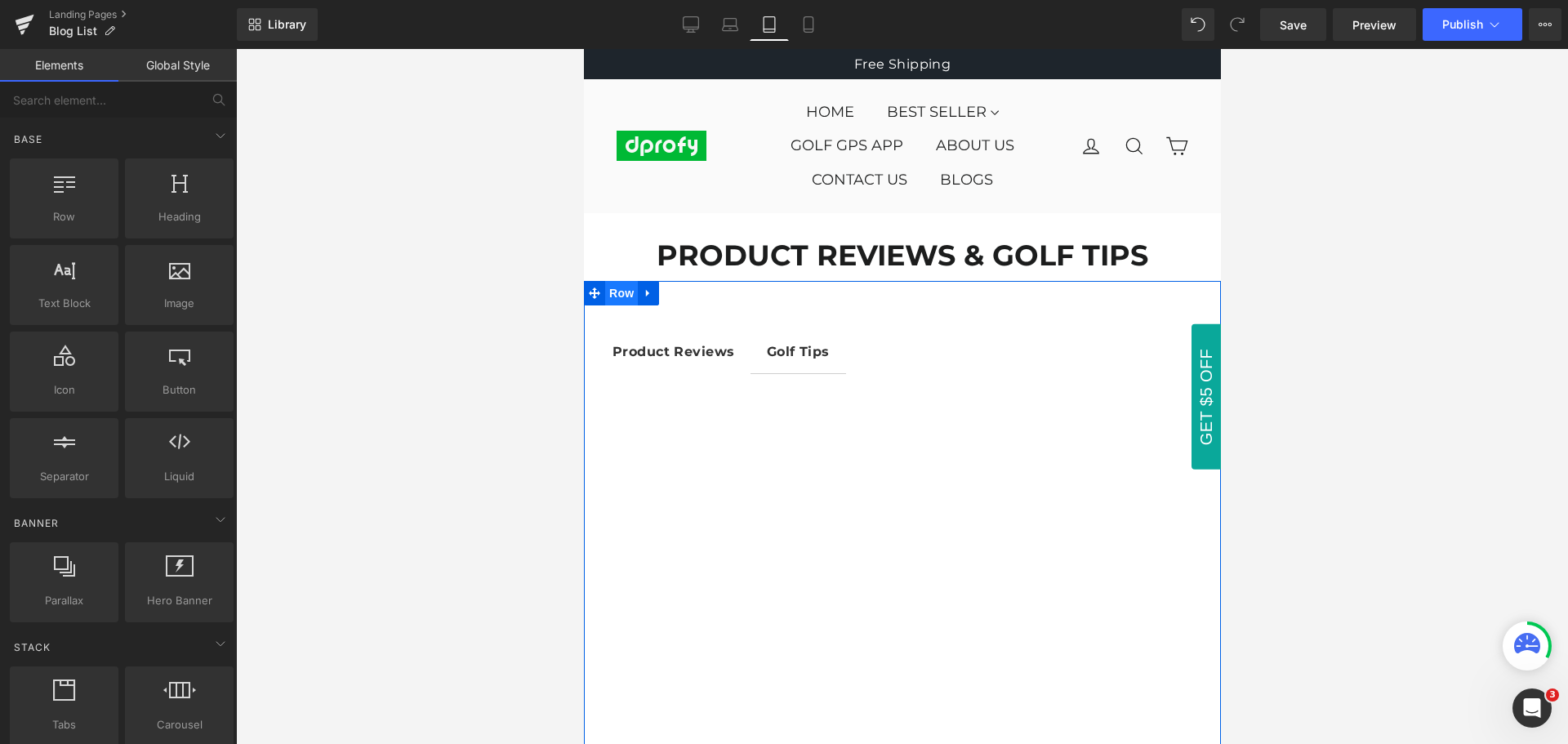
click at [621, 296] on span "Row" at bounding box center [621, 293] width 33 height 24
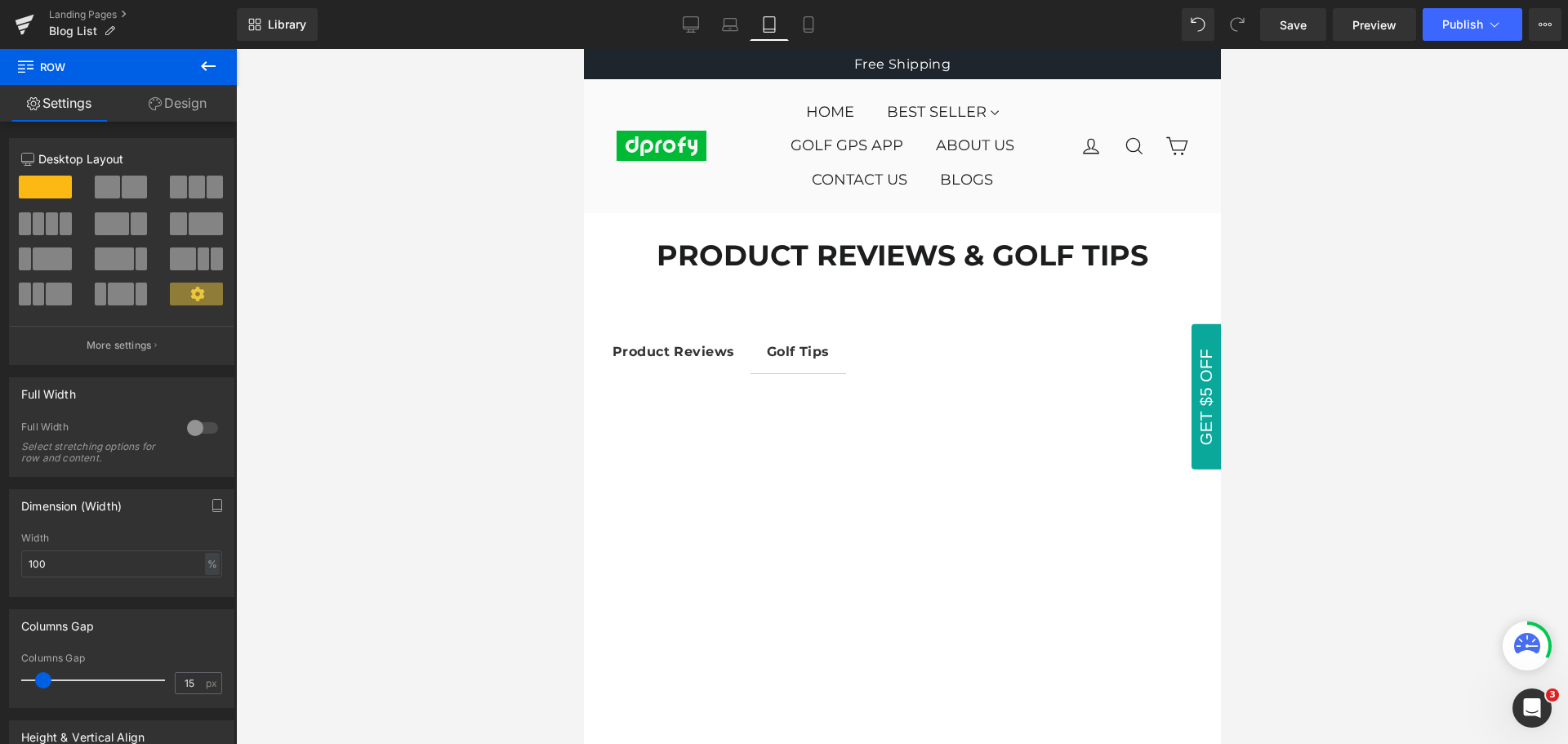
click at [216, 68] on icon at bounding box center [208, 66] width 20 height 20
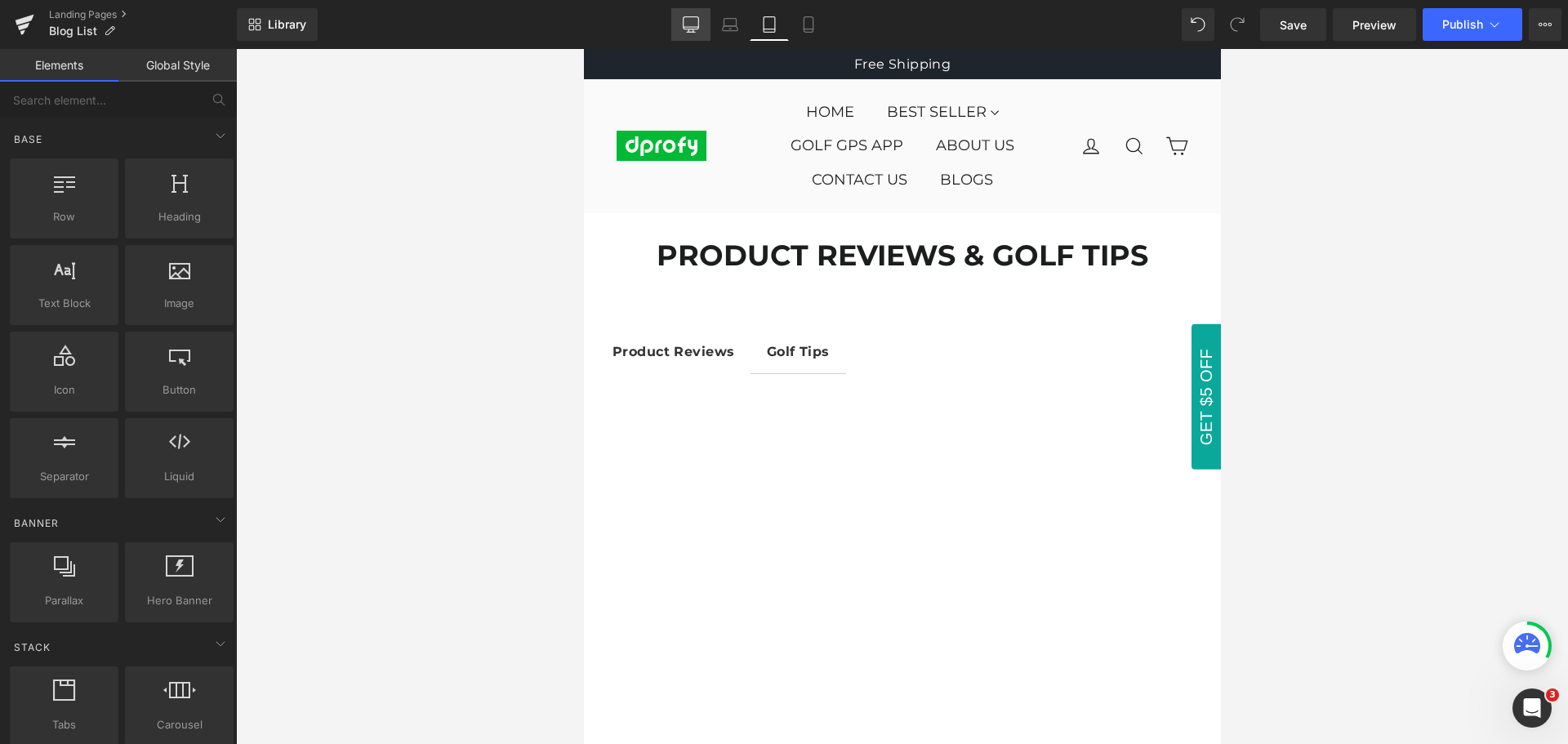
click at [695, 28] on icon at bounding box center [691, 25] width 17 height 17
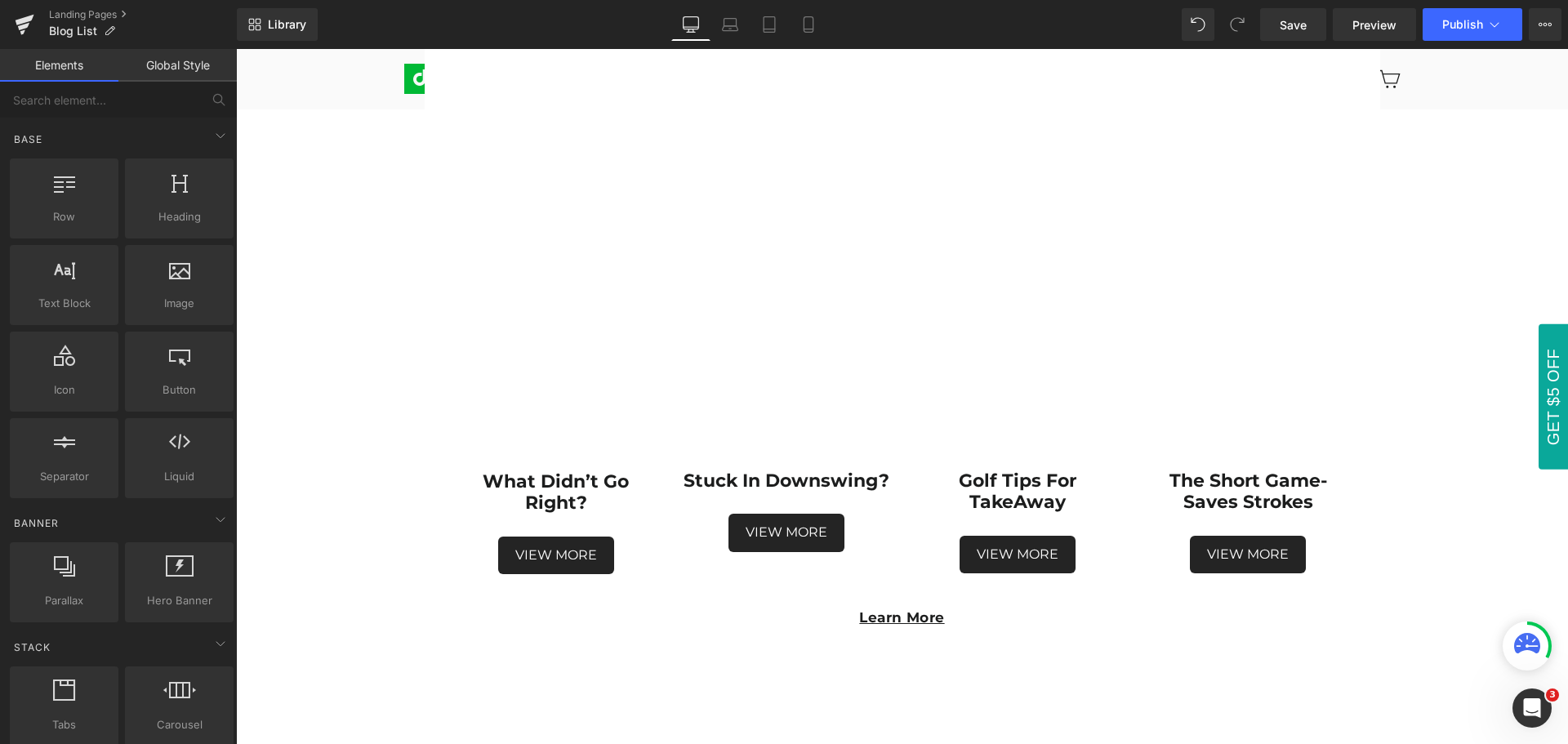
scroll to position [2533, 0]
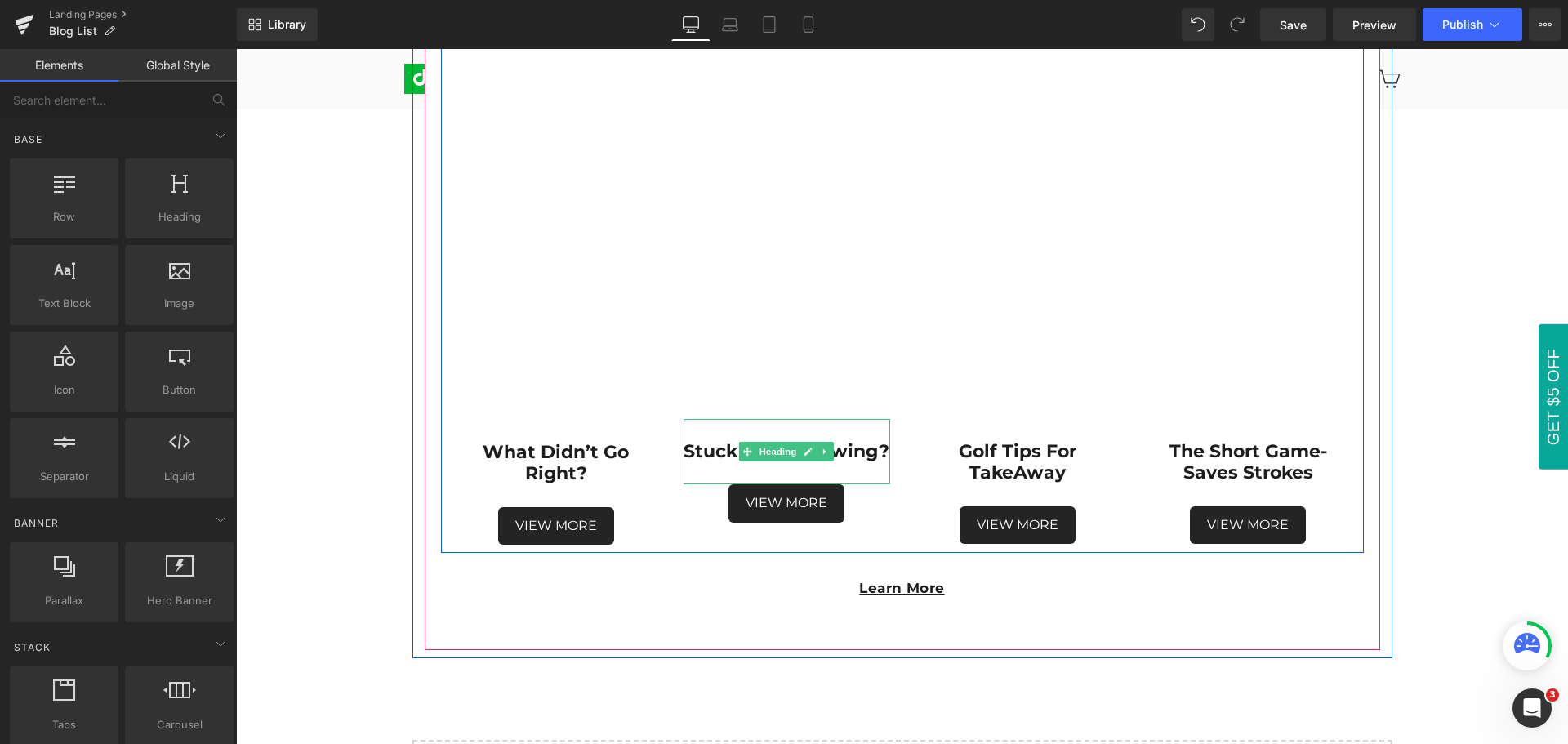
click at [845, 450] on strong "Stuck in downswing?" at bounding box center [787, 451] width 206 height 22
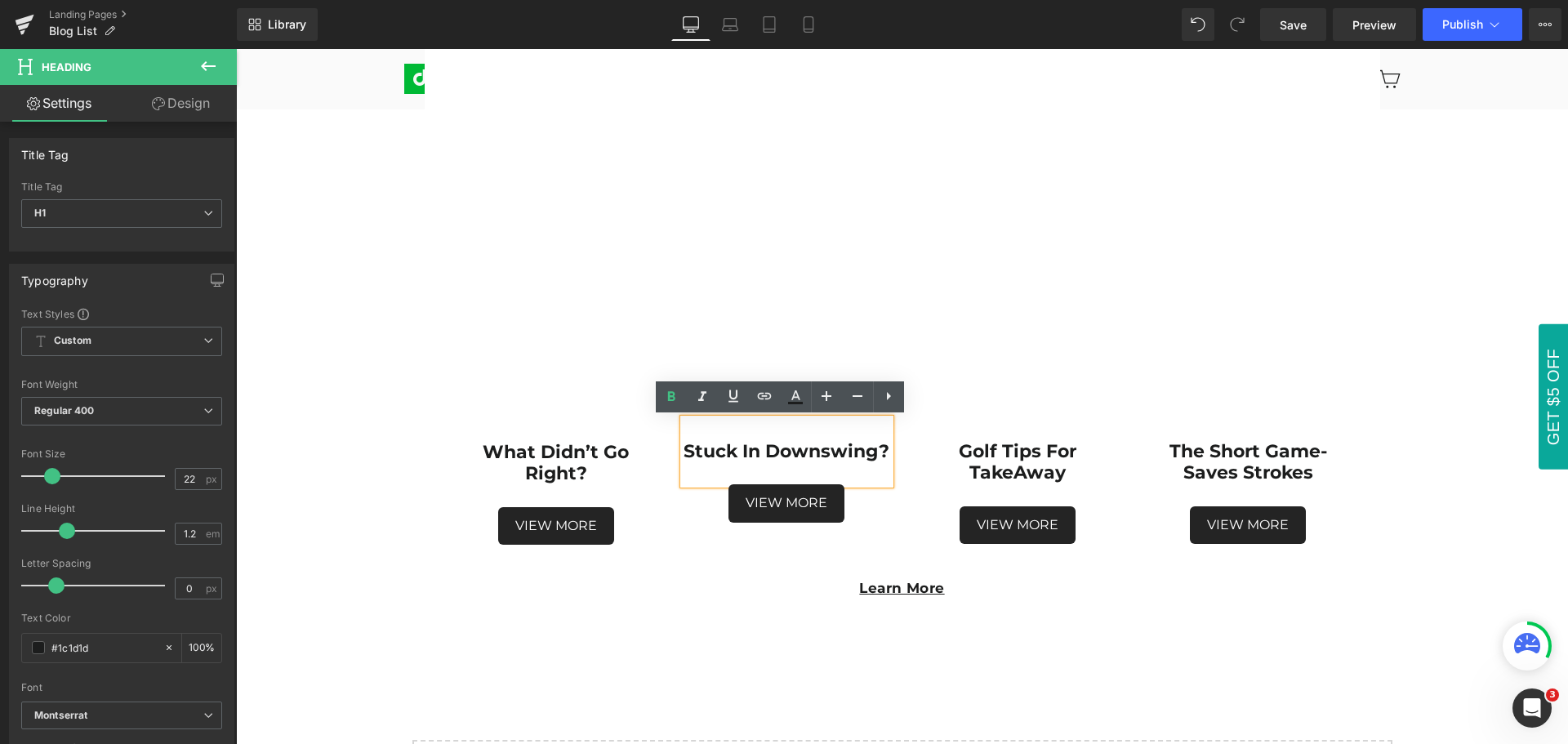
click at [763, 450] on strong "Stuck in downswing?" at bounding box center [787, 451] width 206 height 22
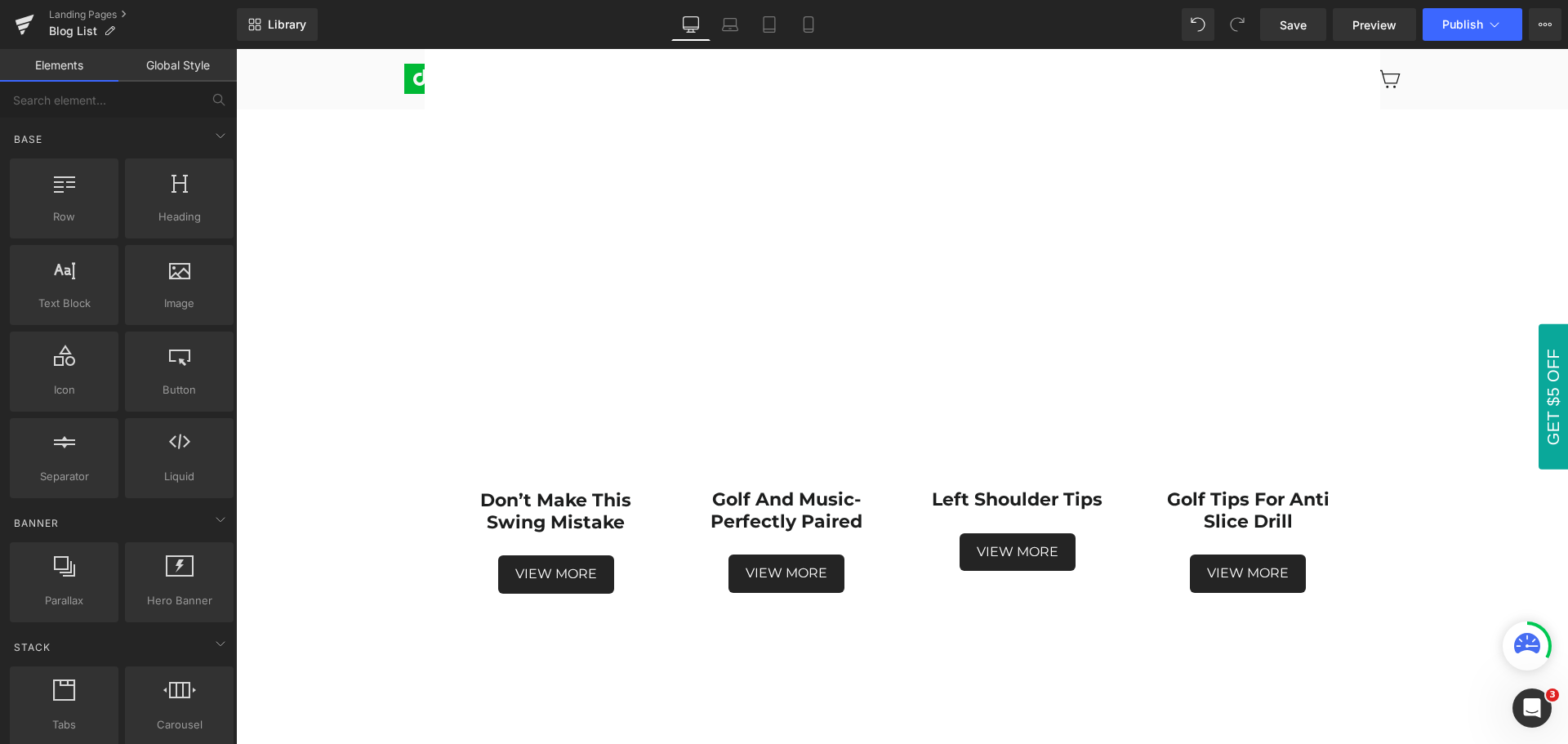
scroll to position [1390, 0]
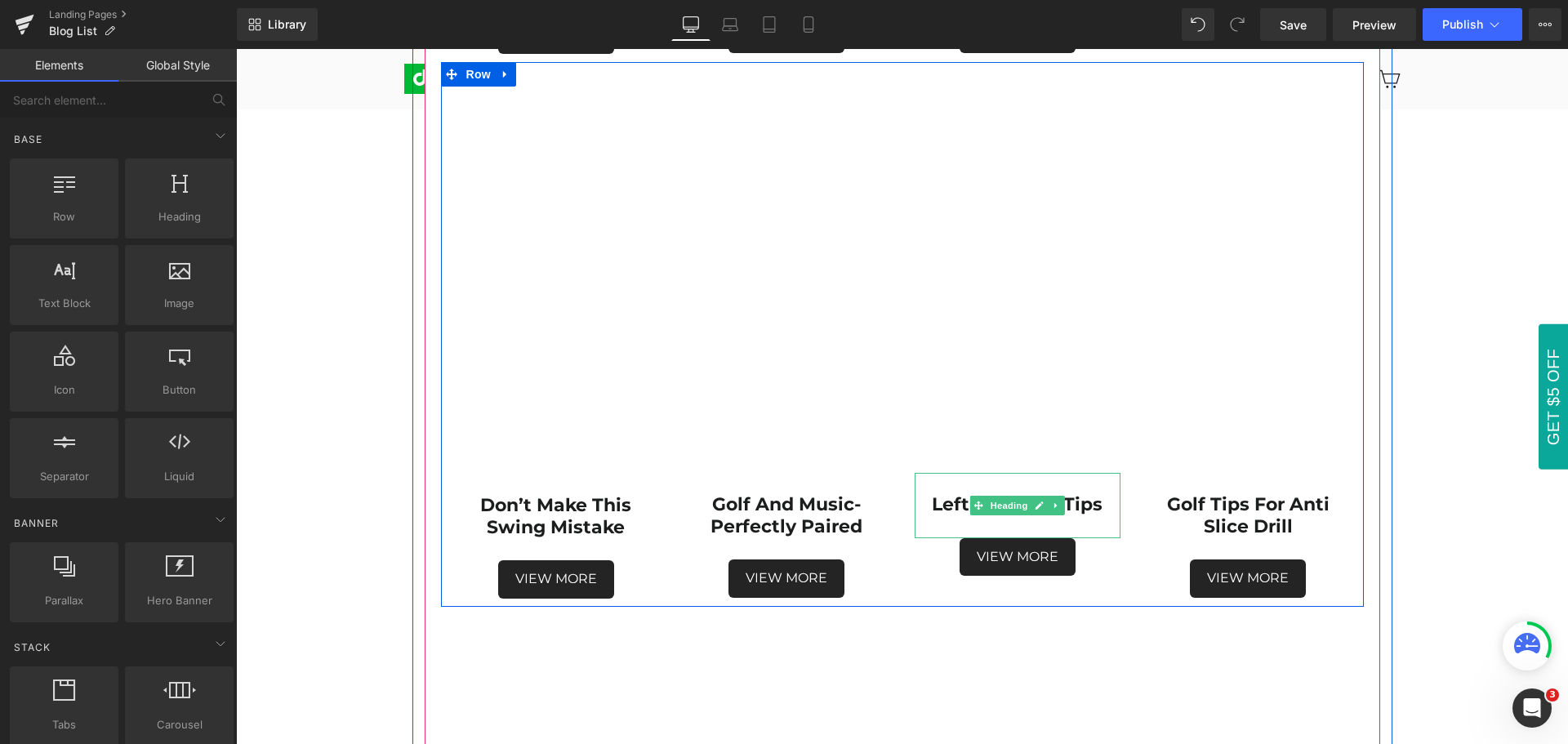
click at [1080, 504] on strong "left shoulder Tips" at bounding box center [1017, 504] width 171 height 22
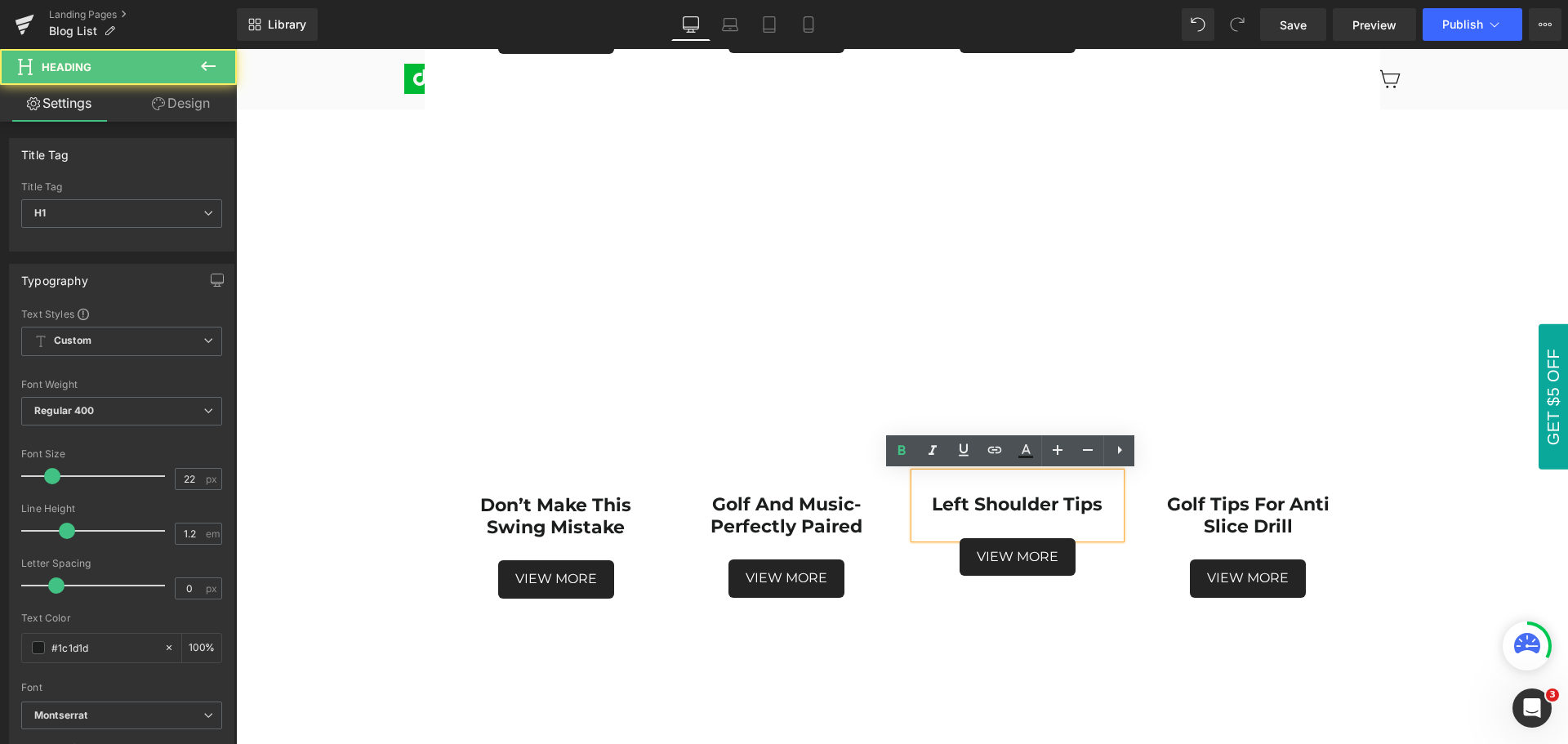
click at [1063, 504] on strong "left shoulder Tips" at bounding box center [1017, 504] width 171 height 22
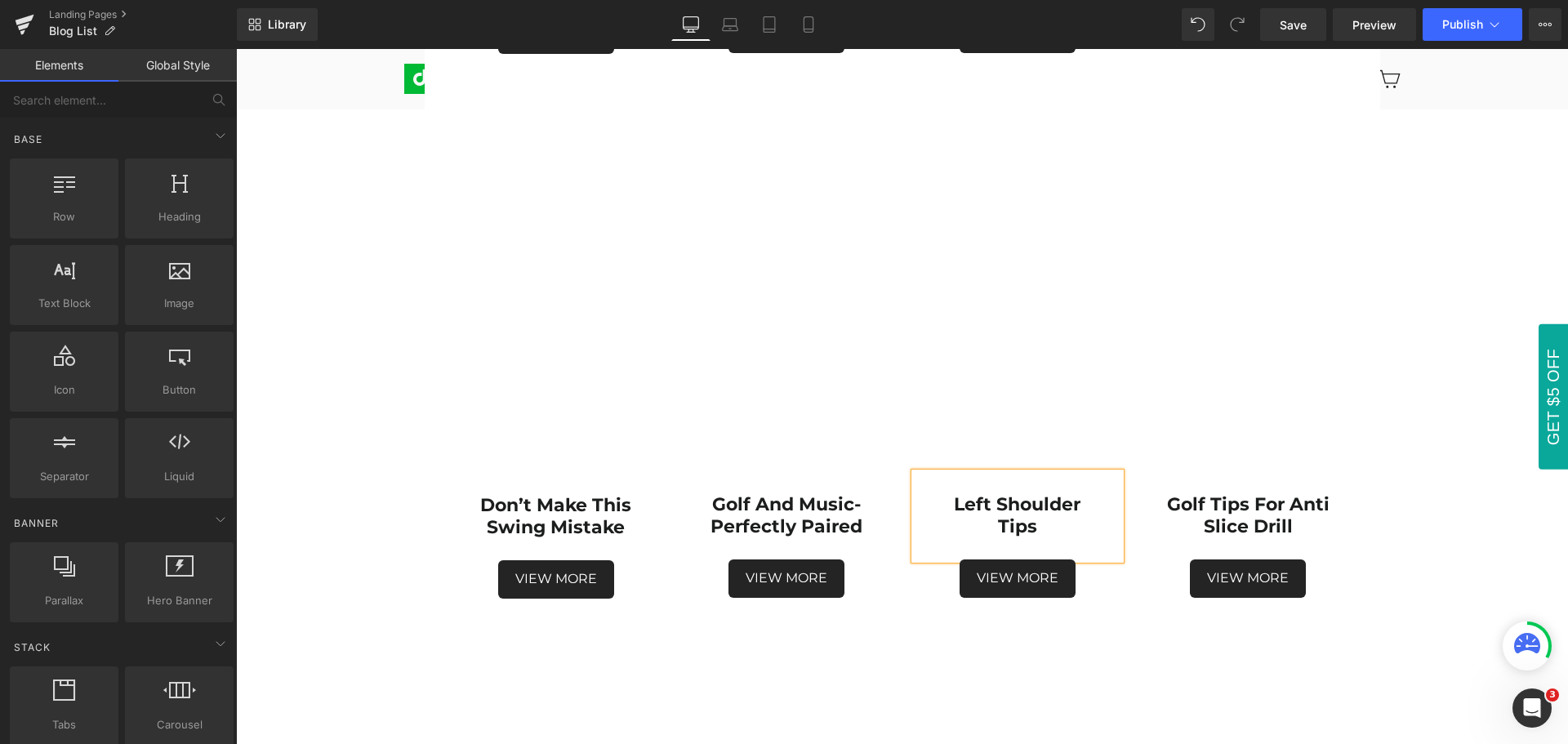
click at [1458, 541] on div "PRODUCT REVIEWS & GOLF TIPS Heading Row Product Reviews Text Block Golf Tips Te…" at bounding box center [902, 396] width 1332 height 3243
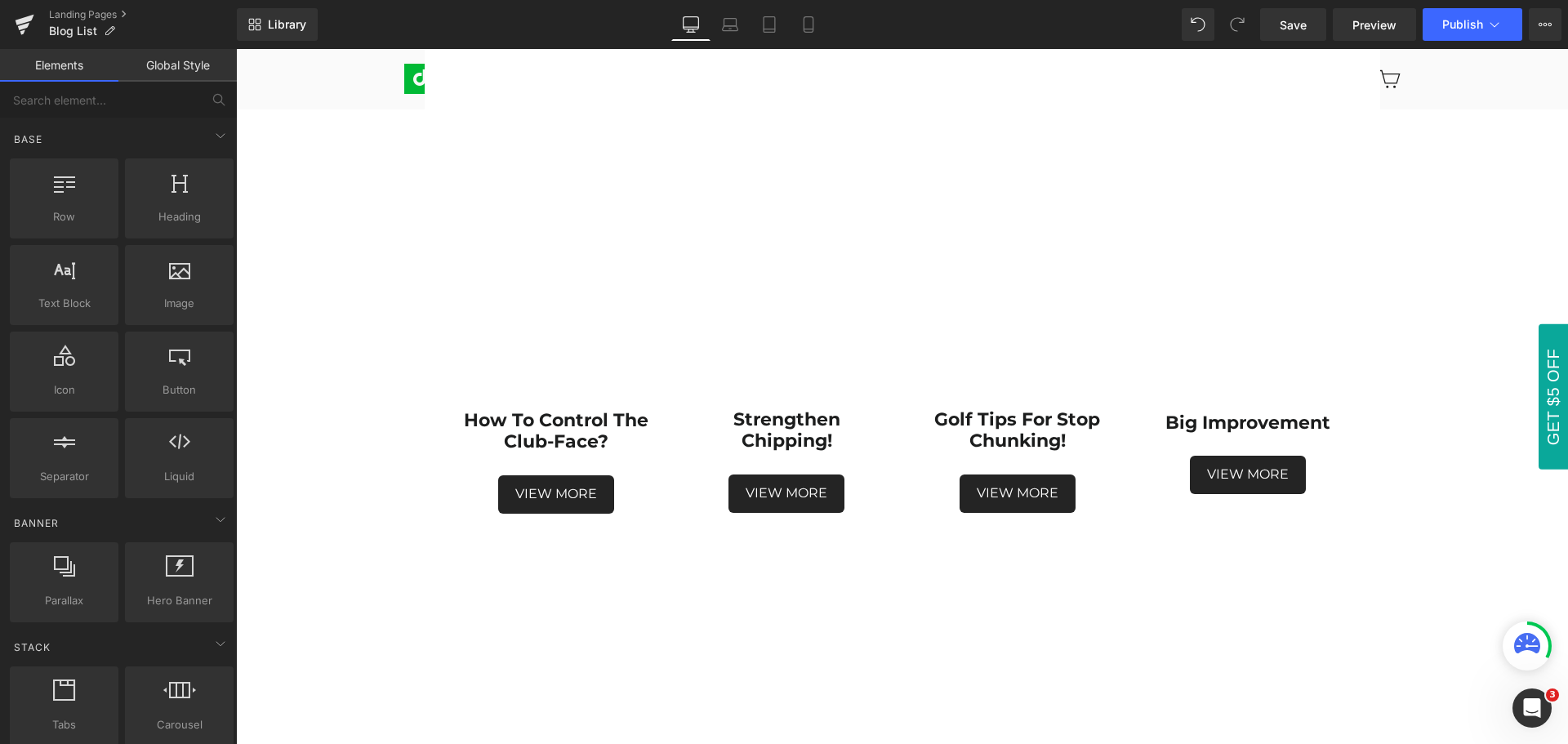
scroll to position [899, 0]
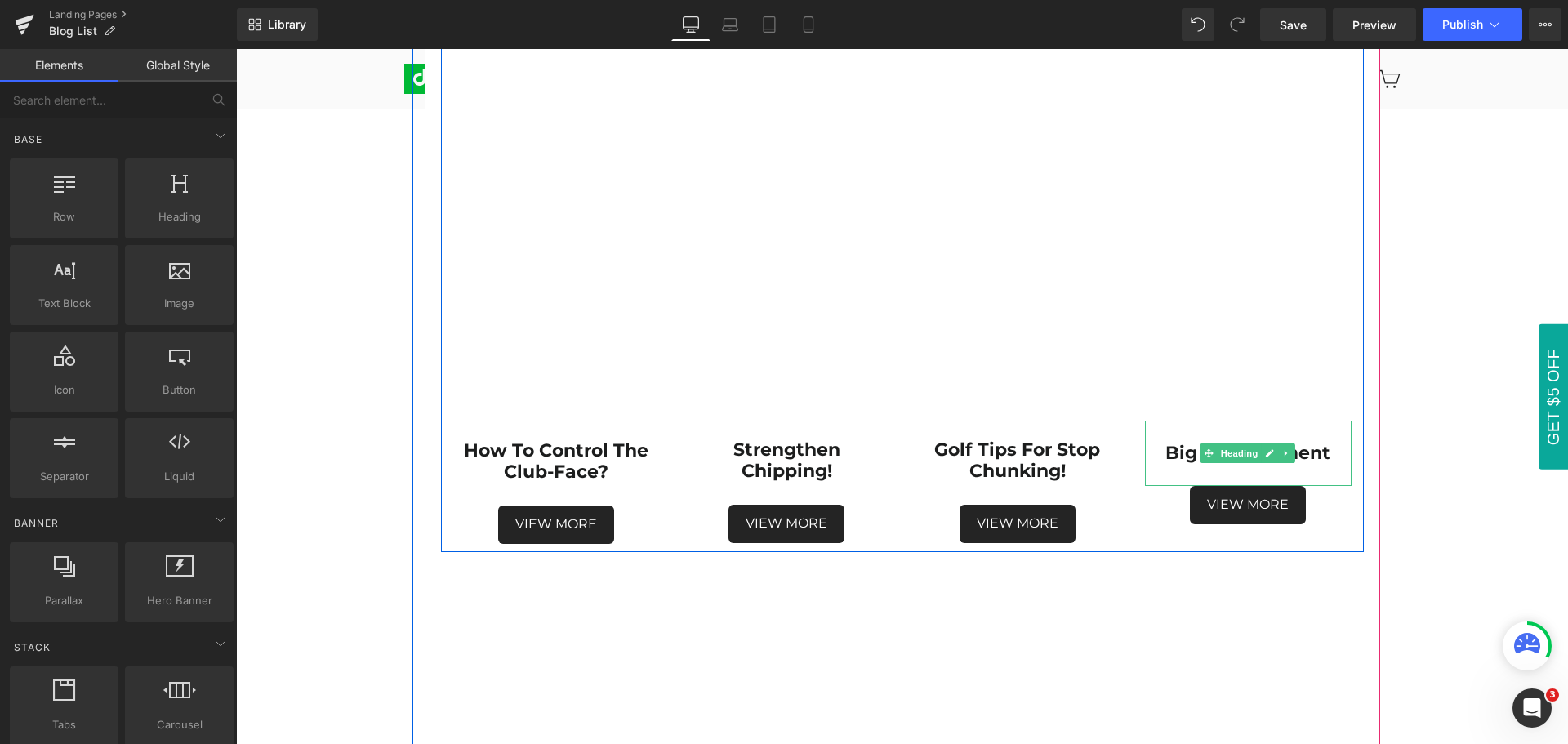
click at [1330, 454] on h1 "Big Improvement" at bounding box center [1248, 453] width 206 height 21
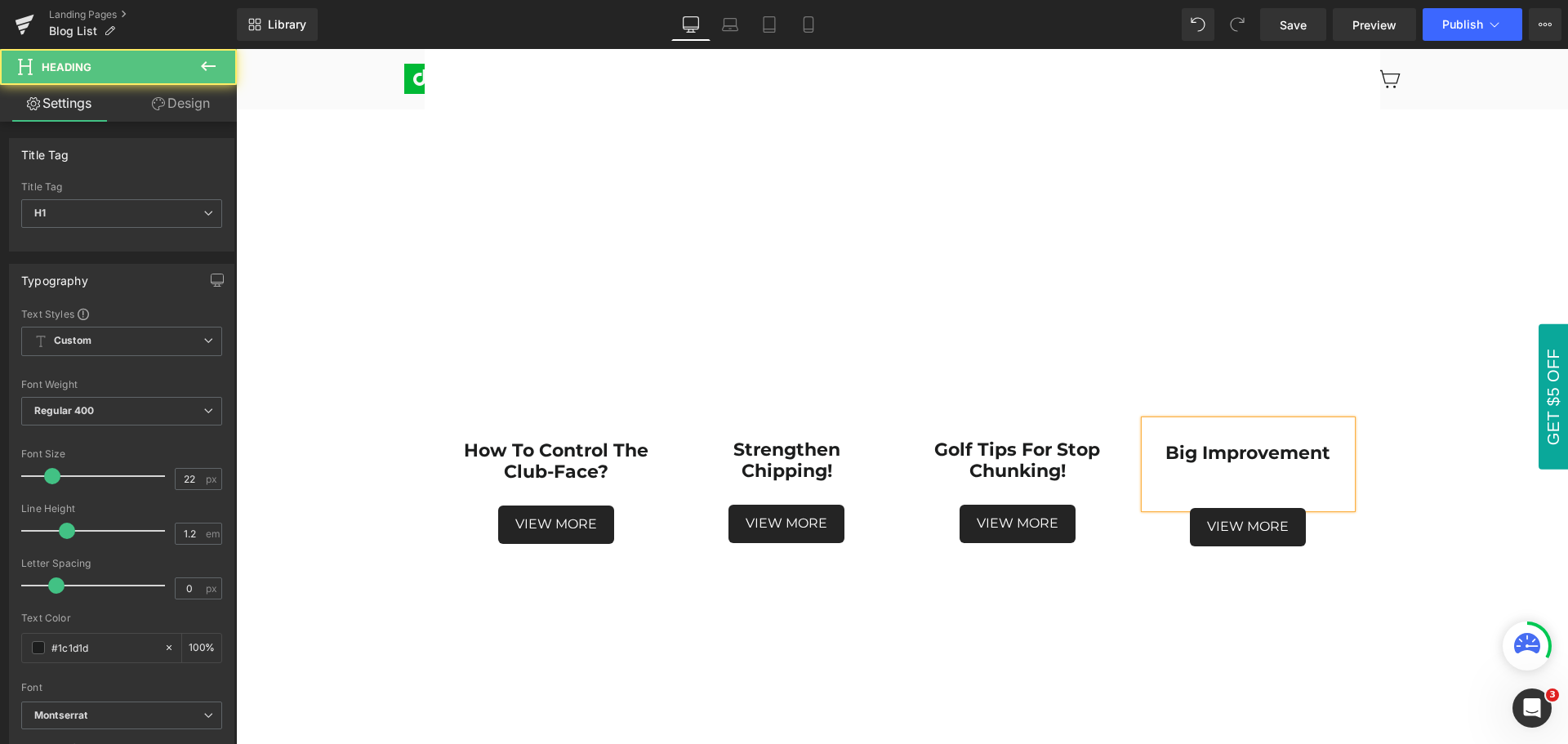
click at [1279, 481] on div at bounding box center [1248, 475] width 206 height 22
click at [1195, 454] on strong "Big Improvement" at bounding box center [1248, 453] width 165 height 22
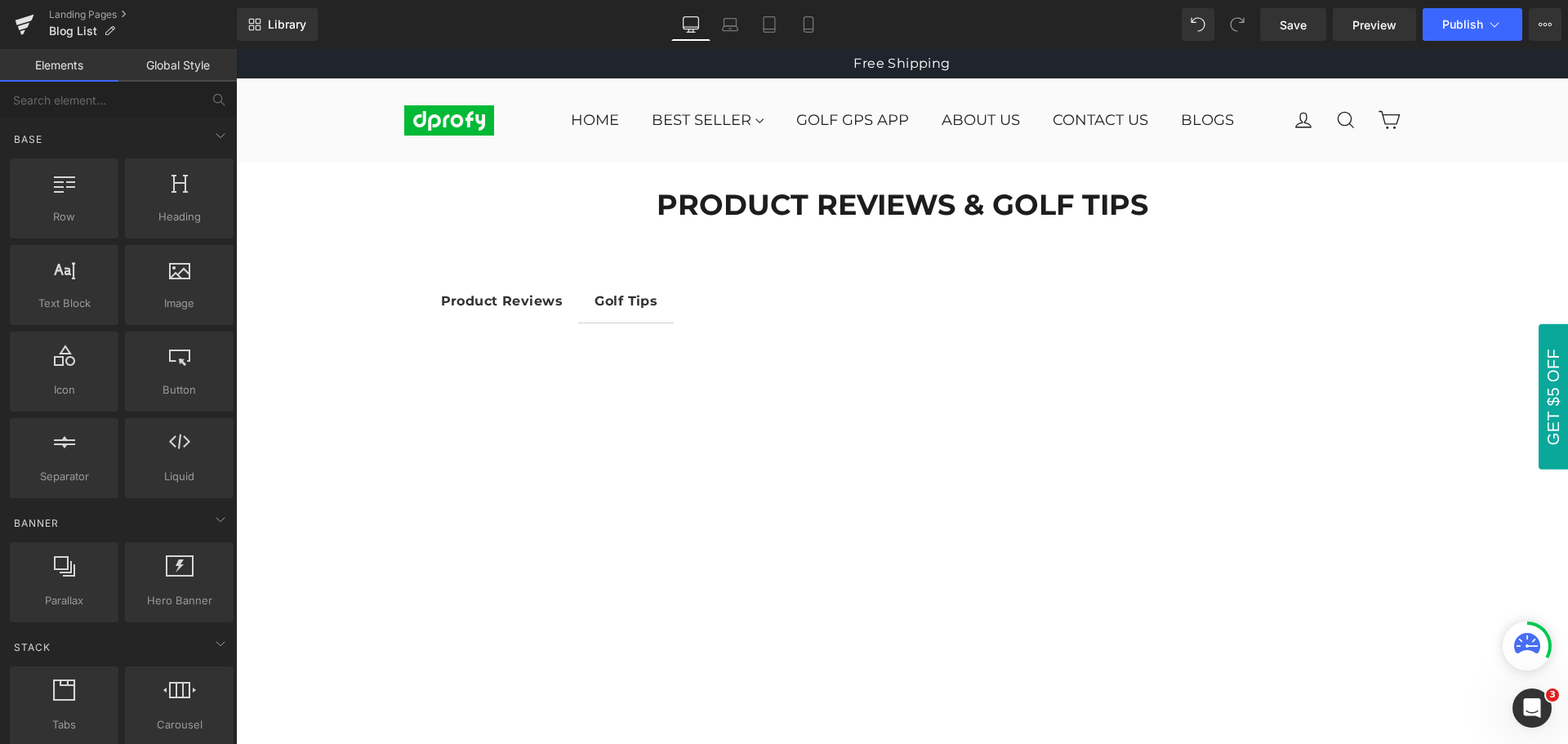
scroll to position [0, 0]
click at [735, 33] on link "Laptop" at bounding box center [730, 24] width 39 height 33
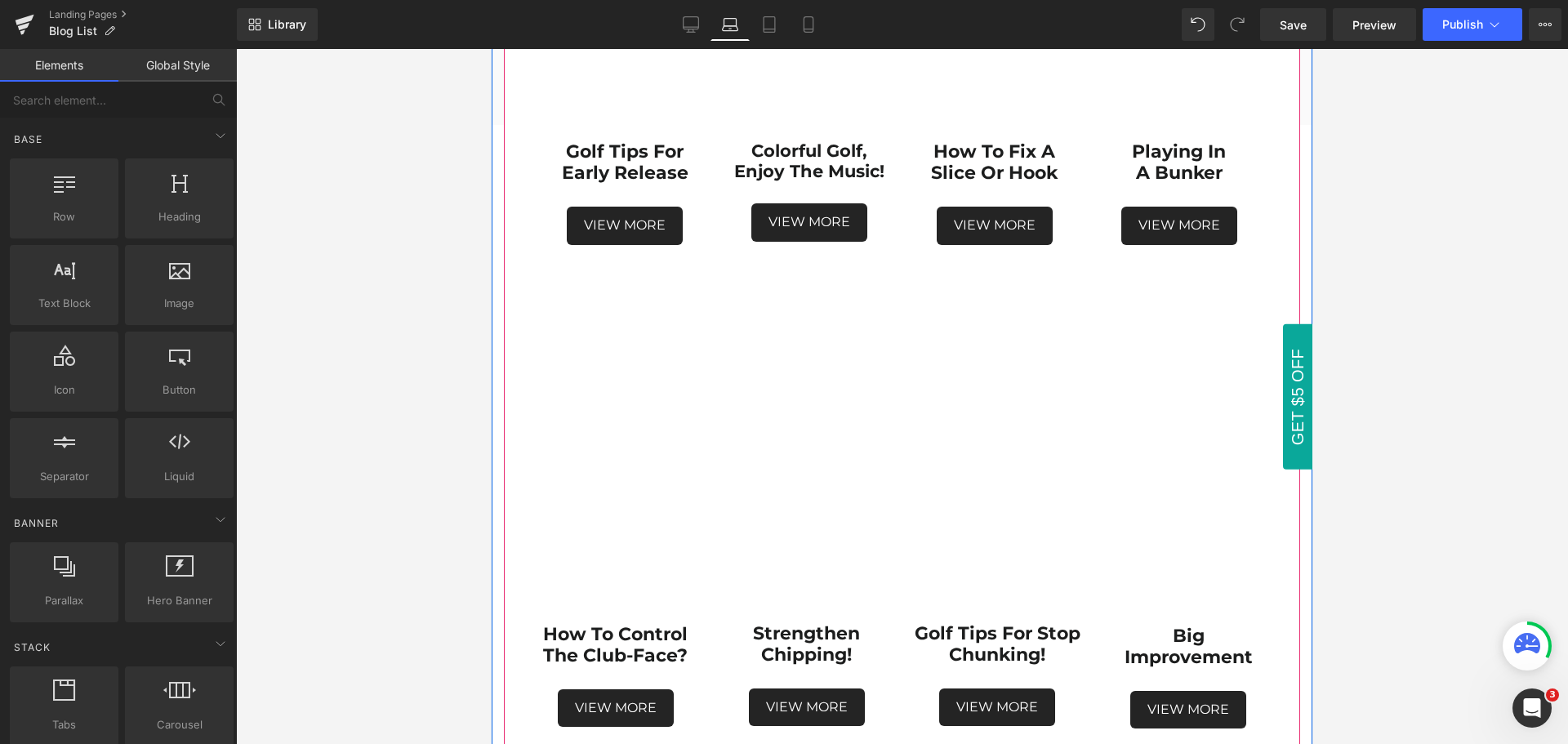
scroll to position [510, 0]
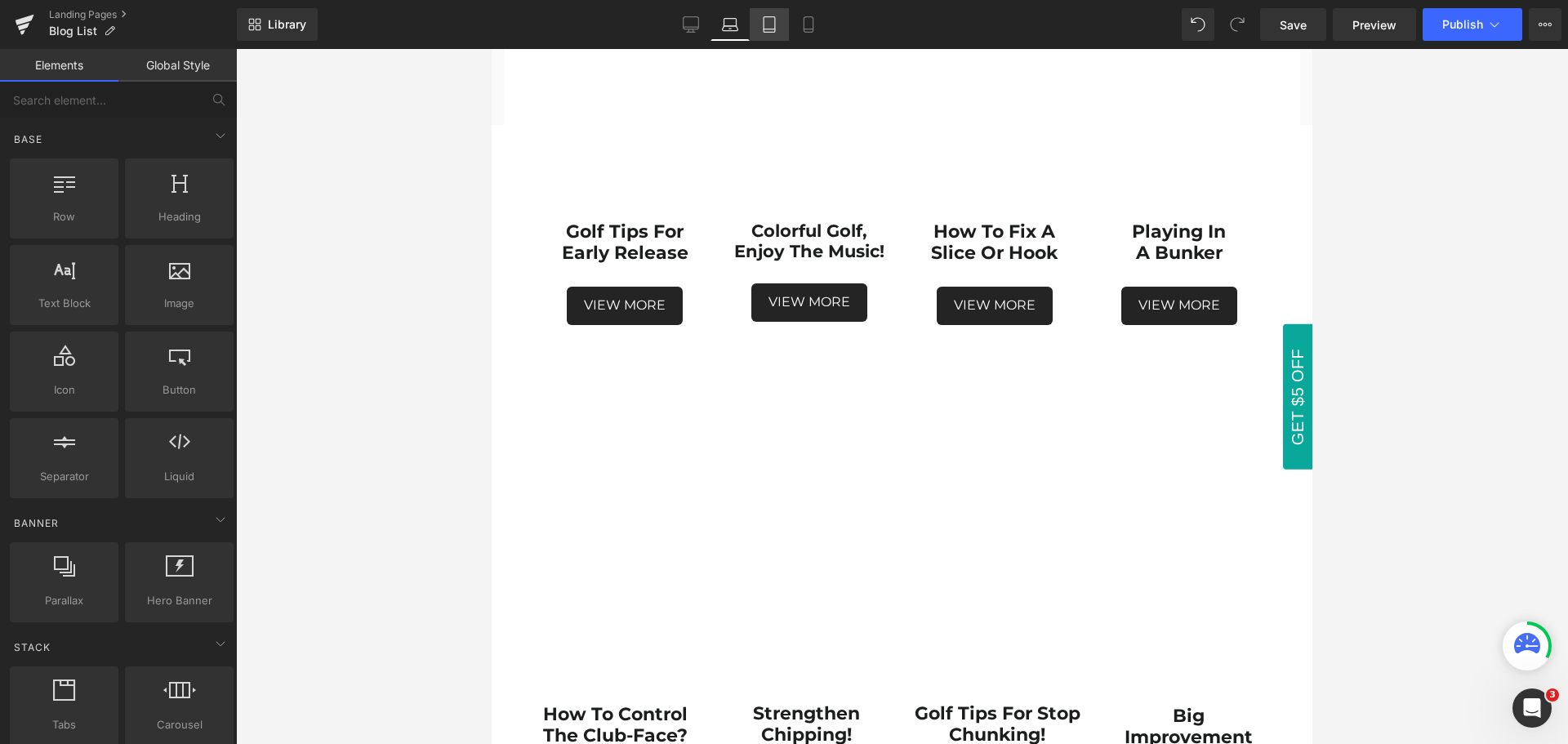
click at [770, 30] on icon at bounding box center [769, 30] width 11 height 0
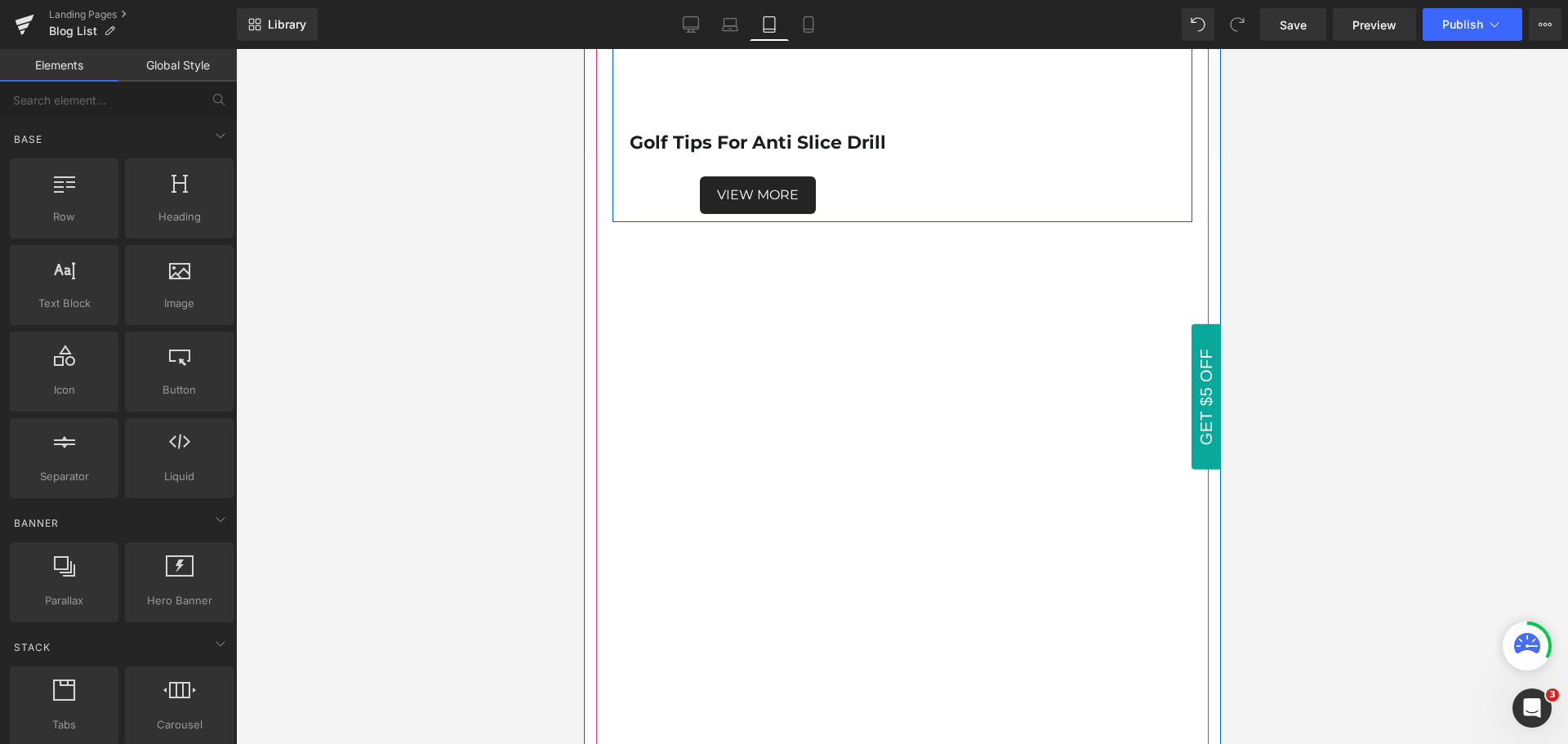
scroll to position [5309, 0]
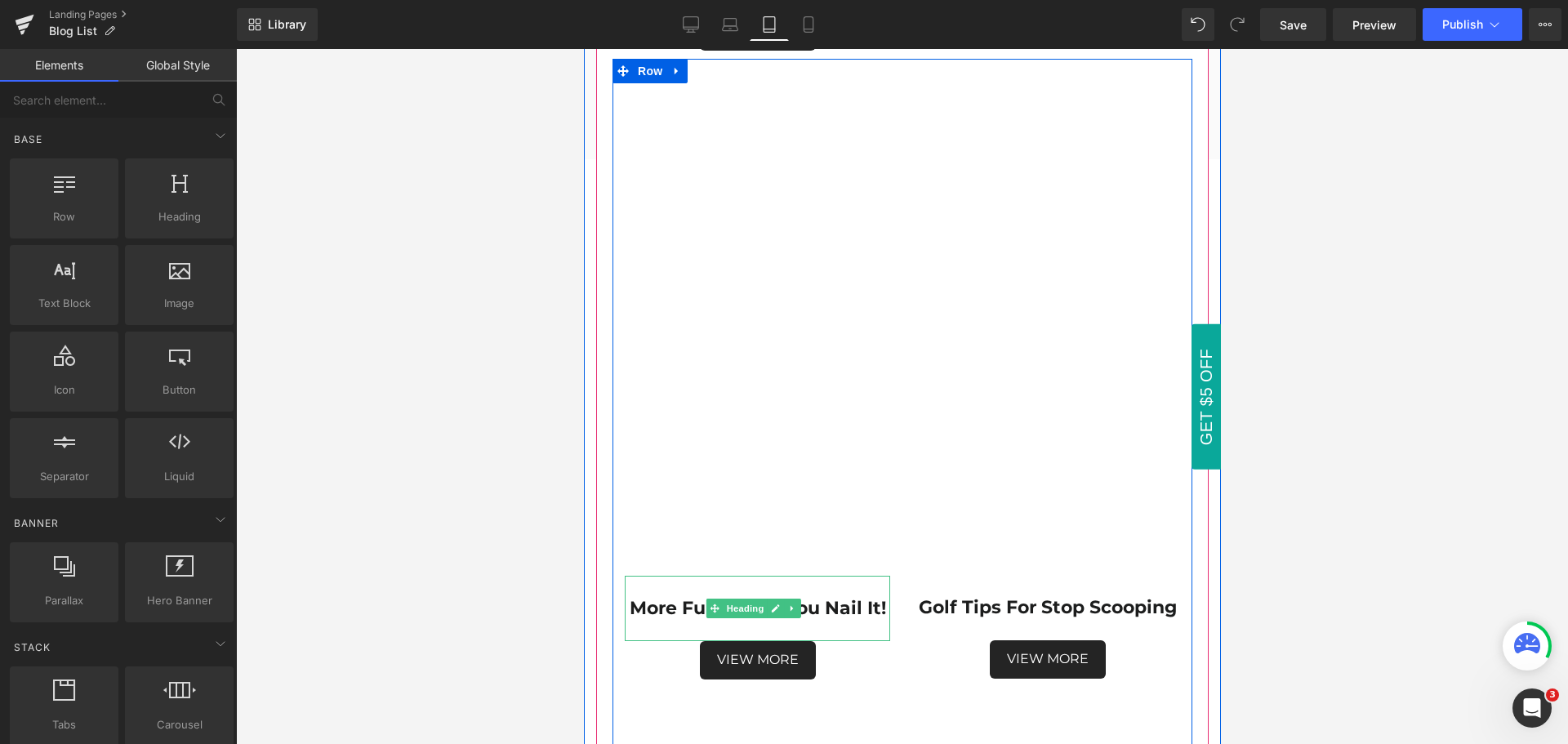
click at [863, 620] on div at bounding box center [757, 631] width 266 height 22
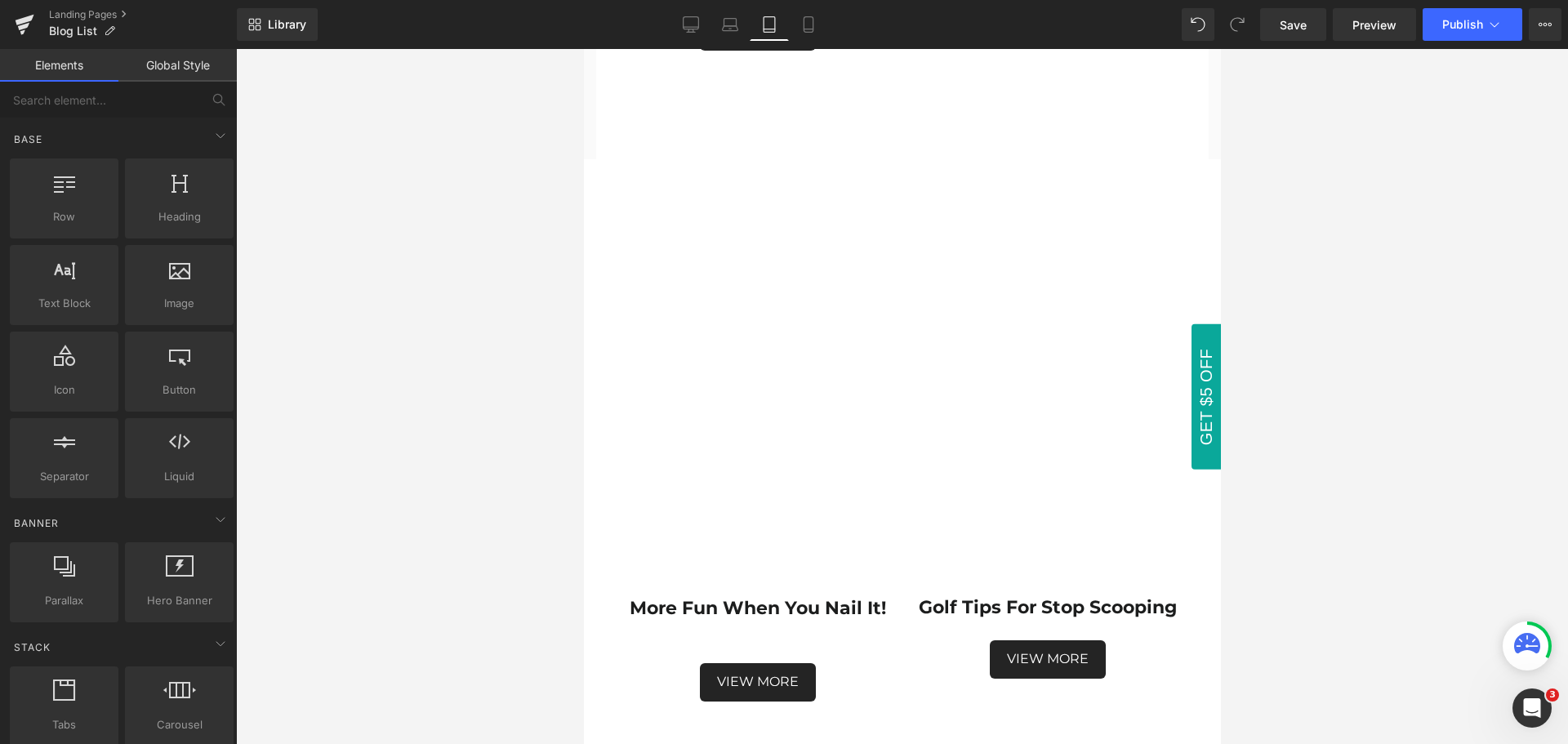
click at [1309, 557] on div at bounding box center [902, 397] width 1332 height 695
click at [735, 33] on link "Laptop" at bounding box center [730, 24] width 39 height 33
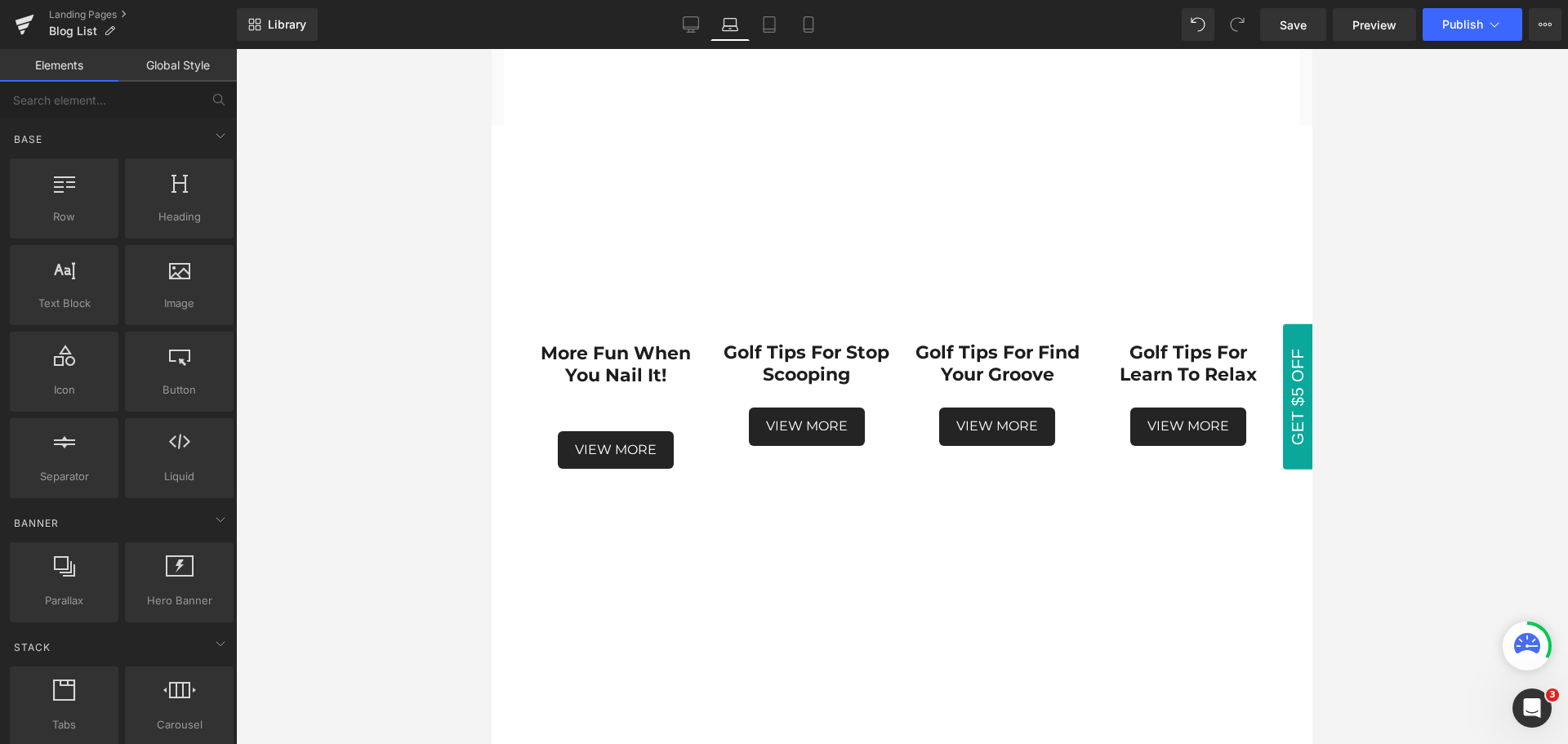
scroll to position [1710, 0]
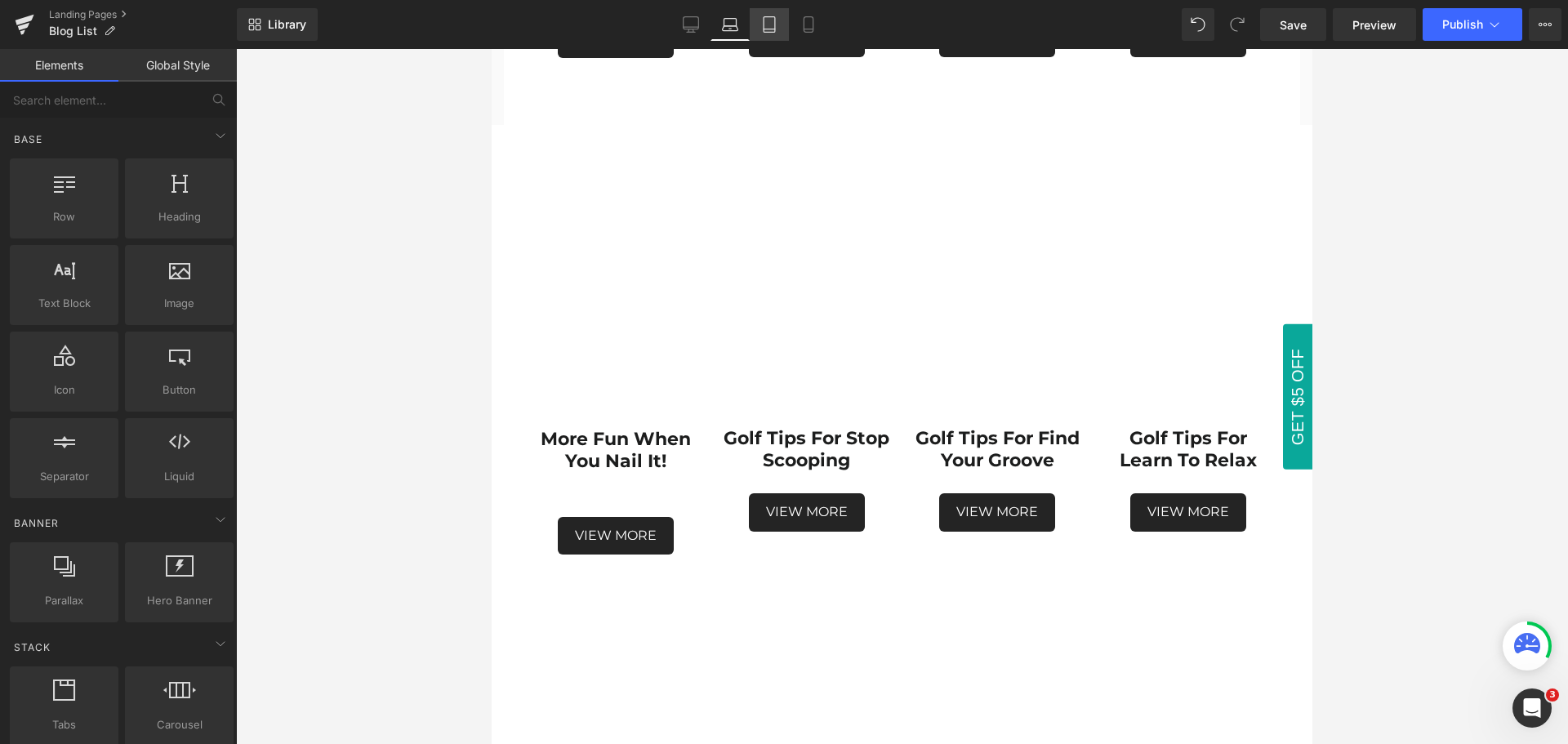
click at [772, 24] on icon at bounding box center [770, 25] width 17 height 17
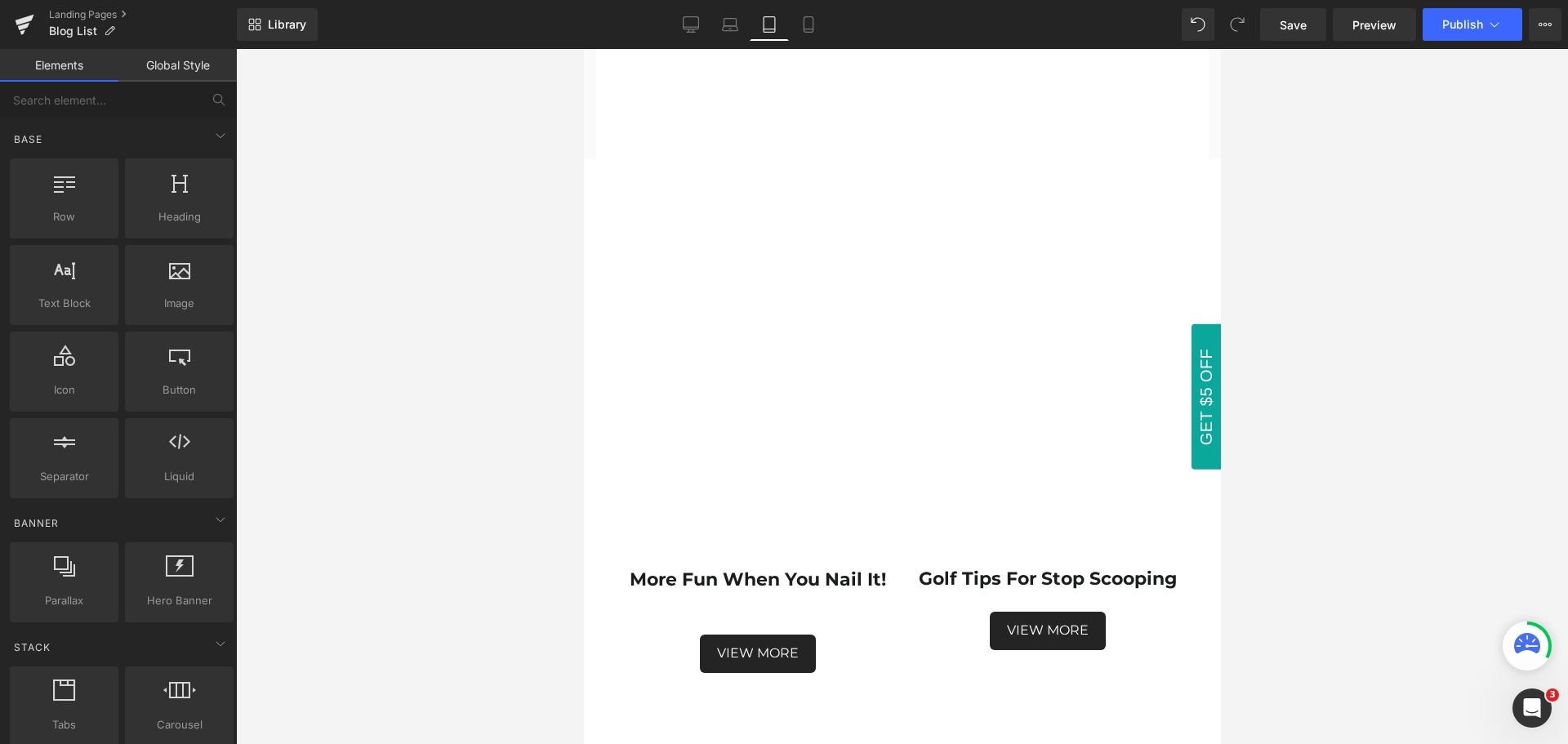
scroll to position [5308, 0]
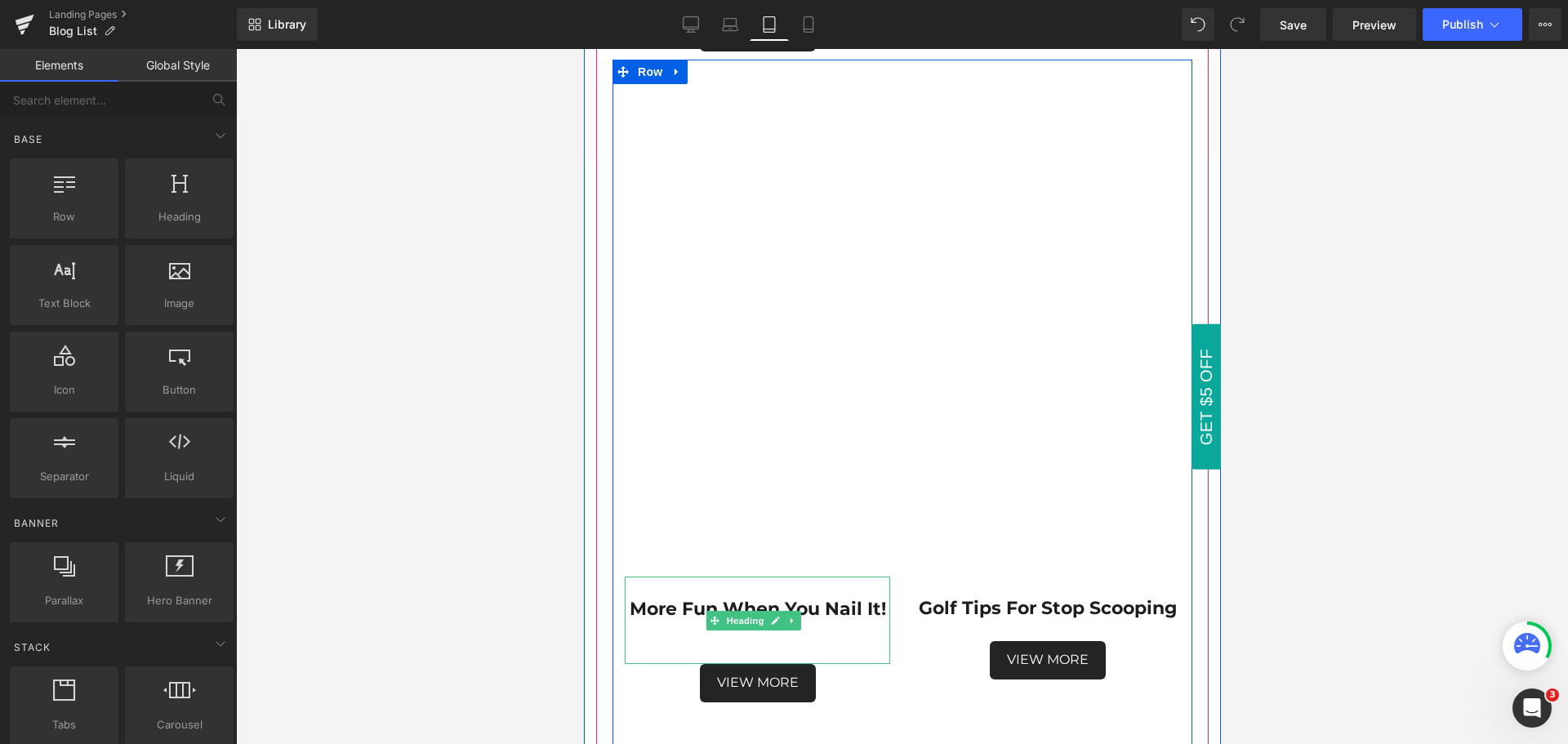
click at [801, 642] on div at bounding box center [757, 653] width 266 height 22
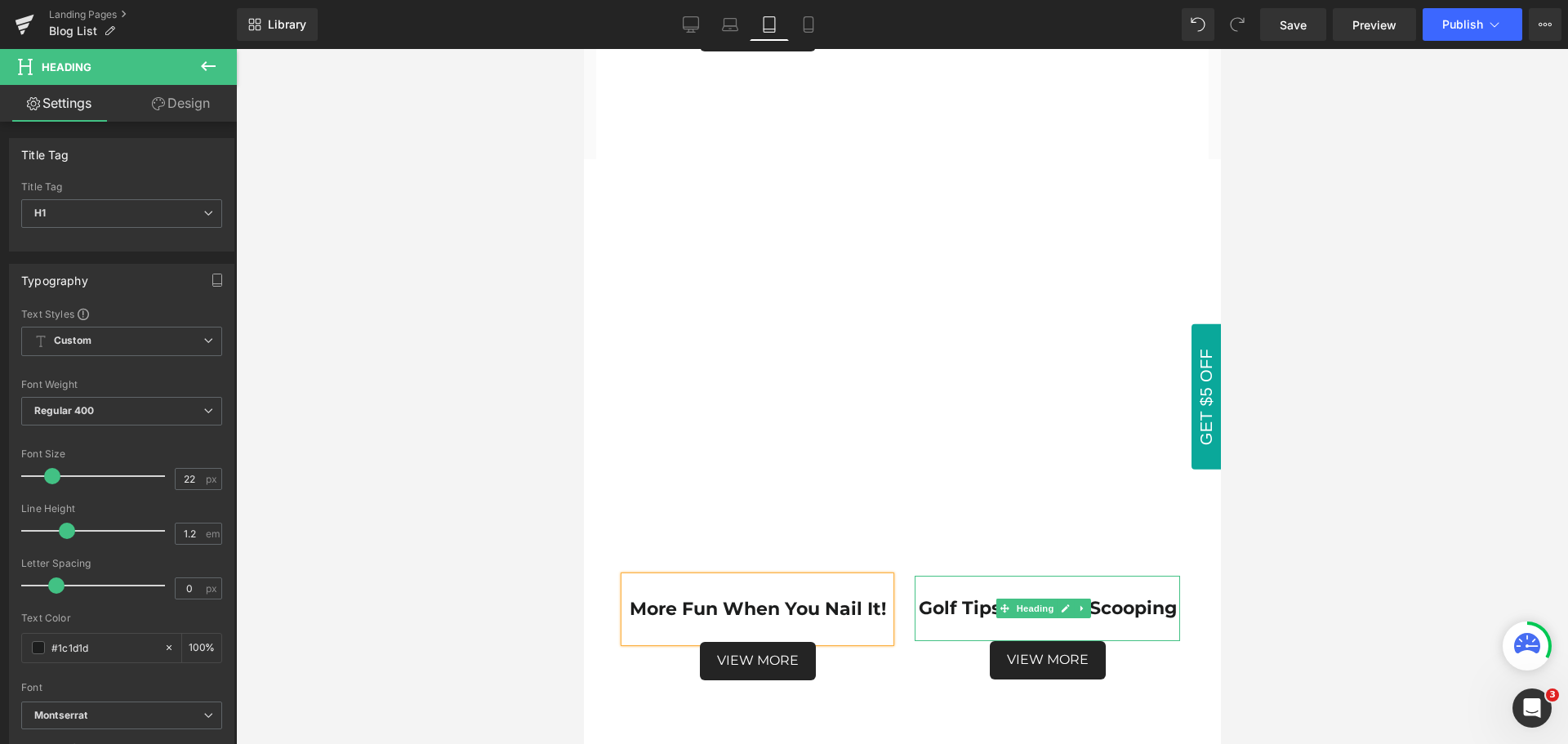
click at [1116, 597] on strong "Golf Tips For Stop Scooping" at bounding box center [1047, 608] width 258 height 22
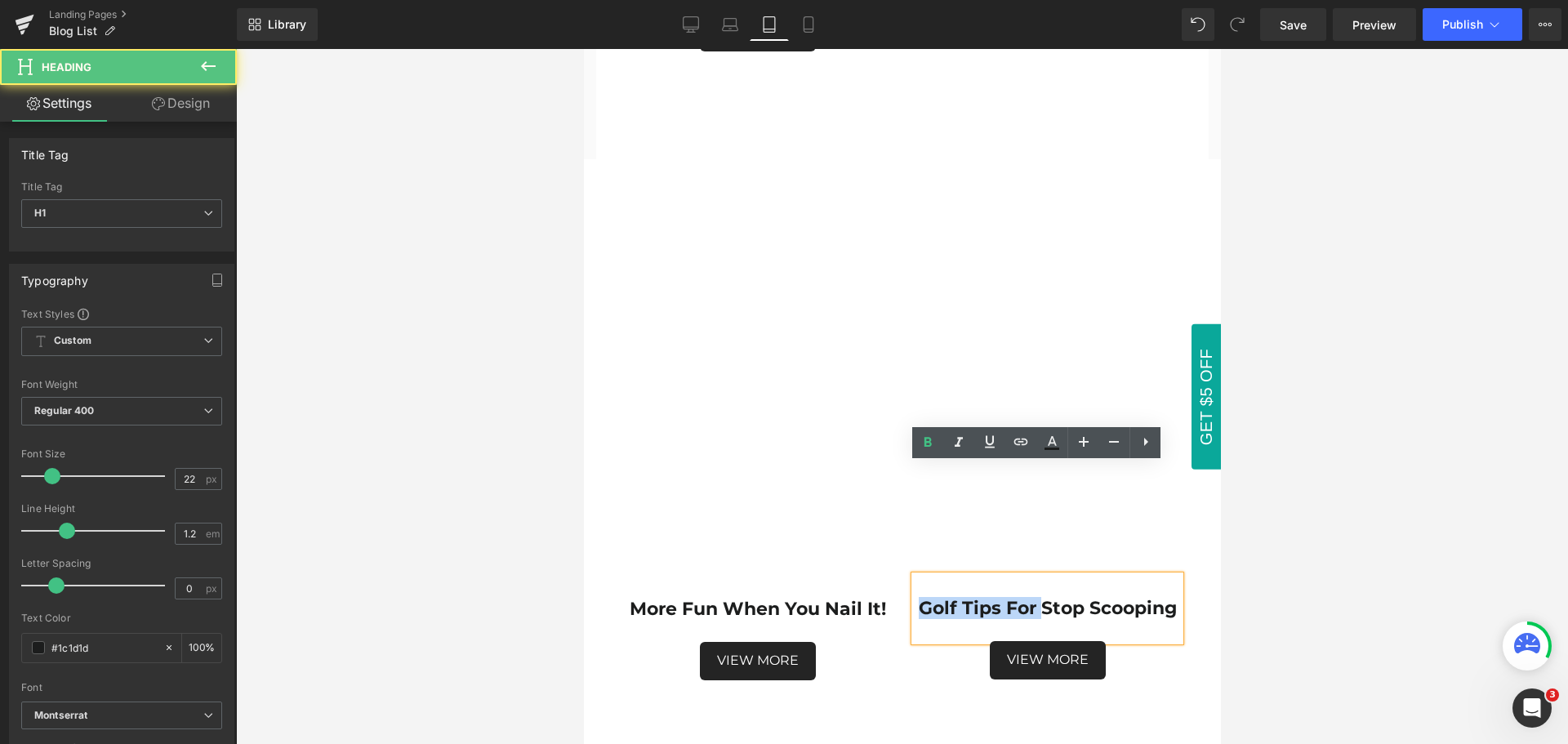
drag, startPoint x: 1075, startPoint y: 498, endPoint x: 944, endPoint y: 489, distance: 131.3
click at [944, 598] on h1 "Golf Tips For Stop Scooping" at bounding box center [1047, 608] width 266 height 21
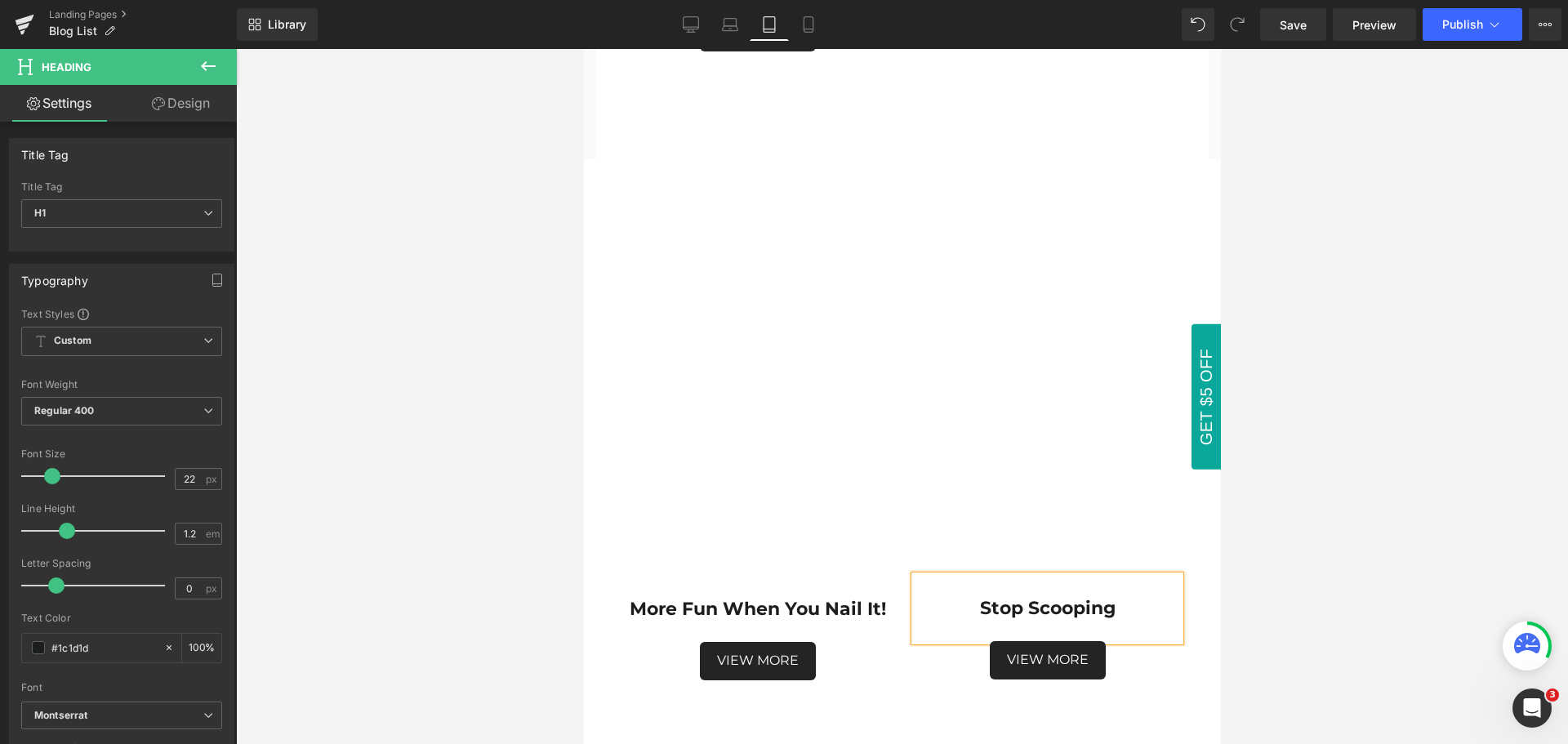
click at [1365, 531] on div at bounding box center [902, 397] width 1332 height 695
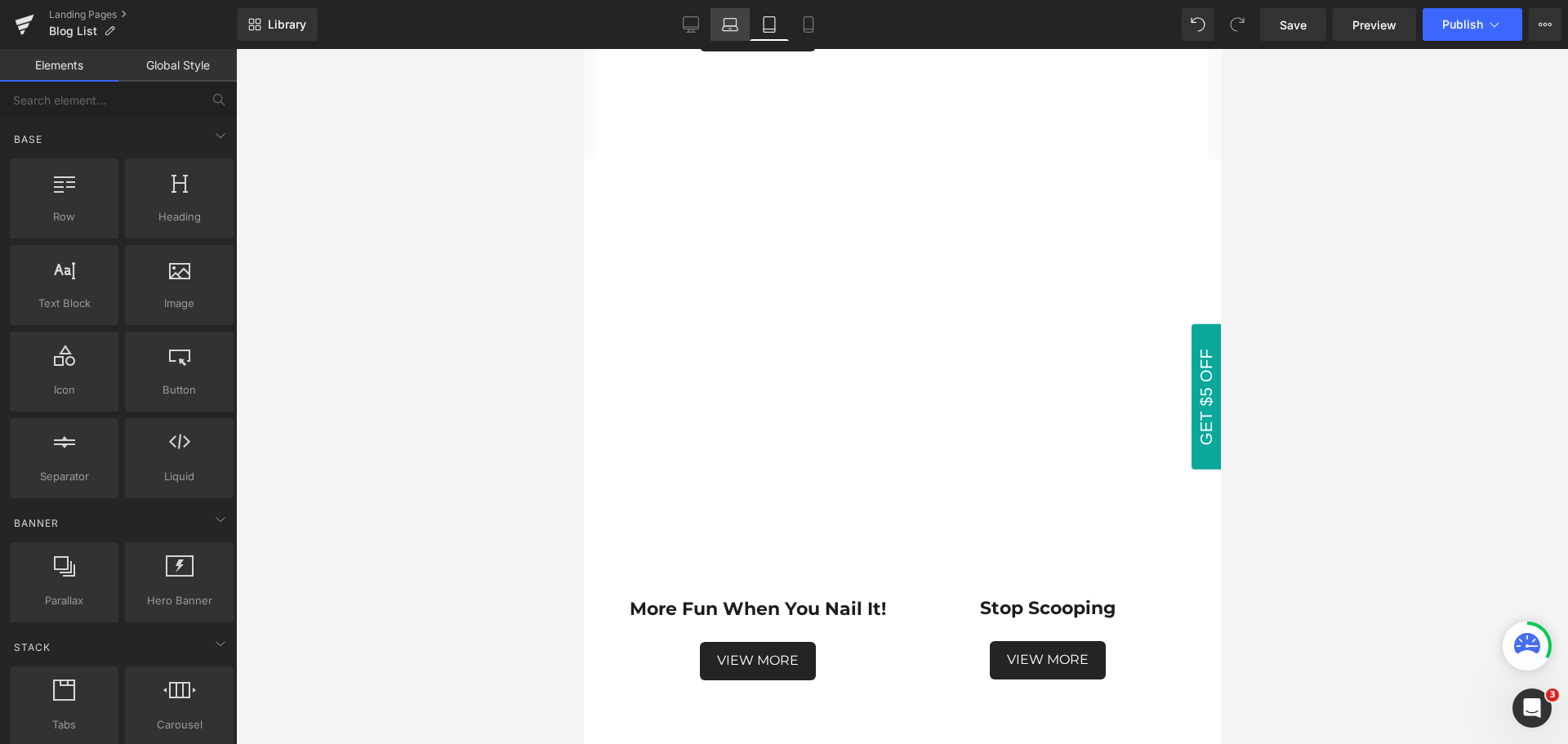
click at [735, 32] on icon at bounding box center [730, 25] width 17 height 17
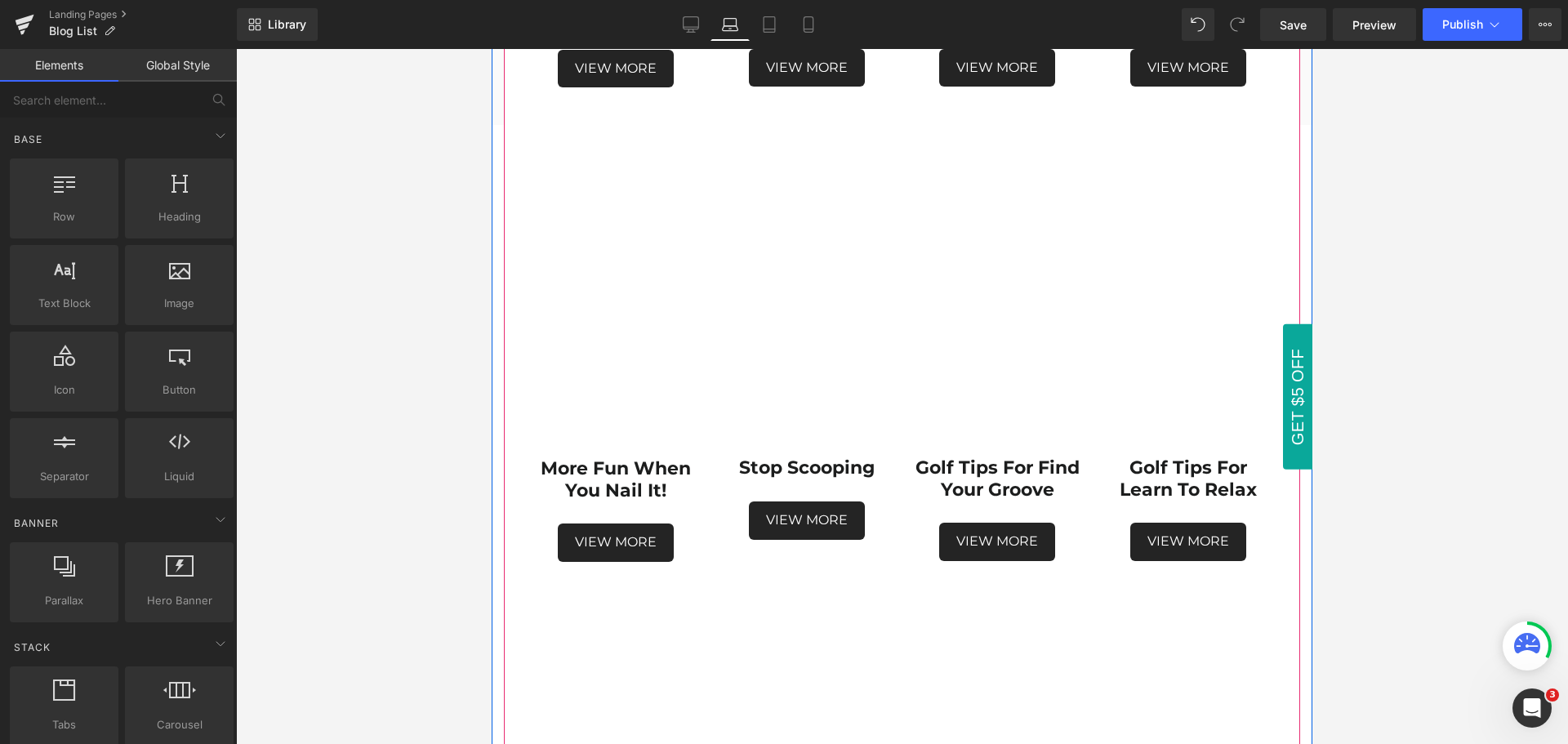
scroll to position [1689, 0]
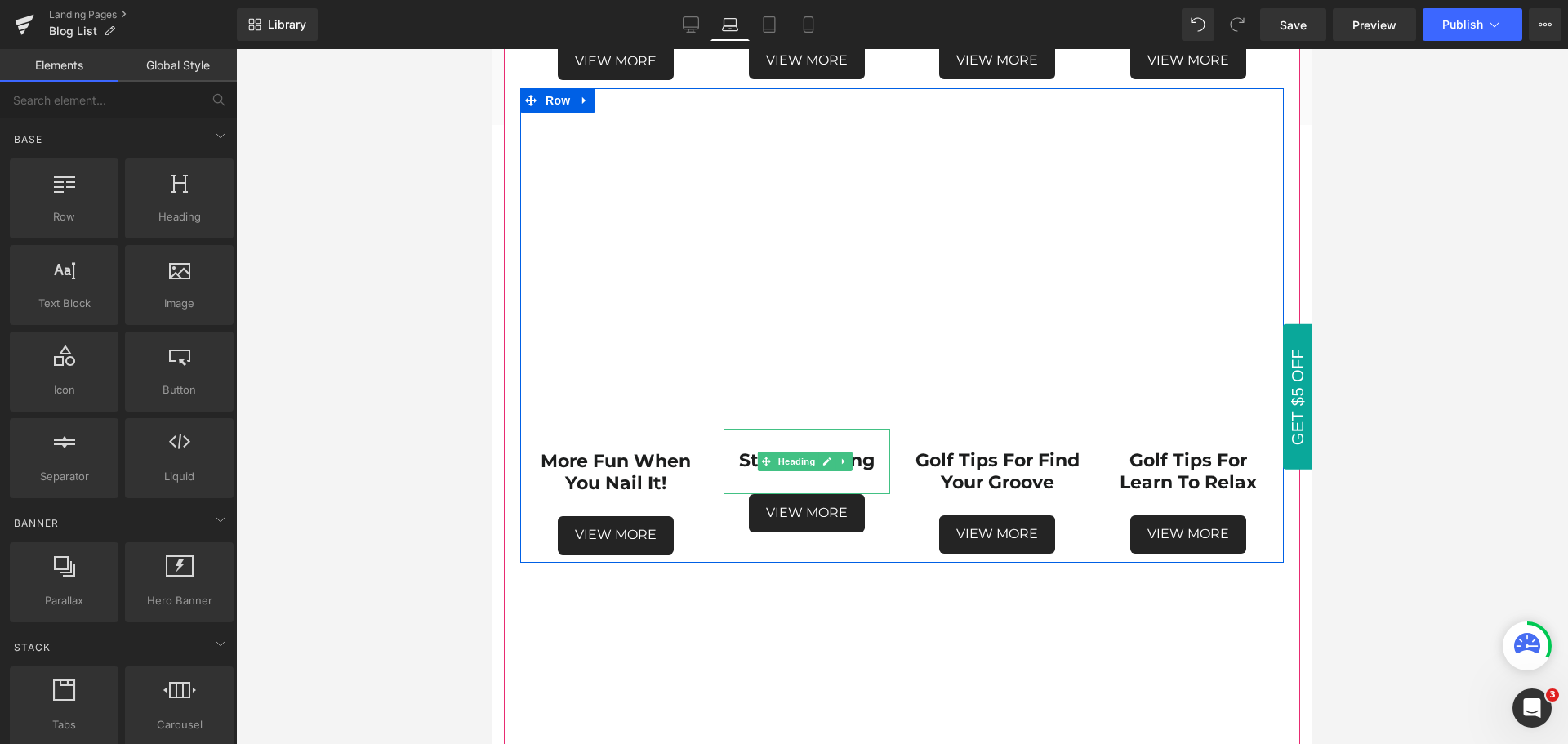
click at [866, 450] on strong "Stop Scooping" at bounding box center [807, 461] width 136 height 22
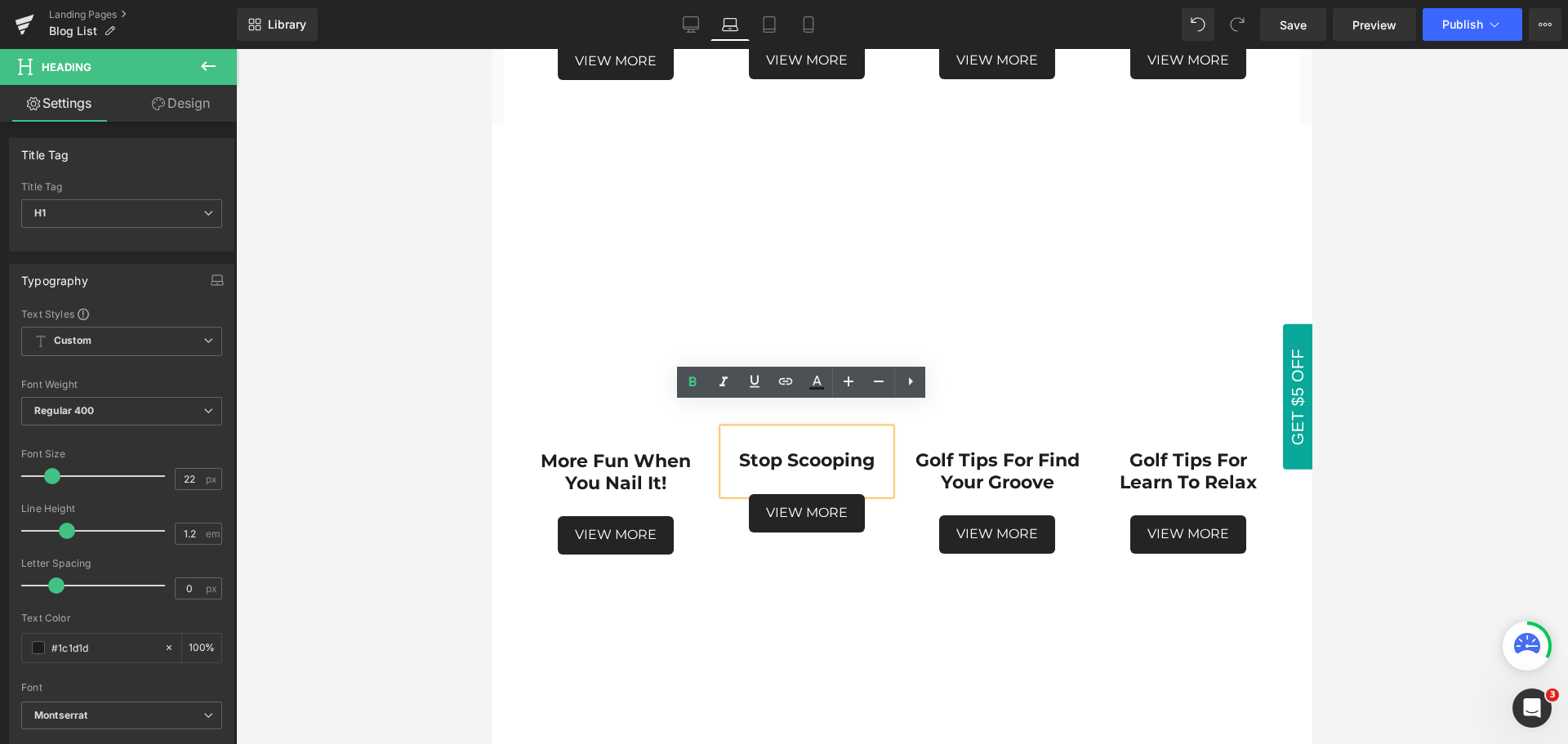
click at [780, 450] on strong "Stop Scooping" at bounding box center [807, 461] width 136 height 22
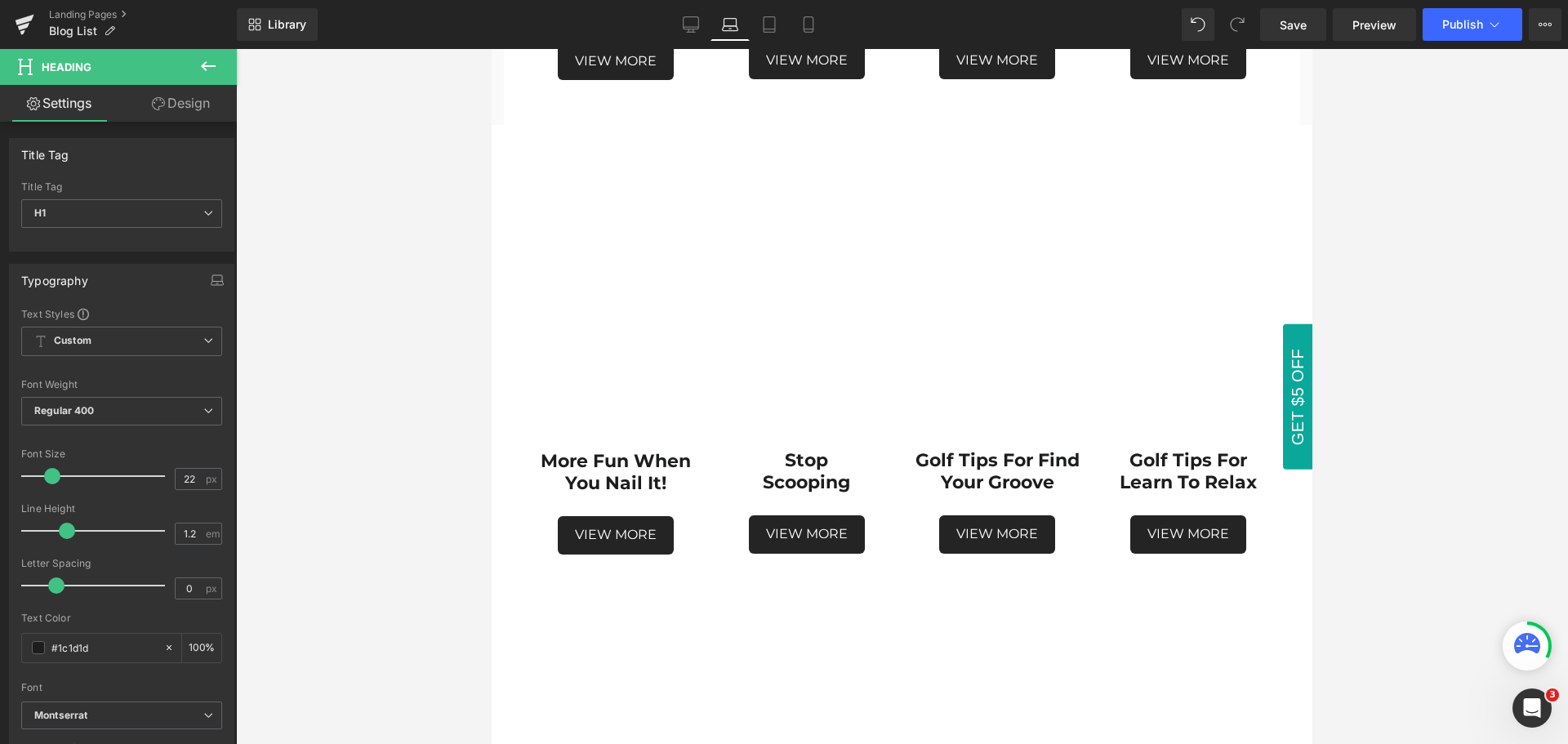
click at [1412, 570] on div at bounding box center [902, 397] width 1332 height 695
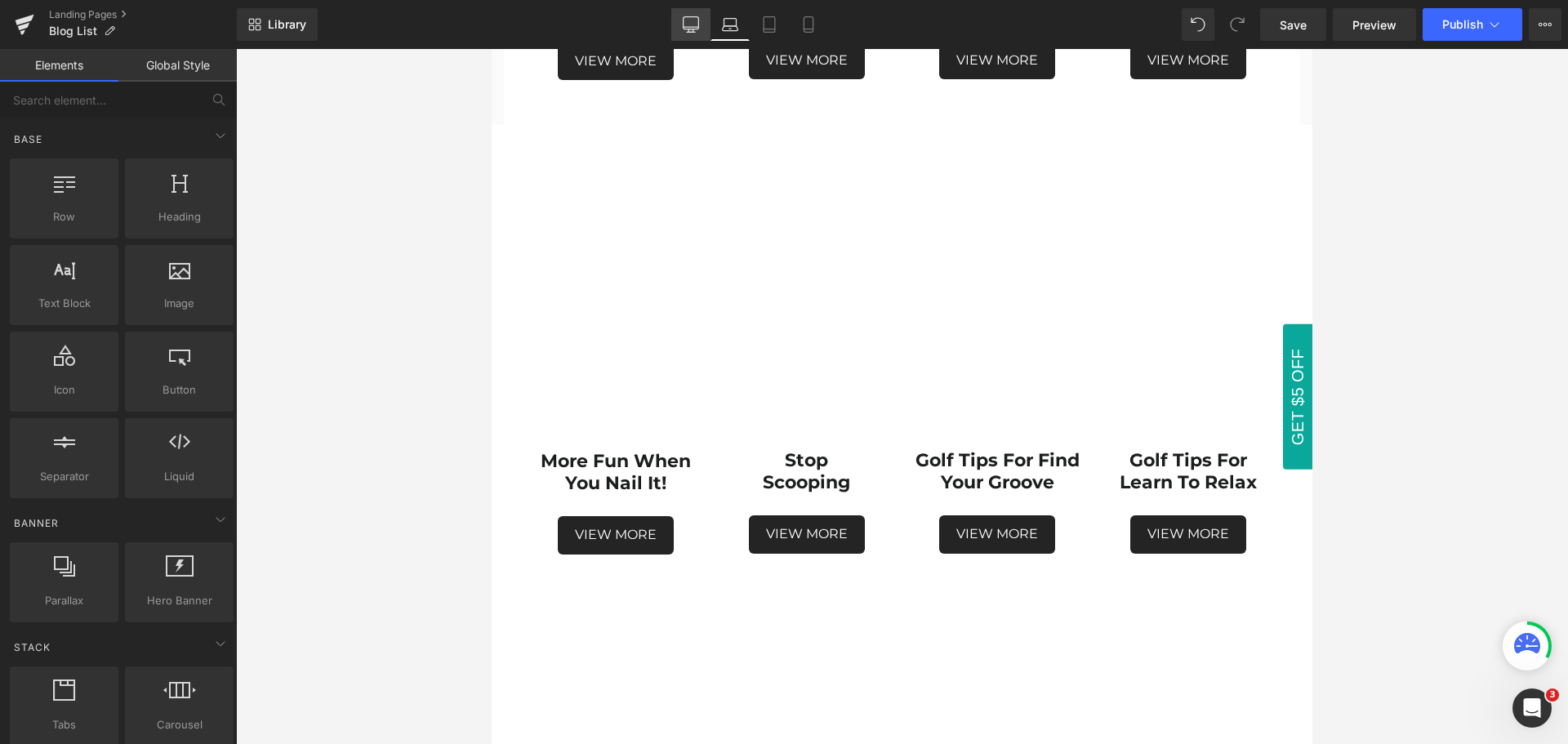
click at [695, 37] on link "Desktop" at bounding box center [691, 24] width 39 height 33
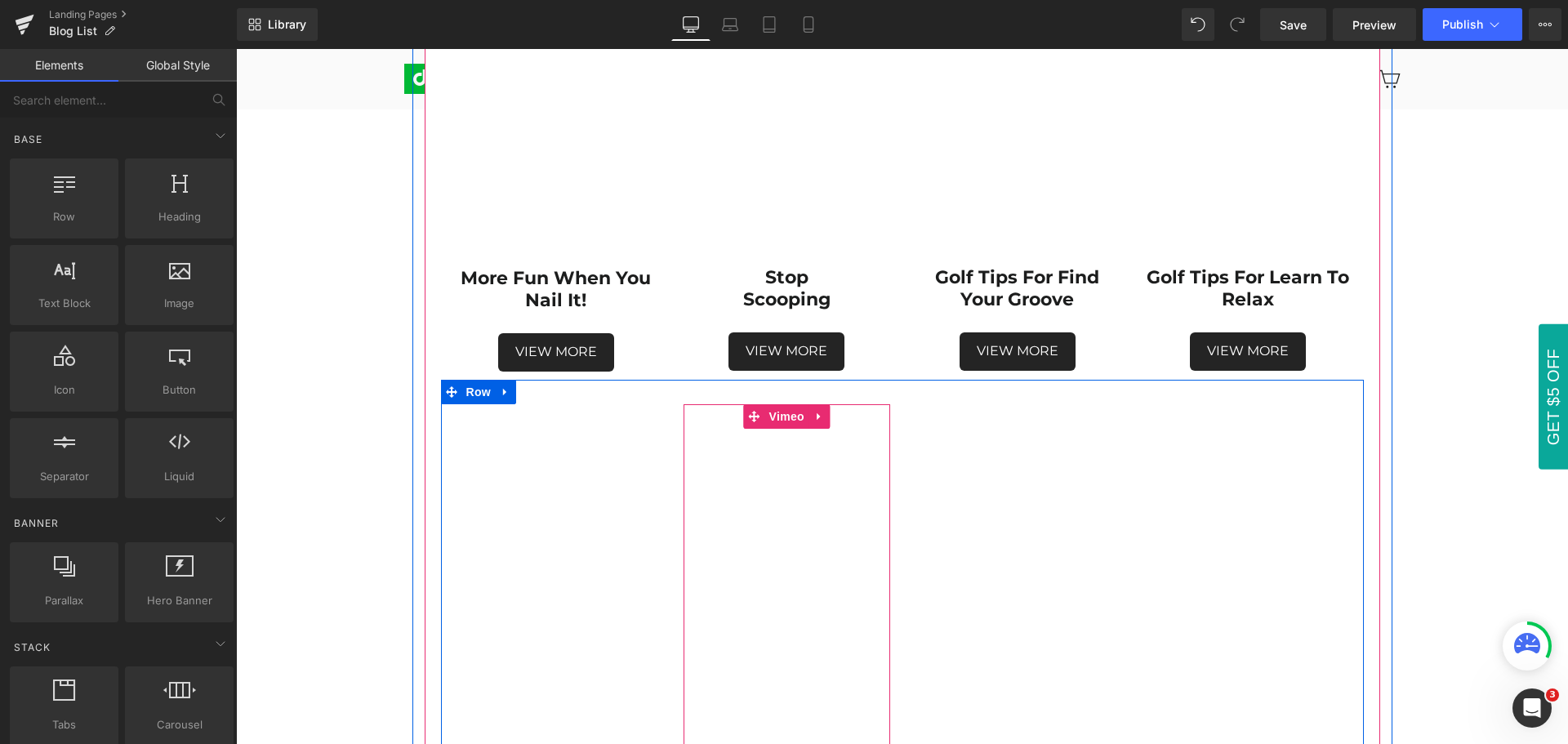
scroll to position [2057, 0]
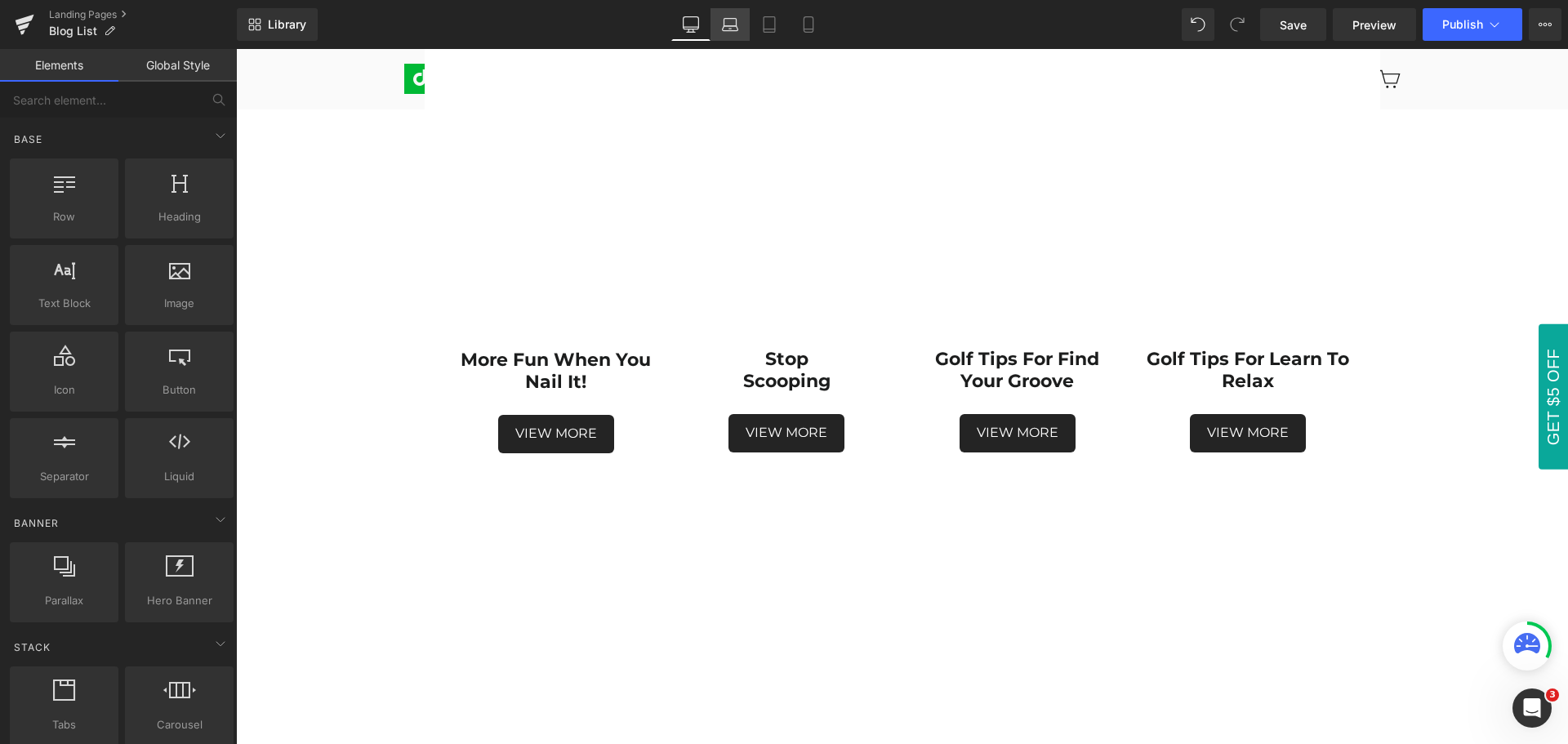
click at [735, 24] on icon at bounding box center [730, 25] width 17 height 17
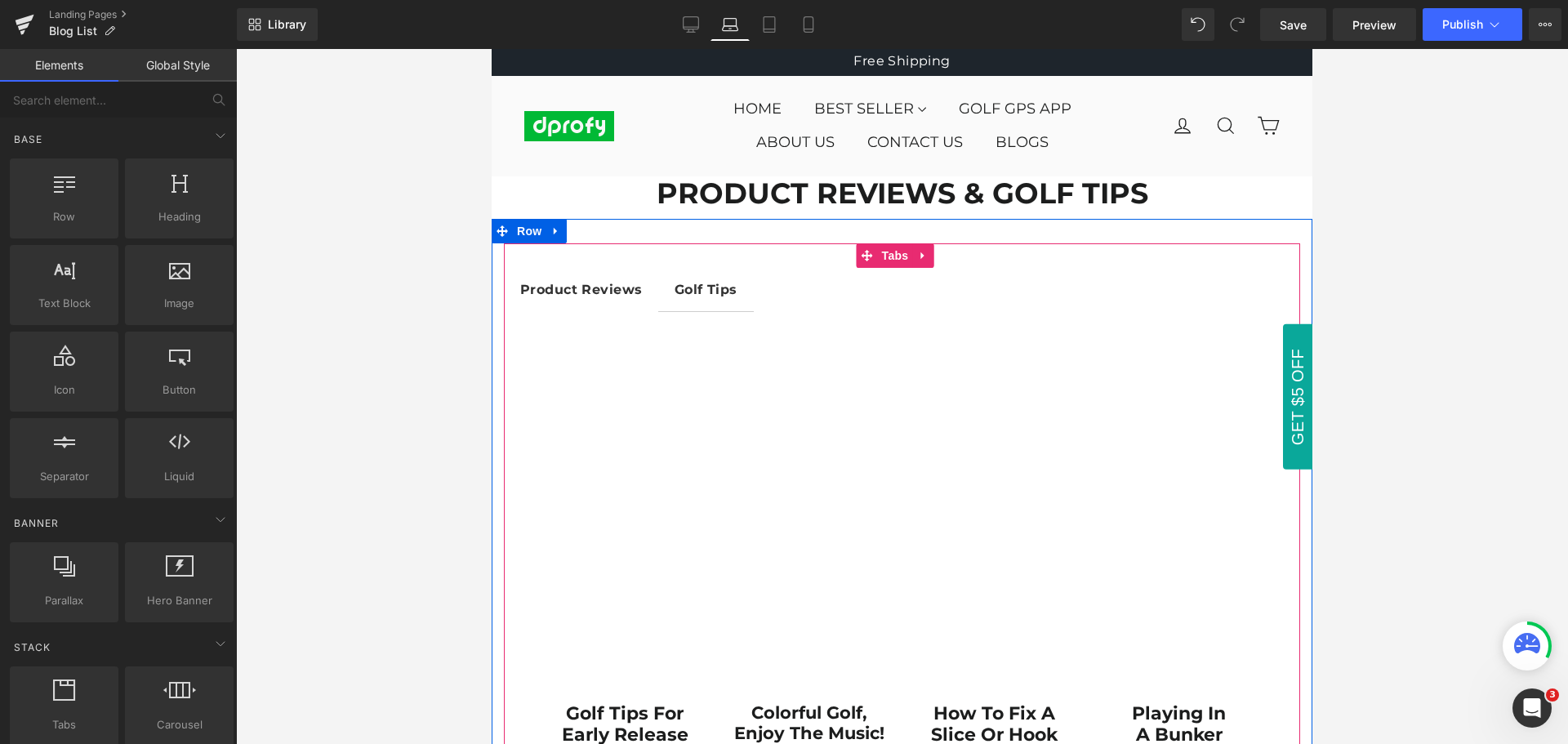
scroll to position [0, 0]
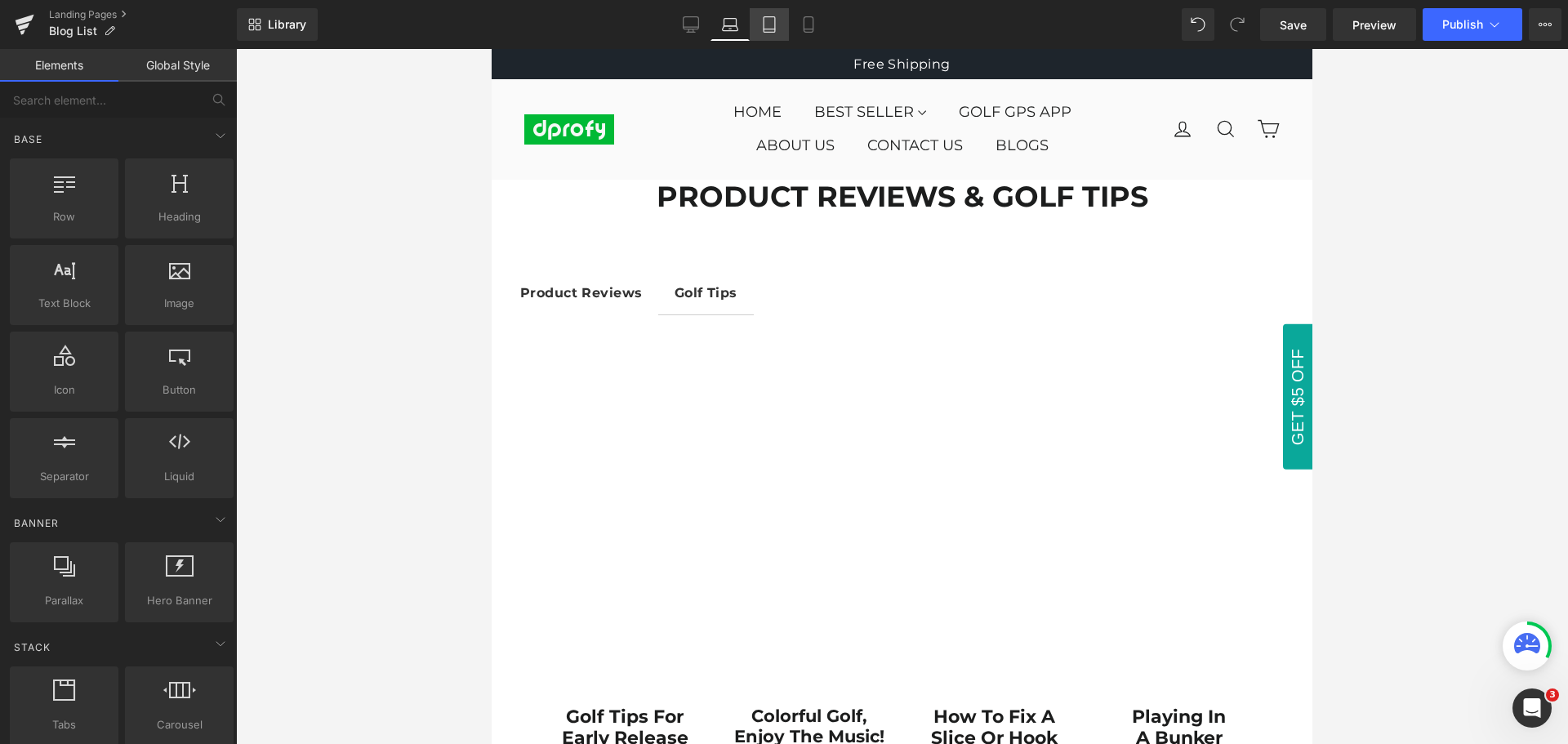
click at [773, 23] on icon at bounding box center [770, 25] width 17 height 17
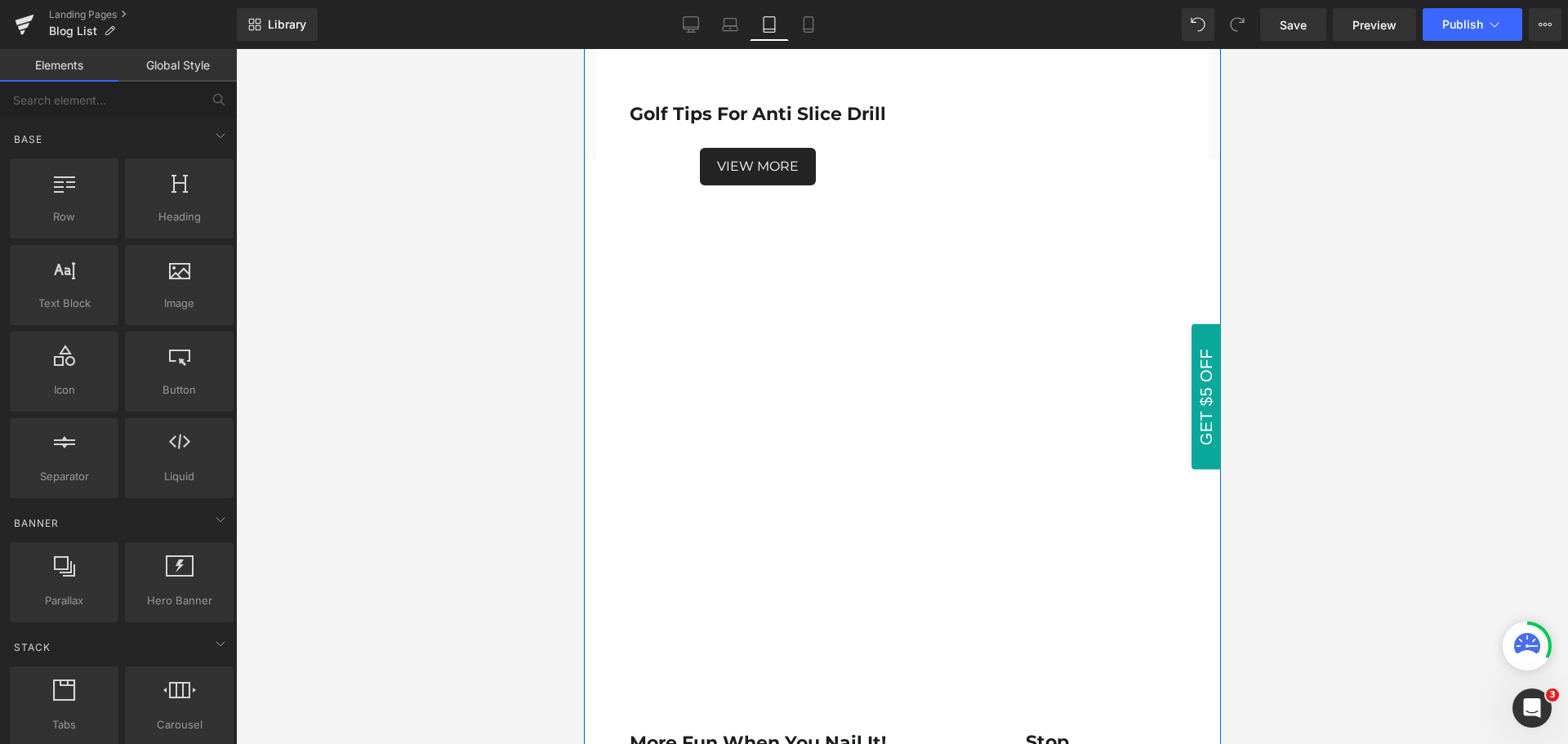
scroll to position [5228, 0]
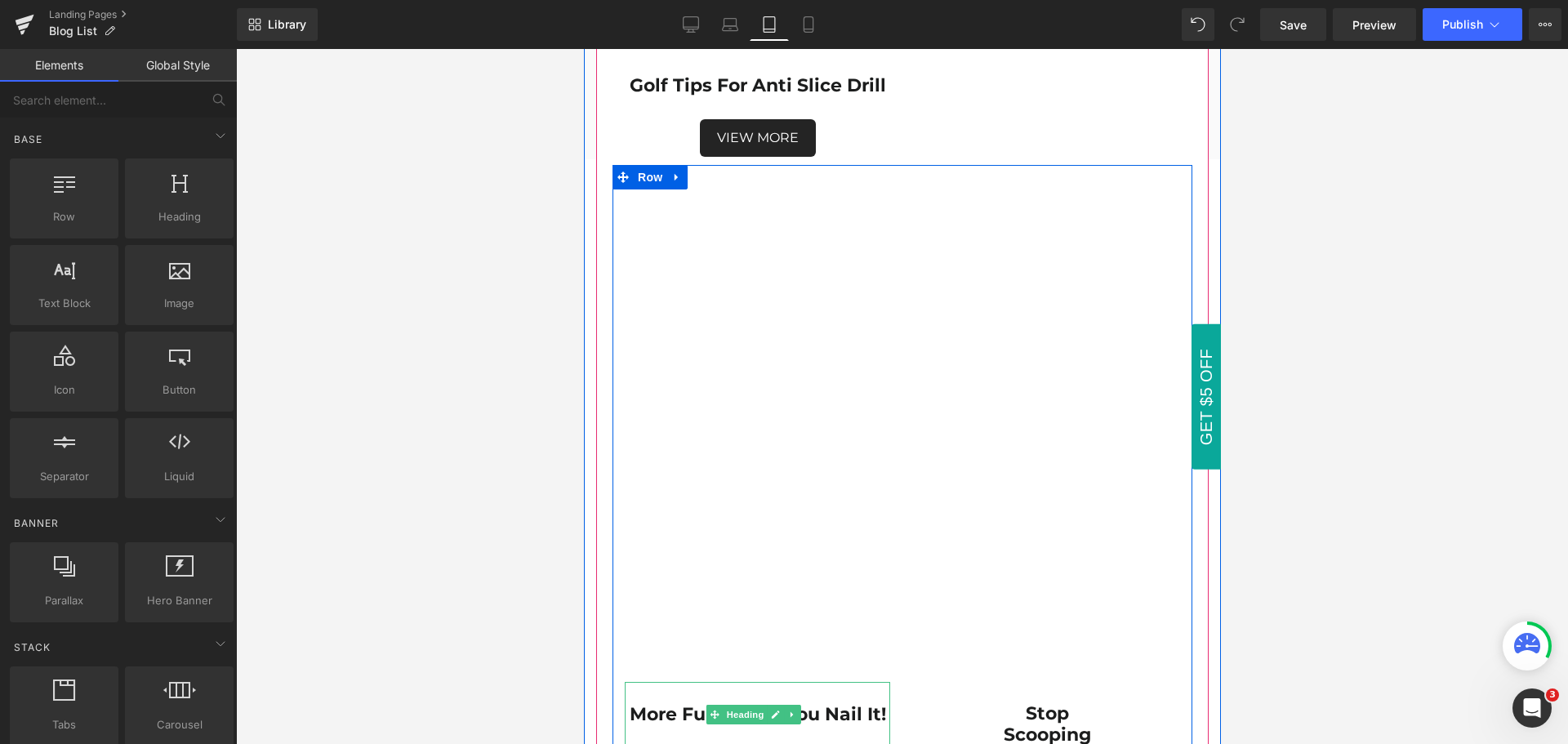
click at [840, 703] on strong "more fun when you nail it!" at bounding box center [757, 714] width 256 height 22
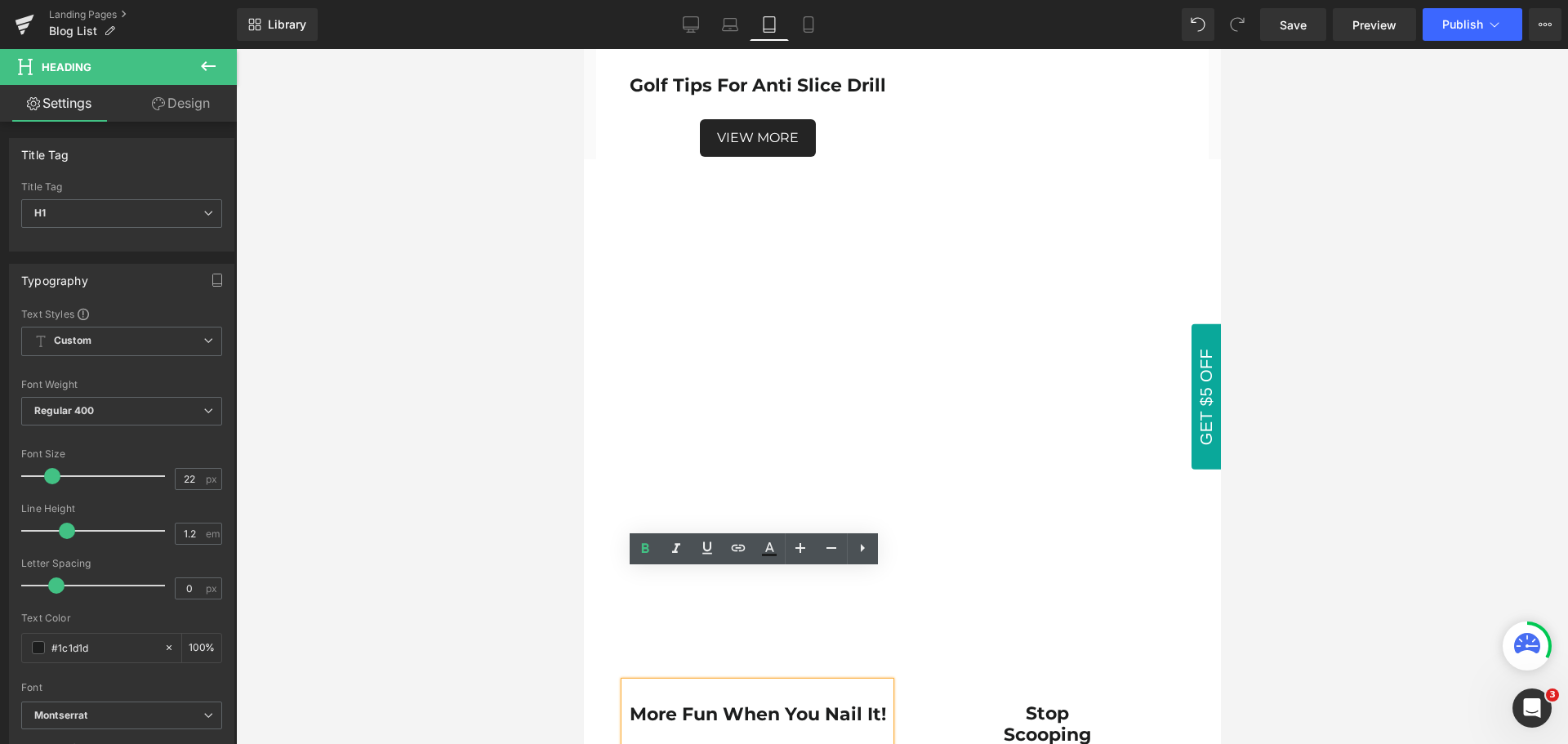
click at [722, 703] on strong "more fun when you nail it!" at bounding box center [757, 714] width 256 height 22
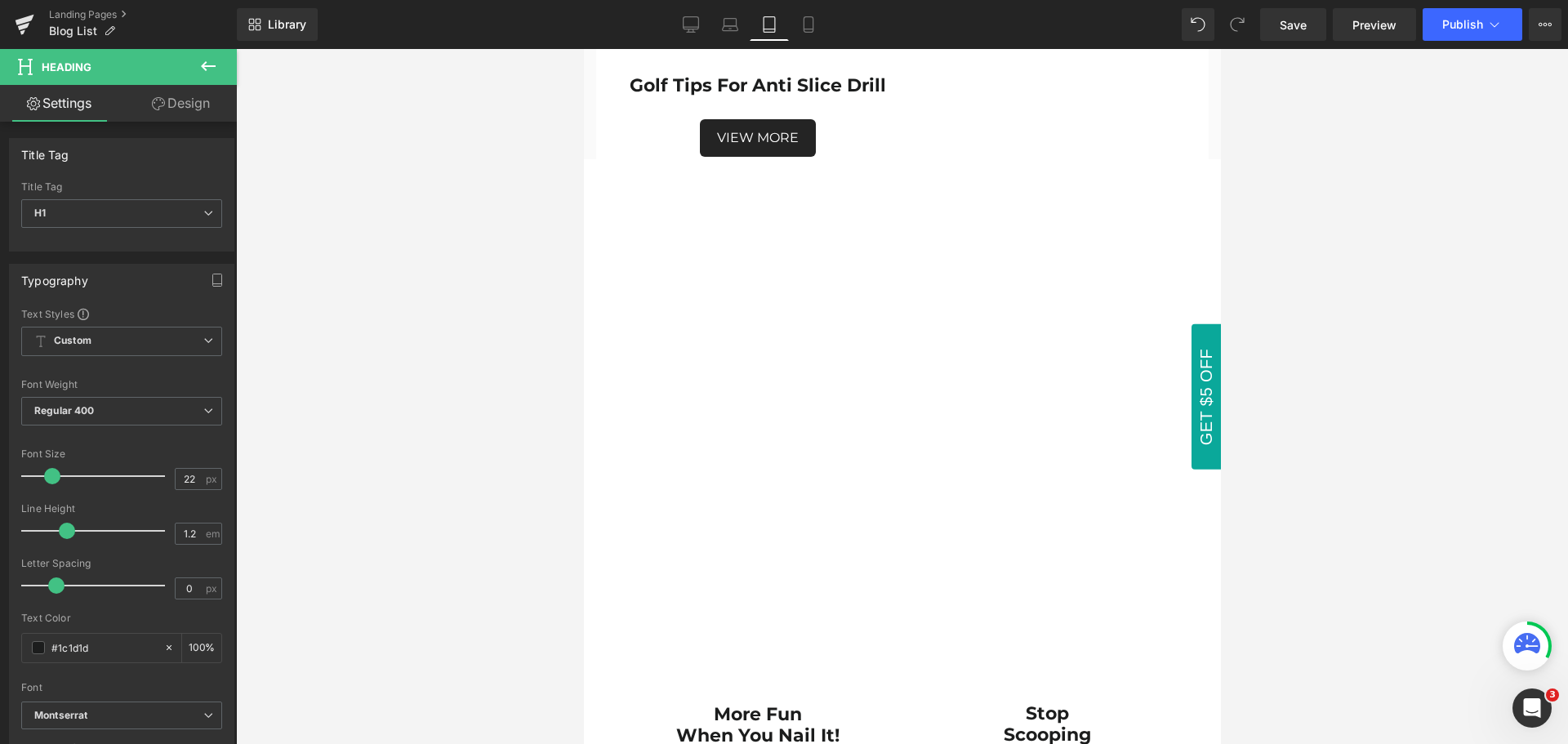
click at [1341, 607] on div at bounding box center [902, 397] width 1332 height 695
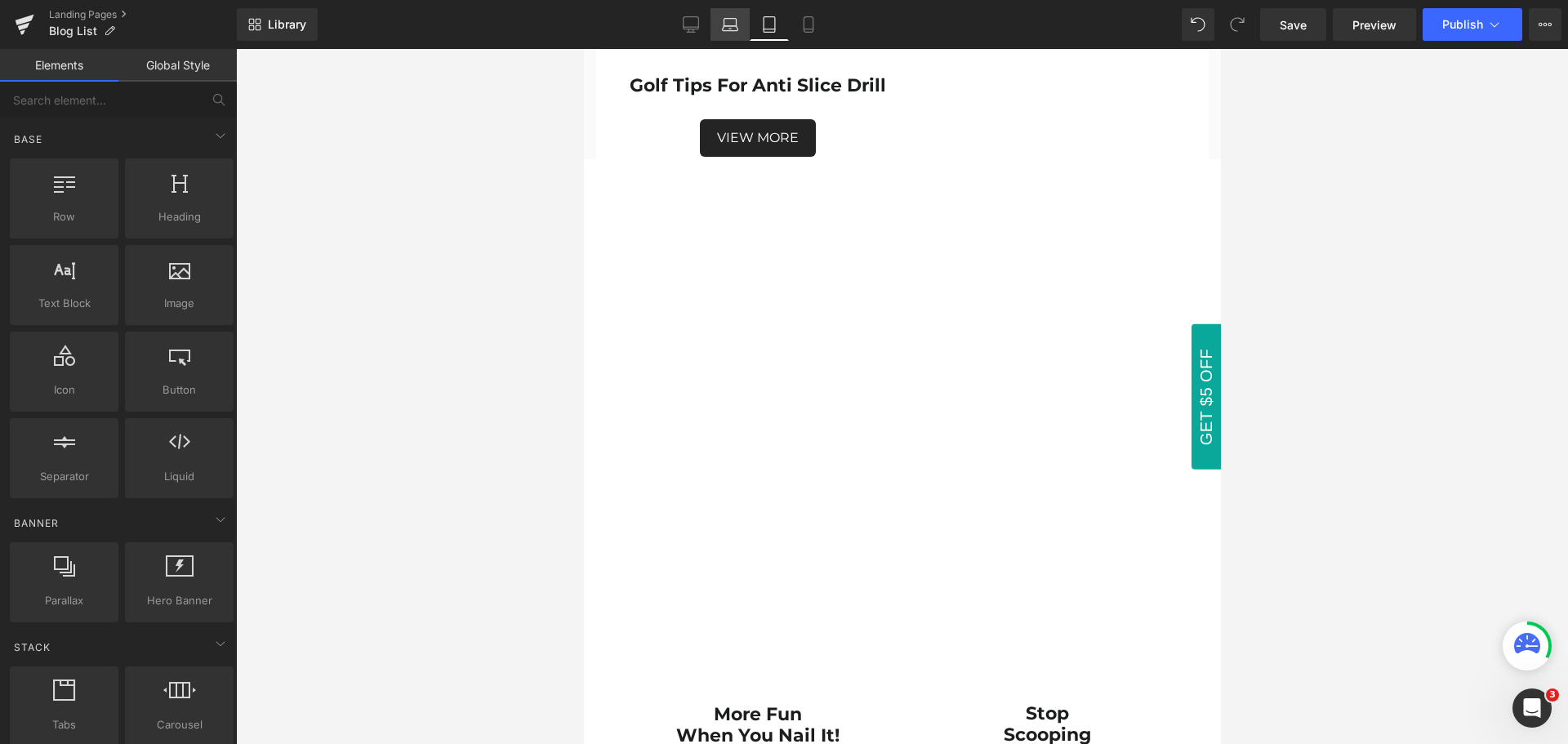
click at [729, 35] on link "Laptop" at bounding box center [730, 24] width 39 height 33
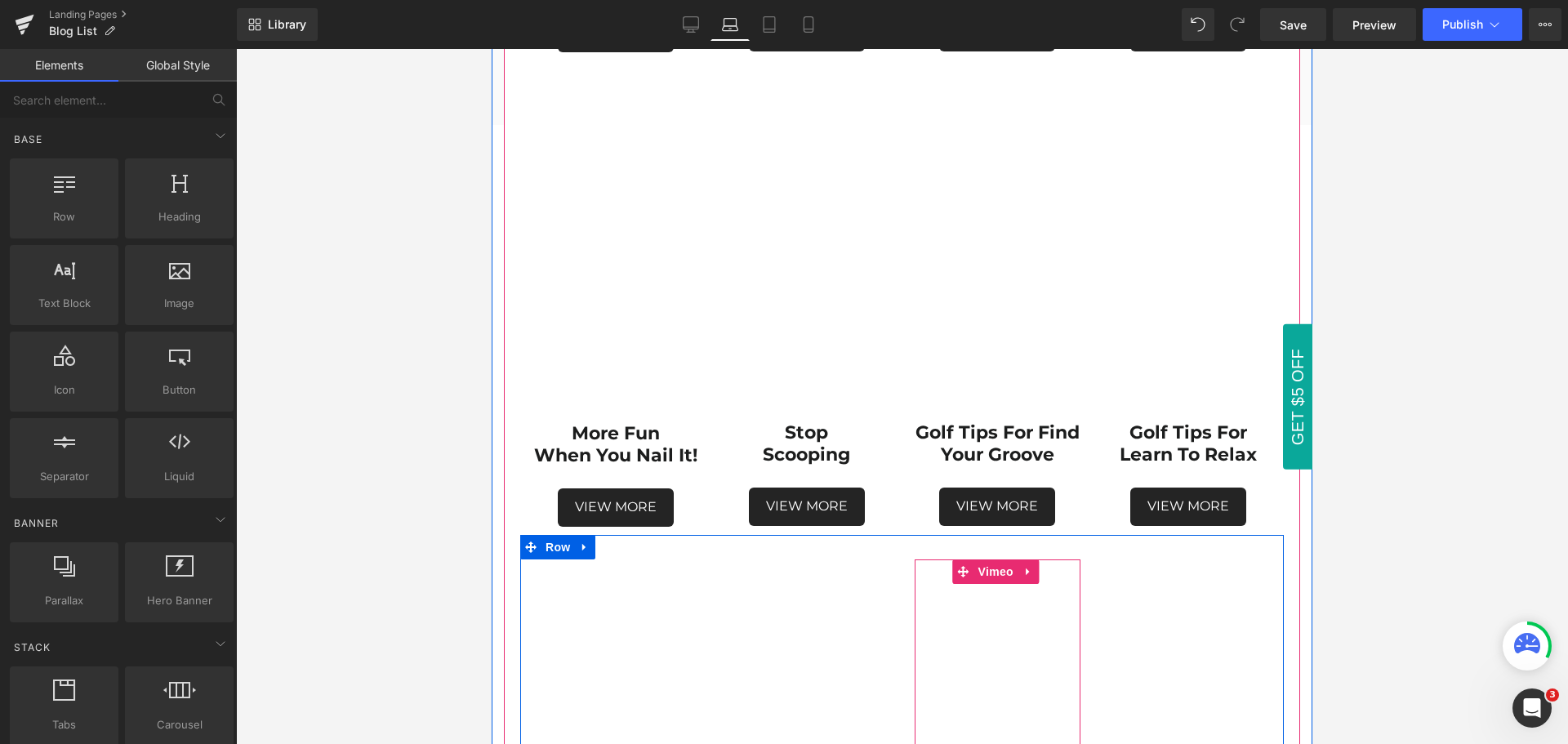
scroll to position [1689, 0]
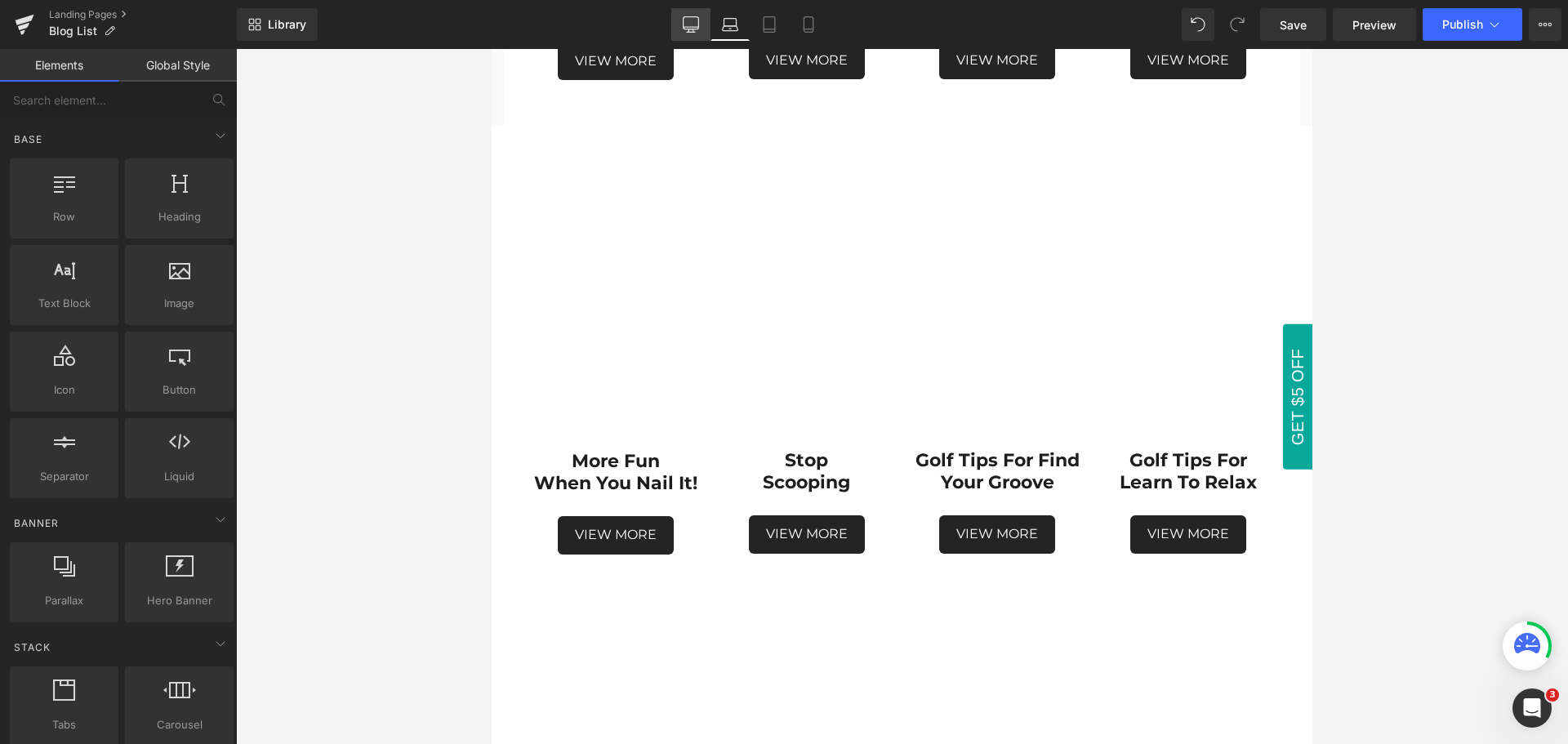
click at [693, 33] on link "Desktop" at bounding box center [691, 24] width 39 height 33
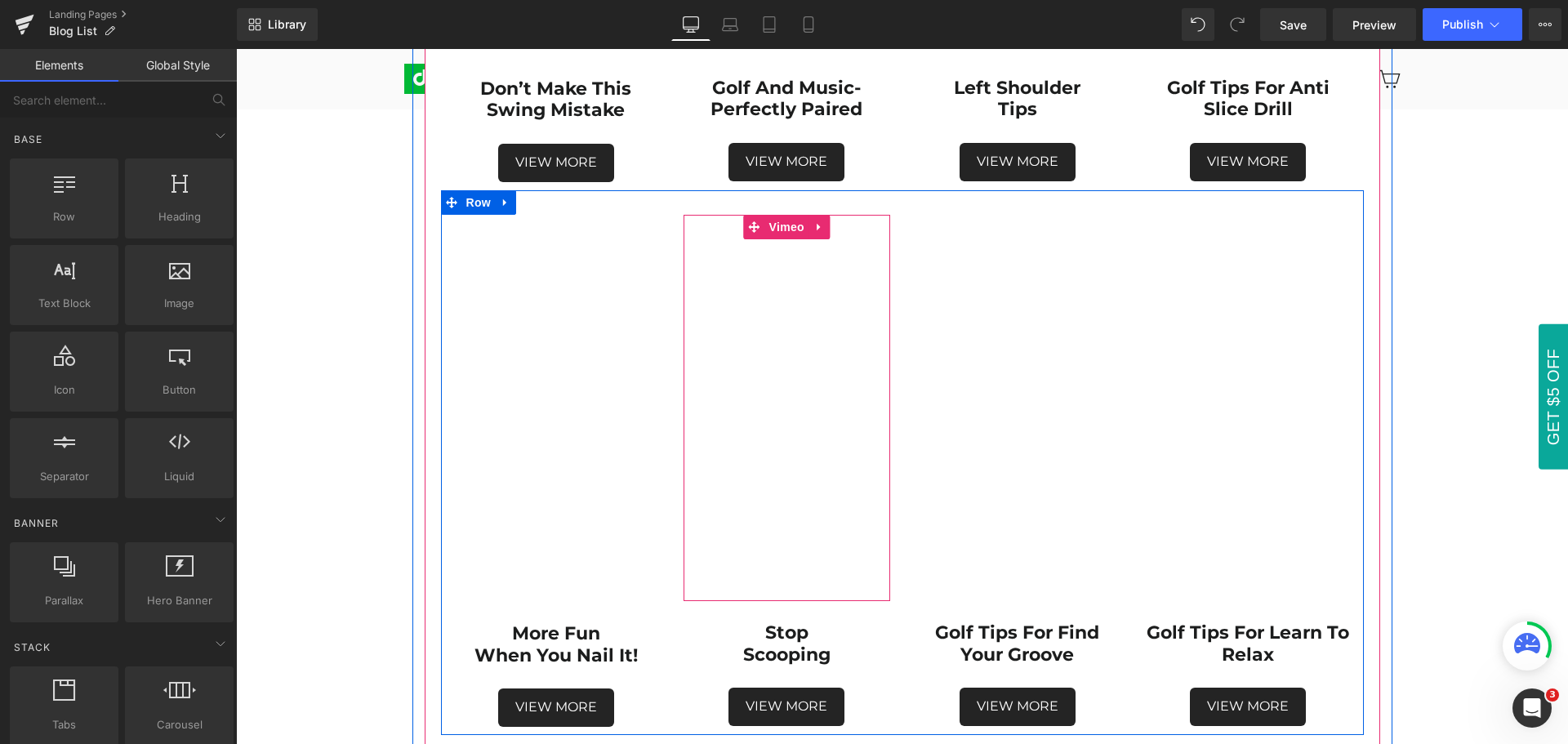
scroll to position [1812, 0]
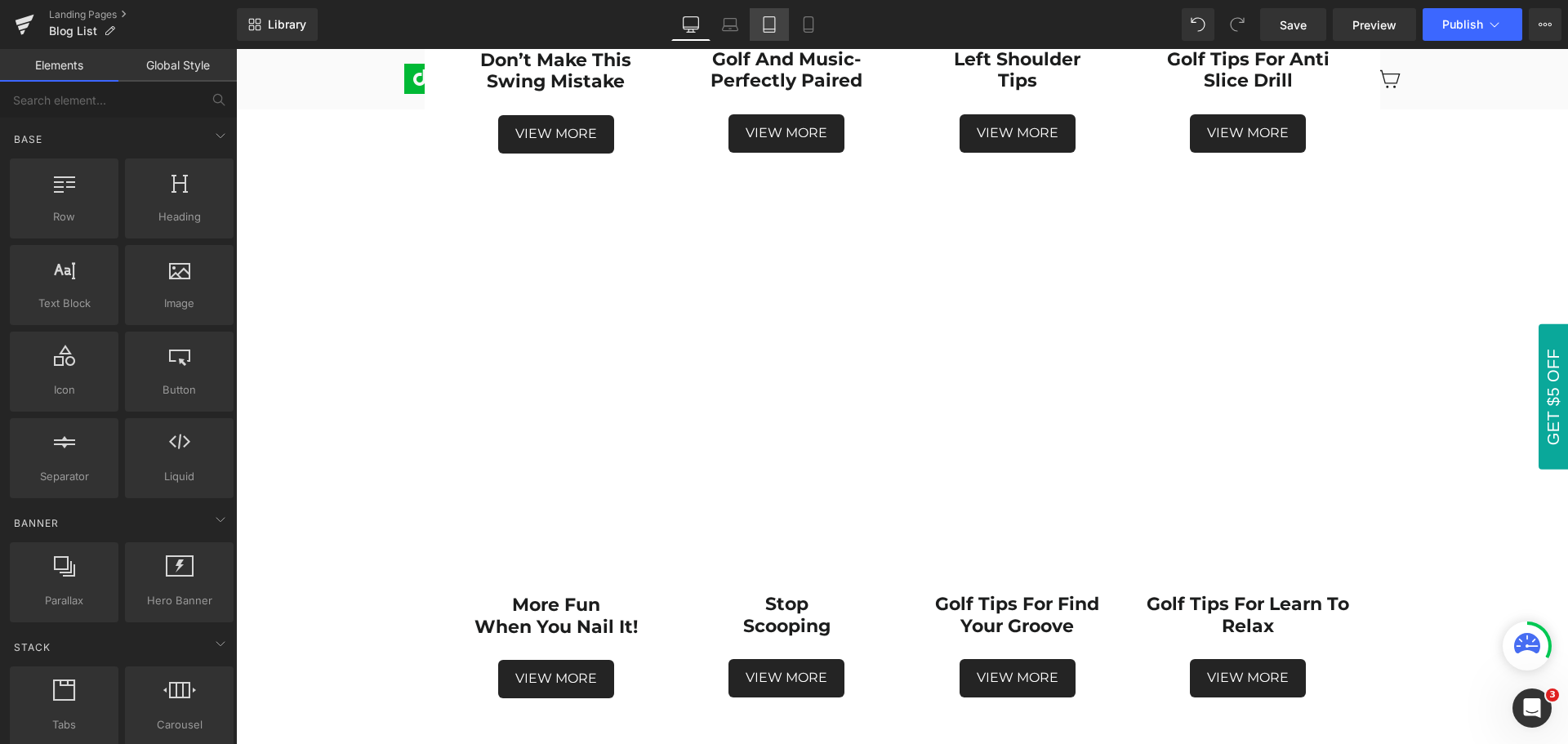
click at [767, 19] on icon at bounding box center [770, 25] width 17 height 17
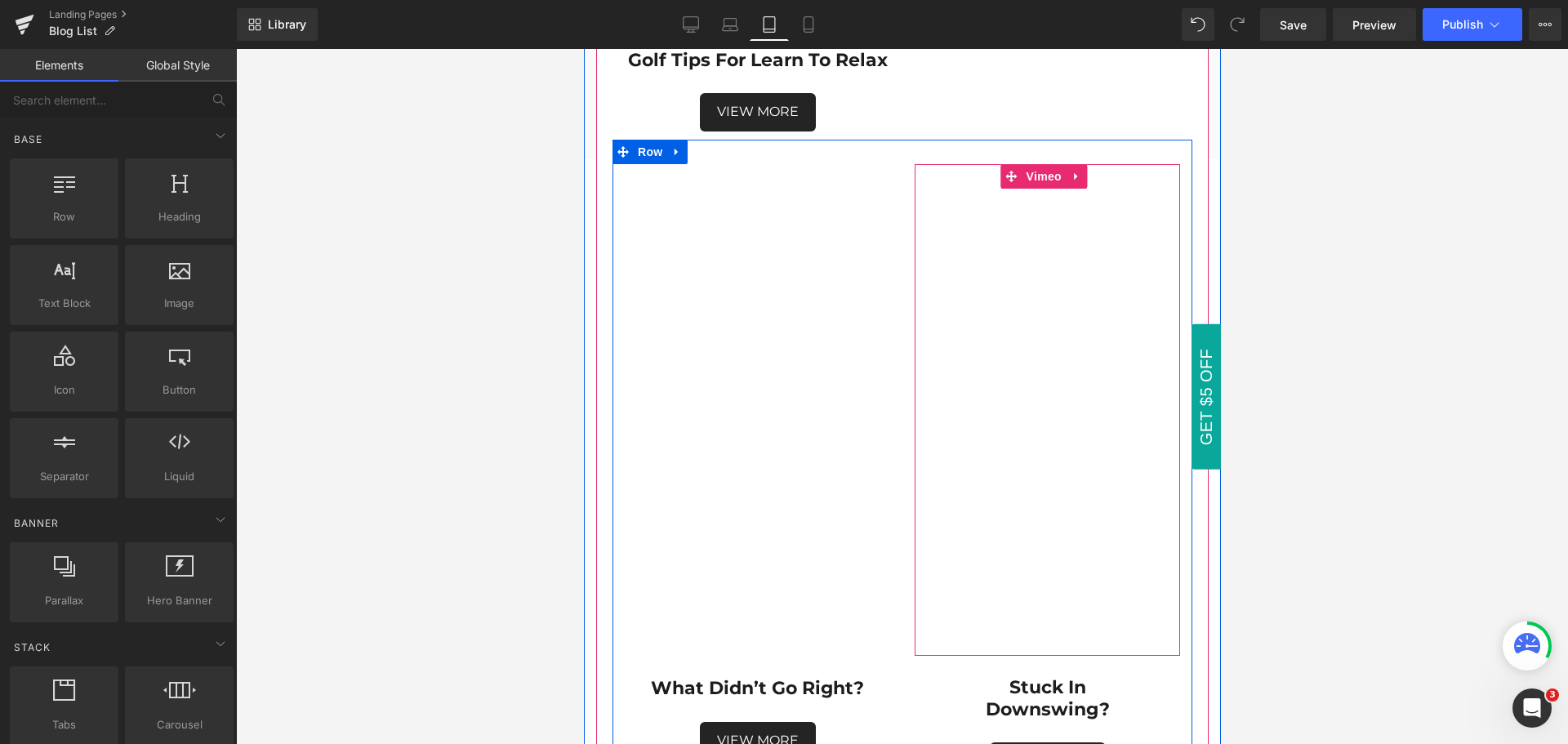
scroll to position [7186, 0]
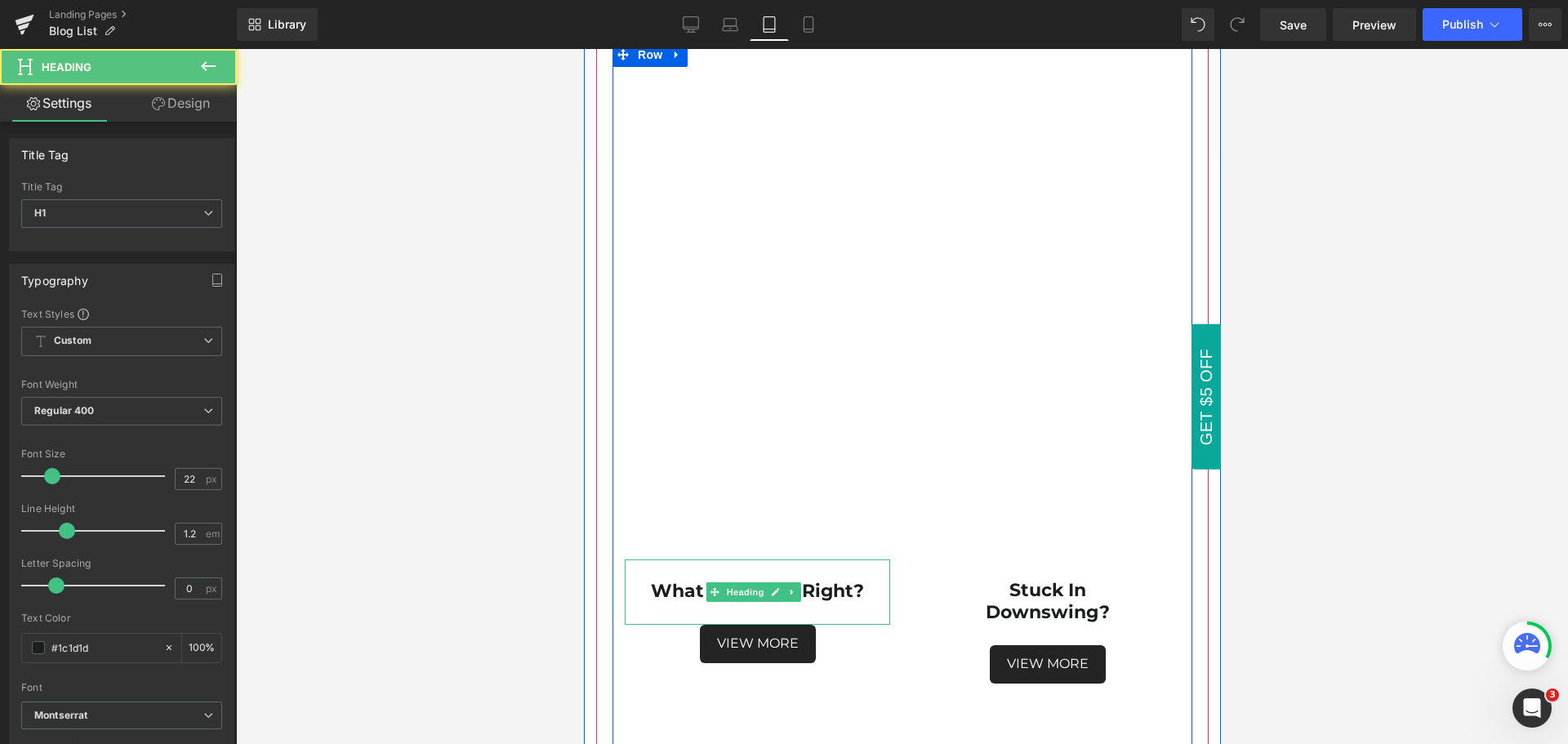
click at [862, 581] on h1 "What didn’t go right?" at bounding box center [757, 591] width 266 height 21
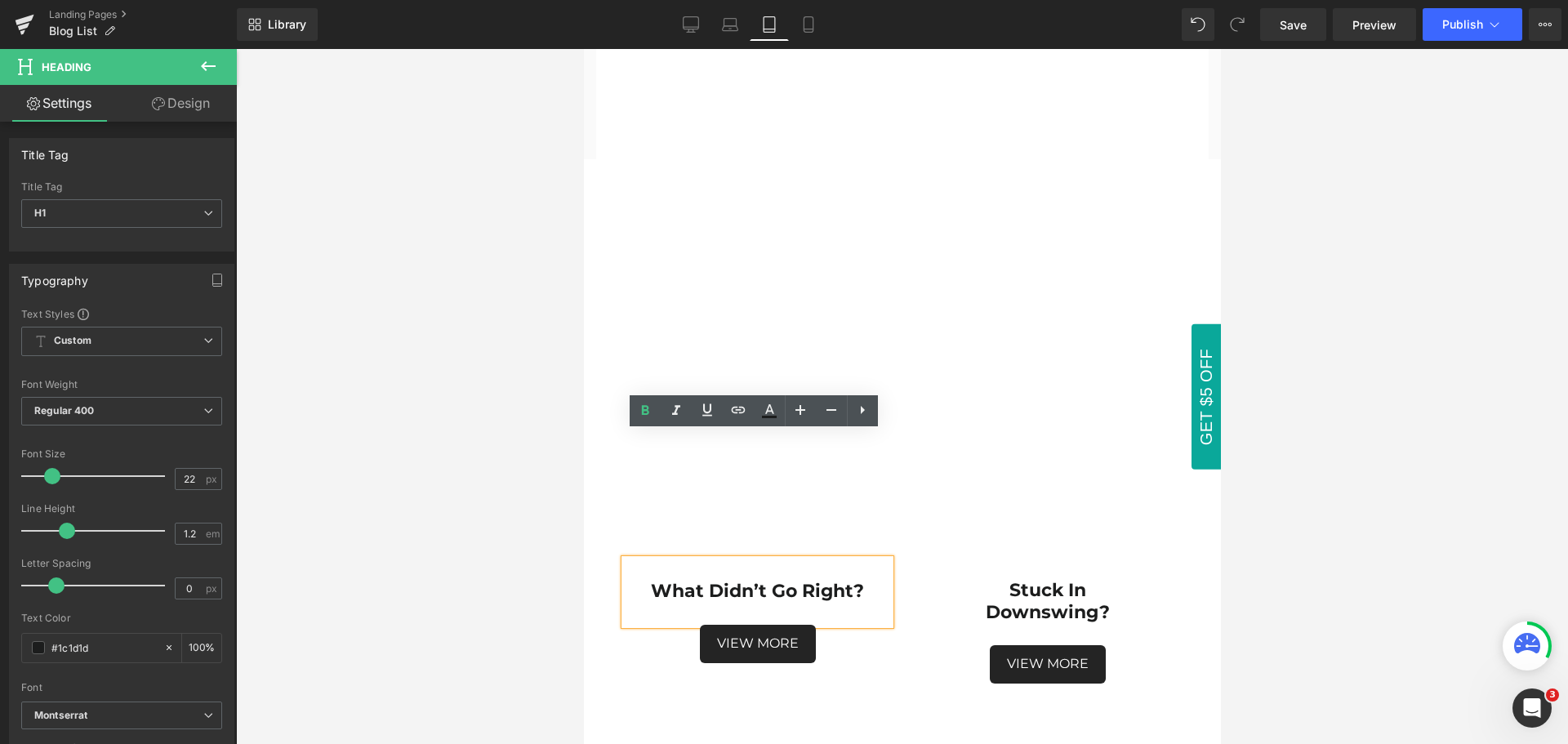
click at [766, 580] on strong "What didn’t go right?" at bounding box center [757, 591] width 214 height 22
click at [768, 580] on strong "What didn’t go right?" at bounding box center [757, 591] width 214 height 22
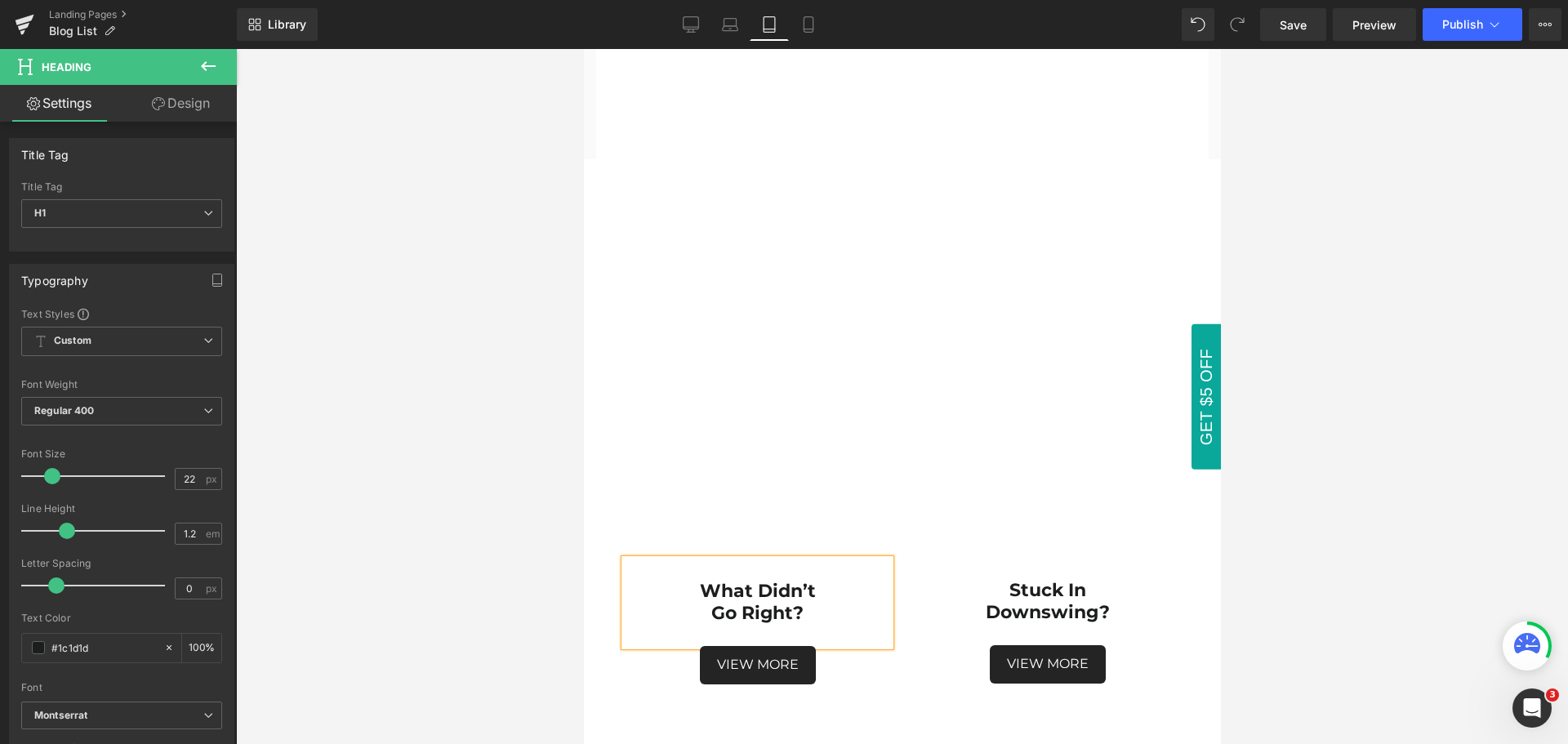
click at [1352, 537] on div at bounding box center [902, 397] width 1332 height 695
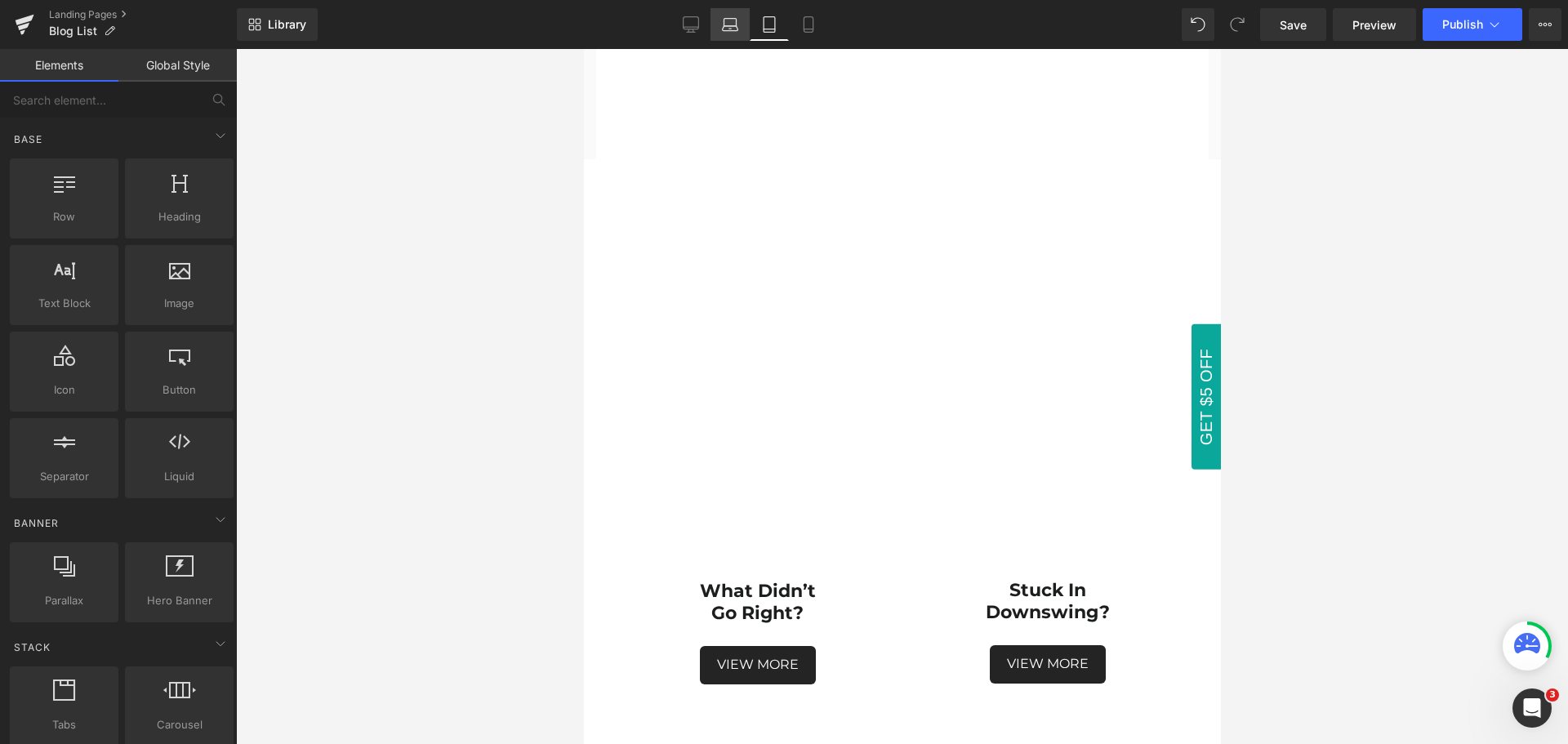
click at [727, 26] on icon at bounding box center [730, 28] width 16 height 5
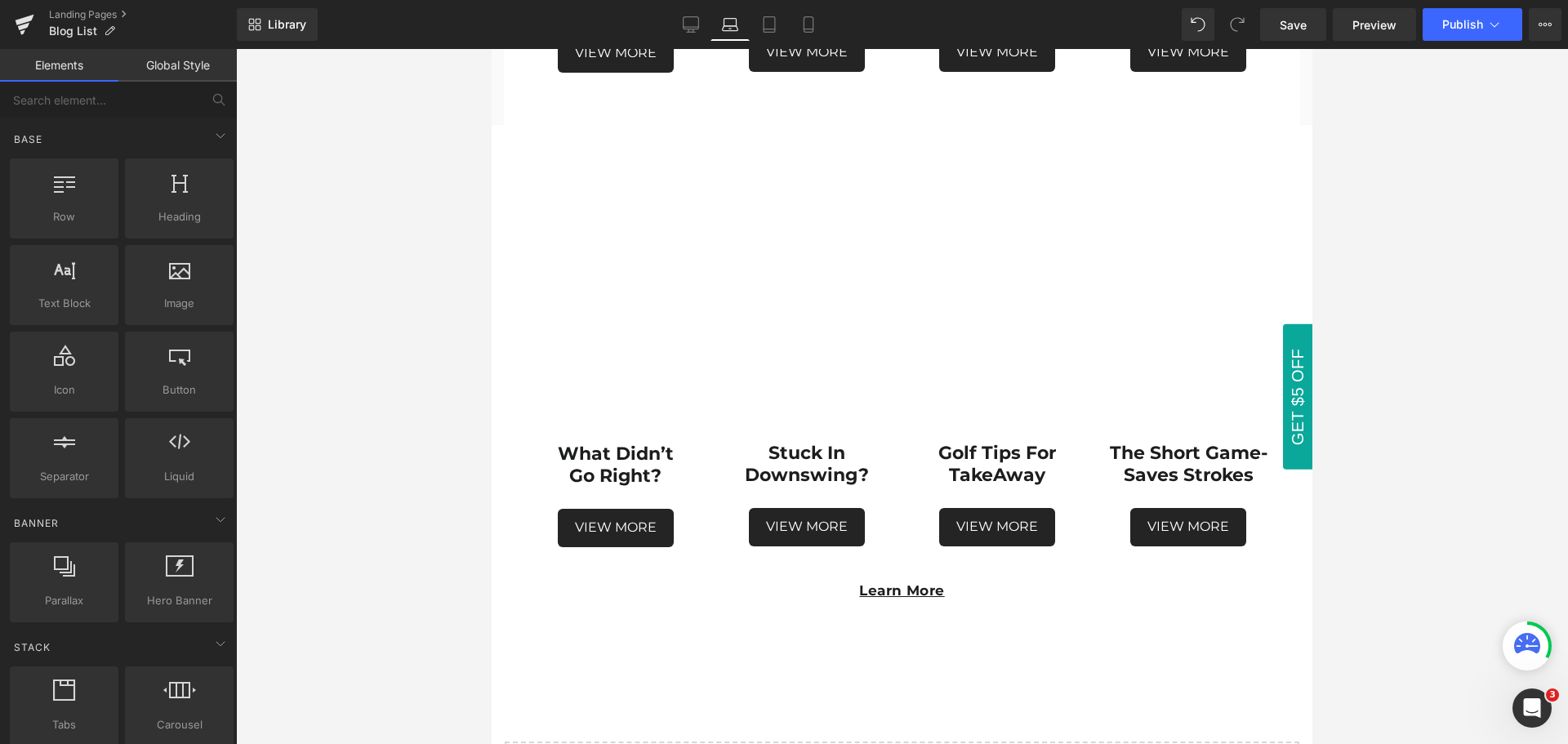
scroll to position [2015, 0]
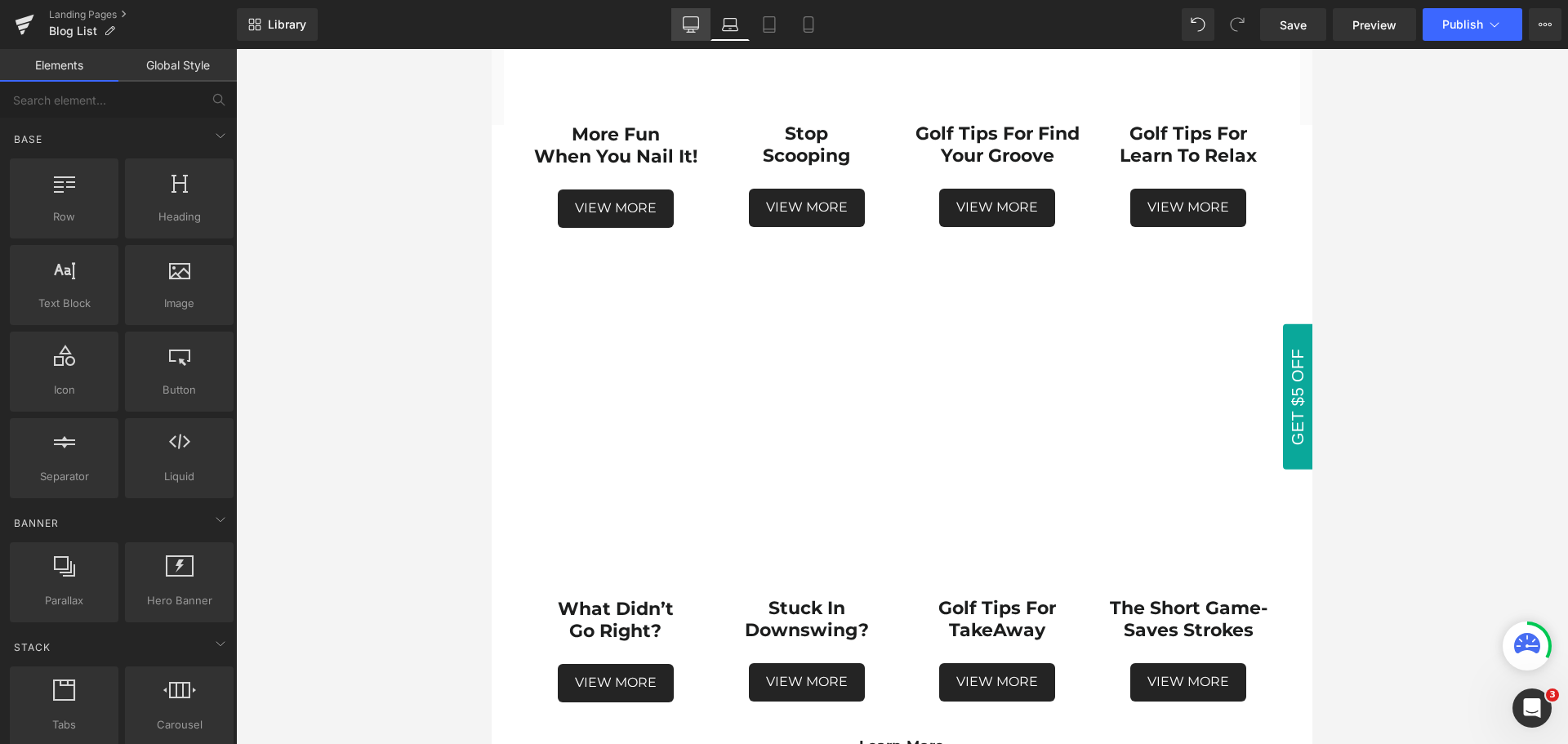
click at [687, 33] on link "Desktop" at bounding box center [691, 24] width 39 height 33
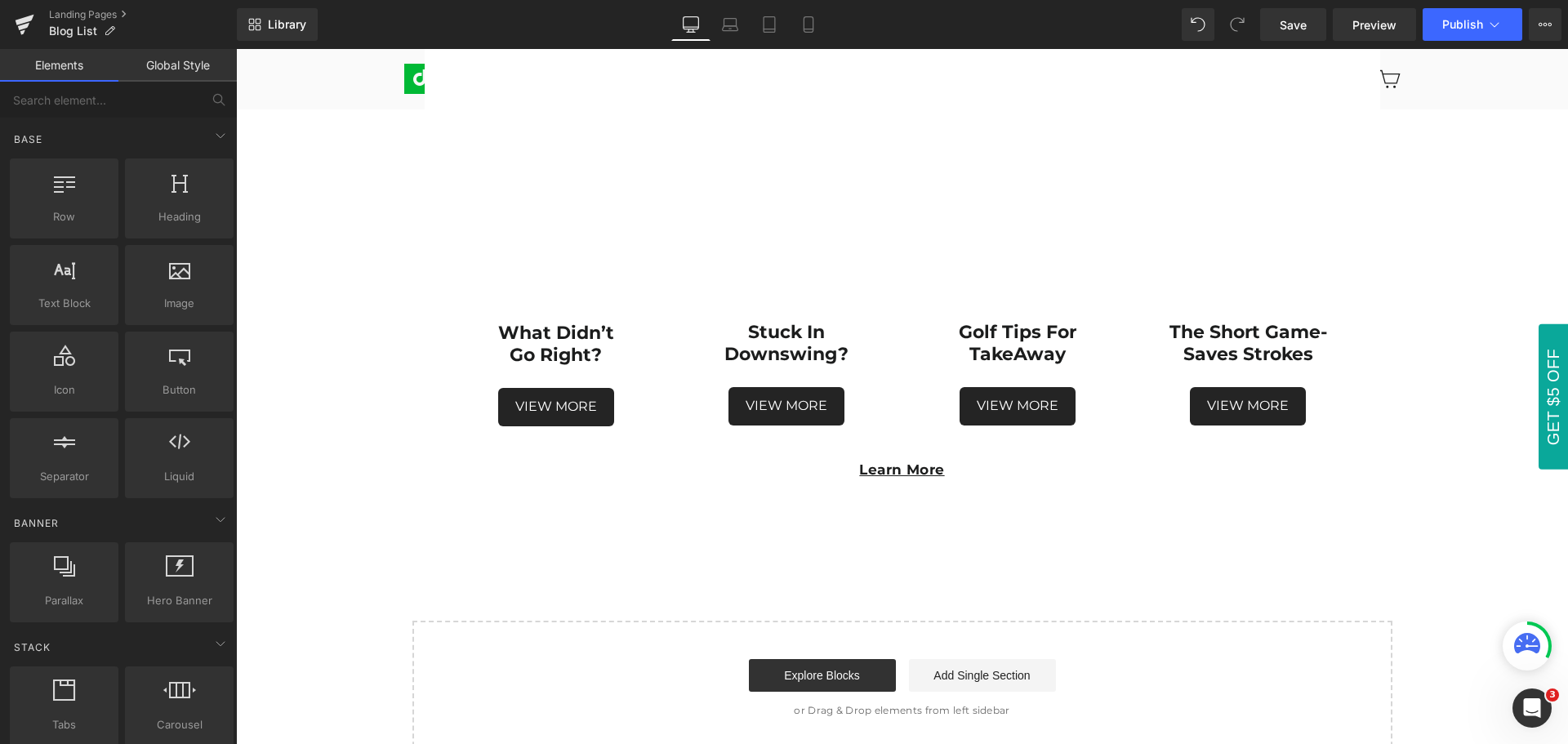
scroll to position [2466, 0]
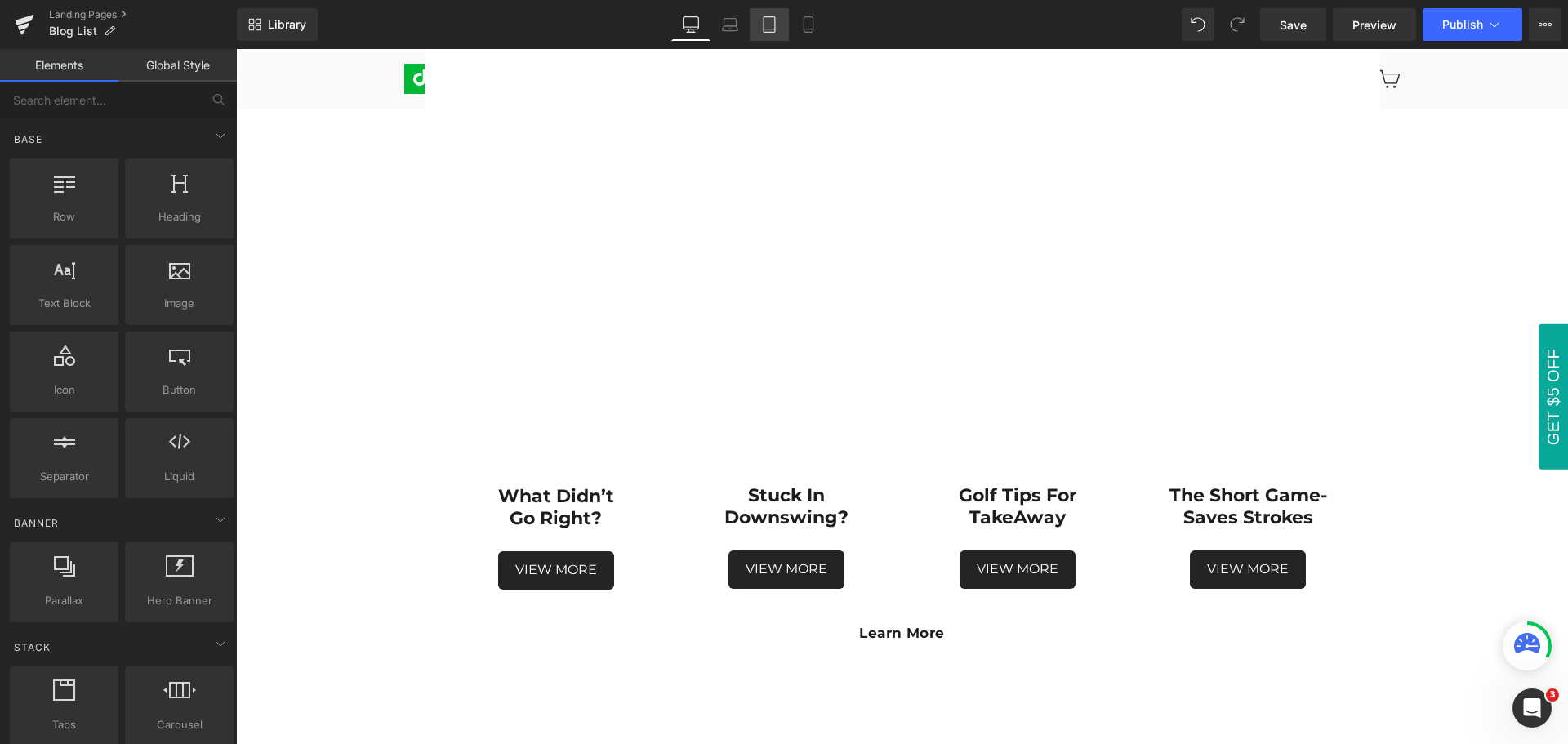
click at [775, 30] on icon at bounding box center [769, 30] width 11 height 0
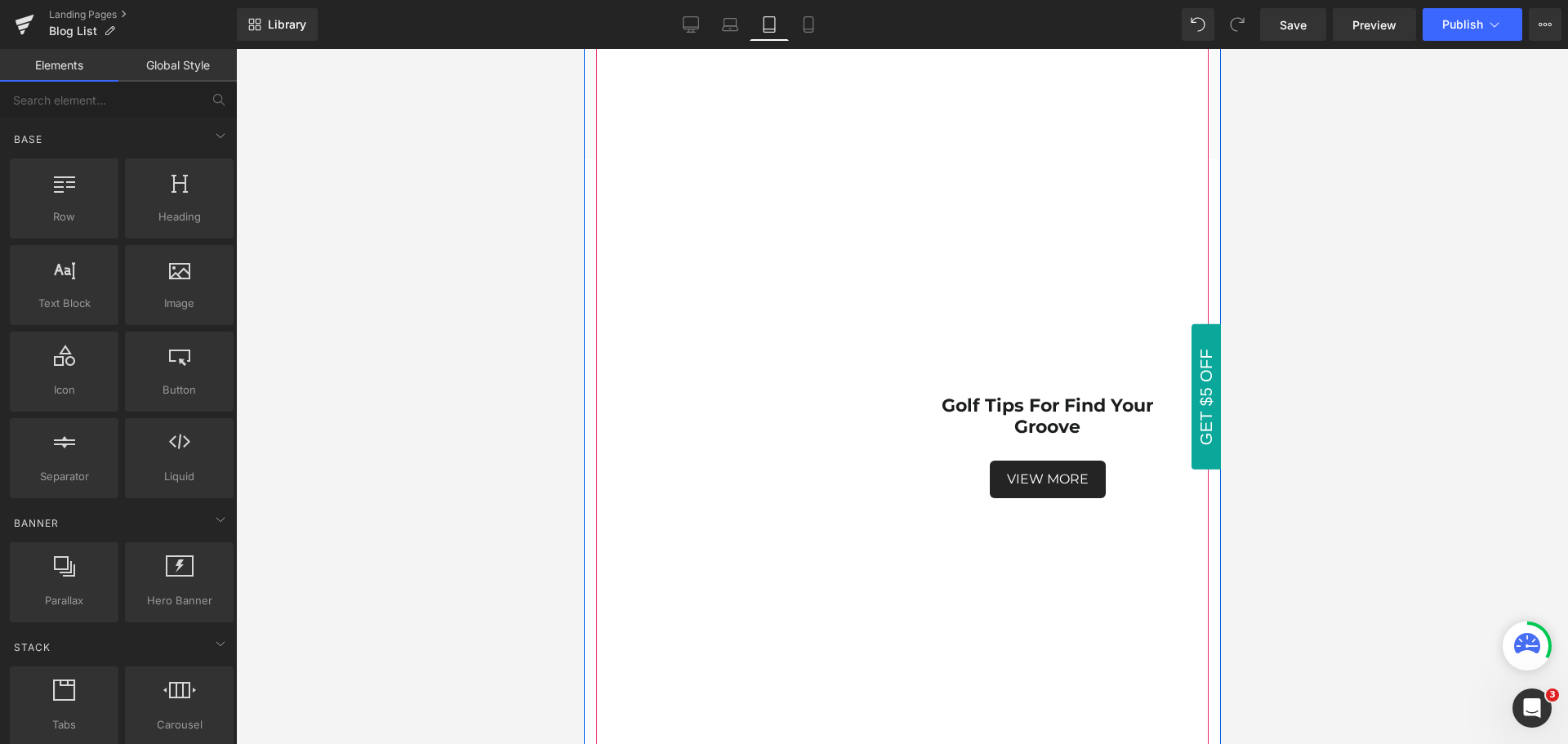
scroll to position [6098, 0]
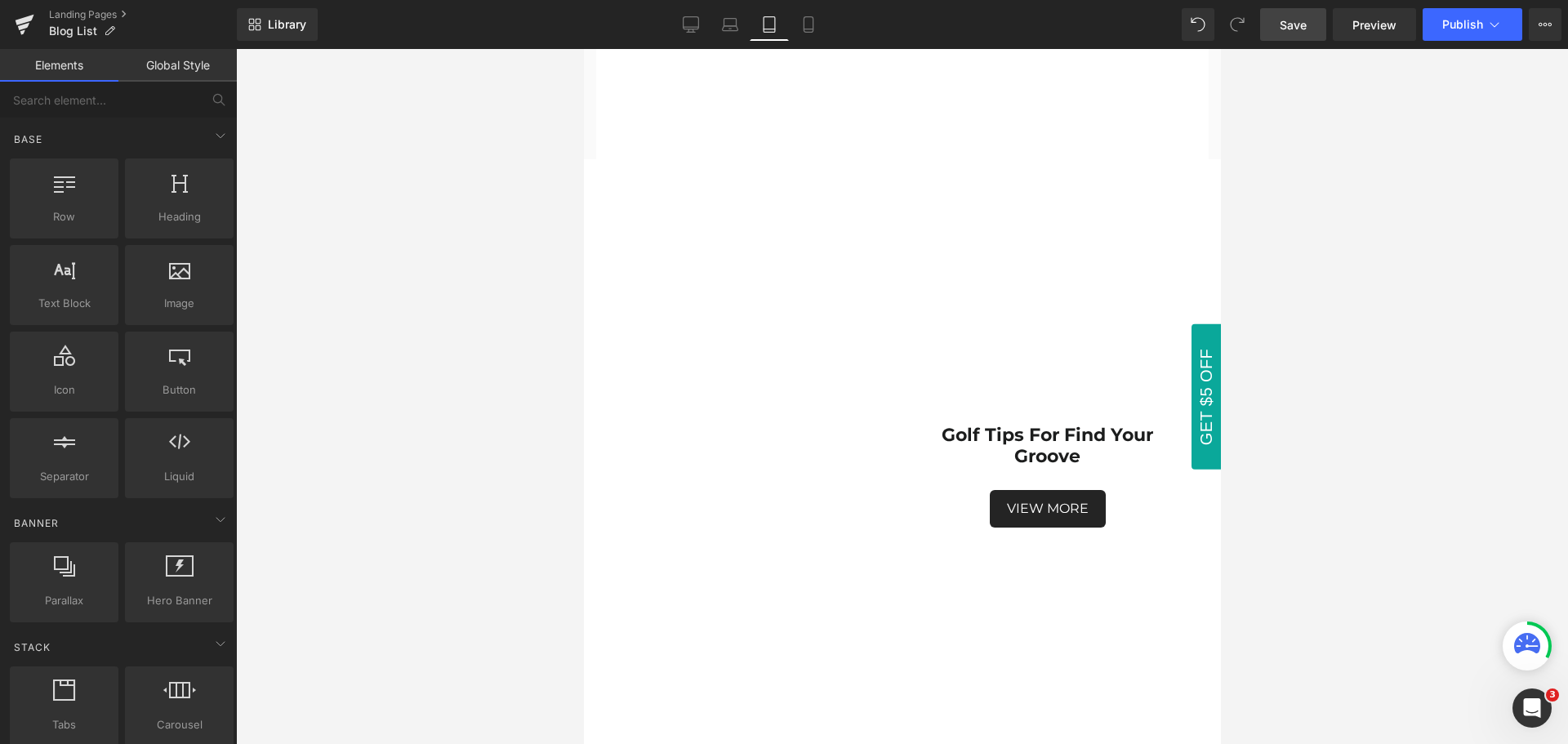
click at [1296, 31] on span "Save" at bounding box center [1293, 25] width 27 height 17
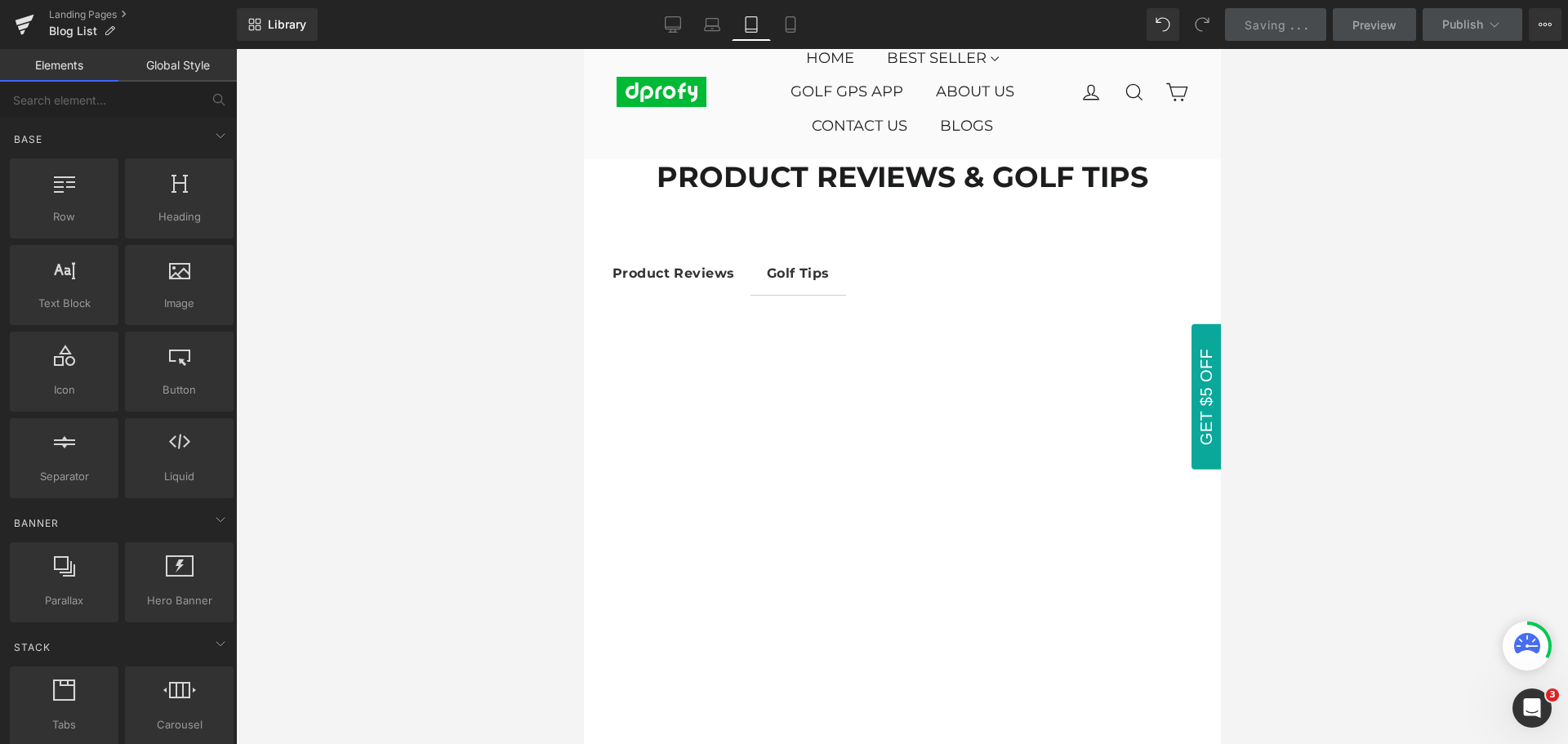
scroll to position [0, 0]
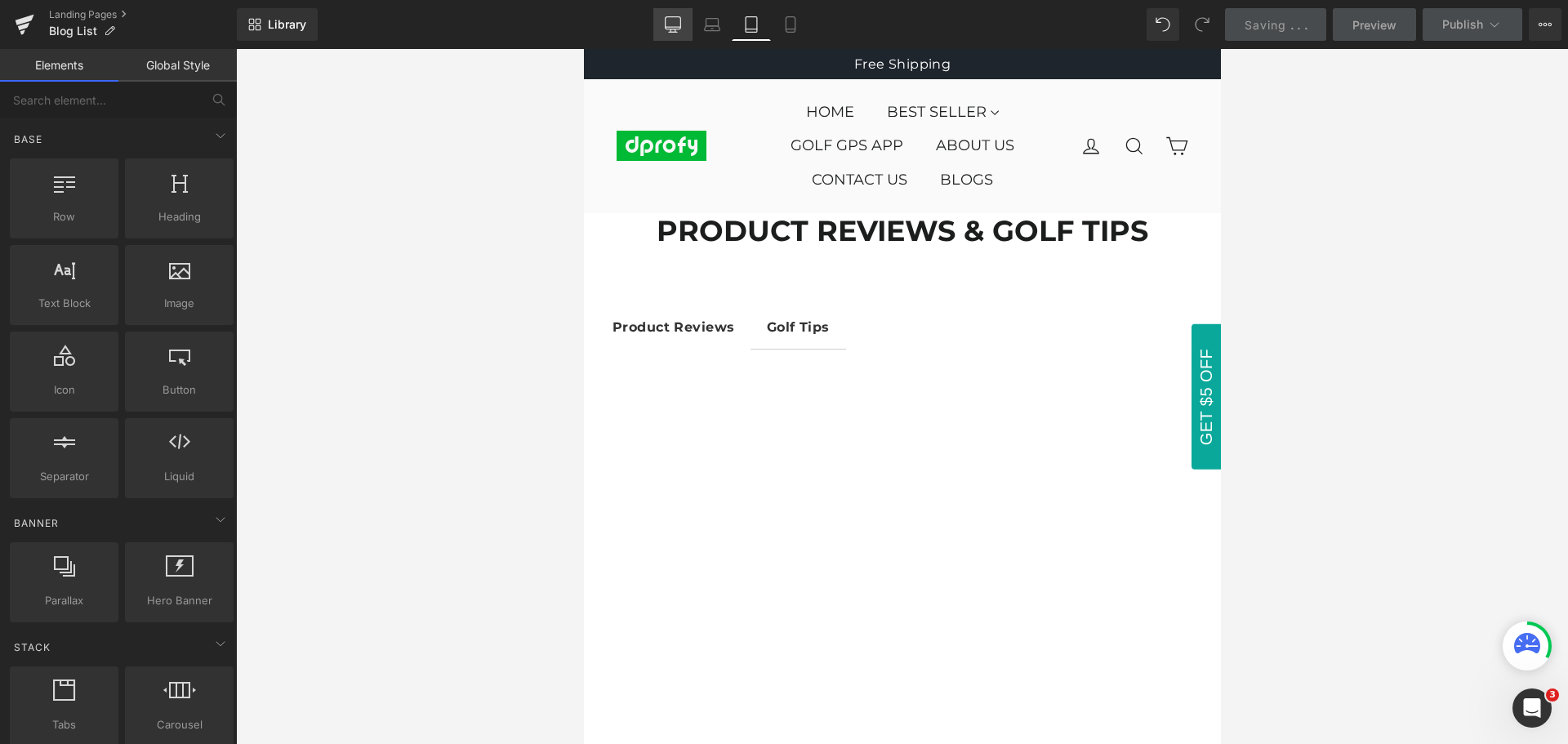
click at [674, 32] on icon at bounding box center [673, 32] width 8 height 0
